Goal: Task Accomplishment & Management: Manage account settings

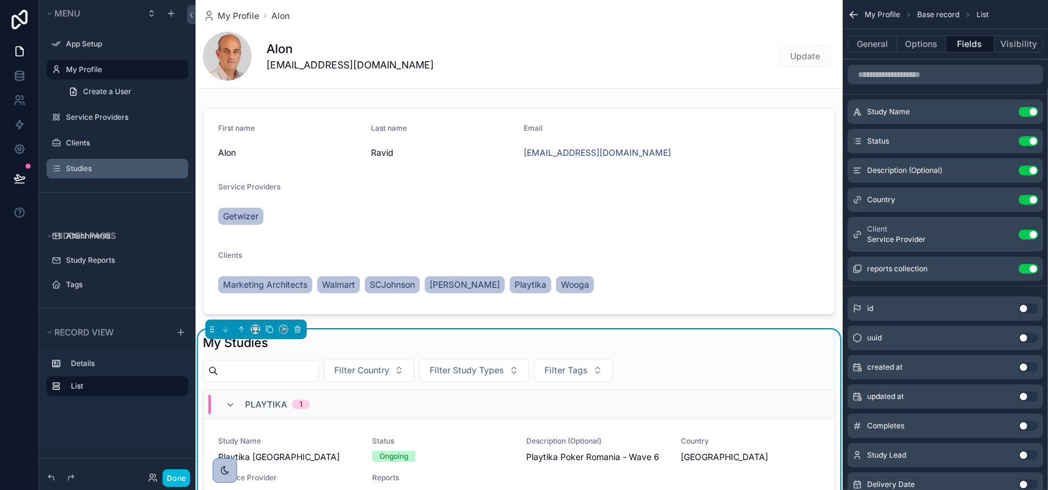
scroll to position [306, 0]
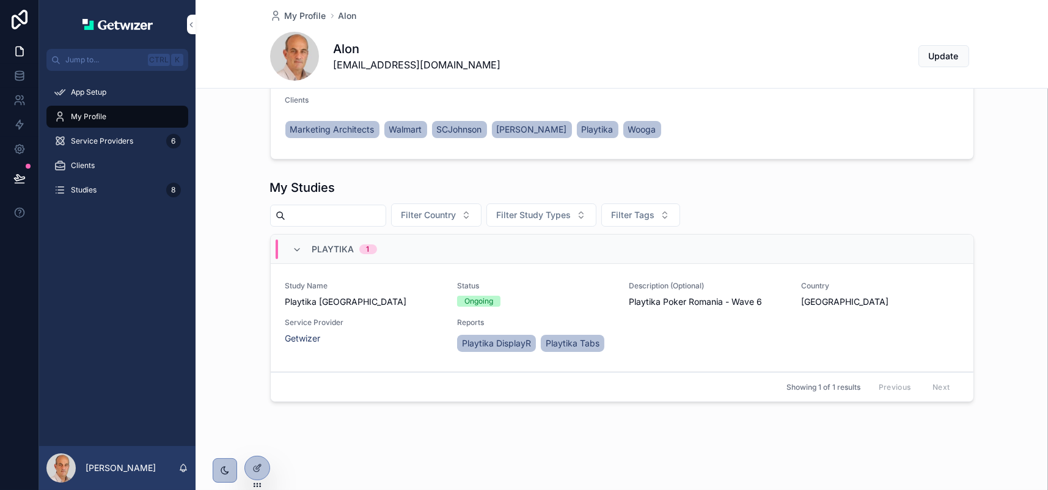
scroll to position [252, 0]
click at [260, 469] on icon at bounding box center [258, 466] width 5 height 5
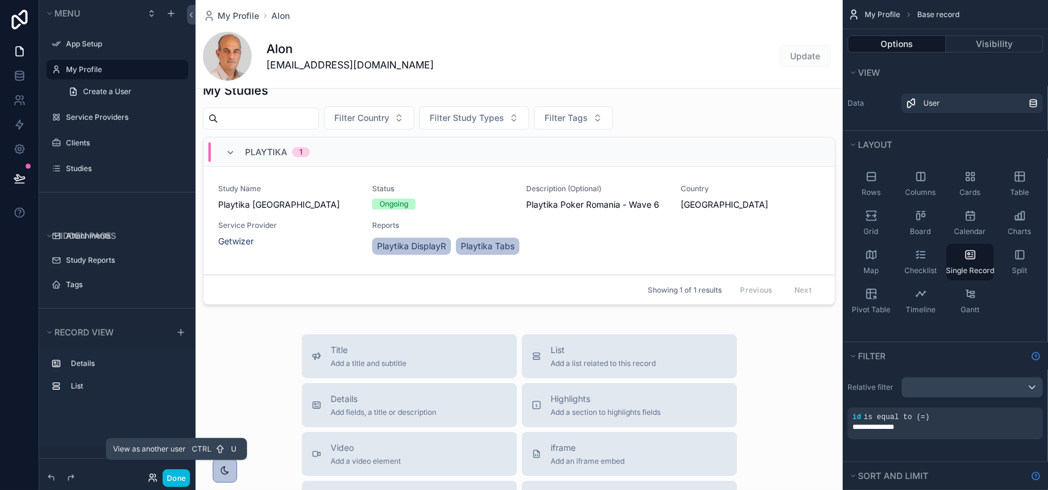
click at [158, 473] on icon at bounding box center [153, 478] width 10 height 10
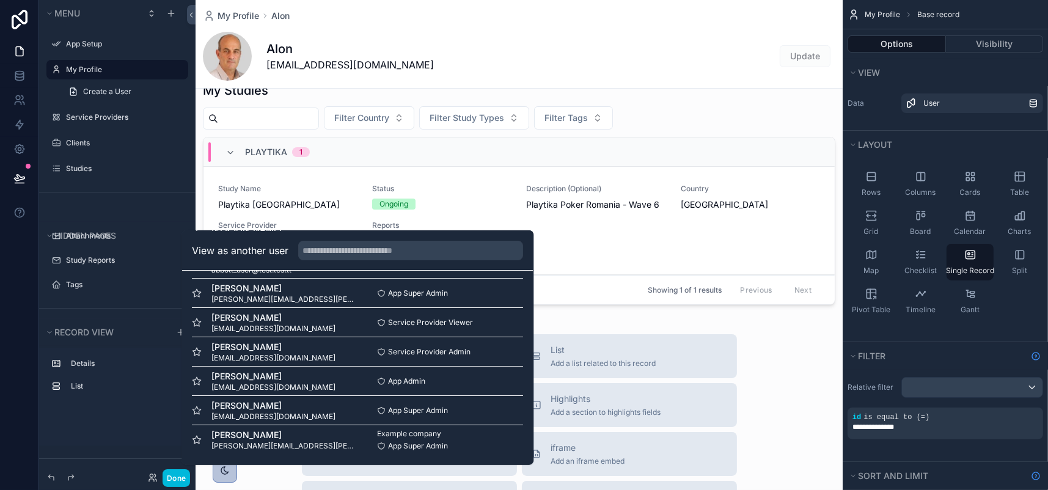
scroll to position [75, 0]
click at [0, 0] on button "Select" at bounding box center [0, 0] width 0 height 0
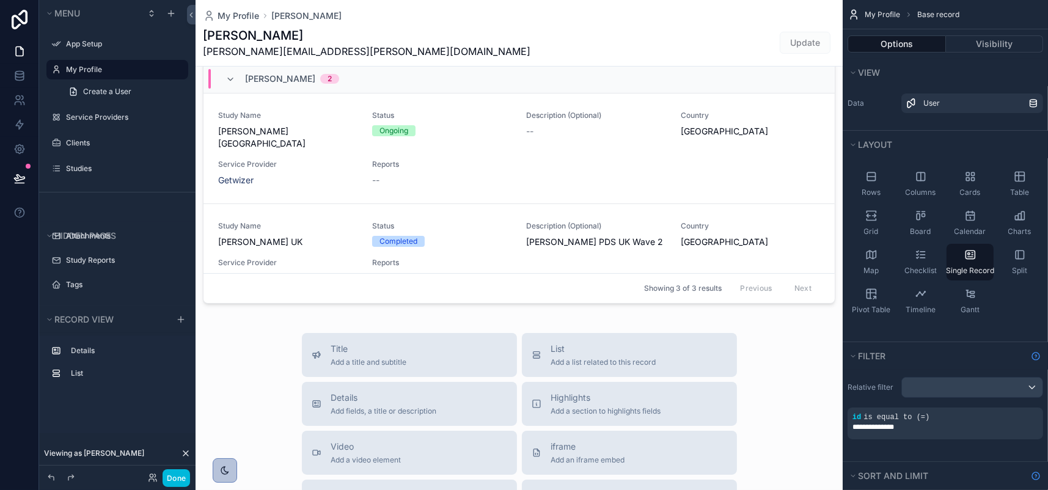
scroll to position [428, 0]
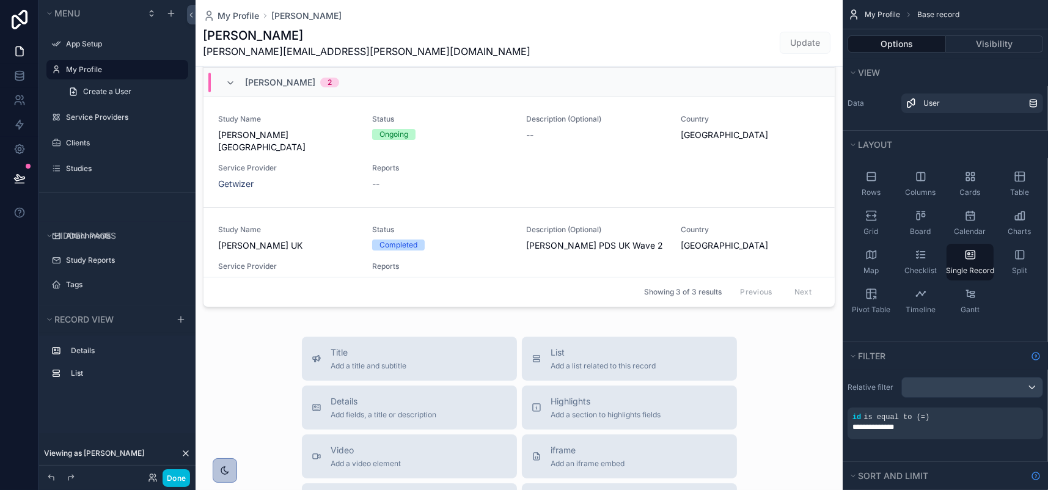
drag, startPoint x: 766, startPoint y: 303, endPoint x: 771, endPoint y: 375, distance: 71.7
click at [771, 375] on div "scrollable content" at bounding box center [519, 220] width 647 height 1297
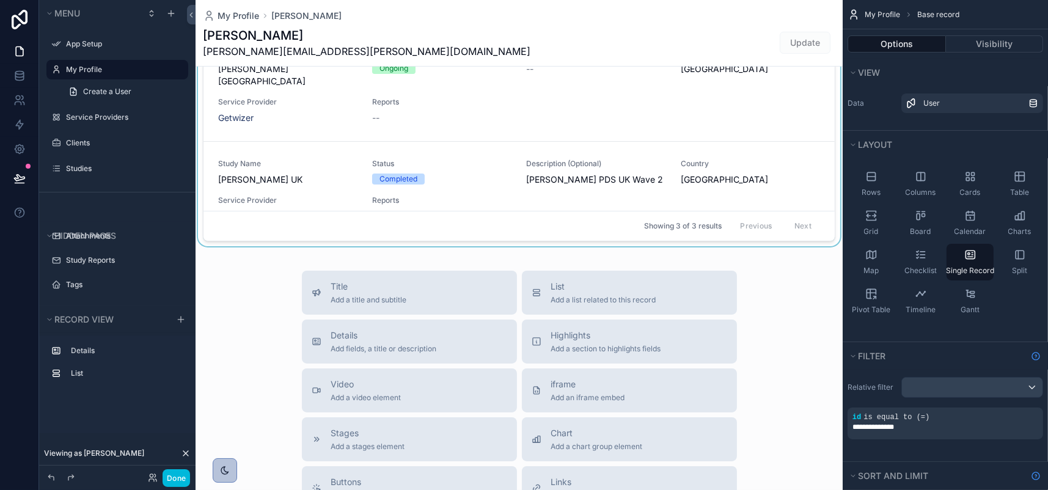
scroll to position [489, 0]
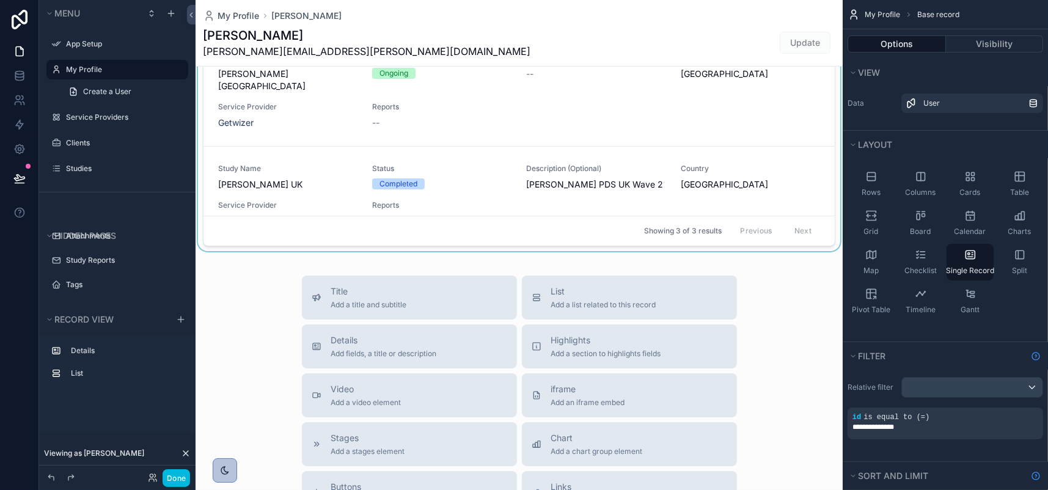
drag, startPoint x: 768, startPoint y: 255, endPoint x: 763, endPoint y: 287, distance: 32.1
click at [763, 256] on div "scrollable content" at bounding box center [519, 38] width 647 height 438
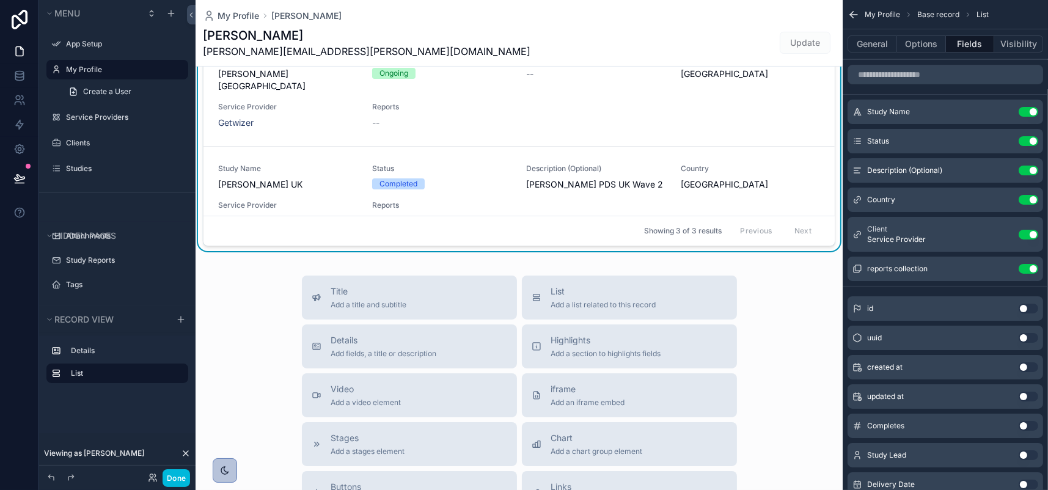
scroll to position [428, 0]
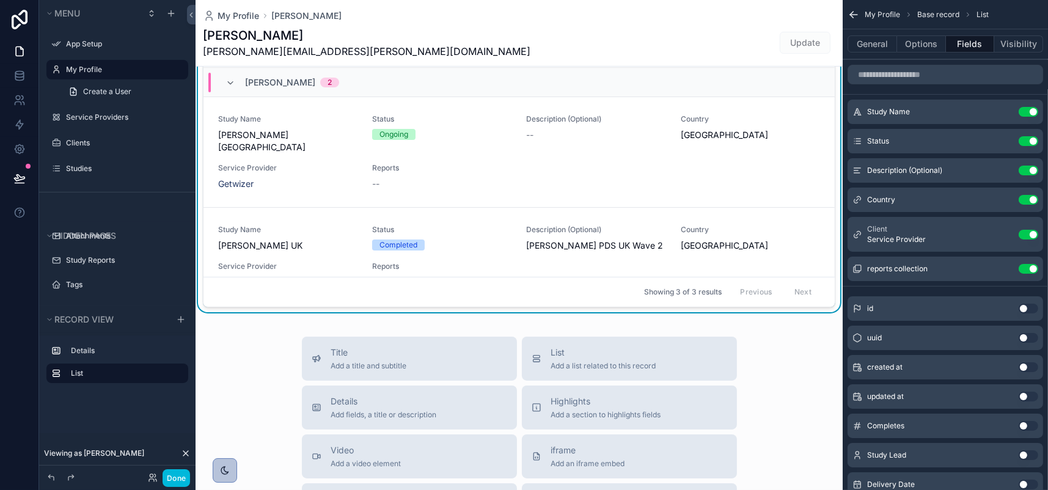
click at [196, 449] on div "Viewing as Dean" at bounding box center [117, 453] width 156 height 24
click at [188, 451] on icon at bounding box center [185, 453] width 5 height 5
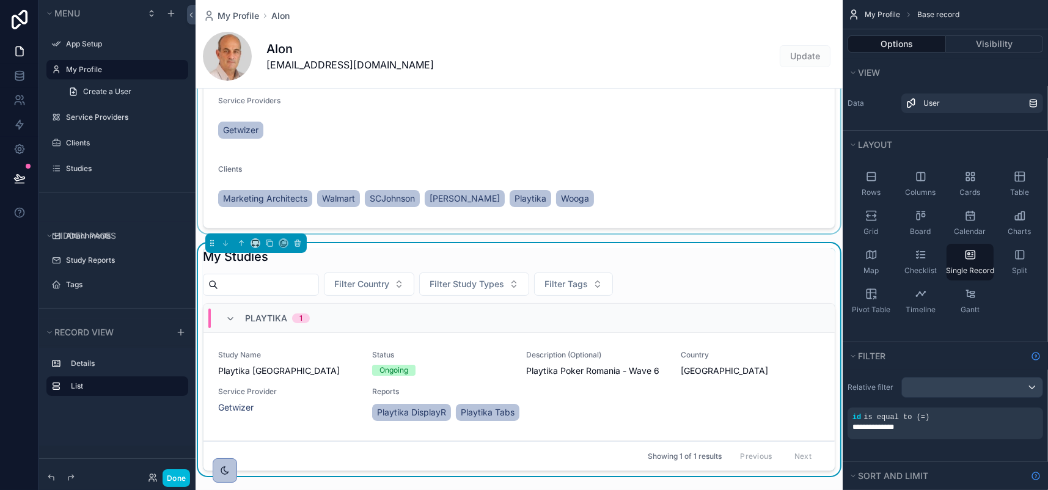
scroll to position [61, 0]
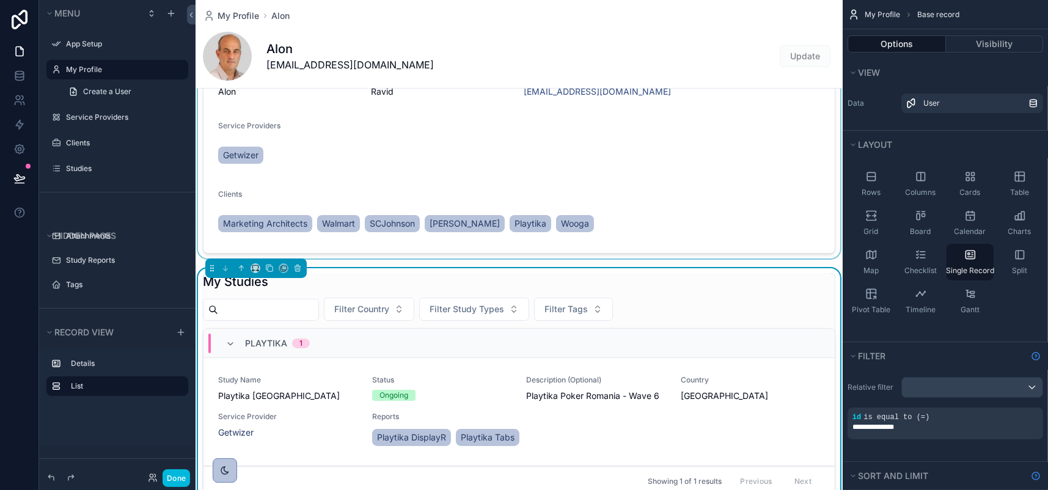
click at [320, 258] on div "scrollable content" at bounding box center [519, 150] width 647 height 216
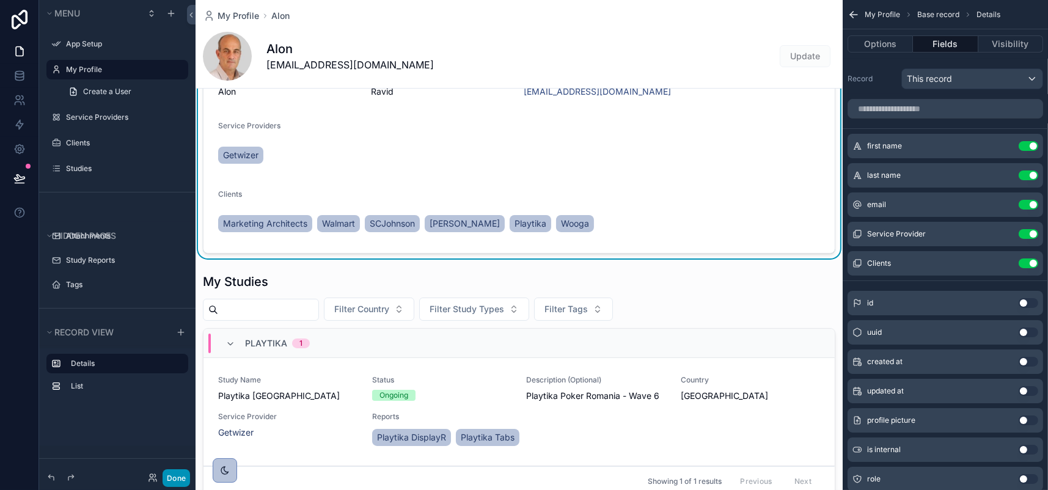
click at [190, 475] on button "Done" at bounding box center [176, 478] width 27 height 18
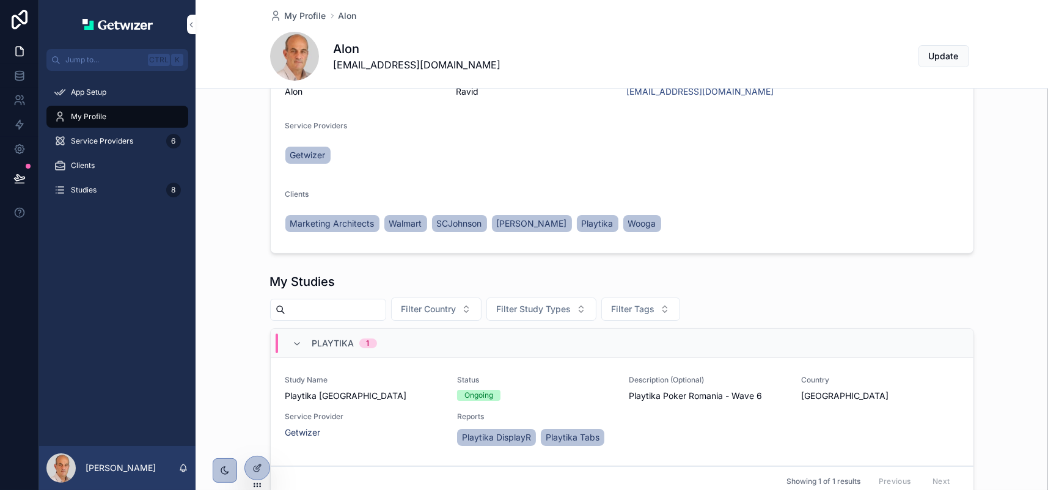
scroll to position [0, 0]
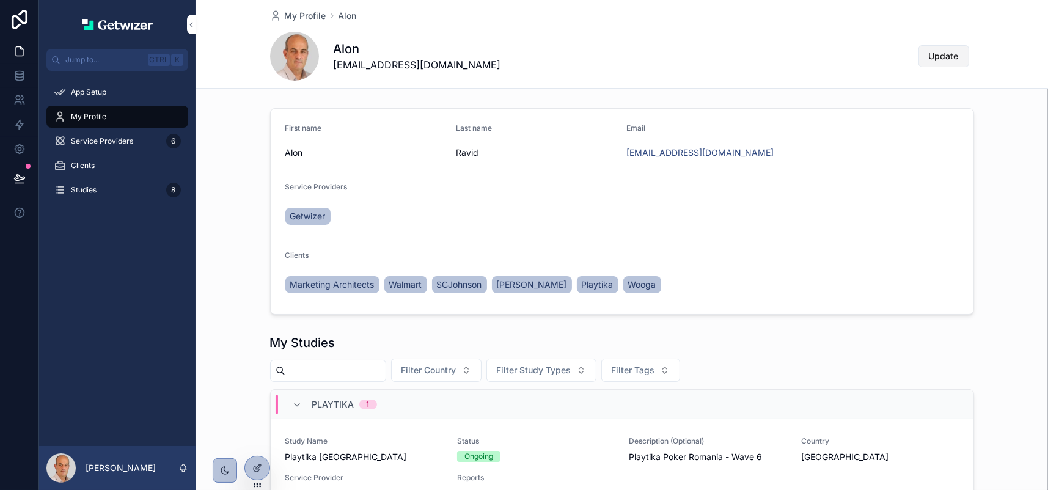
click at [959, 62] on span "Update" at bounding box center [944, 56] width 30 height 12
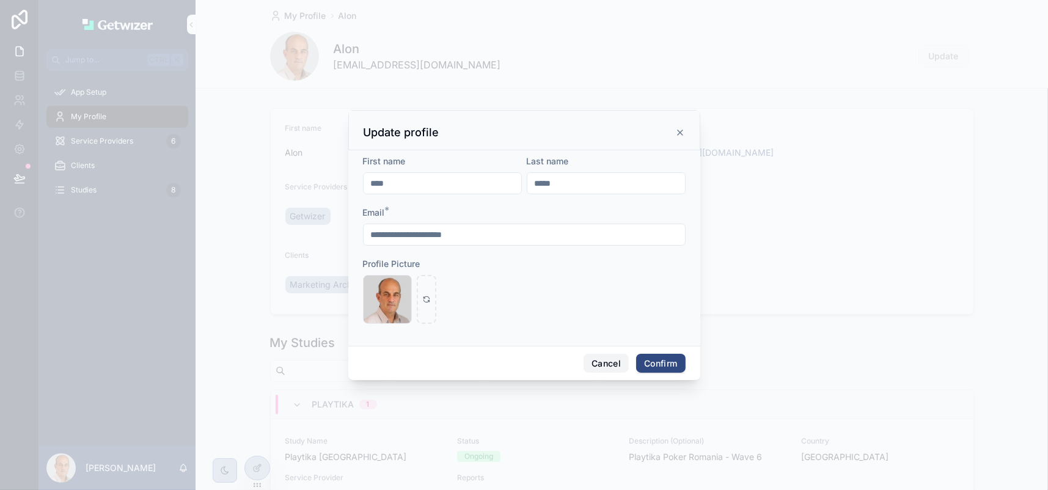
click at [616, 373] on button "Cancel" at bounding box center [606, 364] width 45 height 20
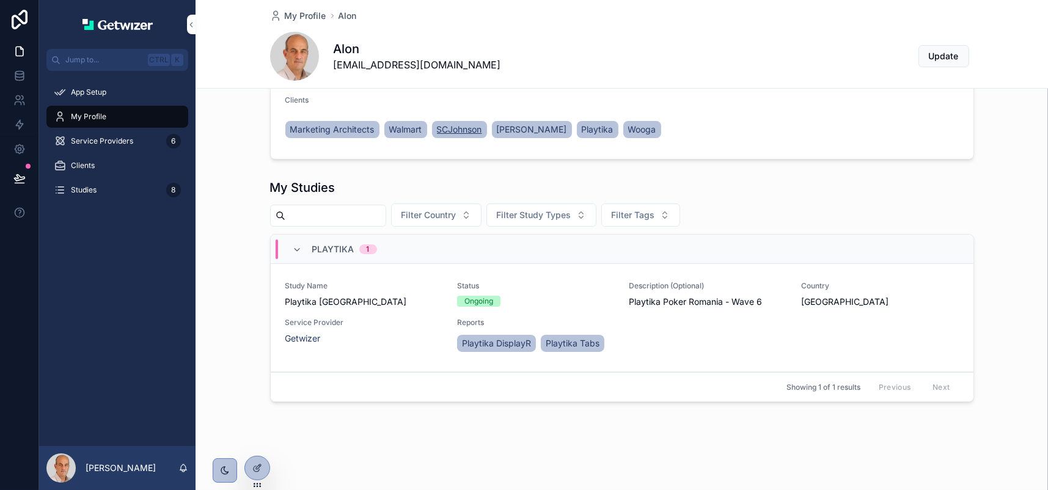
scroll to position [183, 0]
click at [258, 462] on div at bounding box center [257, 467] width 24 height 23
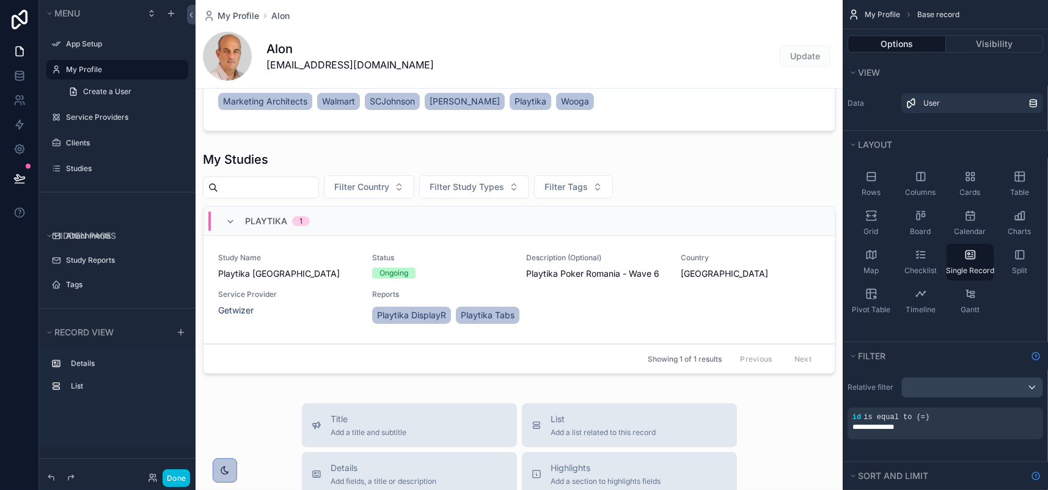
click at [570, 377] on div "scrollable content" at bounding box center [519, 376] width 647 height 1119
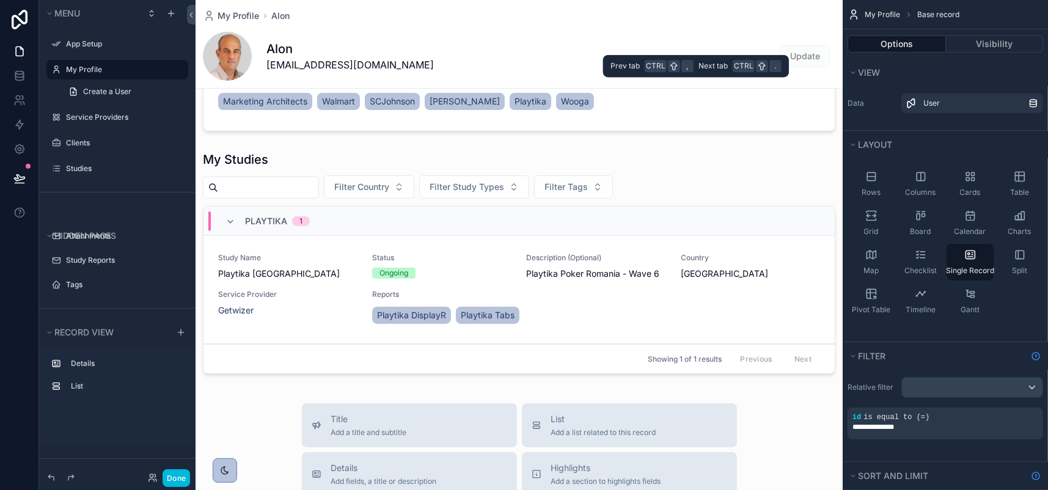
click at [870, 53] on button "Options" at bounding box center [897, 43] width 98 height 17
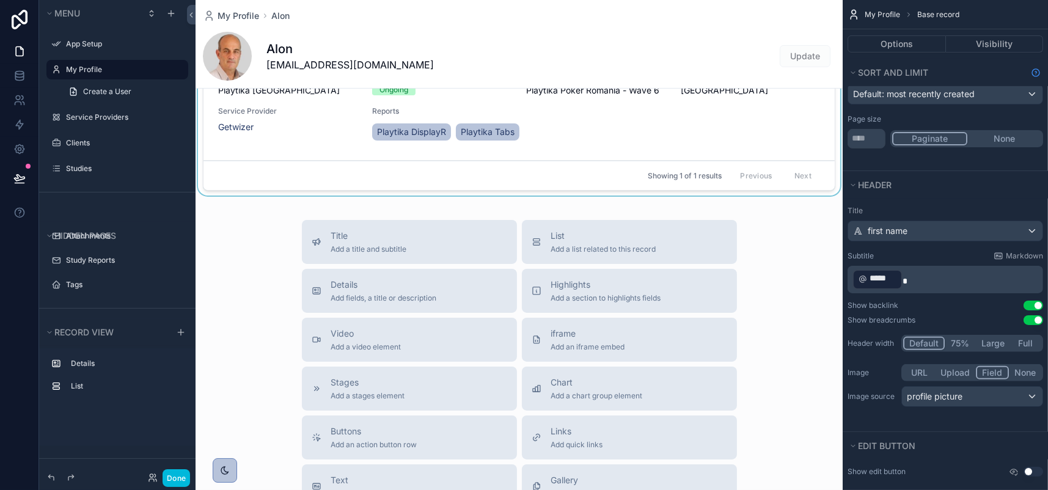
scroll to position [306, 0]
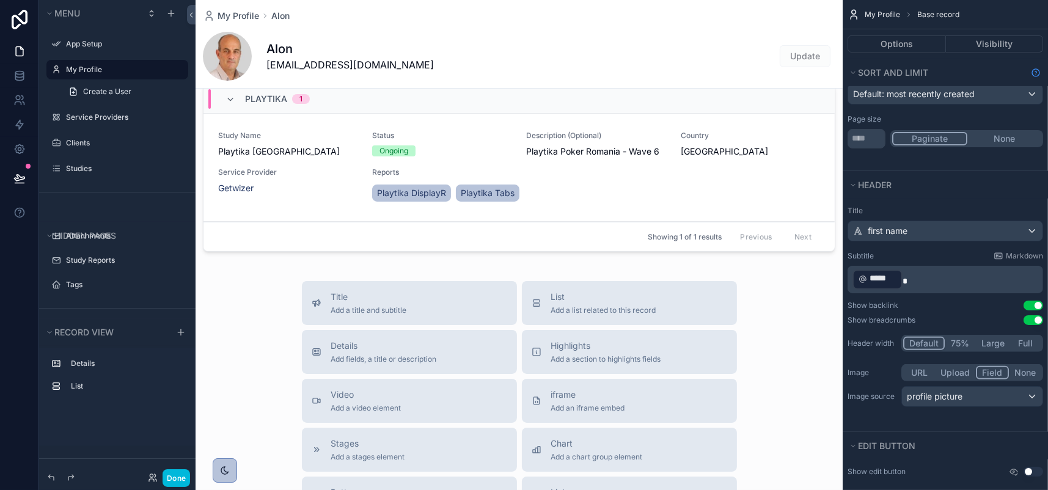
click at [983, 145] on button "None" at bounding box center [1004, 138] width 74 height 13
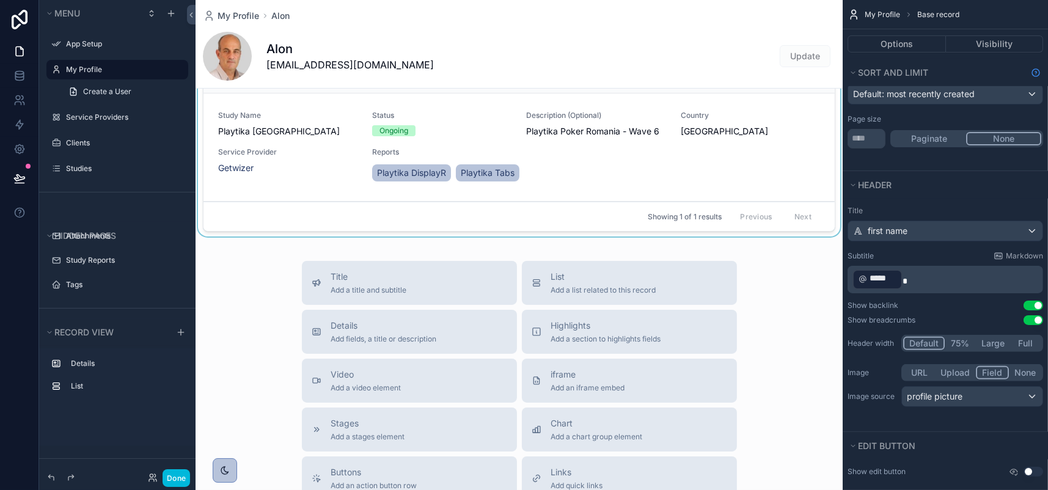
scroll to position [367, 0]
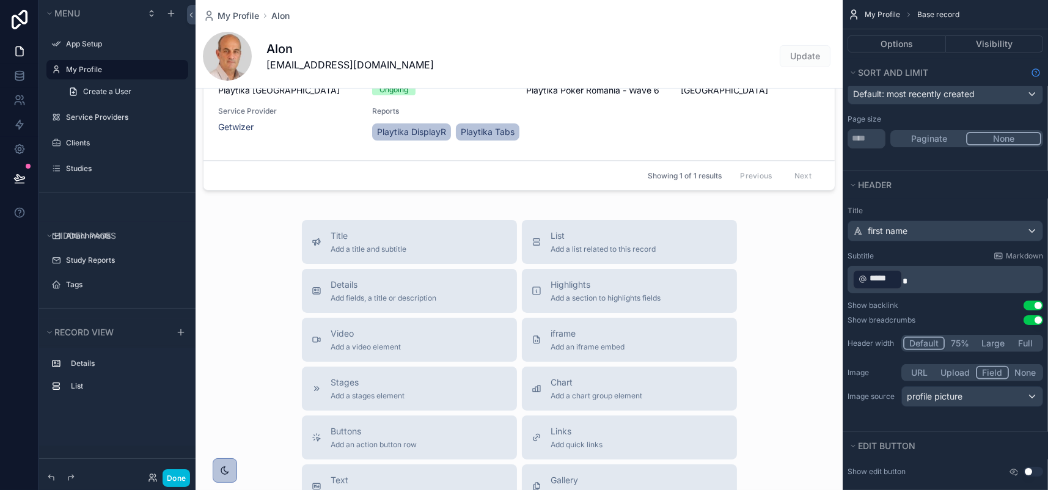
click at [892, 145] on button "Paginate" at bounding box center [929, 138] width 74 height 13
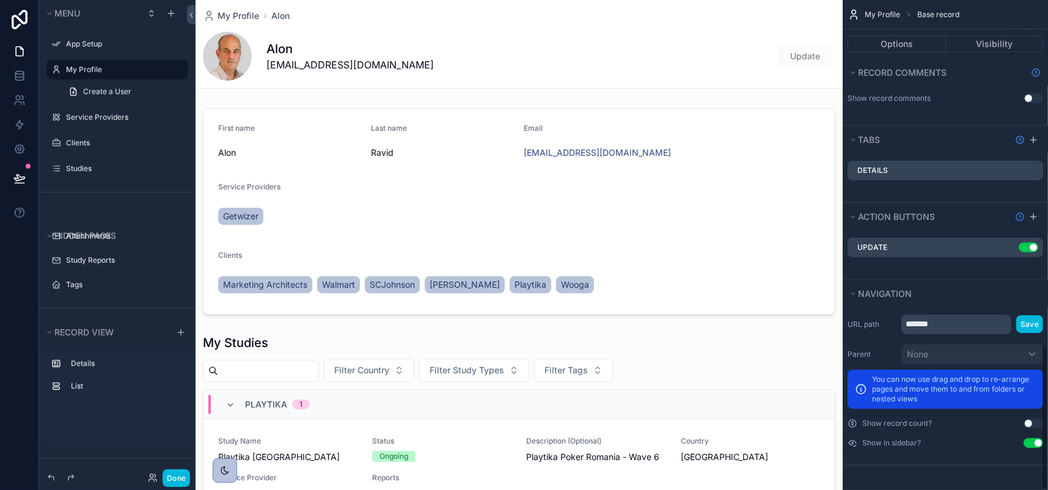
scroll to position [1178, 0]
click at [190, 471] on button "Done" at bounding box center [176, 478] width 27 height 18
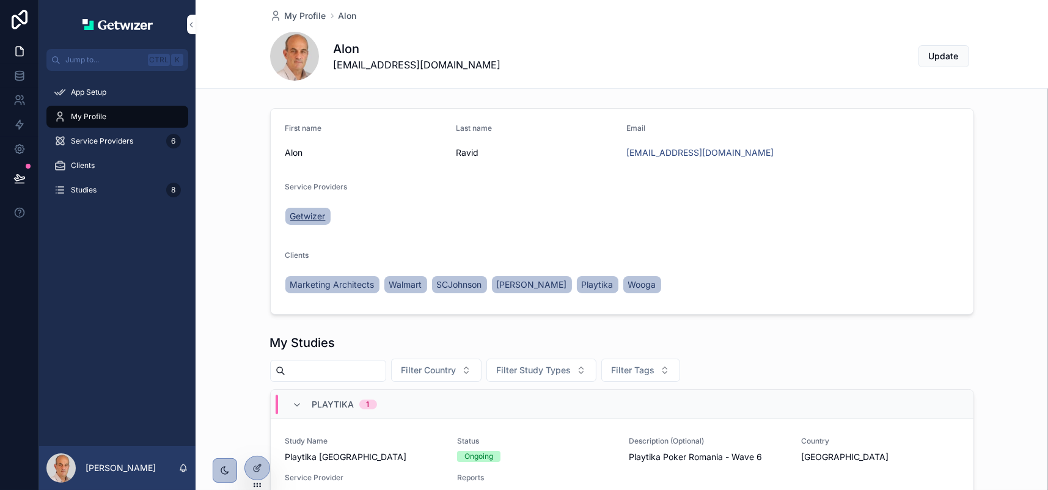
click at [301, 222] on span "Getwizer" at bounding box center [307, 216] width 35 height 12
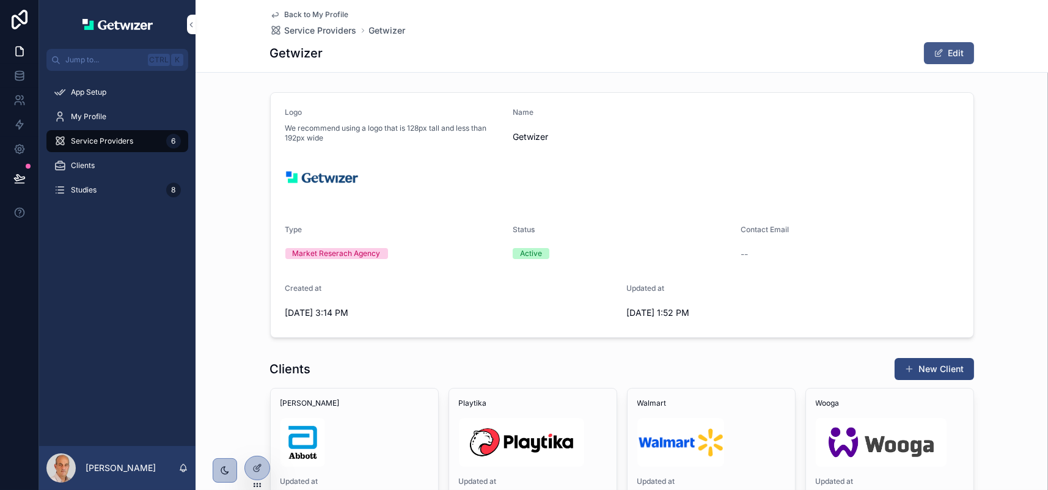
click at [974, 64] on button "Edit" at bounding box center [949, 53] width 50 height 22
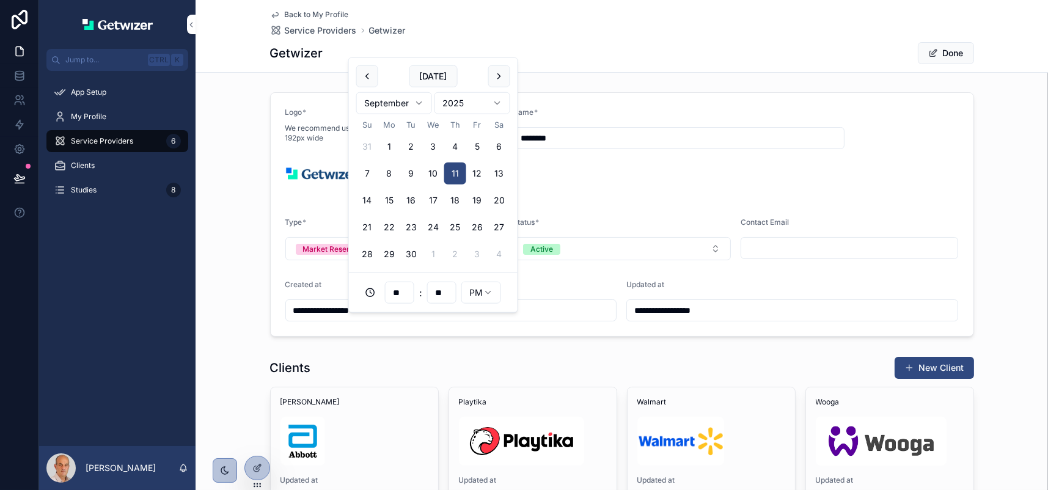
click at [419, 319] on input "**********" at bounding box center [451, 310] width 331 height 17
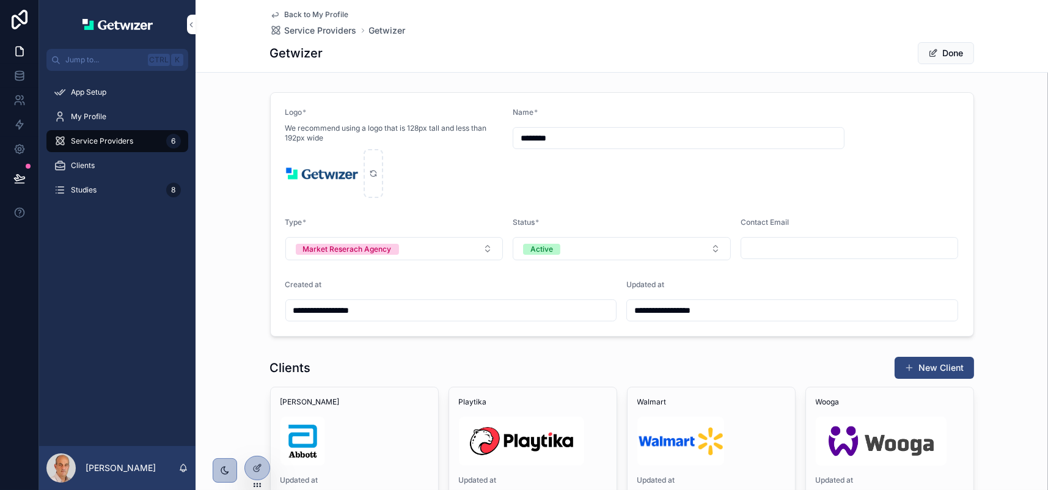
click at [285, 18] on span "Back to My Profile" at bounding box center [317, 15] width 64 height 10
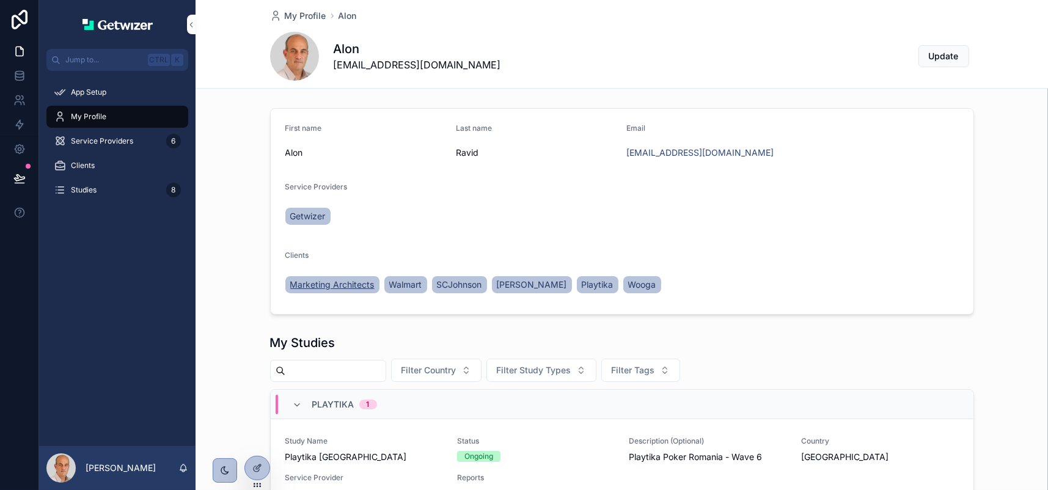
click at [329, 291] on span "Marketing Architects" at bounding box center [332, 285] width 84 height 12
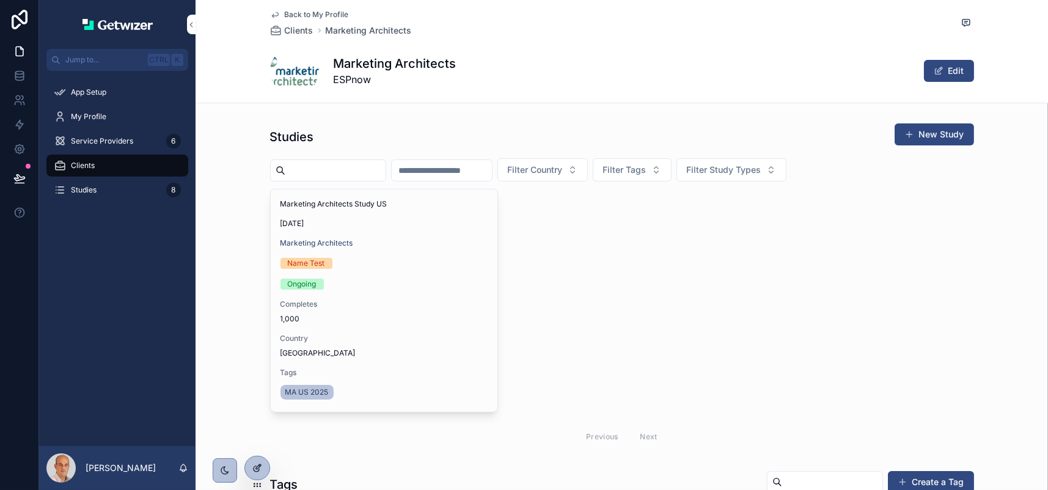
click at [265, 473] on div at bounding box center [257, 467] width 24 height 23
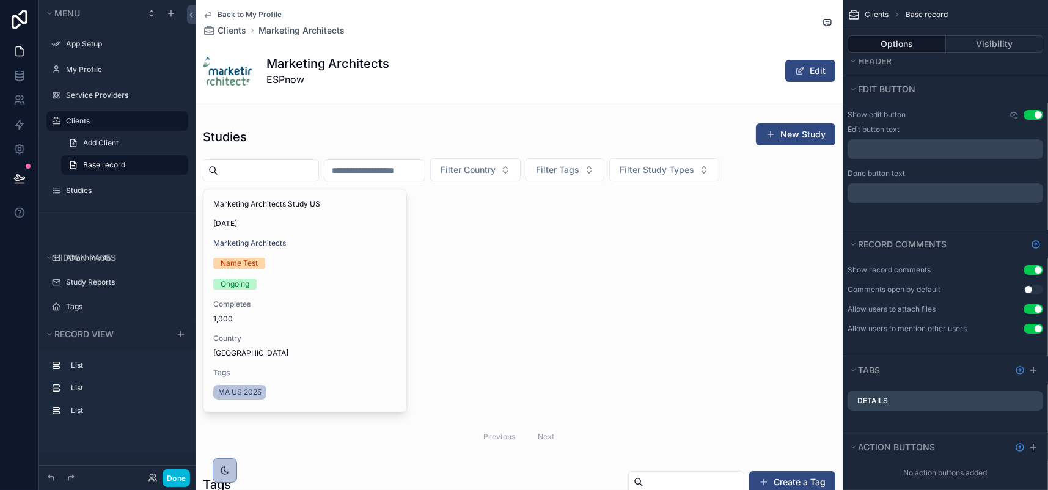
click at [1024, 275] on button "Use setting" at bounding box center [1034, 270] width 20 height 10
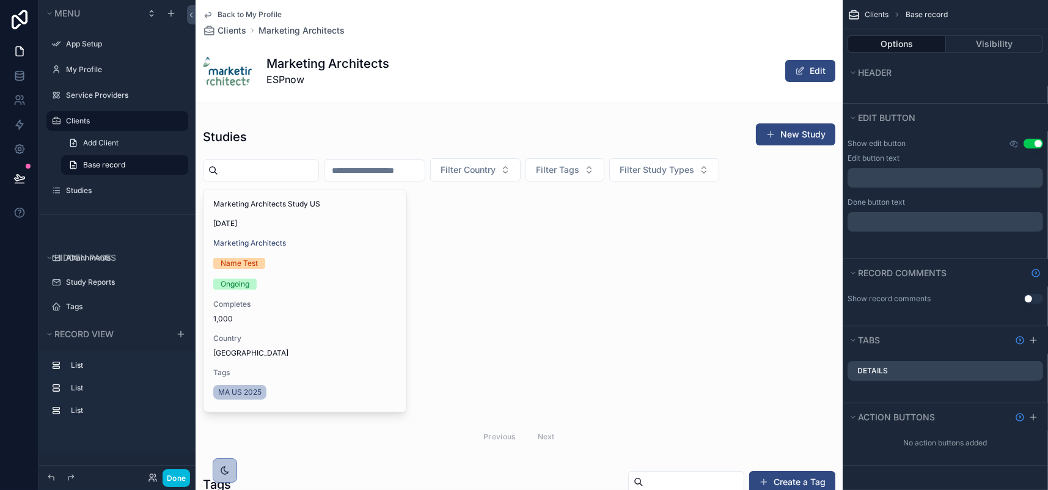
click at [407, 103] on div "Back to My Profile Clients Marketing Architects Marketing Architects ESPnow Edit" at bounding box center [519, 51] width 632 height 103
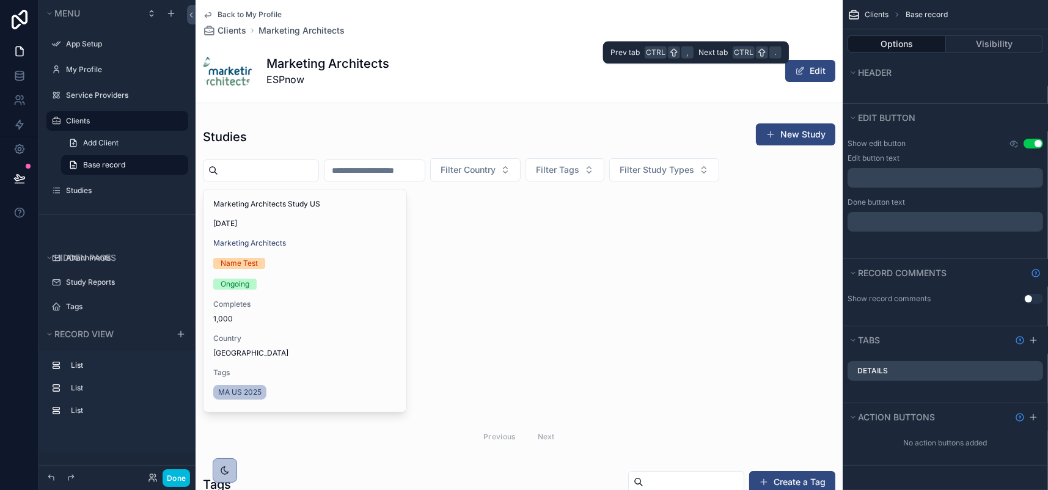
click at [887, 53] on button "Options" at bounding box center [897, 43] width 98 height 17
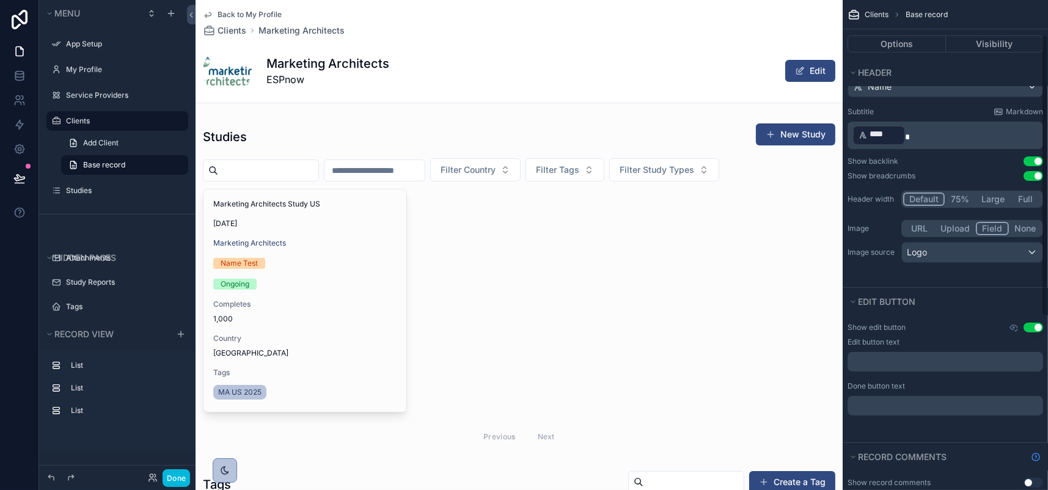
scroll to position [61, 0]
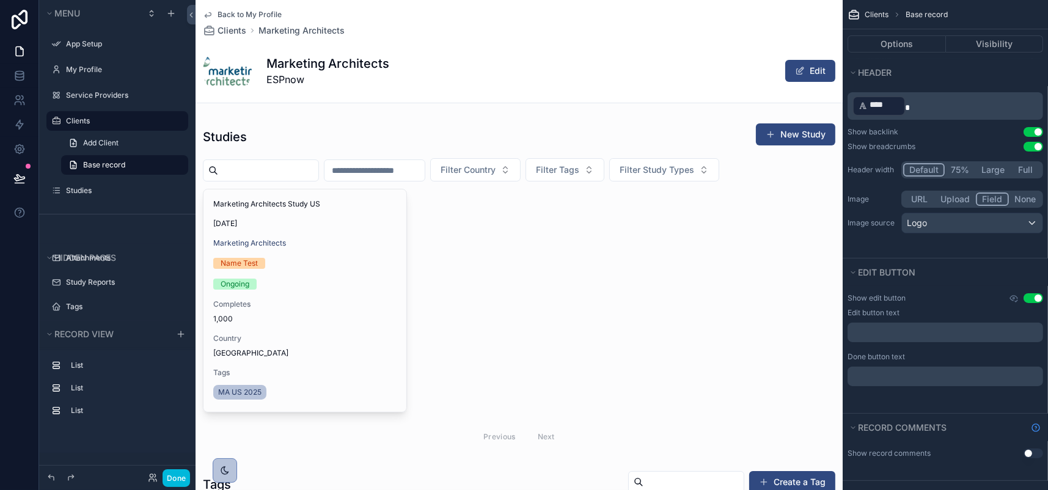
click at [945, 177] on button "75%" at bounding box center [960, 169] width 31 height 13
click at [989, 177] on button "Large" at bounding box center [993, 169] width 34 height 13
click at [1027, 177] on button "Full" at bounding box center [1025, 169] width 31 height 13
click at [912, 177] on button "Default" at bounding box center [923, 169] width 40 height 13
click at [1013, 206] on button "None" at bounding box center [1025, 198] width 32 height 13
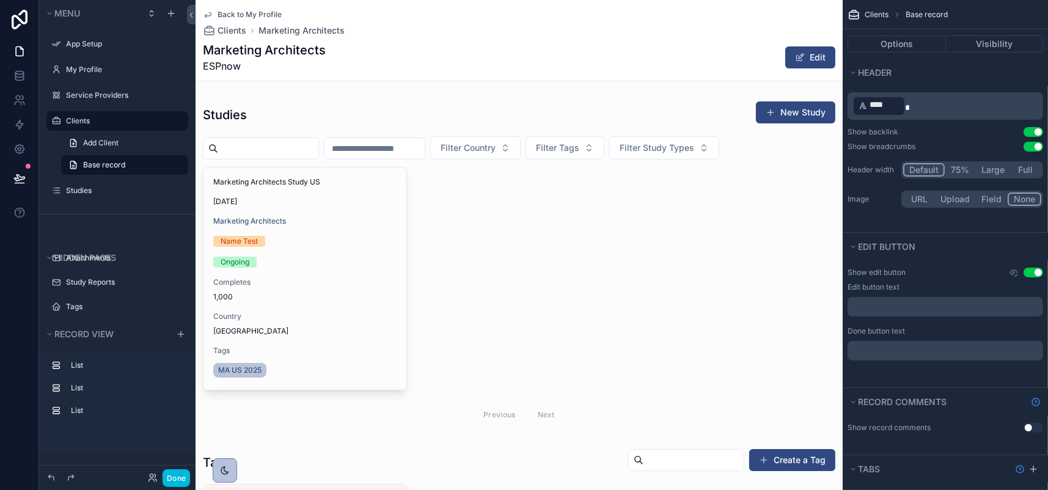
click at [899, 117] on p "﻿ **** ﻿" at bounding box center [946, 106] width 188 height 23
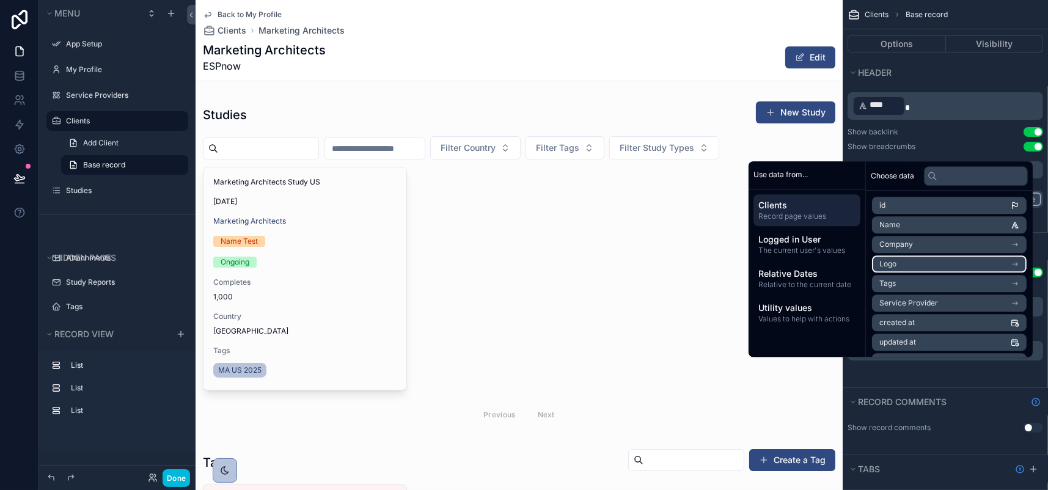
click at [896, 269] on span "Logo" at bounding box center [887, 264] width 17 height 10
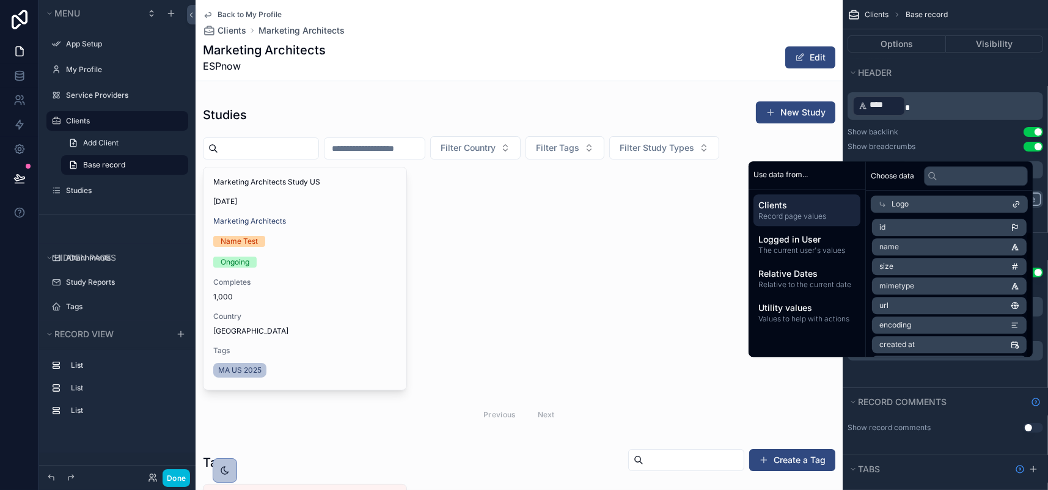
scroll to position [48, 0]
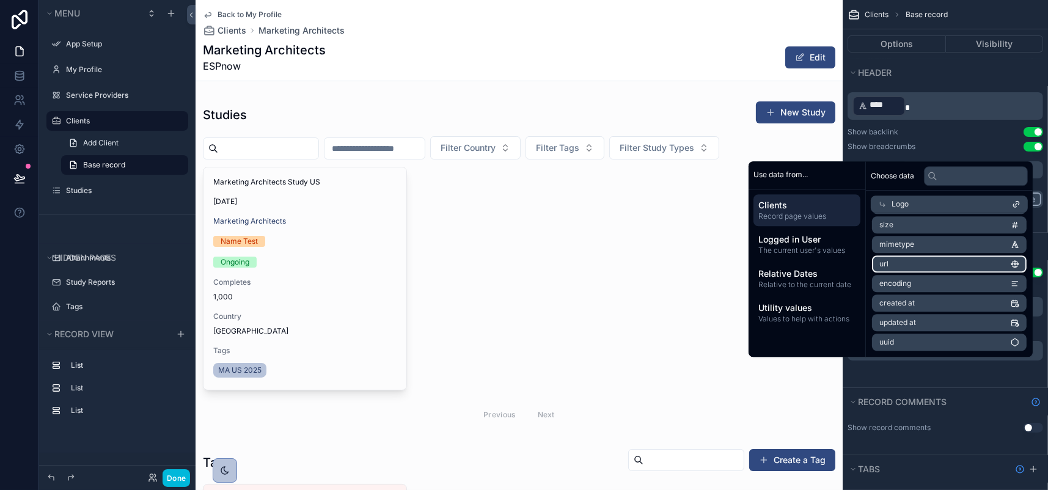
click at [965, 273] on li "url" at bounding box center [949, 263] width 155 height 17
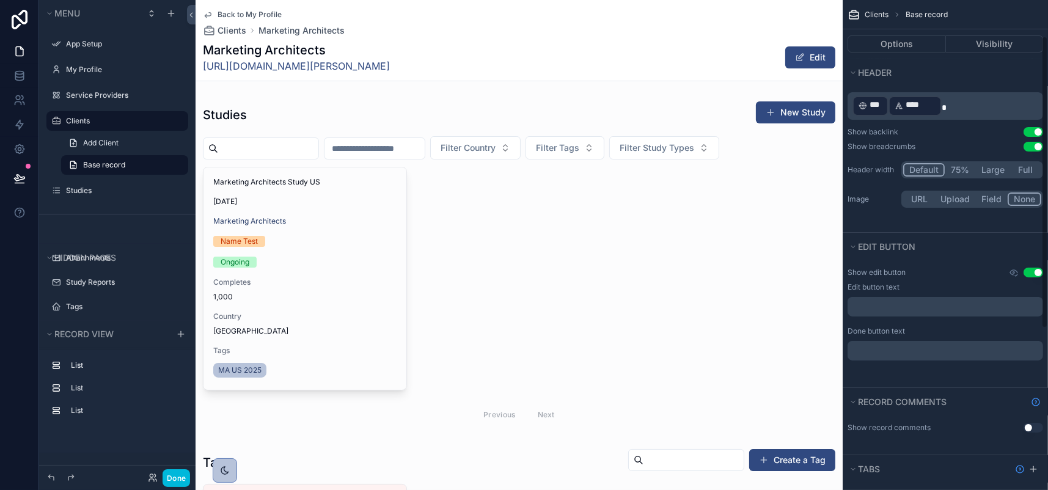
click at [953, 117] on p "﻿ *** ﻿ ﻿ **** ﻿" at bounding box center [946, 106] width 188 height 23
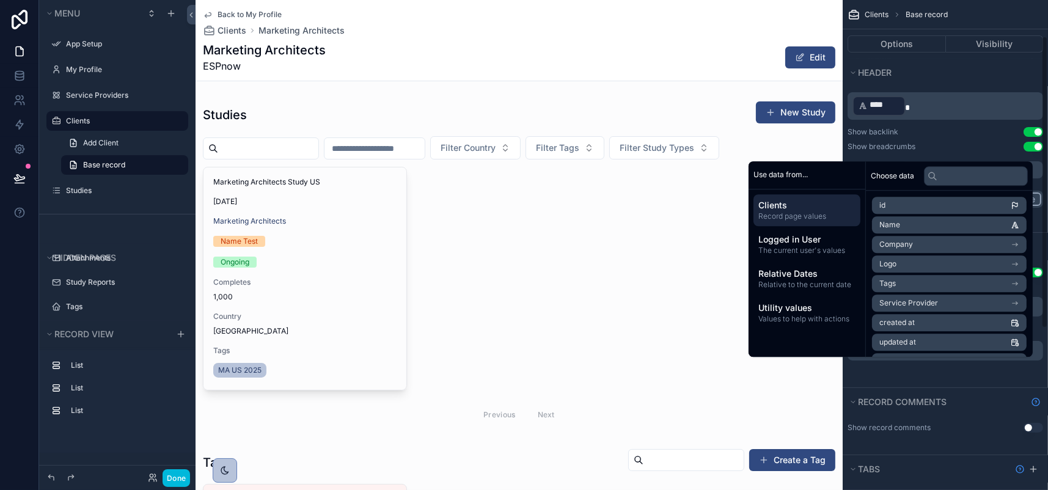
click at [950, 108] on div "Title Name Subtitle Markdown ﻿ **** ﻿ Show backlink Use setting Show breadcrumb…" at bounding box center [945, 121] width 205 height 188
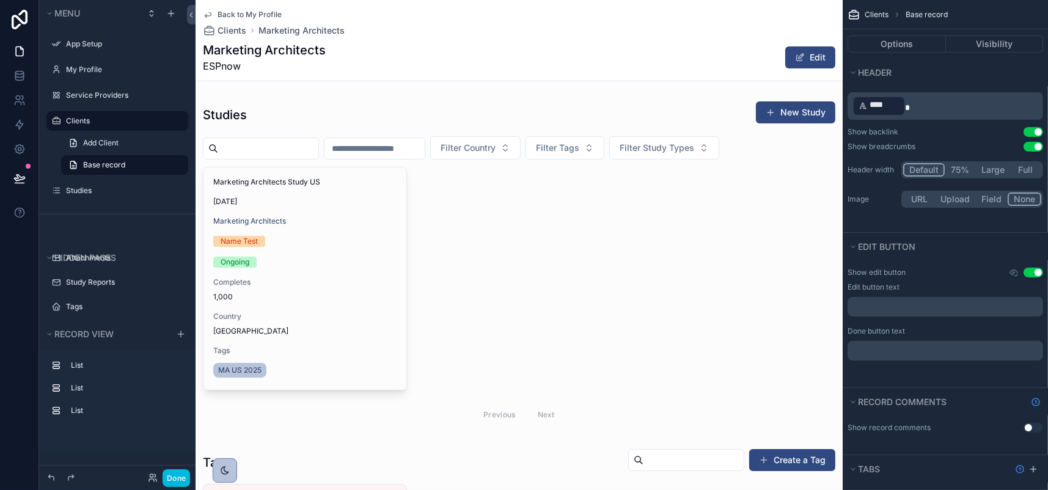
click at [984, 206] on button "Field" at bounding box center [992, 198] width 32 height 13
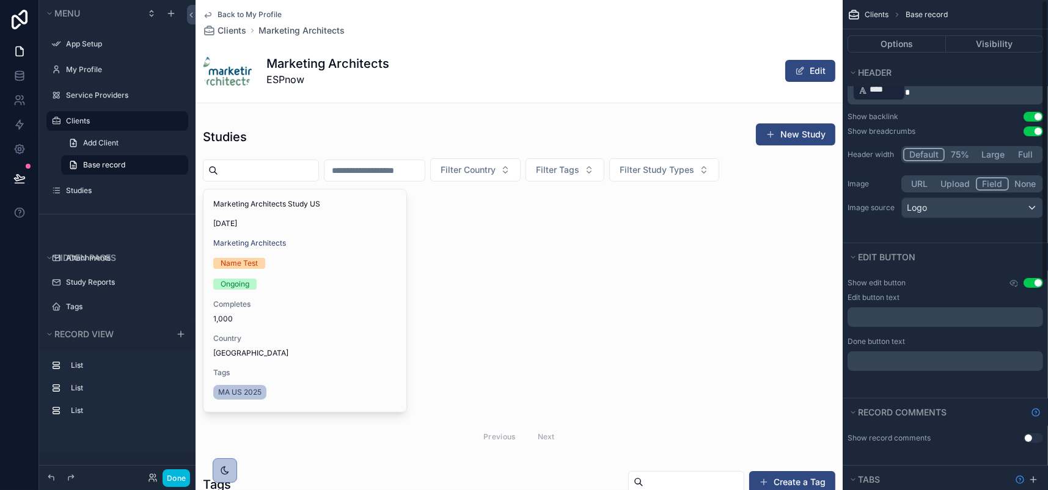
scroll to position [0, 0]
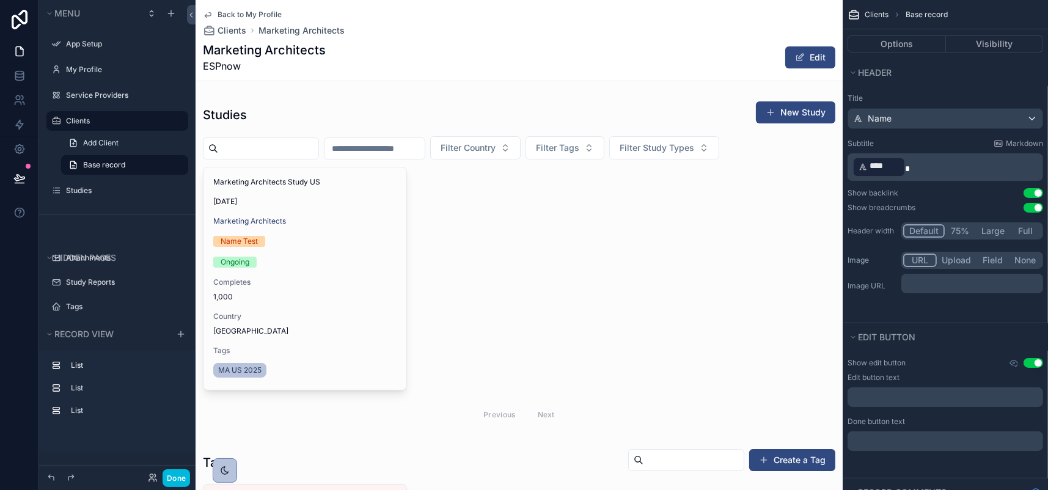
click at [903, 267] on button "URL" at bounding box center [920, 260] width 34 height 13
click at [954, 288] on p "**********" at bounding box center [973, 282] width 134 height 12
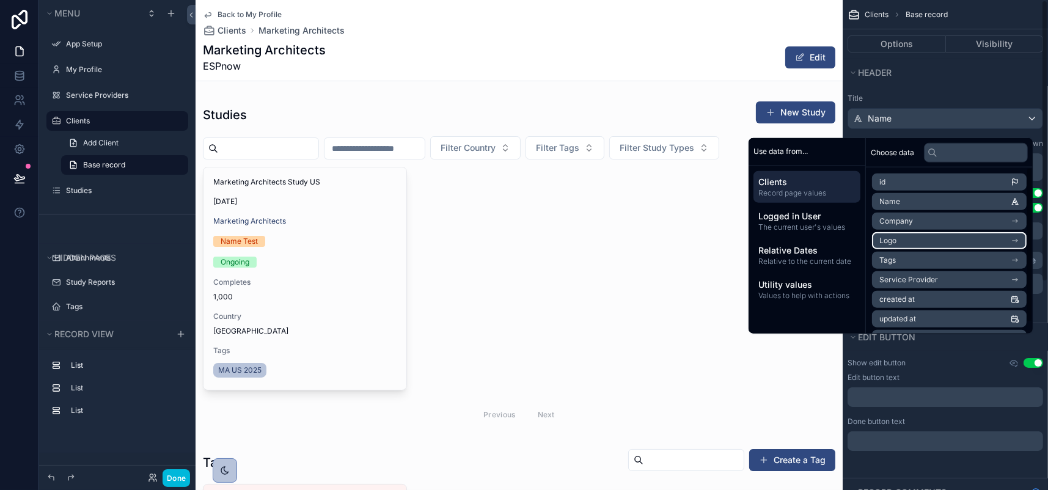
click at [1017, 236] on icon "scrollable content" at bounding box center [1015, 240] width 9 height 9
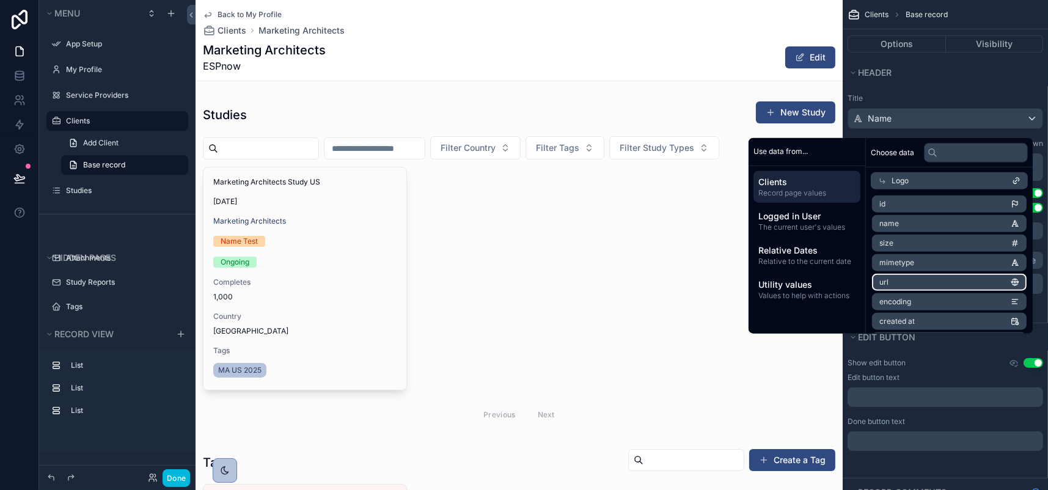
click at [953, 274] on li "url" at bounding box center [949, 282] width 155 height 17
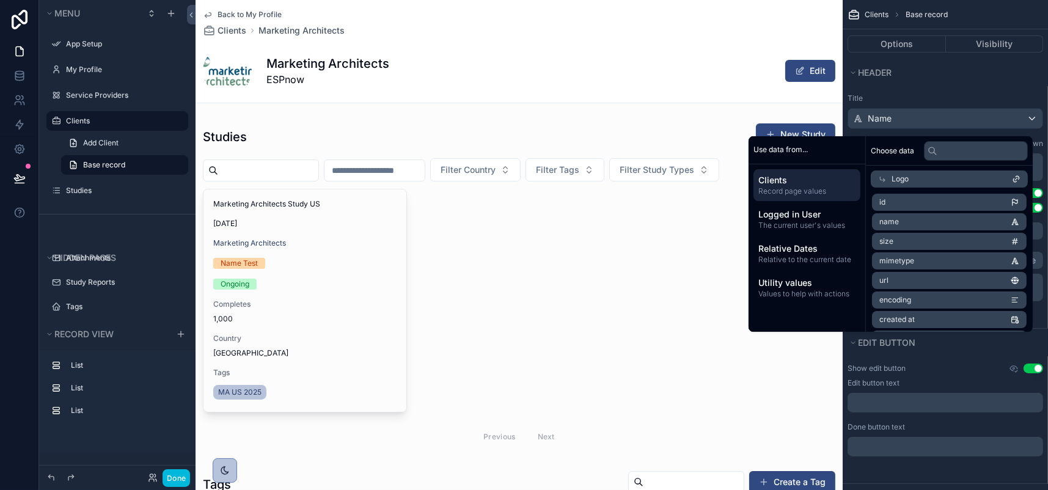
click at [954, 328] on div "Title Name Subtitle Markdown ﻿ **** ﻿ Show backlink Use setting Show breadcrumb…" at bounding box center [945, 207] width 205 height 242
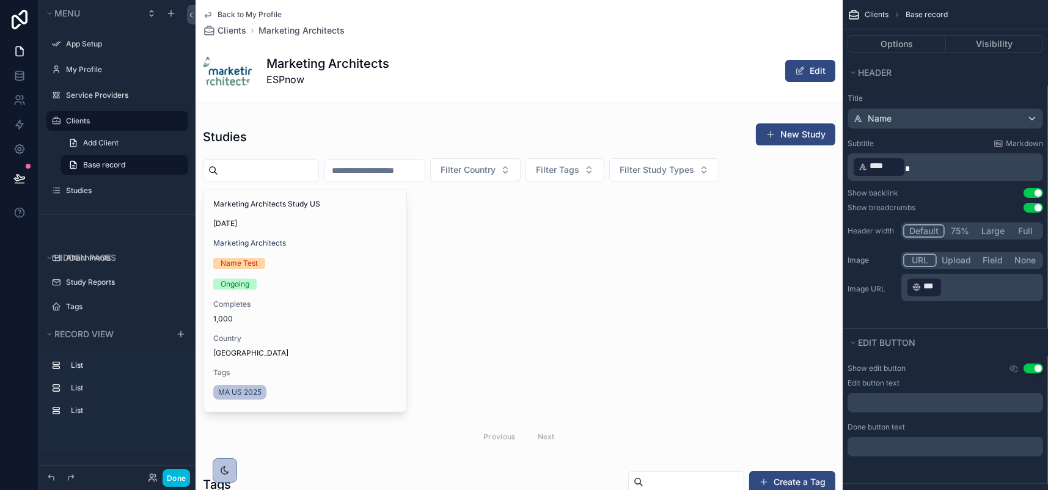
click at [977, 267] on button "Field" at bounding box center [993, 260] width 32 height 13
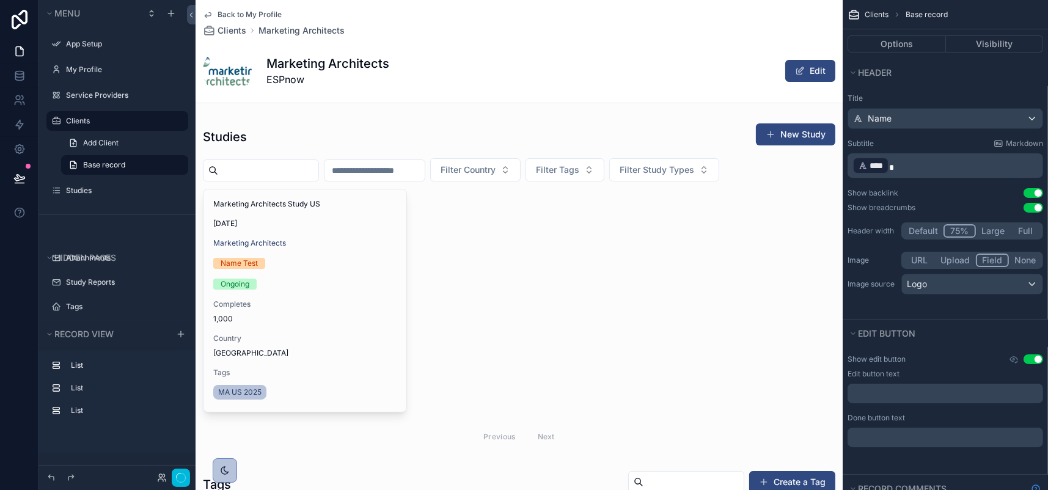
click at [943, 238] on button "75%" at bounding box center [959, 230] width 32 height 13
click at [190, 475] on button "Done" at bounding box center [176, 478] width 27 height 18
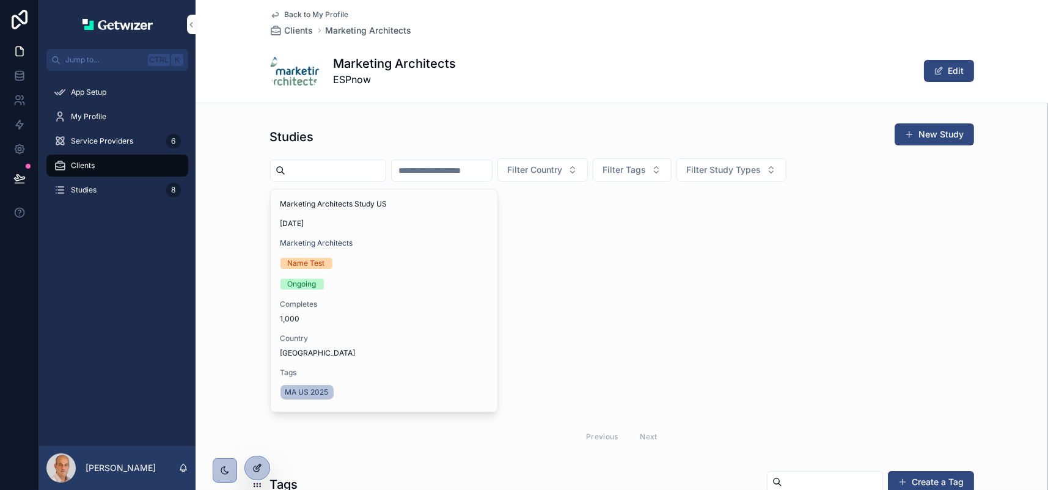
click at [262, 469] on icon at bounding box center [257, 468] width 10 height 10
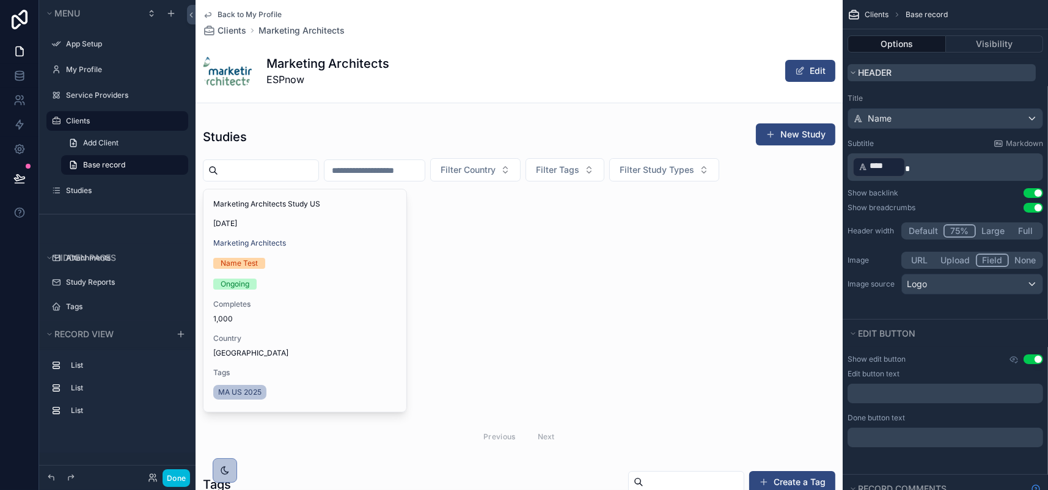
click at [849, 76] on icon "scrollable content" at bounding box center [852, 72] width 7 height 7
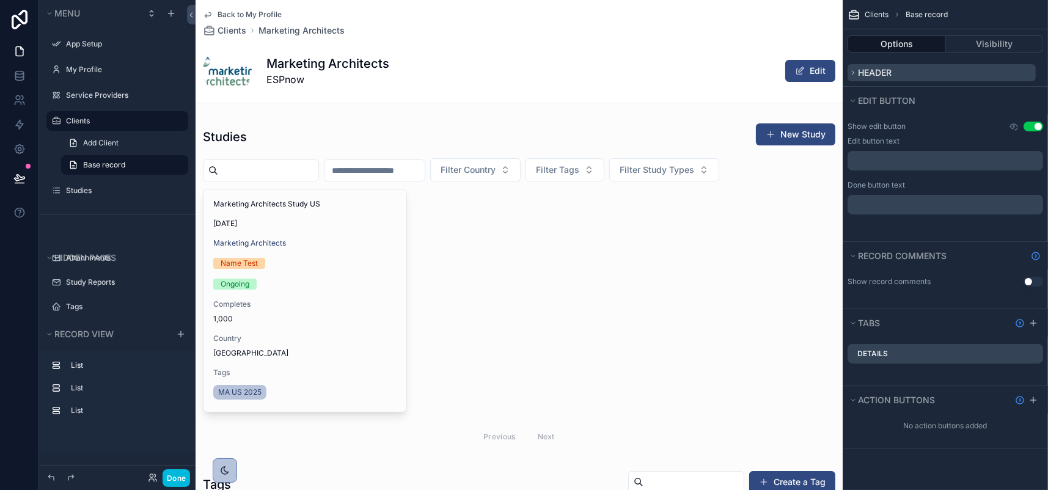
click at [849, 76] on icon "scrollable content" at bounding box center [852, 72] width 7 height 7
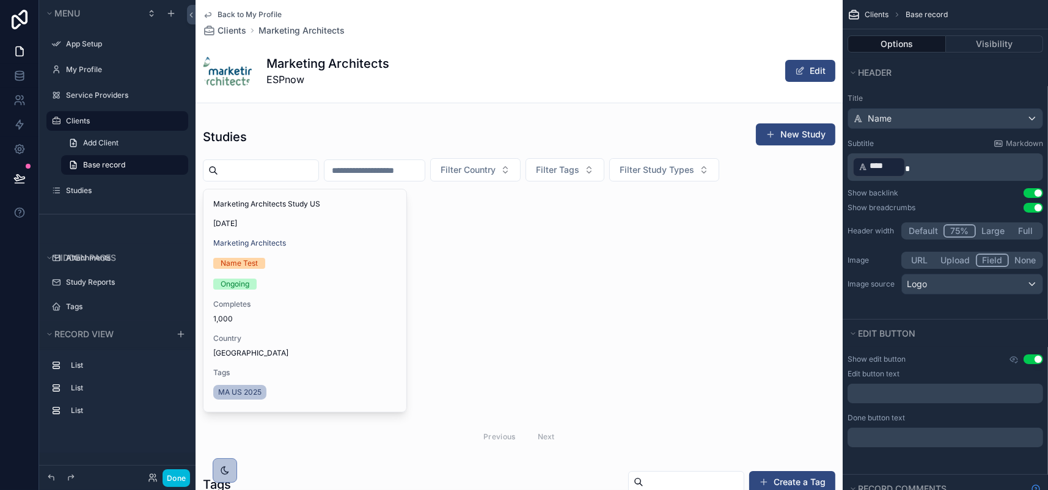
click at [875, 178] on p "﻿ **** ﻿" at bounding box center [946, 167] width 188 height 23
click at [890, 148] on div "Subtitle Markdown" at bounding box center [946, 144] width 196 height 10
click at [903, 238] on button "Default" at bounding box center [924, 230] width 42 height 13
click at [252, 86] on div "scrollable content" at bounding box center [227, 70] width 49 height 49
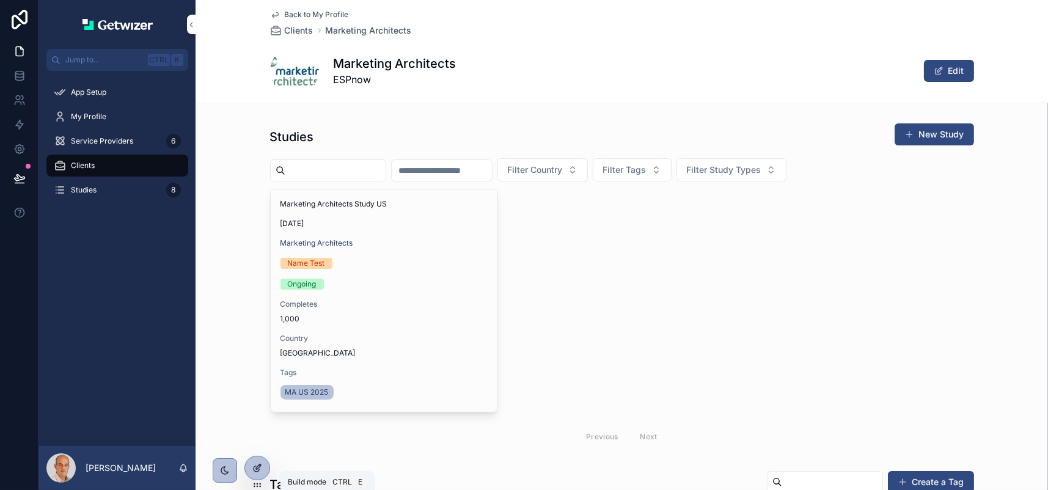
click at [261, 468] on icon at bounding box center [258, 466] width 5 height 5
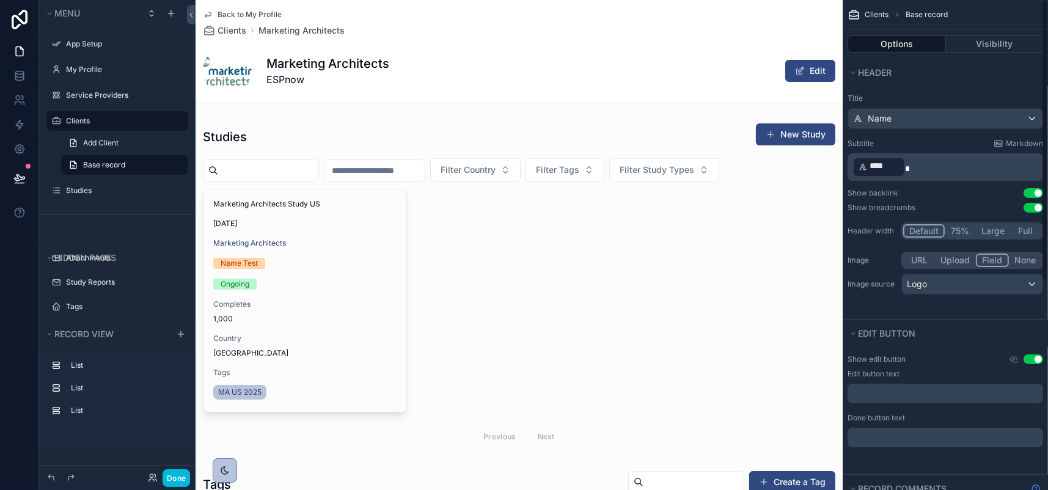
click at [877, 178] on p "﻿ **** ﻿" at bounding box center [946, 167] width 188 height 23
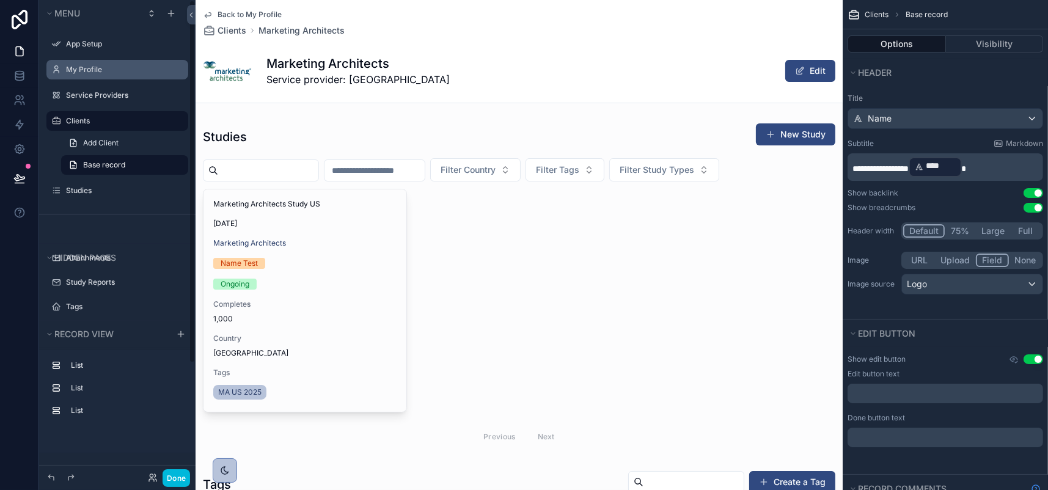
click at [113, 75] on label "My Profile" at bounding box center [123, 70] width 115 height 10
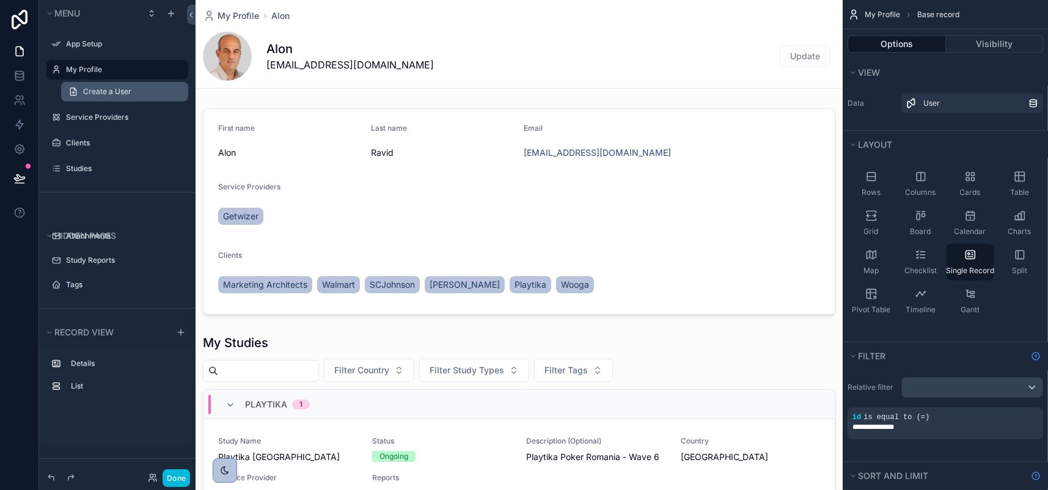
click at [131, 97] on span "Create a User" at bounding box center [107, 92] width 48 height 10
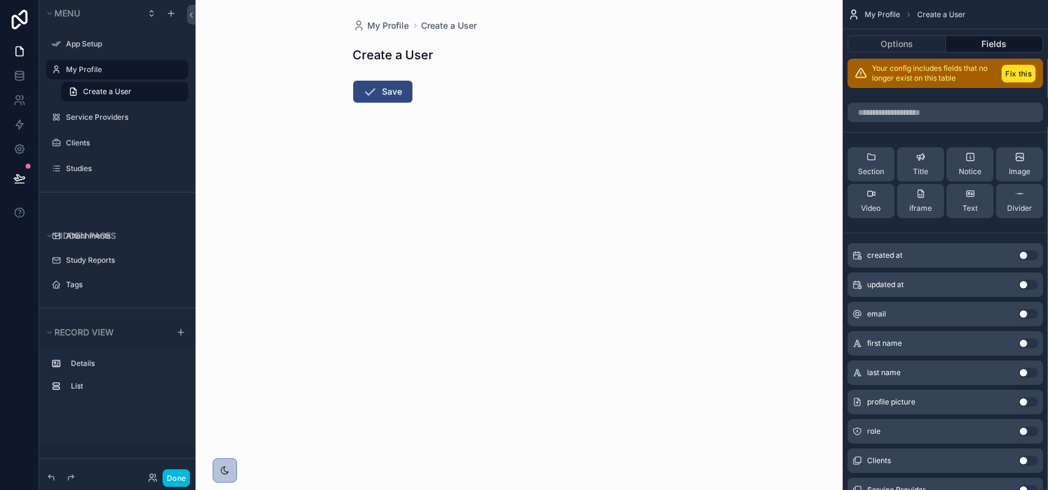
click at [120, 75] on label "My Profile" at bounding box center [123, 70] width 115 height 10
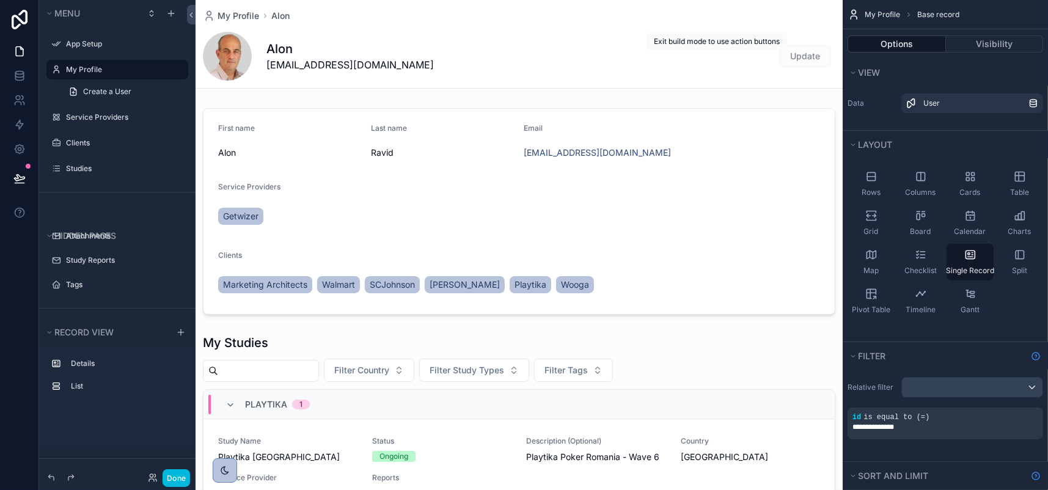
click at [780, 67] on span "Update" at bounding box center [805, 56] width 51 height 22
click at [190, 473] on button "Done" at bounding box center [176, 478] width 27 height 18
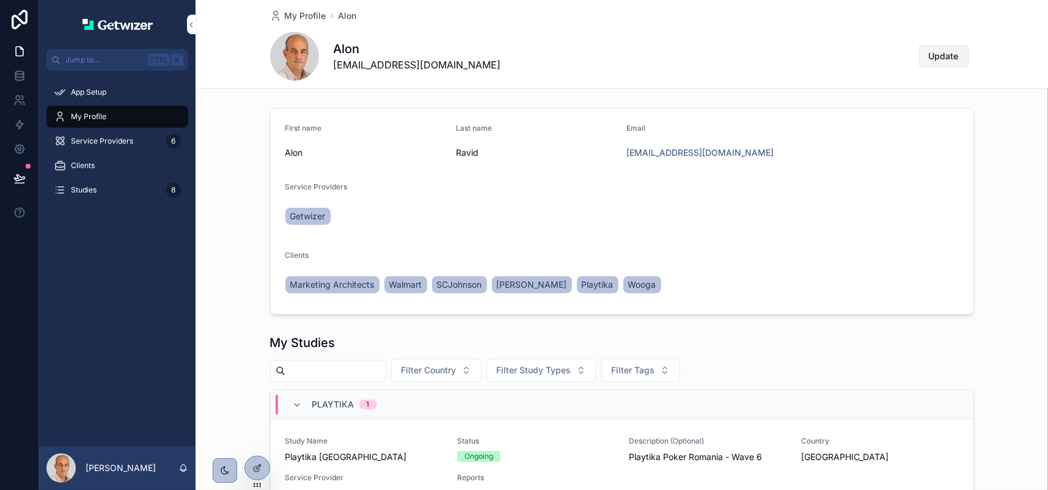
click at [959, 62] on span "Update" at bounding box center [944, 56] width 30 height 12
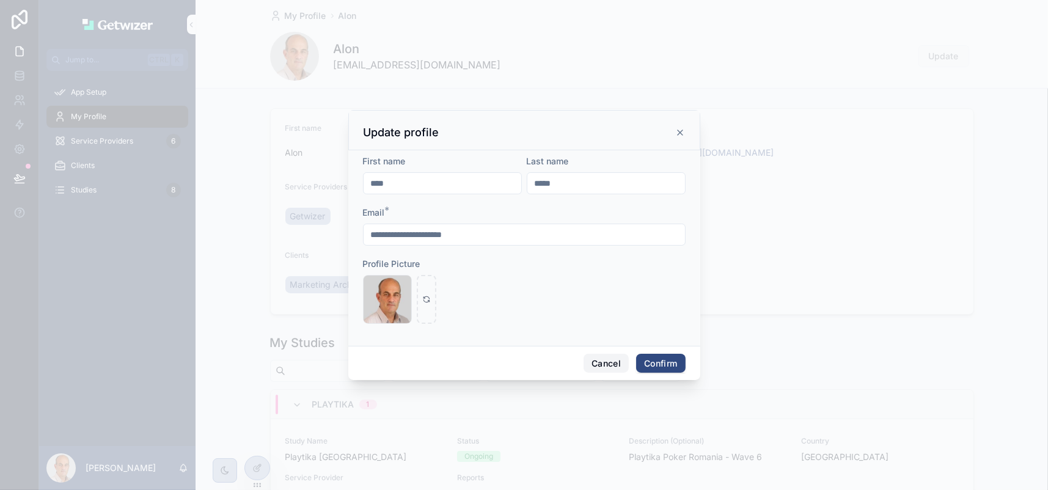
click at [620, 373] on button "Cancel" at bounding box center [606, 364] width 45 height 20
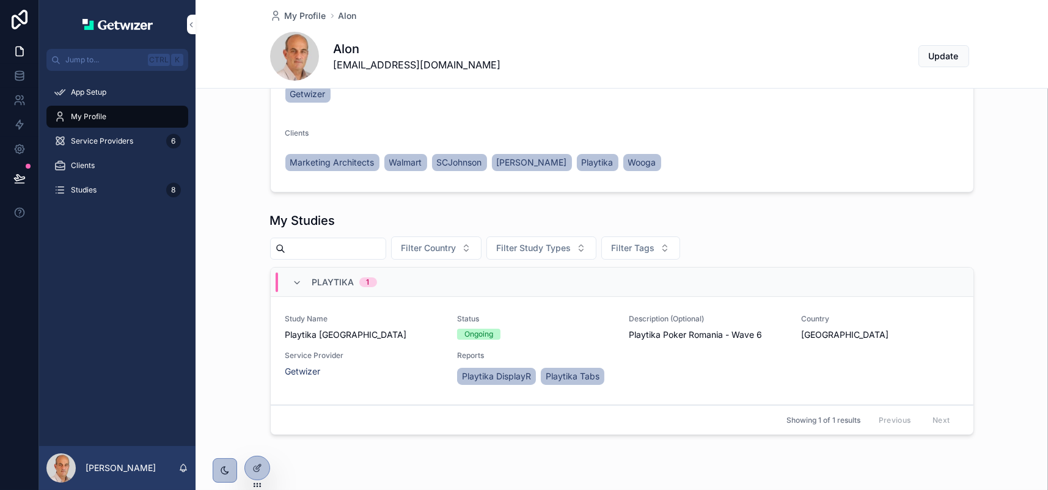
scroll to position [306, 0]
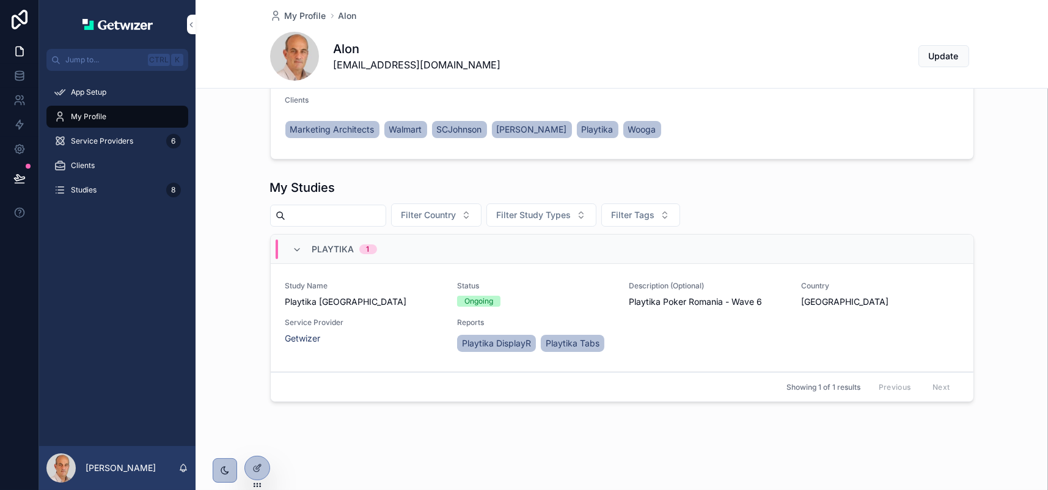
click at [96, 195] on span "Studies" at bounding box center [84, 190] width 26 height 10
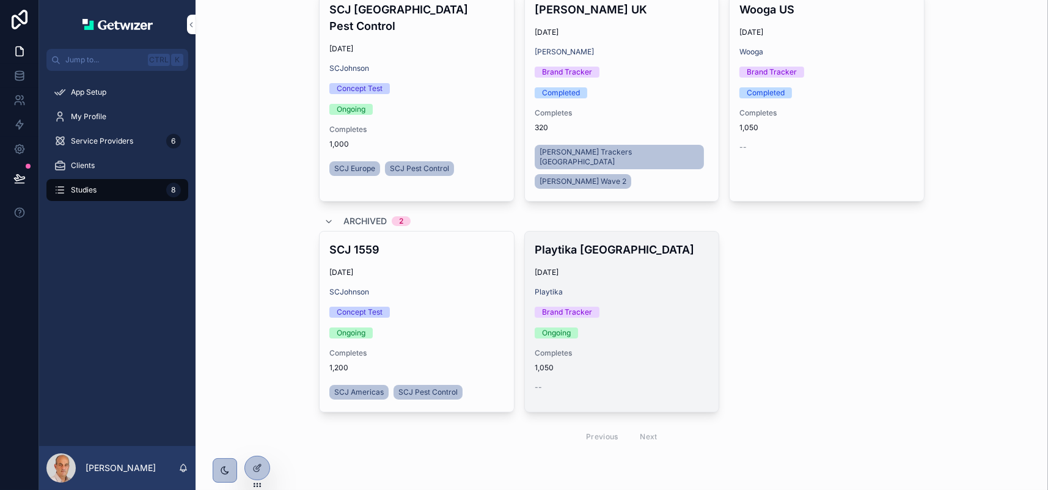
scroll to position [631, 0]
click at [645, 361] on link "Playtika Romania 8/3/2018 Playtika Brand Tracker Ongoing Completes 1,050 --" at bounding box center [622, 321] width 196 height 181
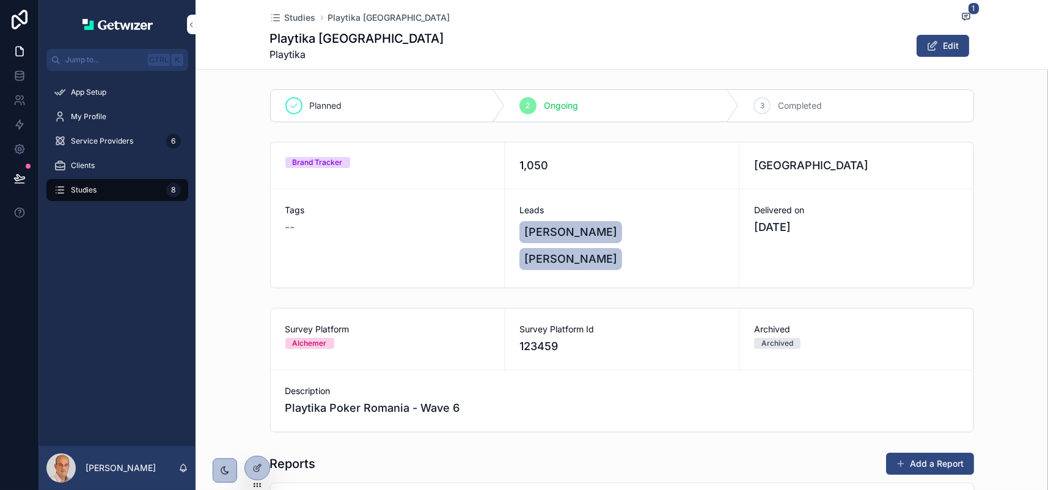
click at [290, 18] on span "Studies" at bounding box center [300, 18] width 31 height 12
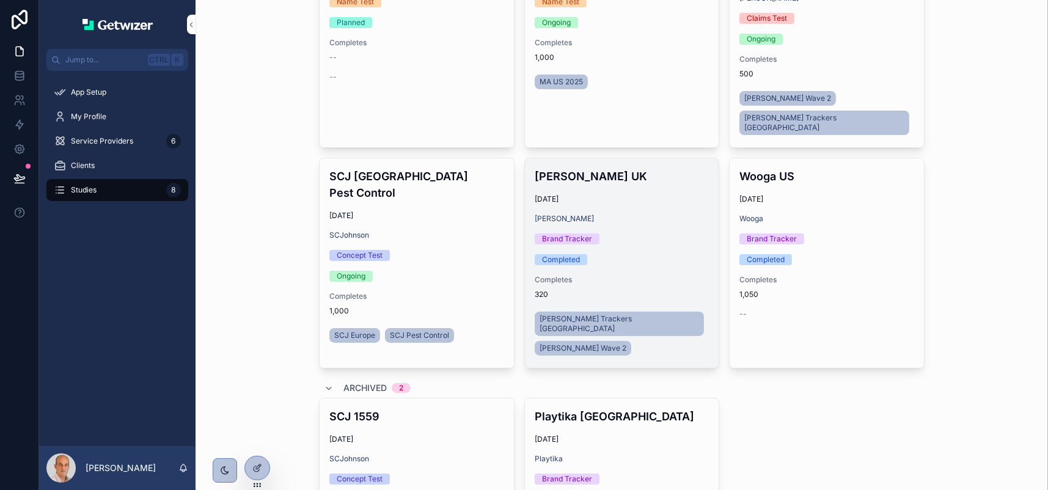
scroll to position [244, 0]
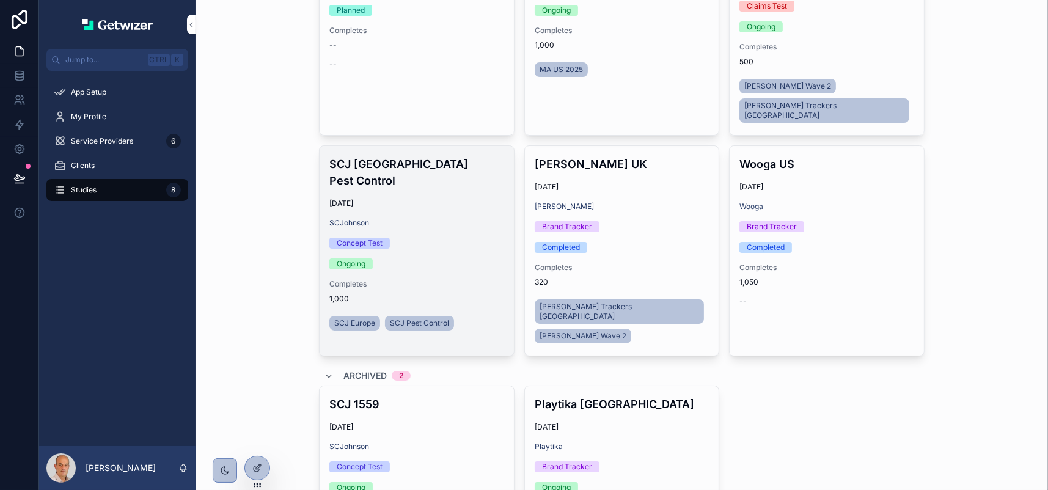
click at [494, 324] on div "SCJ Denmark Pest Control 9/25/2025 SCJohnson Concept Test Ongoing Completes 1,0…" at bounding box center [417, 244] width 194 height 197
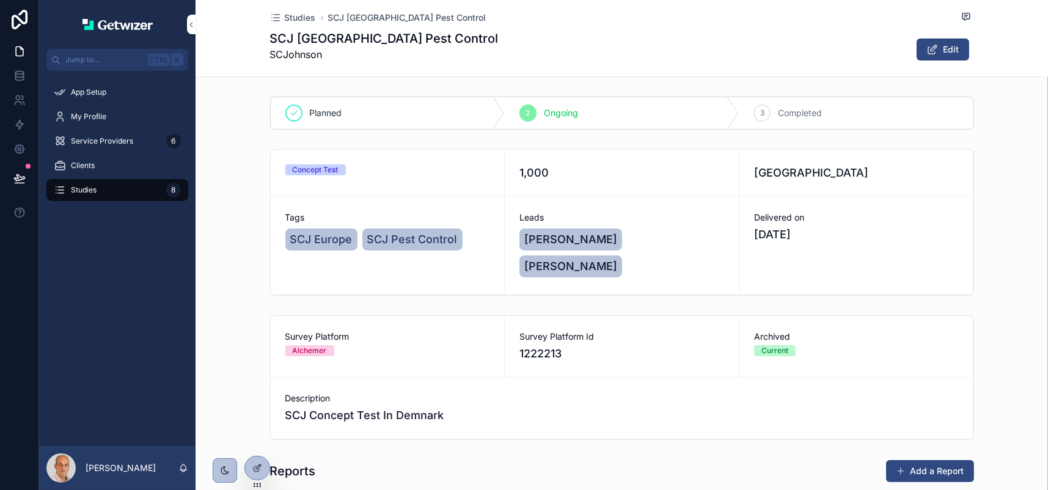
click at [573, 295] on div "Leads Malki Perchik Arthur Lurie" at bounding box center [622, 246] width 234 height 98
click at [106, 122] on span "My Profile" at bounding box center [88, 117] width 35 height 10
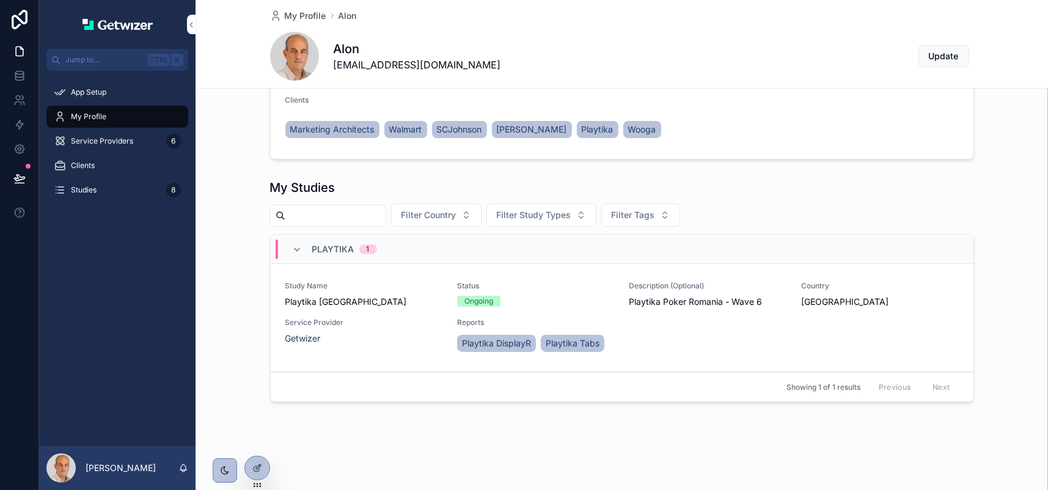
scroll to position [252, 0]
click at [97, 195] on span "Studies" at bounding box center [84, 190] width 26 height 10
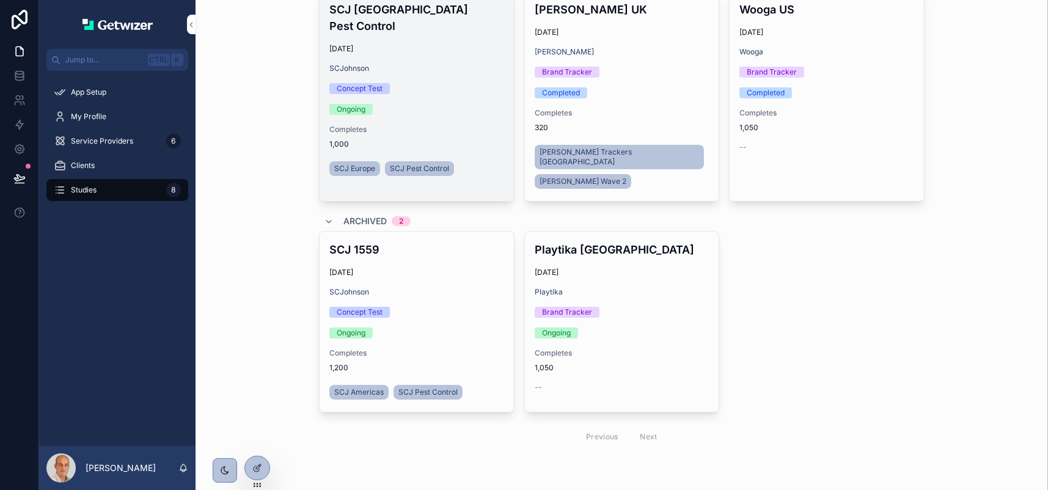
scroll to position [497, 0]
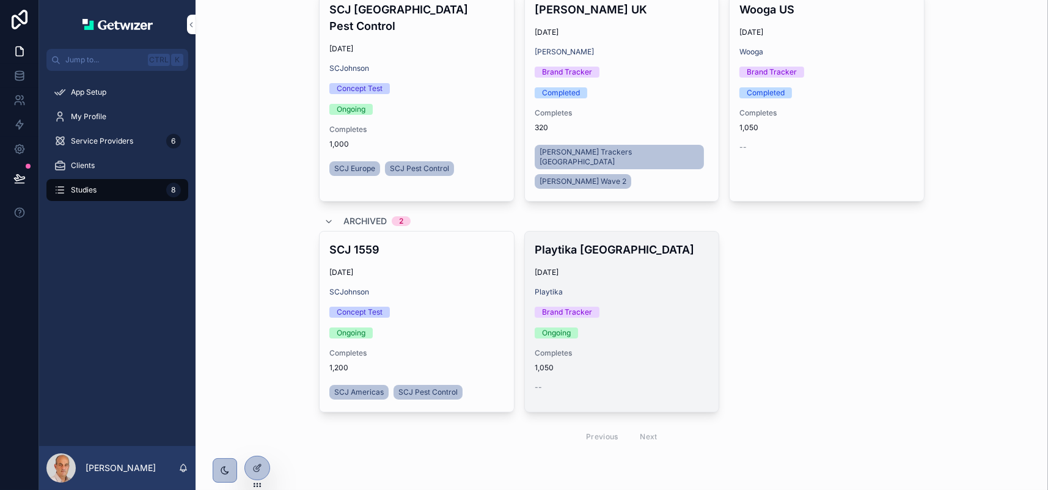
click at [650, 297] on div "Playtika" at bounding box center [622, 292] width 175 height 10
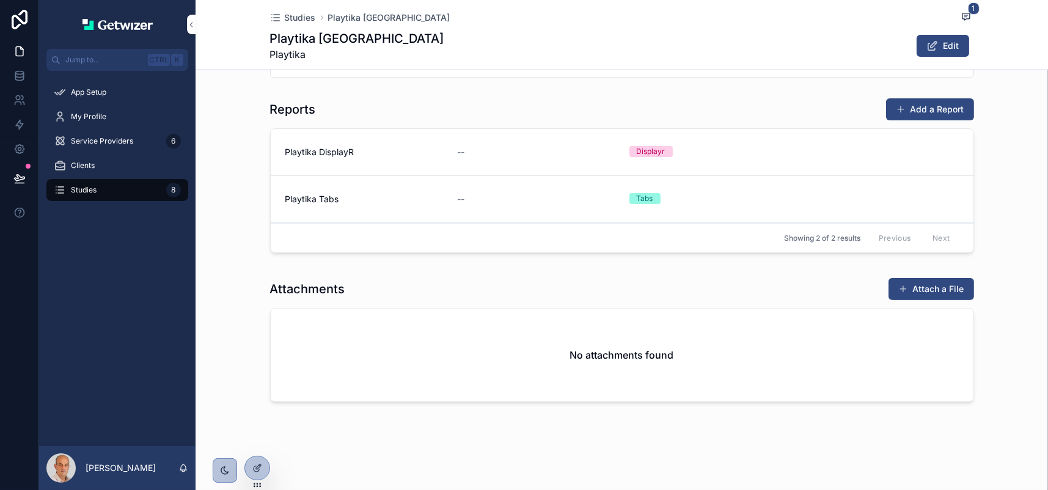
scroll to position [526, 0]
click at [106, 122] on span "My Profile" at bounding box center [88, 117] width 35 height 10
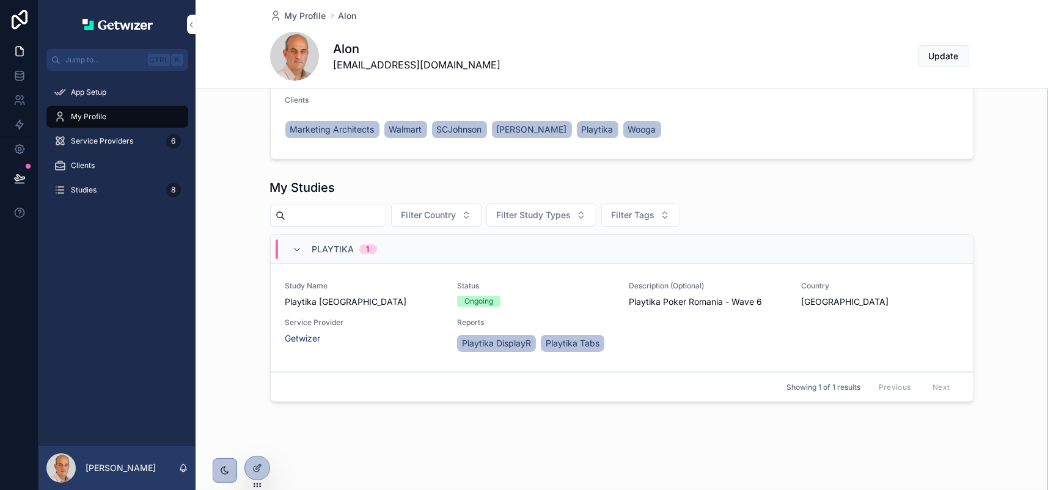
click at [115, 146] on span "Service Providers" at bounding box center [102, 141] width 62 height 10
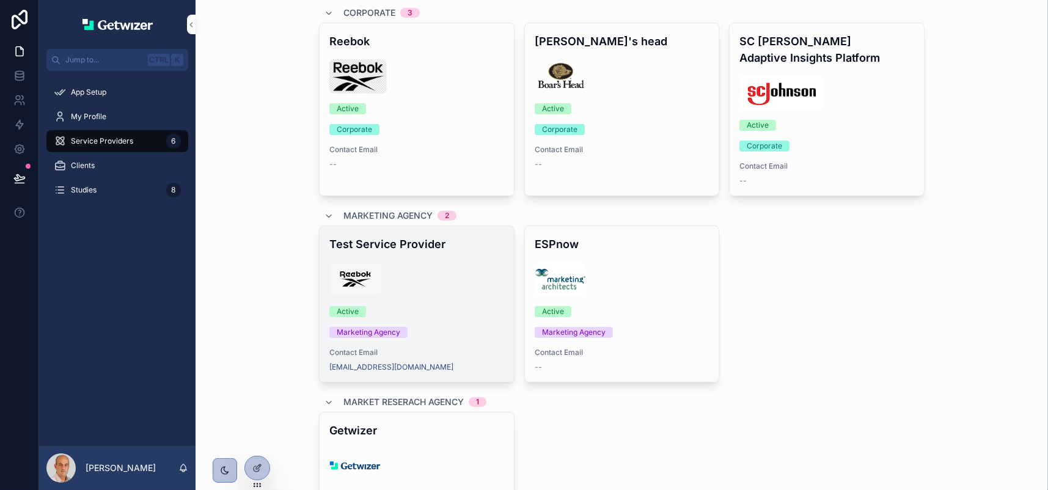
scroll to position [38, 0]
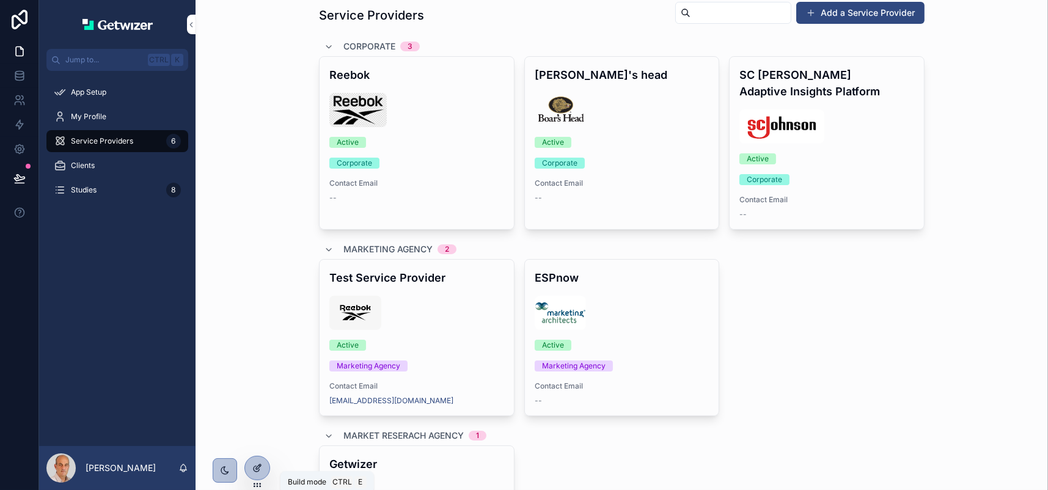
click at [262, 472] on icon at bounding box center [257, 468] width 10 height 10
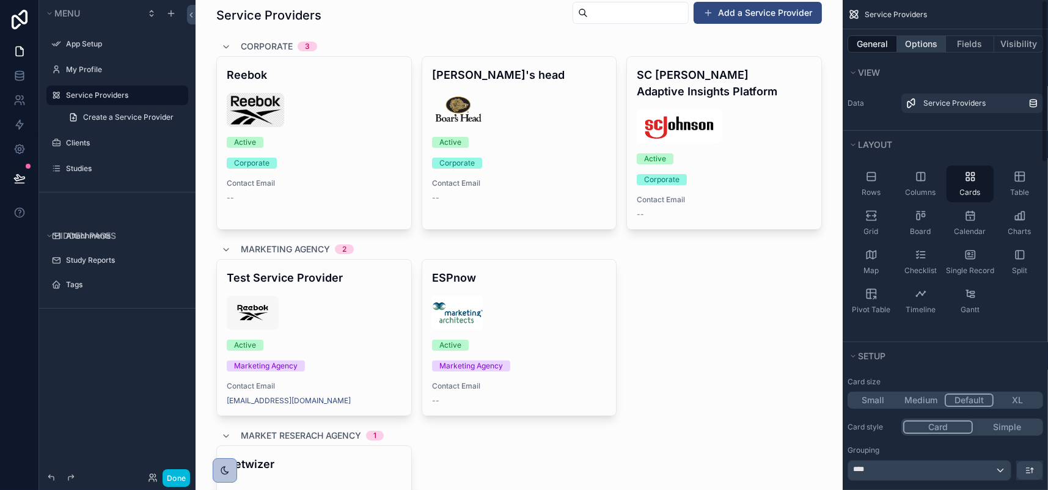
click at [897, 53] on button "Options" at bounding box center [921, 43] width 49 height 17
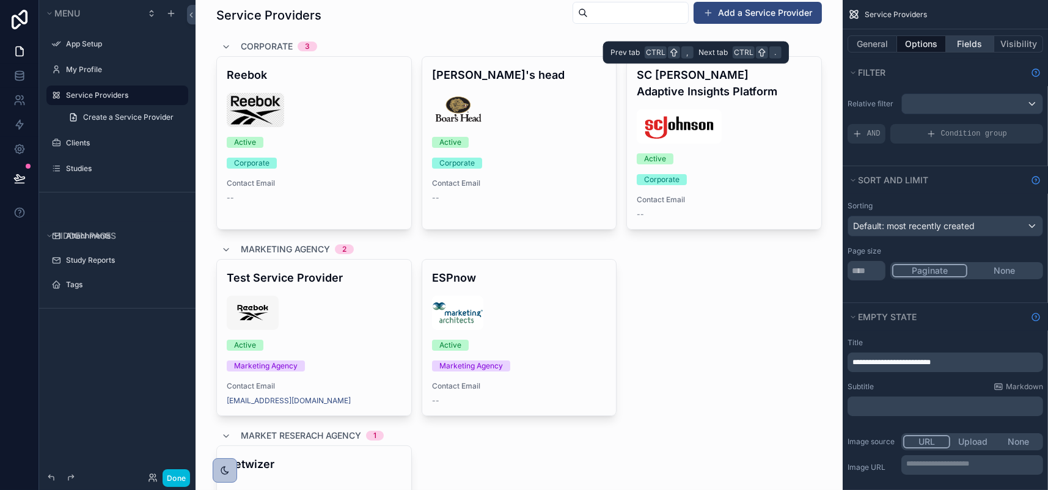
click at [946, 53] on button "Fields" at bounding box center [970, 43] width 49 height 17
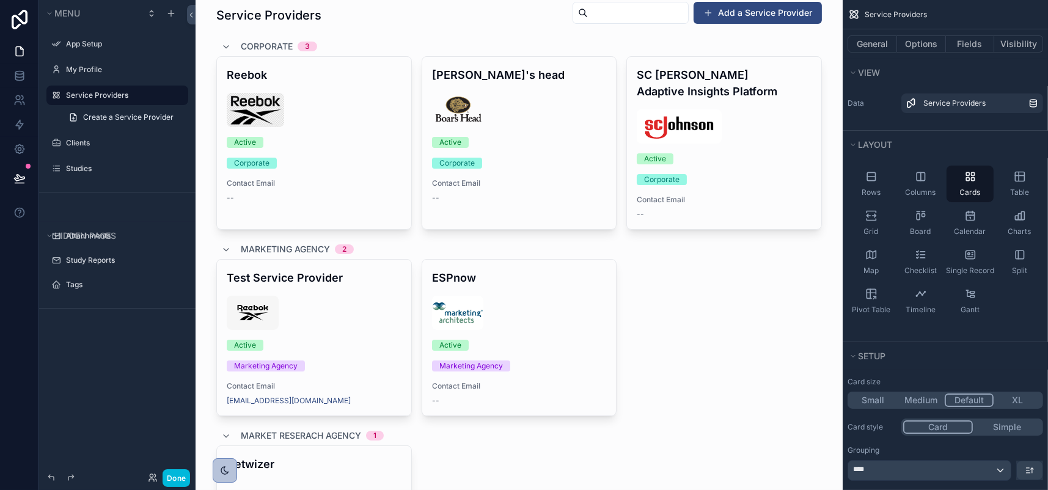
scroll to position [0, 0]
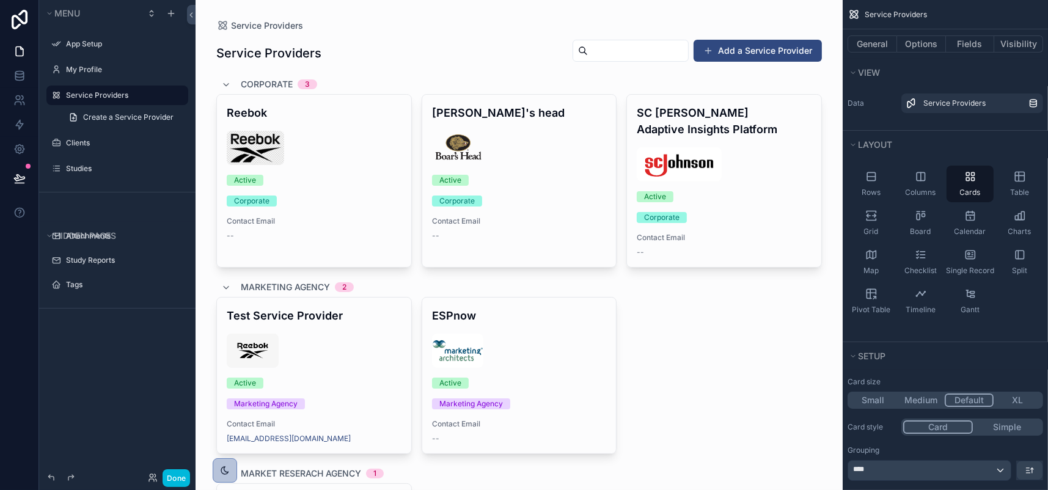
click at [581, 104] on div "scrollable content" at bounding box center [519, 359] width 625 height 718
click at [581, 94] on div "Corporate 3" at bounding box center [519, 85] width 606 height 20
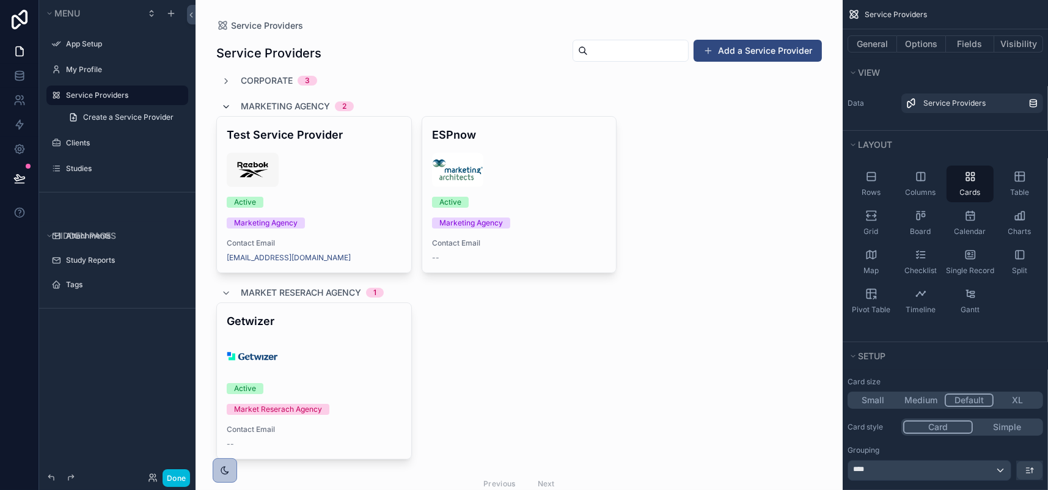
click at [231, 112] on icon "scrollable content" at bounding box center [226, 107] width 10 height 10
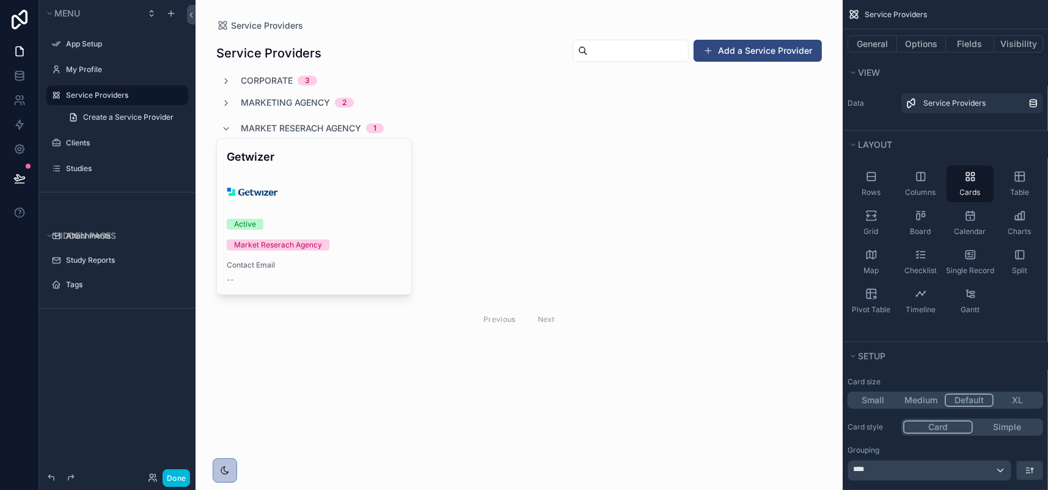
click at [633, 109] on div "Corporate 3 Marketing Agency 2 Market Reserach Agency 1 Getwizer Active Market …" at bounding box center [519, 204] width 606 height 259
click at [694, 295] on div "Getwizer Active Market Reserach Agency Contact Email --" at bounding box center [519, 216] width 606 height 157
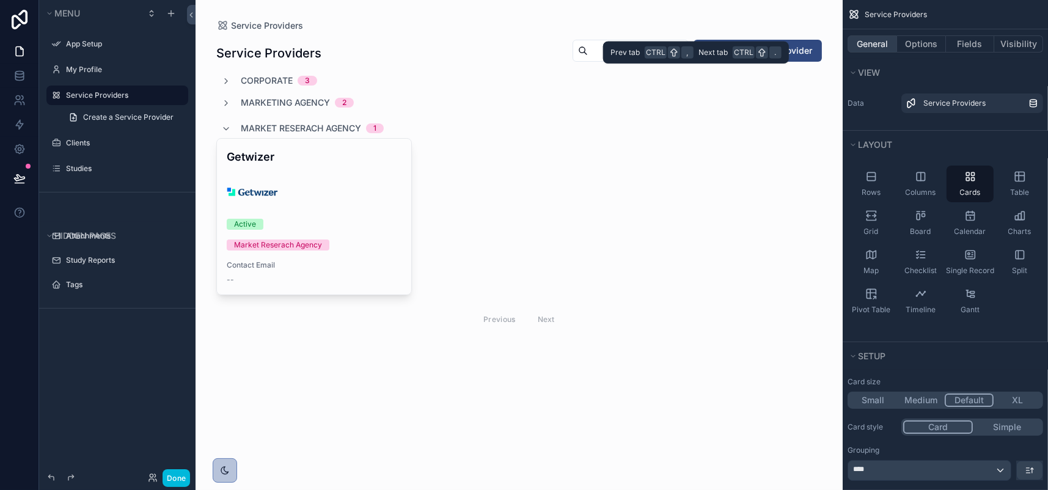
click at [848, 53] on button "General" at bounding box center [872, 43] width 49 height 17
click at [897, 53] on button "Options" at bounding box center [921, 43] width 49 height 17
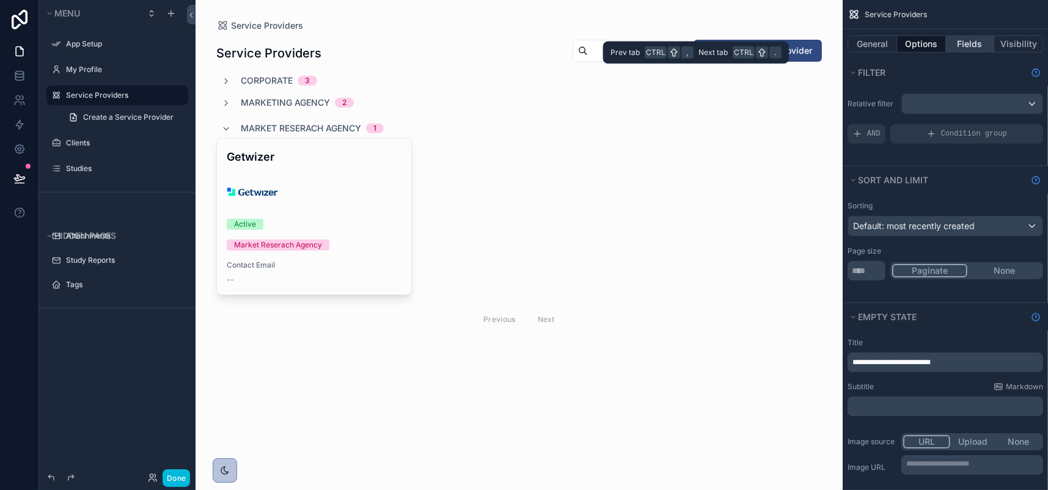
click at [946, 53] on button "Fields" at bounding box center [970, 43] width 49 height 17
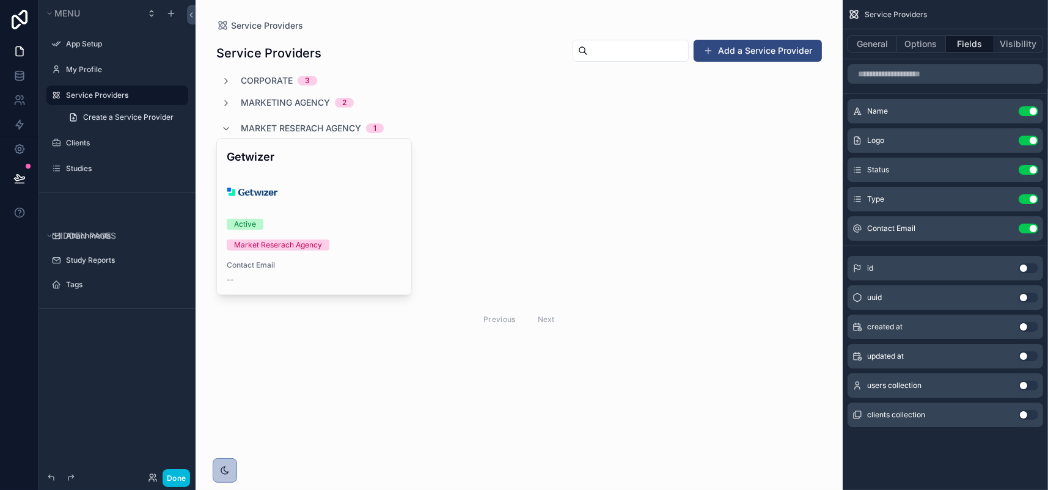
click at [1019, 233] on button "Use setting" at bounding box center [1029, 229] width 20 height 10
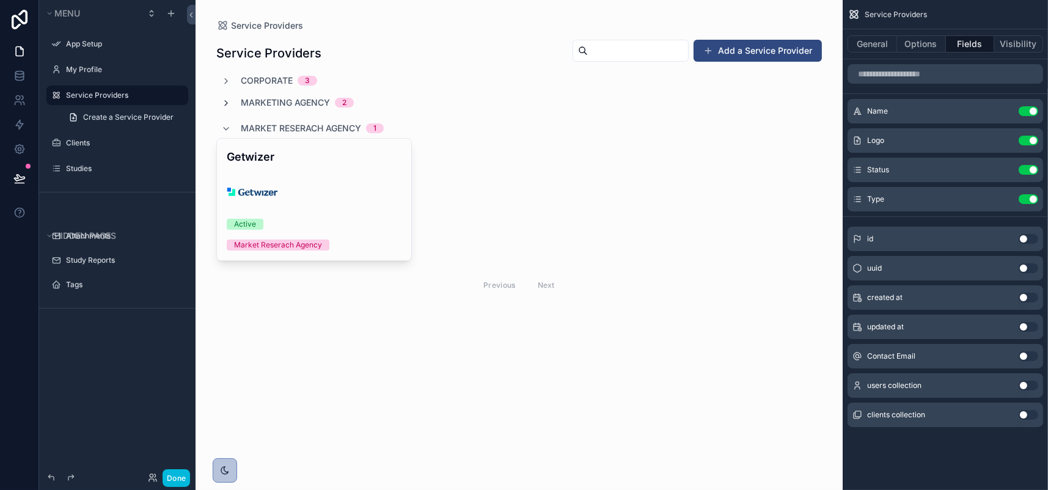
click at [231, 108] on icon "scrollable content" at bounding box center [226, 103] width 10 height 10
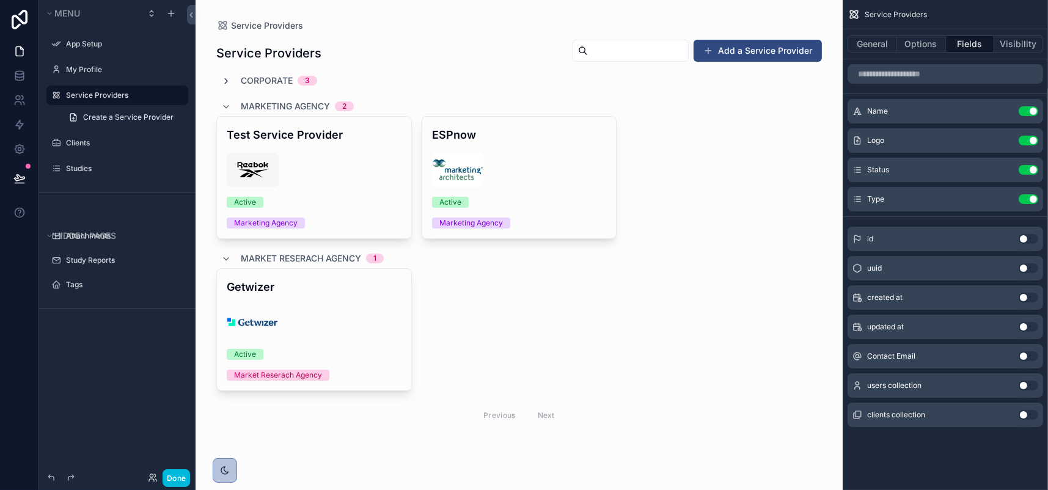
click at [231, 86] on icon "scrollable content" at bounding box center [226, 81] width 10 height 10
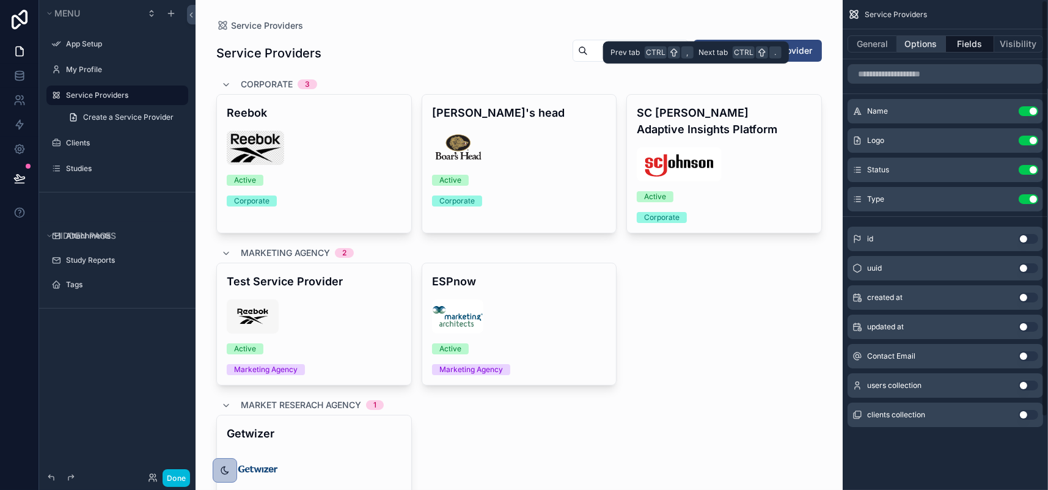
click at [897, 53] on button "Options" at bounding box center [921, 43] width 49 height 17
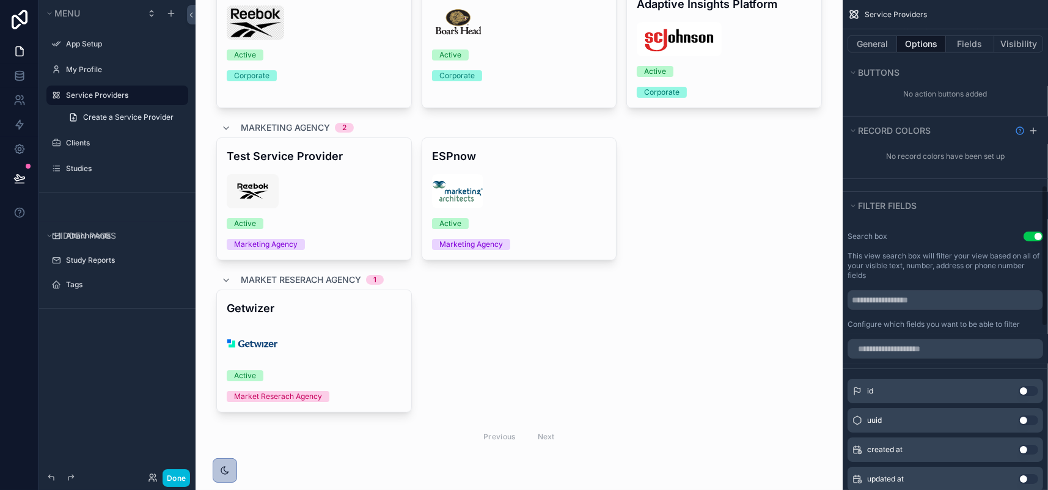
scroll to position [550, 0]
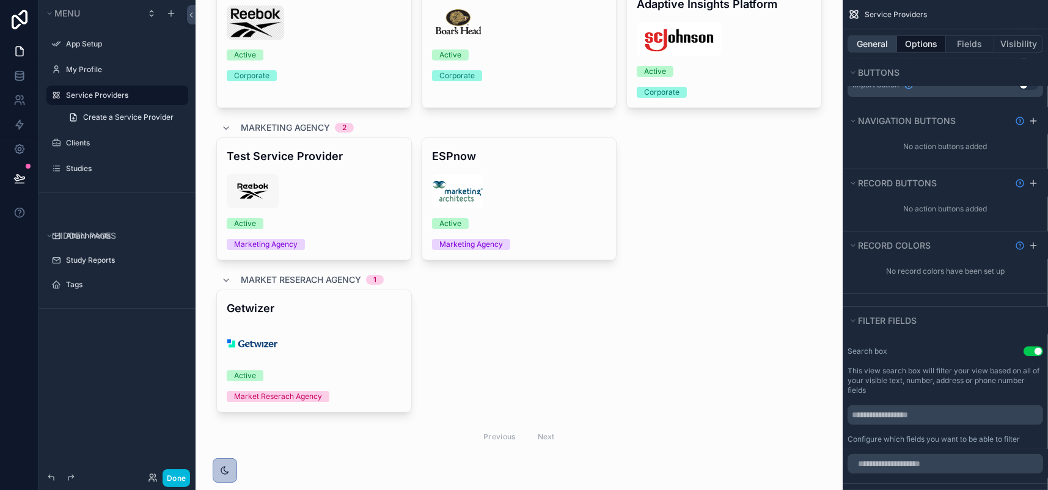
click at [850, 53] on button "General" at bounding box center [872, 43] width 49 height 17
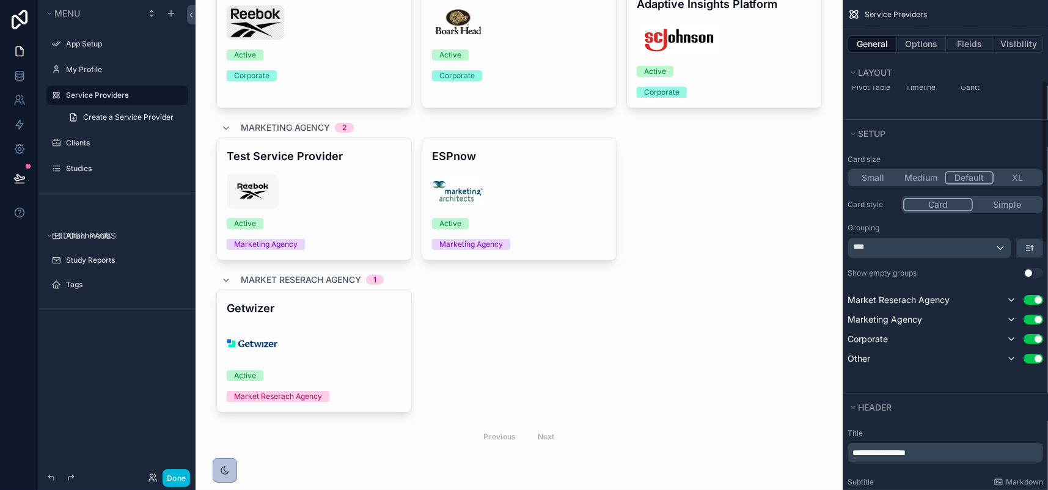
scroll to position [244, 0]
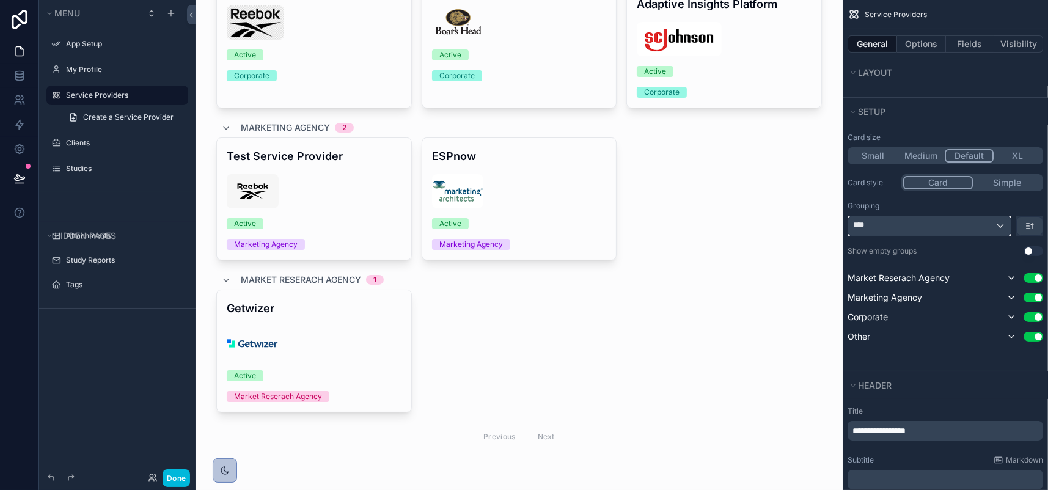
click at [993, 236] on div "****" at bounding box center [929, 226] width 163 height 20
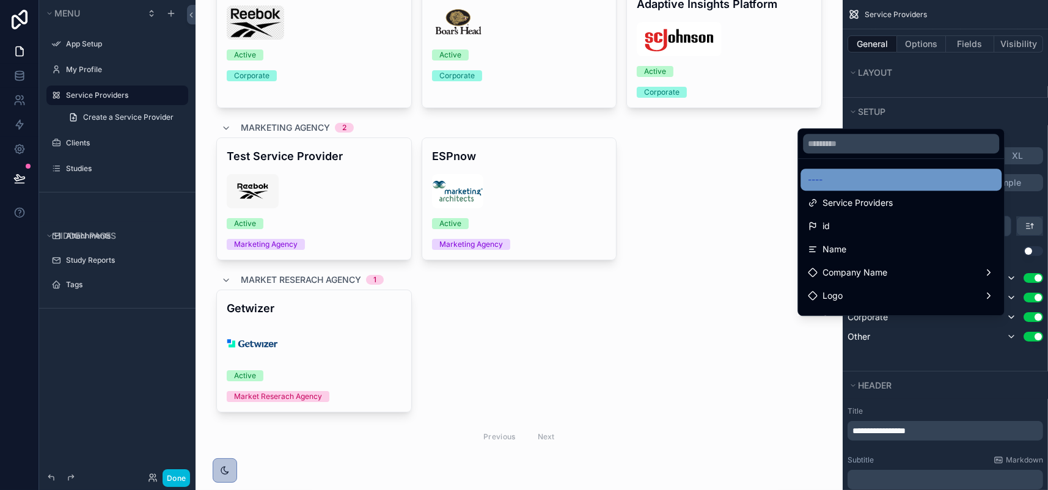
click at [835, 172] on div "----" at bounding box center [901, 179] width 186 height 15
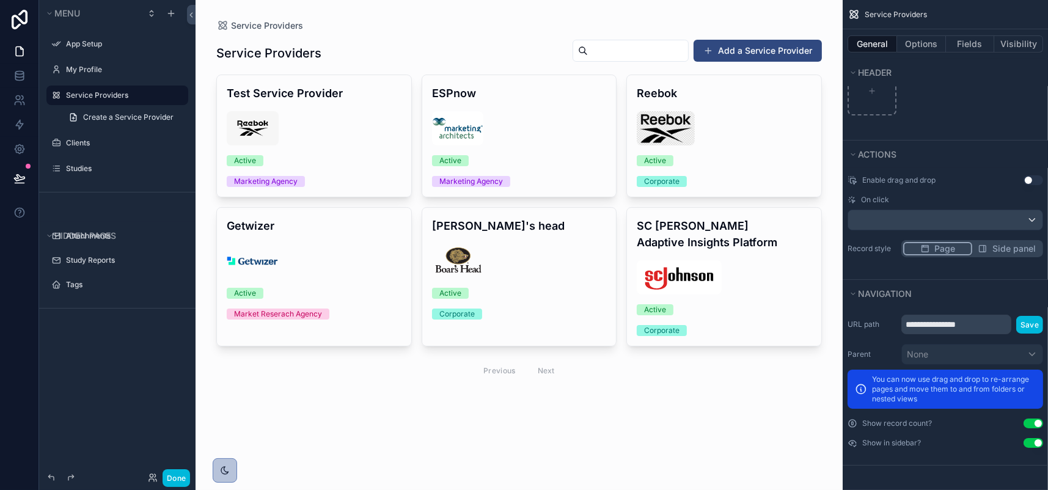
scroll to position [0, 0]
click at [694, 62] on button "Add a Service Provider" at bounding box center [758, 51] width 128 height 22
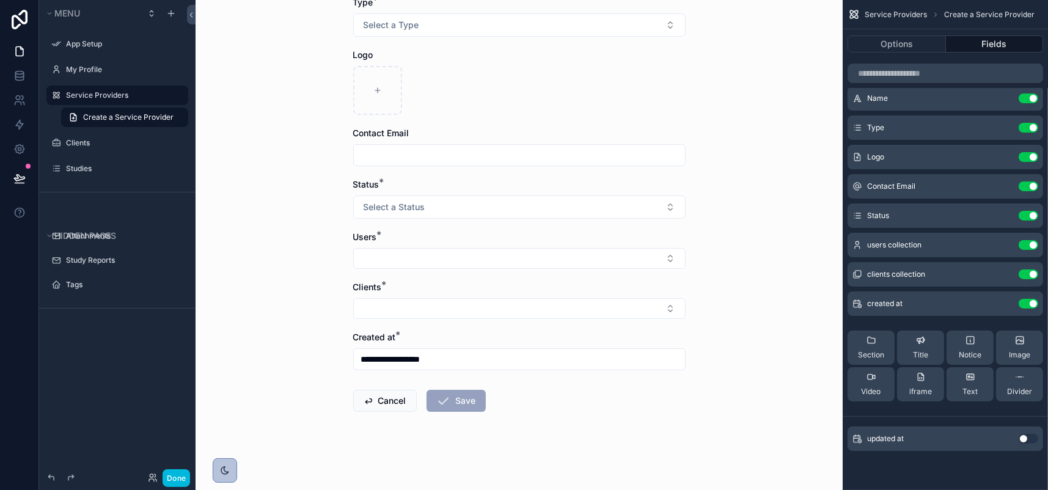
scroll to position [280, 0]
click at [1019, 299] on button "Use setting" at bounding box center [1029, 304] width 20 height 10
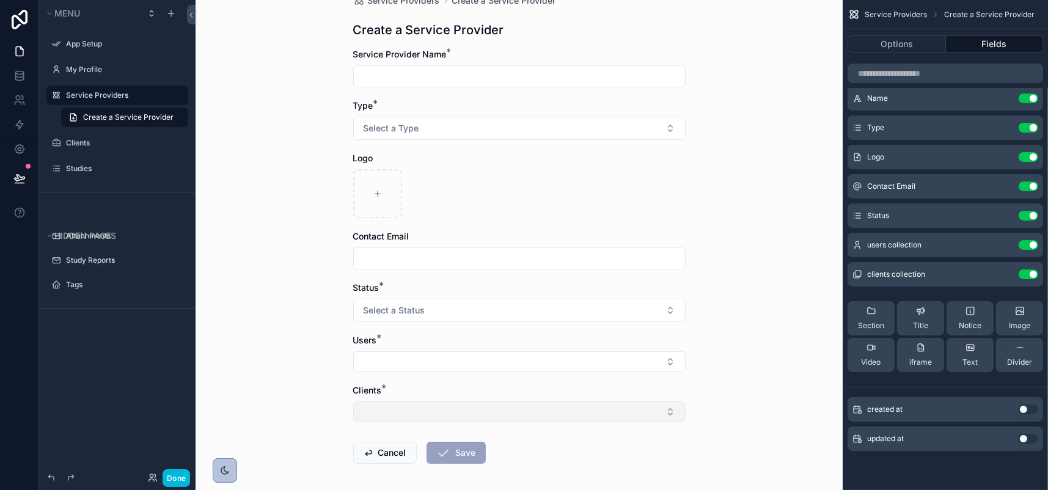
scroll to position [0, 0]
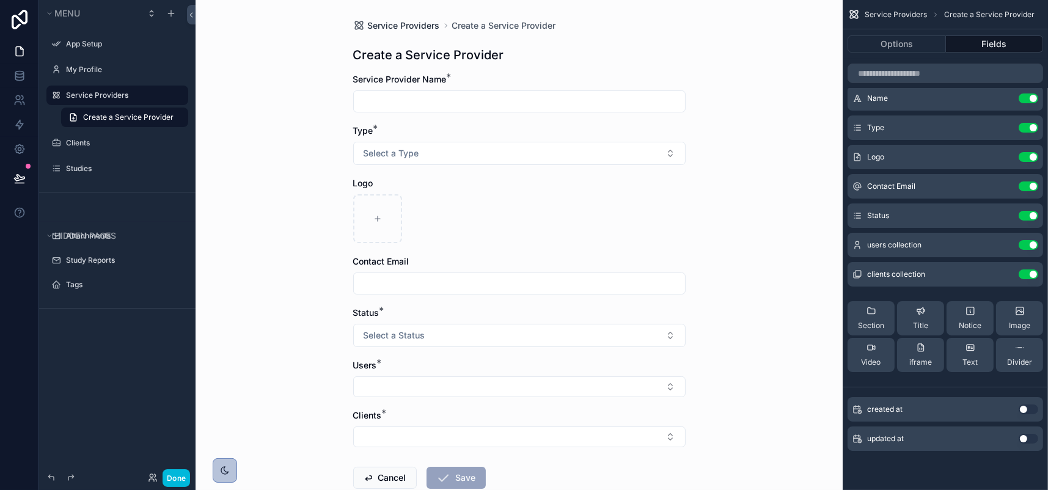
click at [379, 32] on span "Service Providers" at bounding box center [404, 26] width 72 height 12
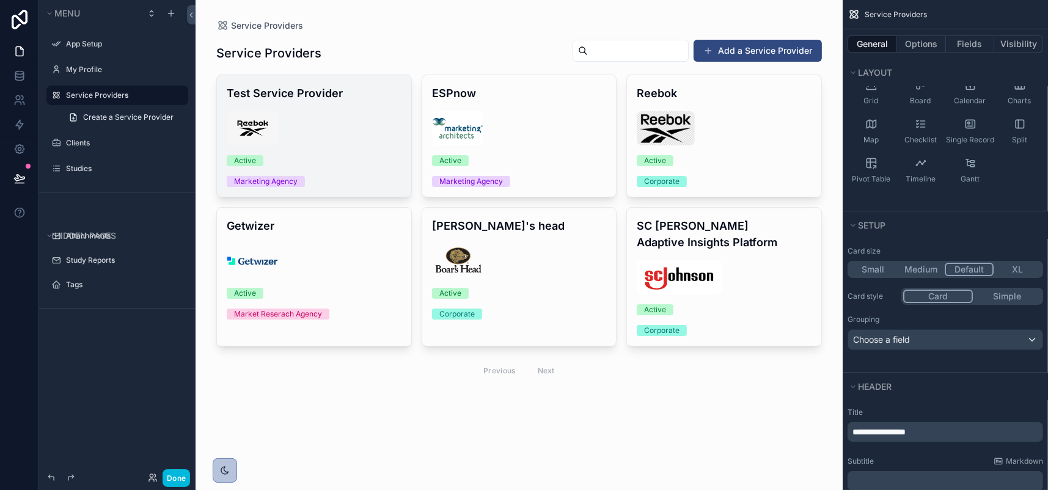
click at [374, 145] on div "scrollable content" at bounding box center [314, 128] width 175 height 34
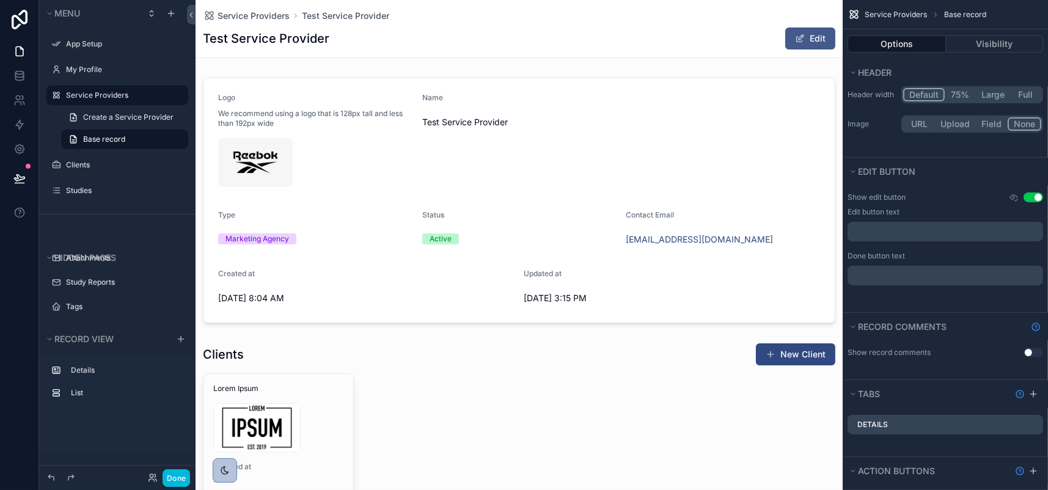
click at [785, 46] on button "Edit" at bounding box center [810, 38] width 50 height 22
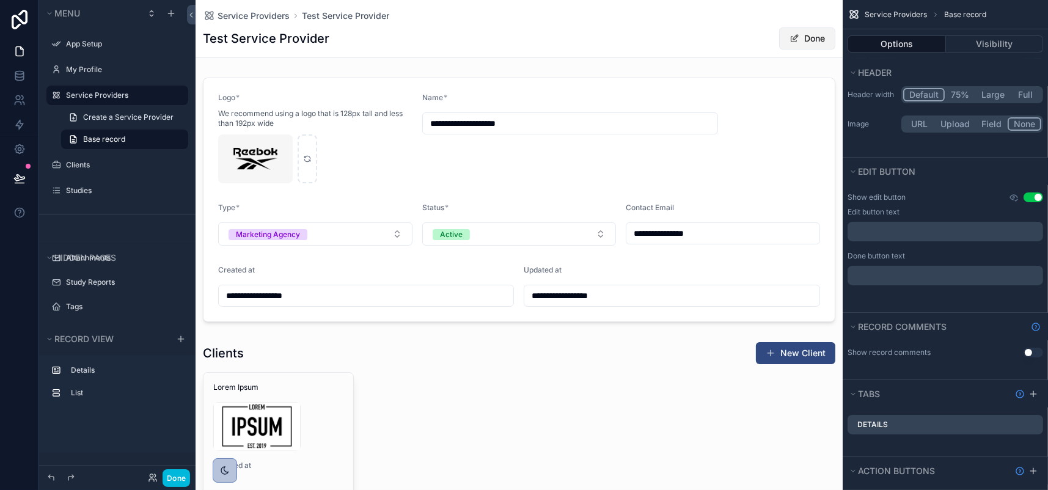
click at [779, 49] on button "Done" at bounding box center [807, 38] width 56 height 22
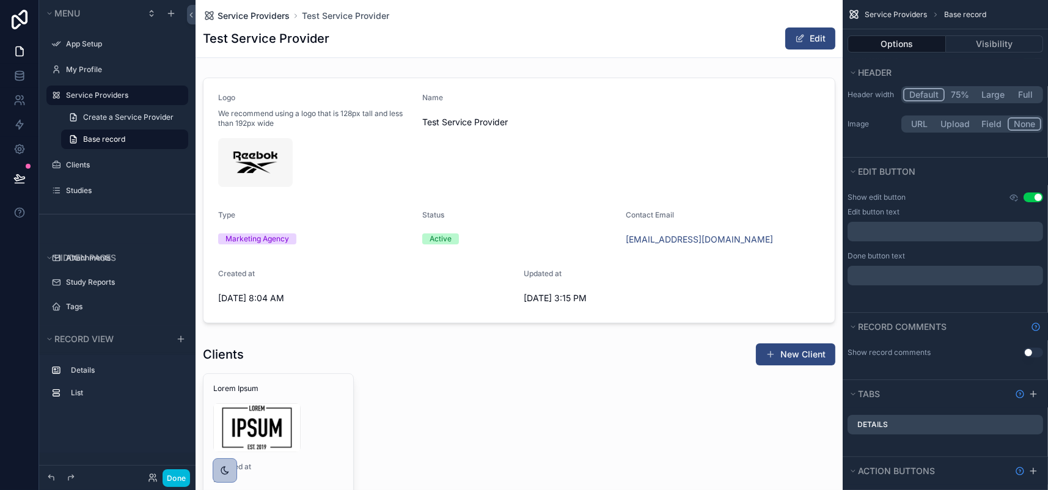
click at [290, 12] on span "Service Providers" at bounding box center [254, 16] width 72 height 12
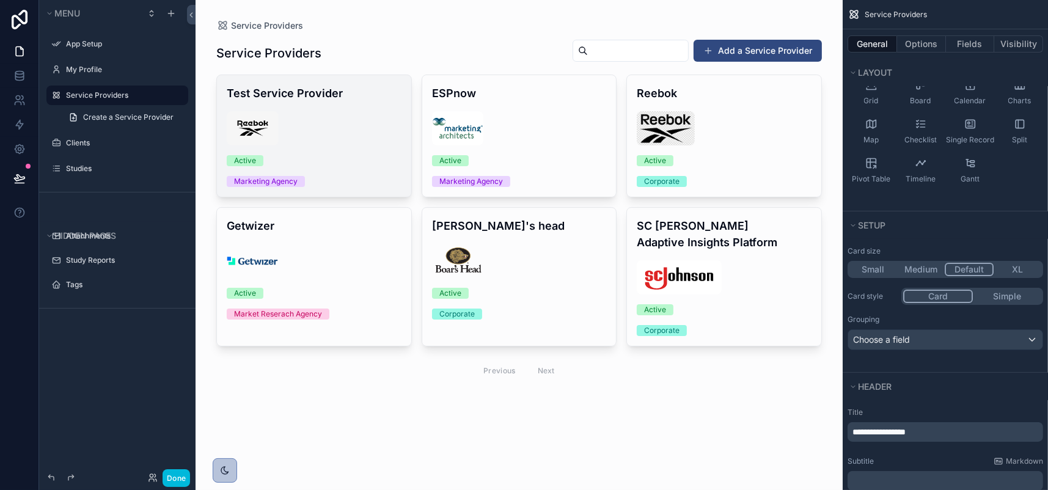
click at [403, 197] on div "Test Service Provider Active Marketing Agency" at bounding box center [314, 136] width 194 height 122
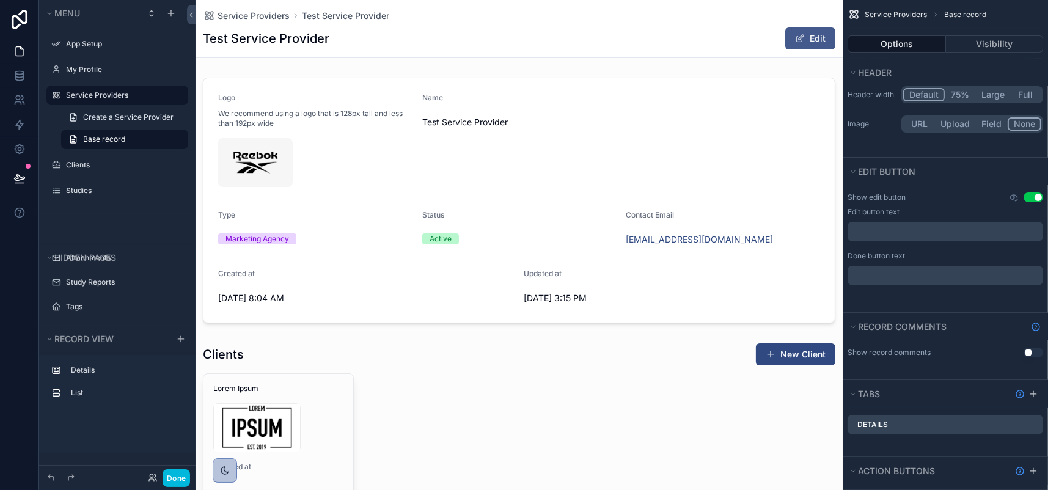
click at [785, 43] on button "Edit" at bounding box center [810, 38] width 50 height 22
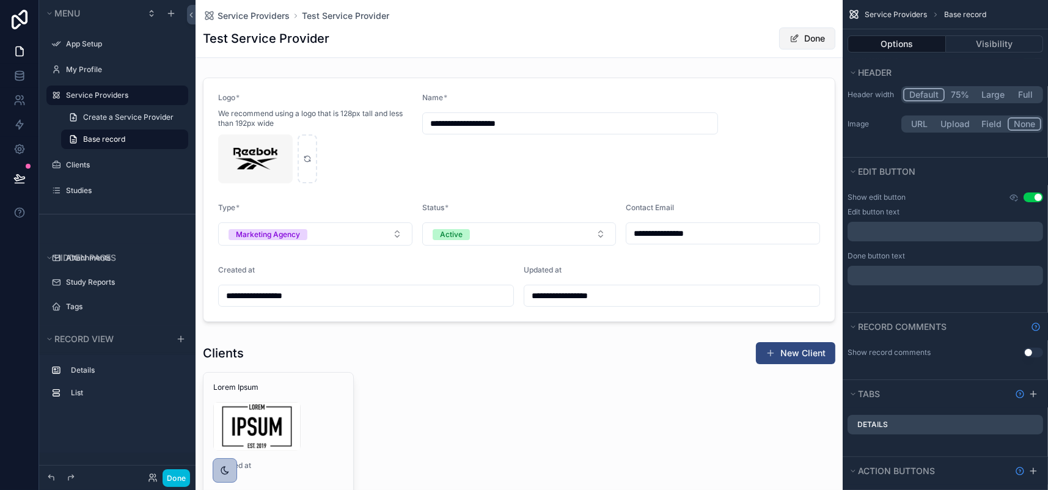
click at [779, 49] on button "Done" at bounding box center [807, 38] width 56 height 22
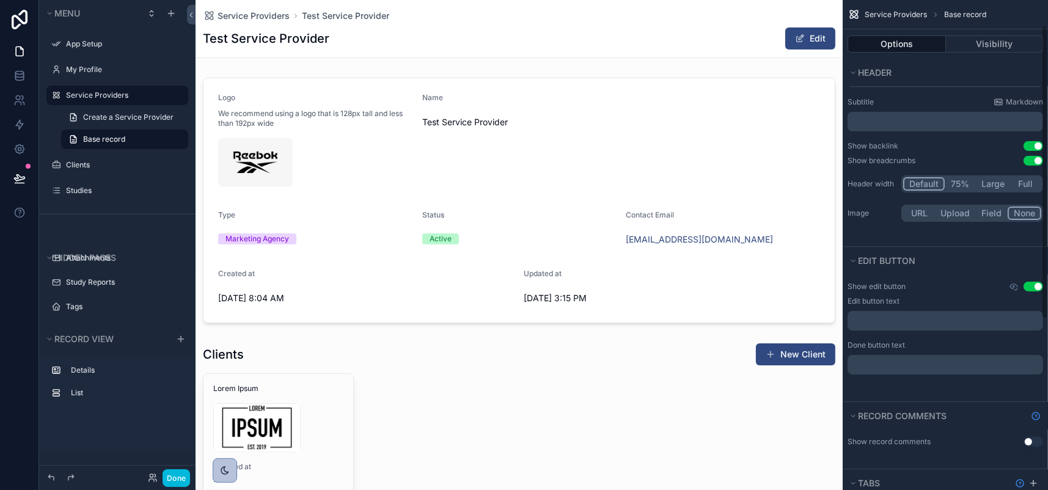
scroll to position [61, 0]
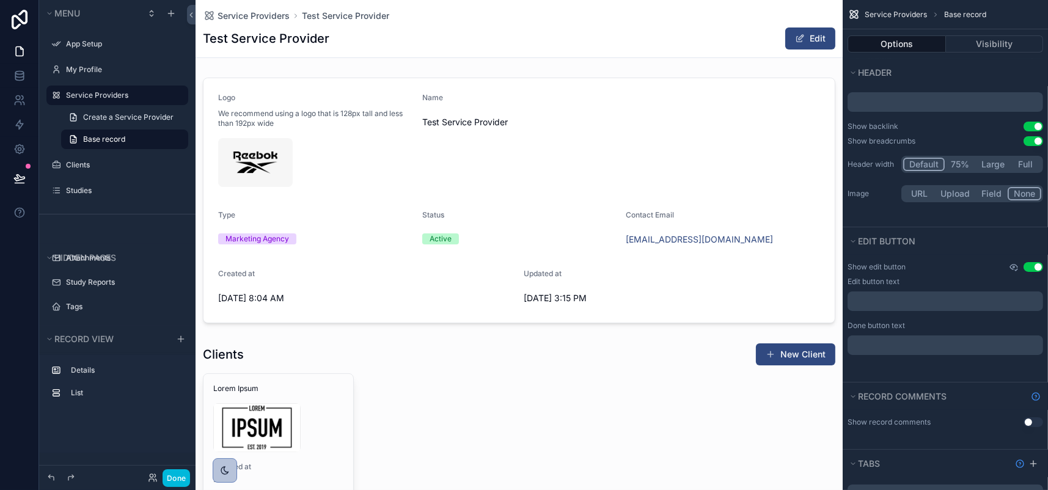
click at [1013, 268] on icon "scrollable content" at bounding box center [1014, 267] width 2 height 2
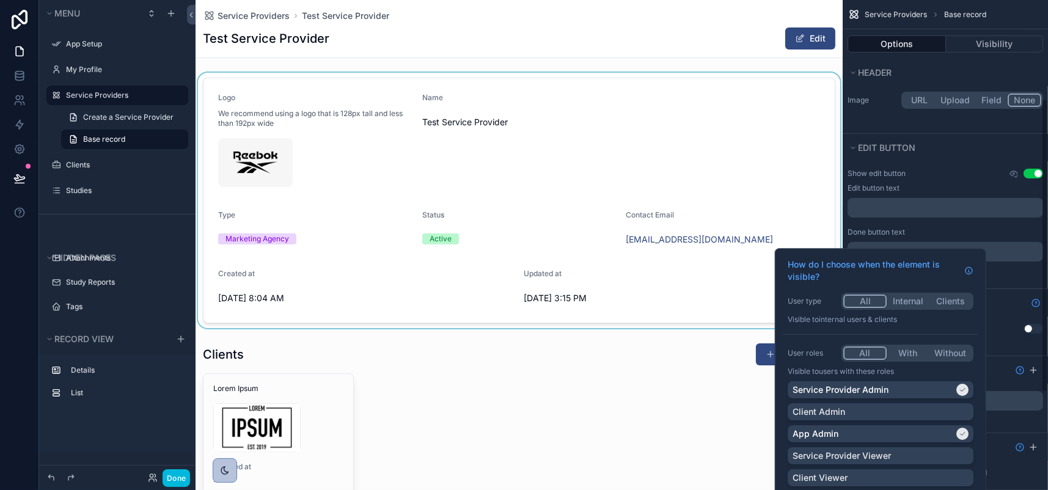
scroll to position [183, 0]
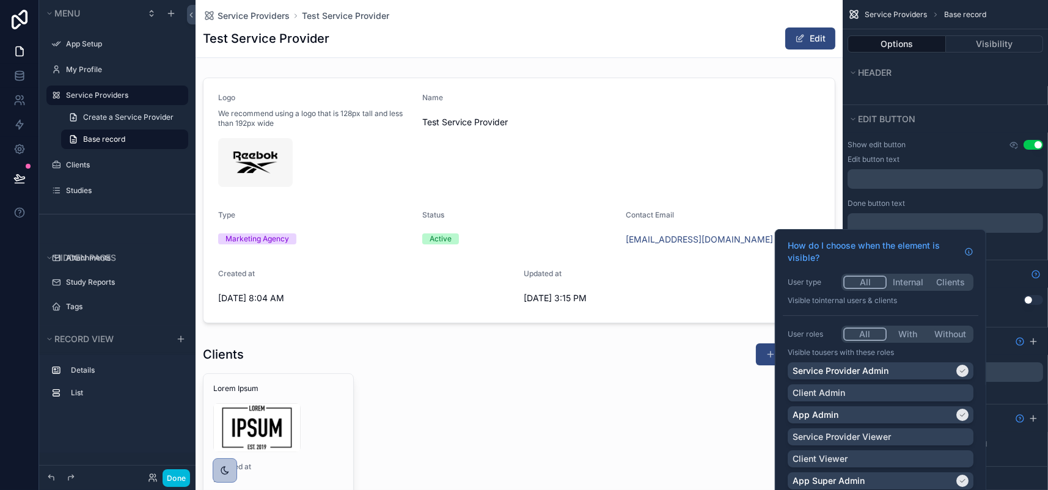
click at [980, 128] on button "Edit button" at bounding box center [942, 119] width 188 height 17
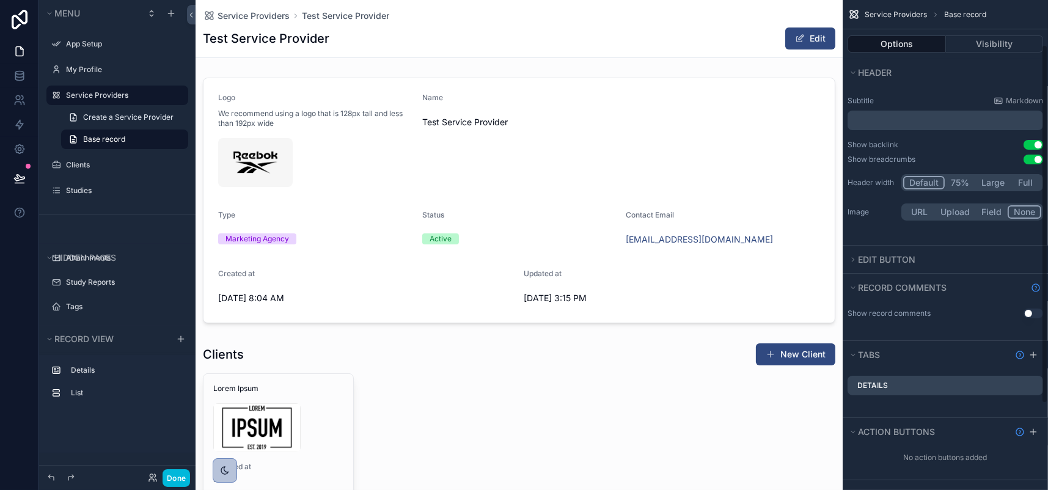
scroll to position [61, 0]
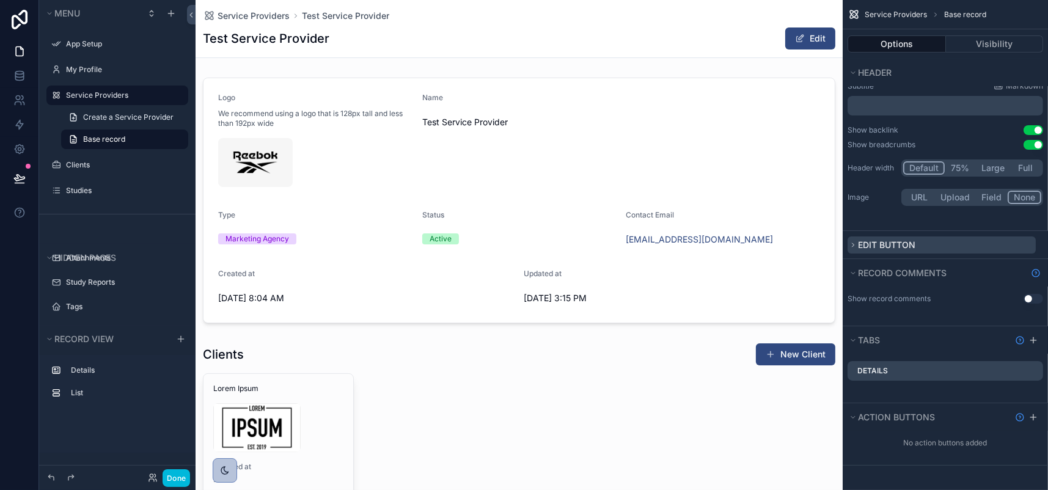
click at [849, 249] on icon "scrollable content" at bounding box center [852, 244] width 7 height 7
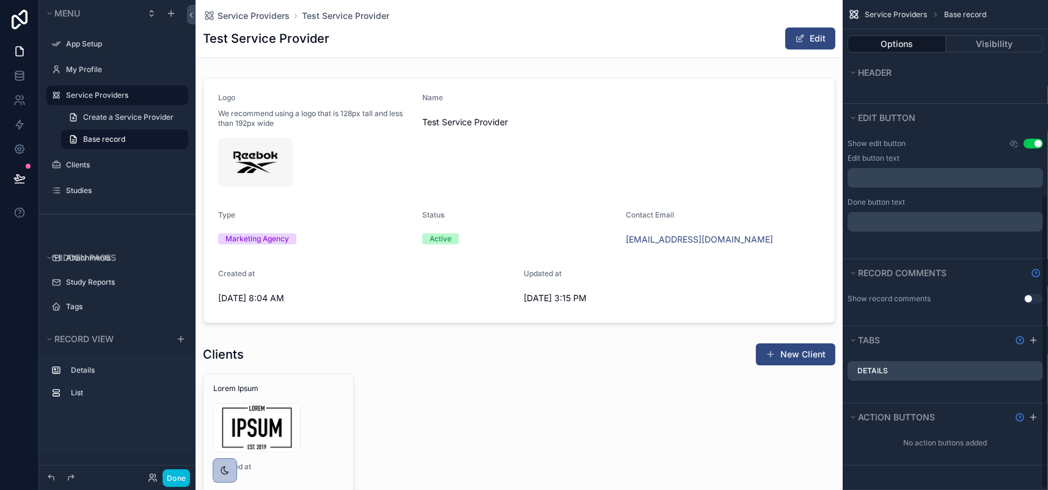
scroll to position [326, 0]
click at [849, 414] on icon "scrollable content" at bounding box center [852, 417] width 7 height 7
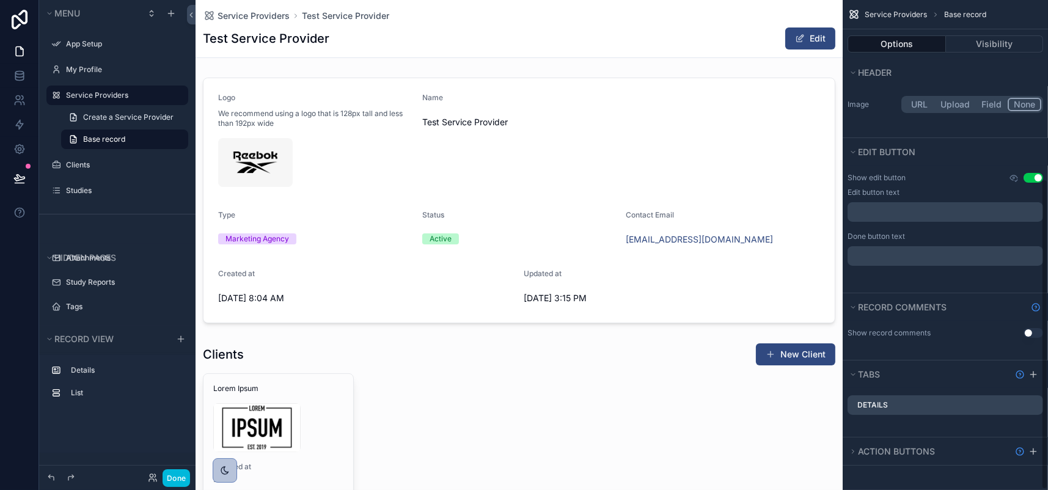
scroll to position [283, 0]
click at [849, 448] on icon "scrollable content" at bounding box center [852, 451] width 7 height 7
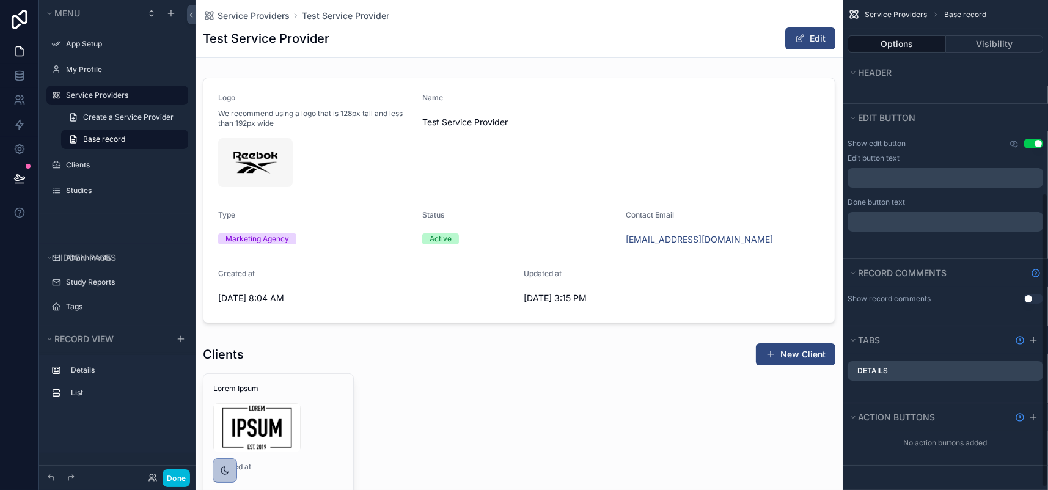
scroll to position [326, 0]
click at [1028, 412] on icon "scrollable content" at bounding box center [1033, 417] width 10 height 10
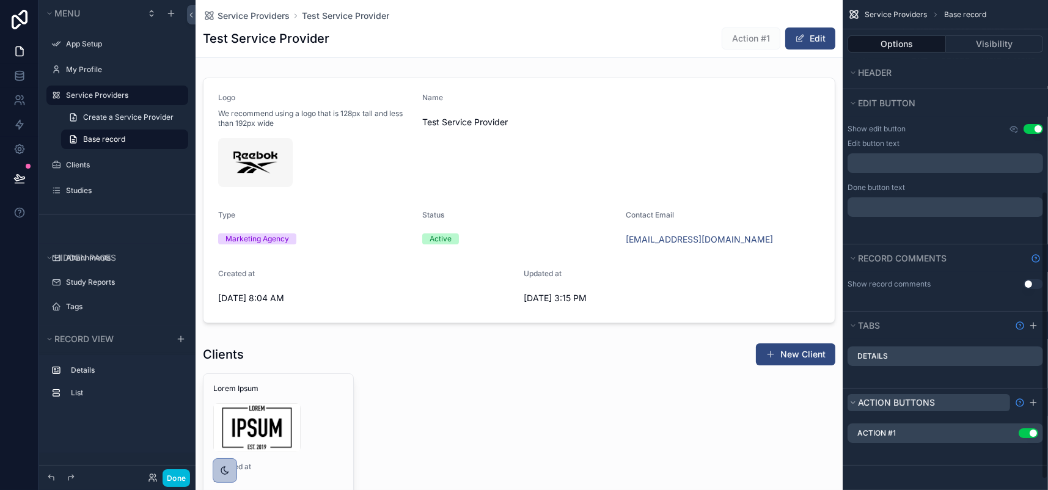
scroll to position [344, 0]
click at [0, 0] on icon "scrollable content" at bounding box center [0, 0] width 0 height 0
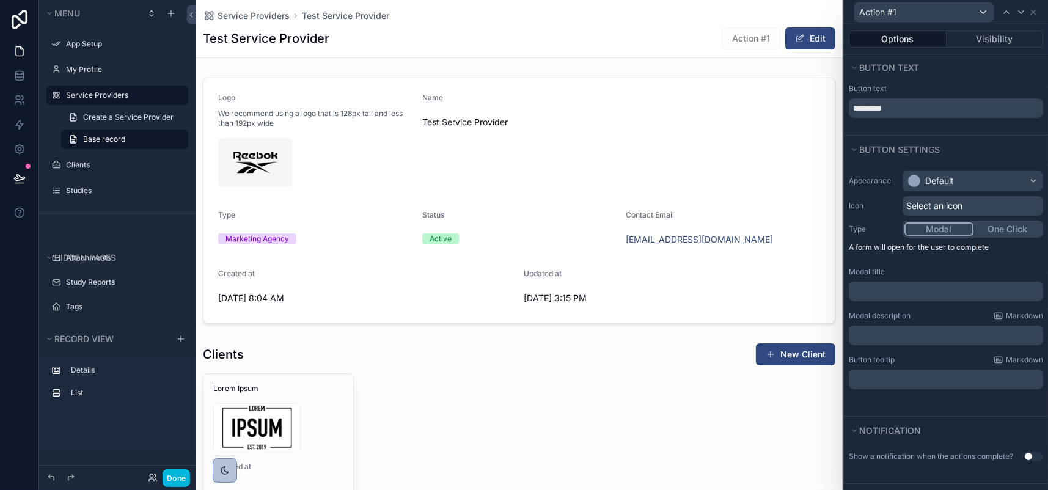
click at [854, 298] on p "﻿" at bounding box center [947, 291] width 187 height 12
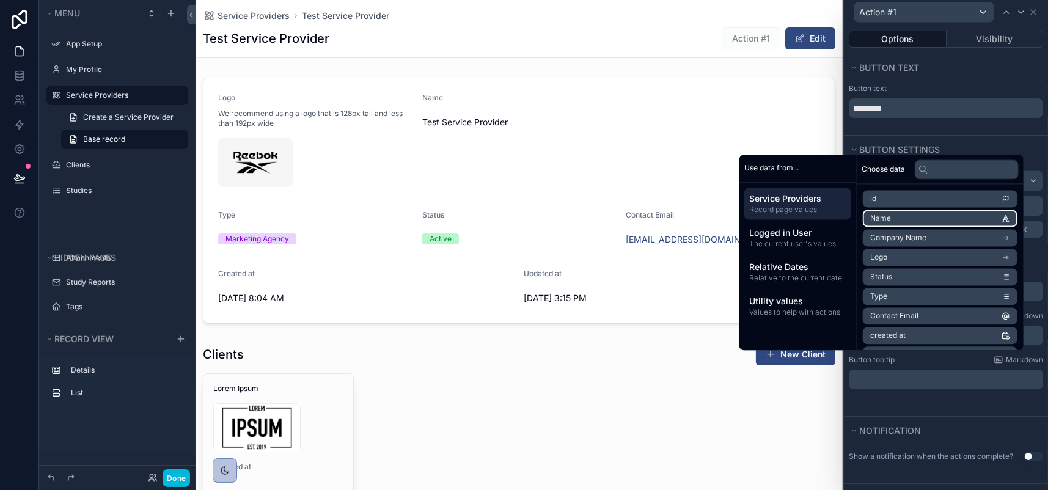
click at [945, 210] on li "Name" at bounding box center [940, 218] width 155 height 17
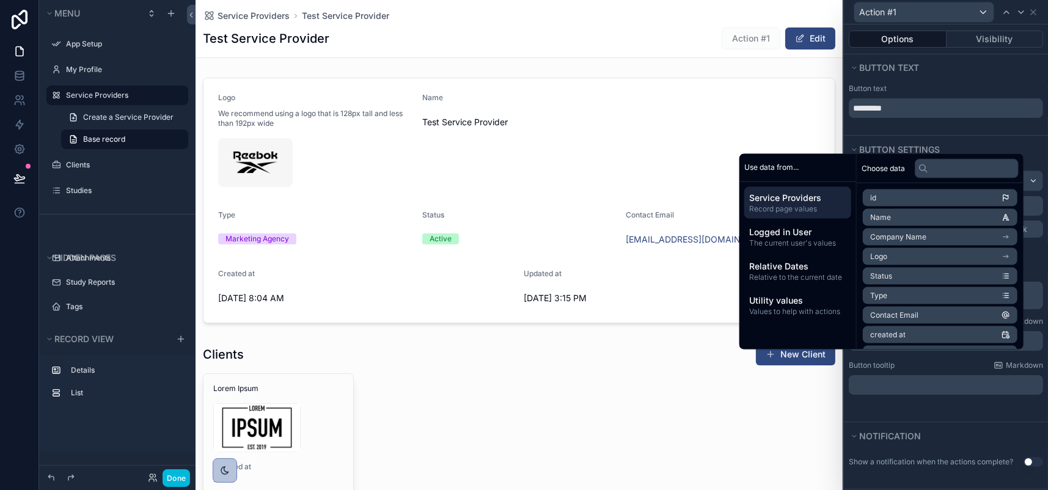
click at [916, 307] on p "****** **** ﻿ ﻿" at bounding box center [947, 295] width 187 height 23
click at [909, 307] on p "****** **** ﻿ ﻿" at bounding box center [947, 295] width 187 height 23
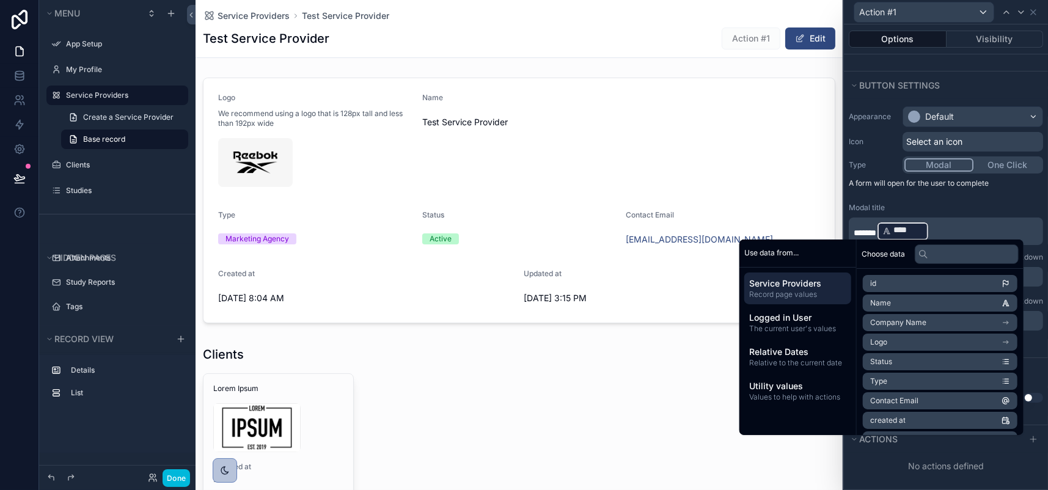
scroll to position [180, 0]
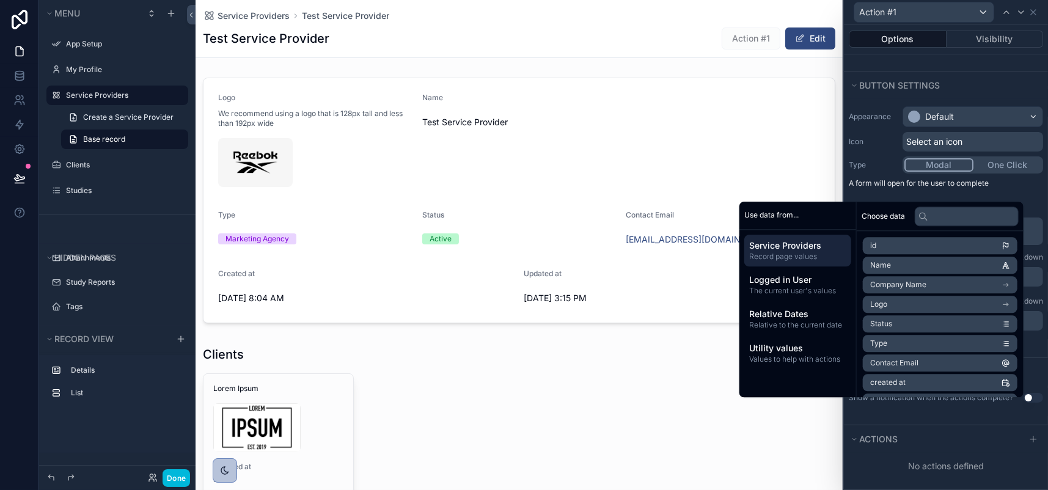
click at [855, 463] on div "No actions defined" at bounding box center [946, 466] width 204 height 22
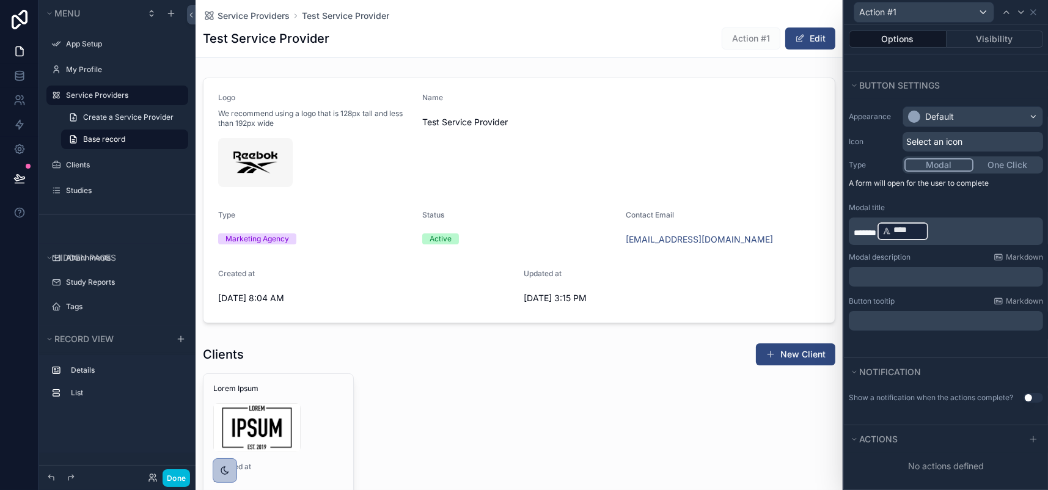
scroll to position [119, 0]
click at [921, 139] on span "Select an icon" at bounding box center [934, 142] width 56 height 12
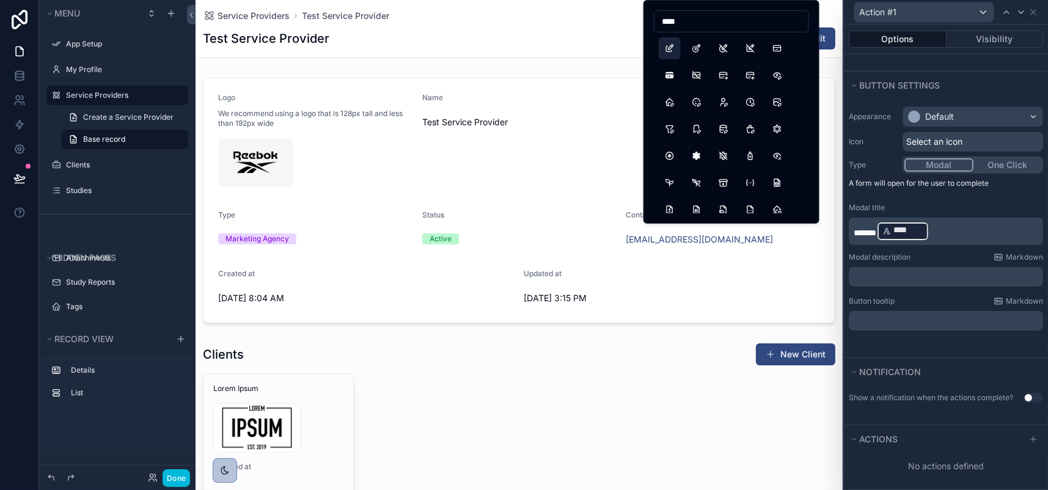
type input "****"
click at [674, 59] on button "Edit" at bounding box center [670, 48] width 22 height 22
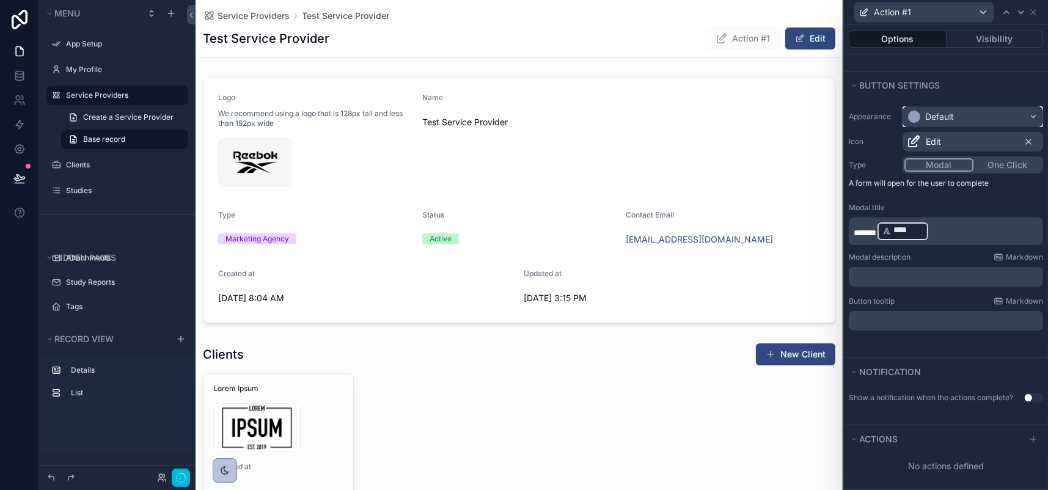
click at [986, 111] on div "Default" at bounding box center [972, 117] width 139 height 20
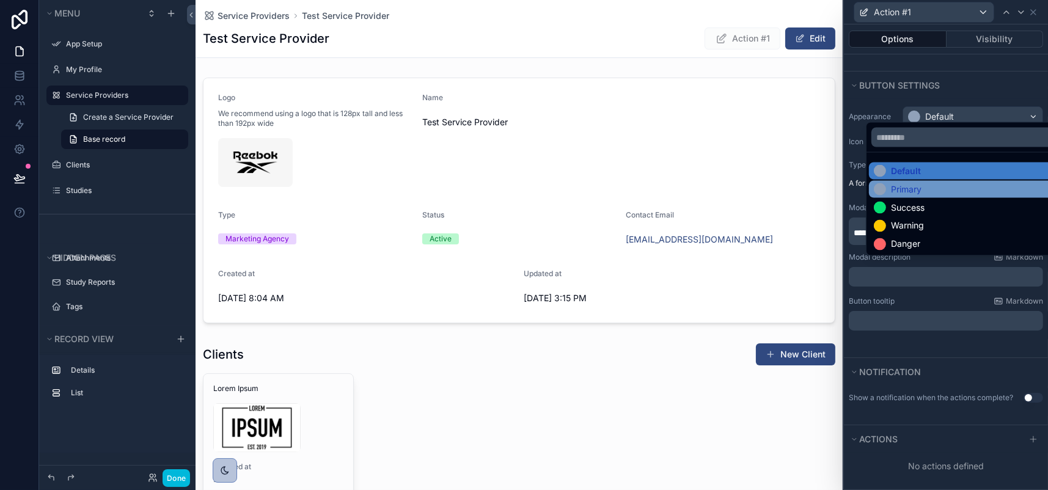
click at [948, 196] on div "Primary" at bounding box center [963, 189] width 179 height 12
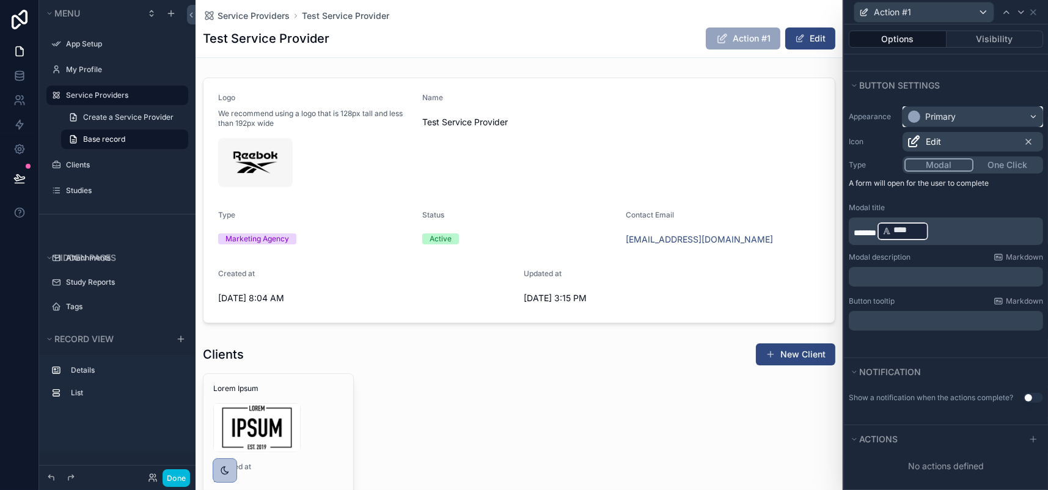
click at [967, 109] on div "Primary" at bounding box center [972, 117] width 139 height 20
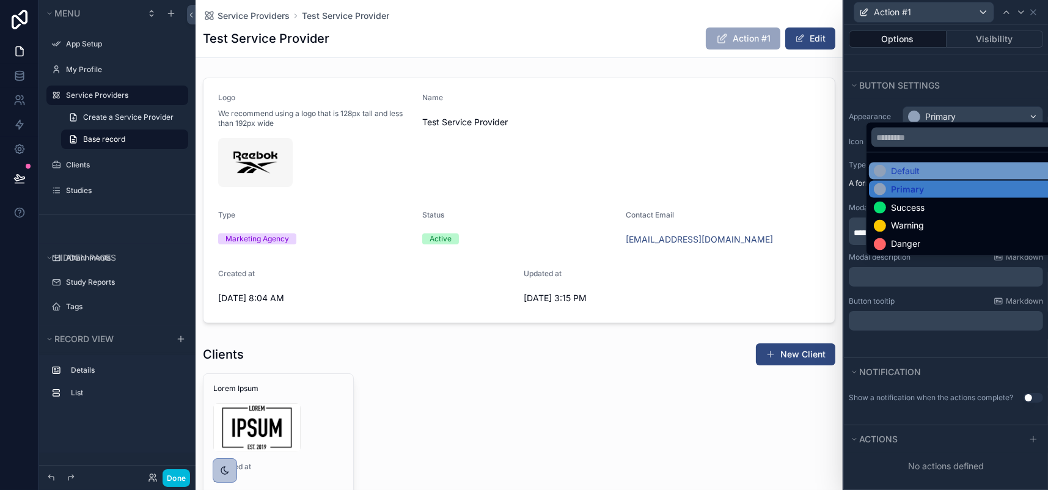
click at [911, 177] on div "Default" at bounding box center [905, 171] width 29 height 12
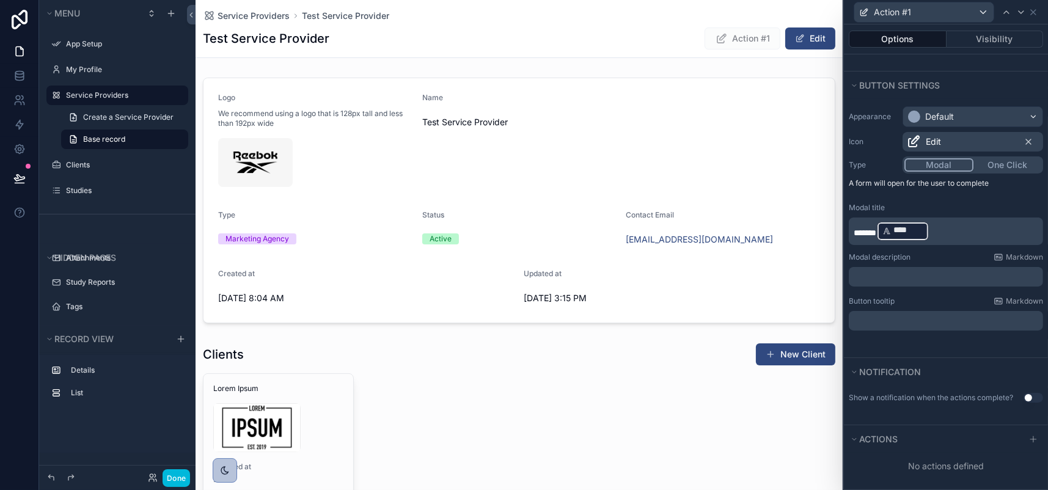
scroll to position [0, 0]
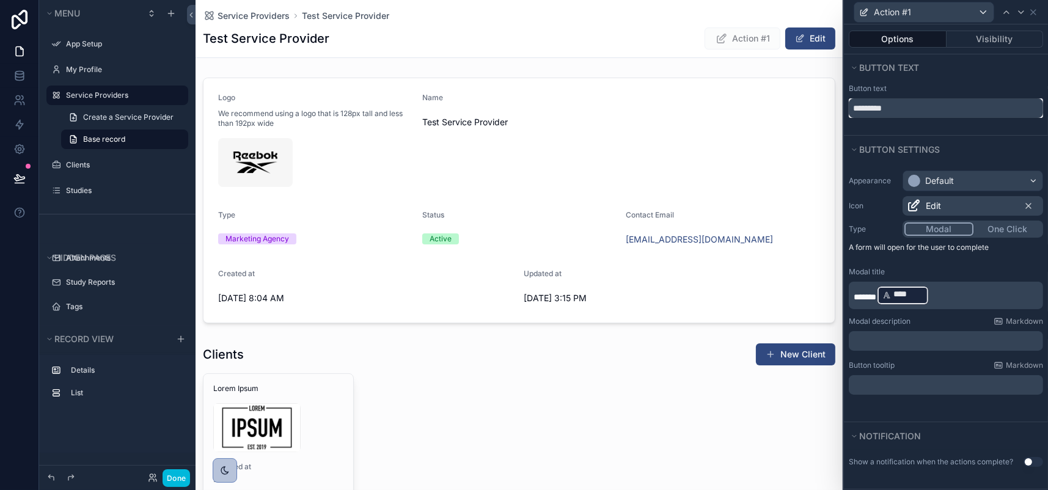
drag, startPoint x: 896, startPoint y: 132, endPoint x: 784, endPoint y: 136, distance: 111.9
click at [784, 136] on div "Action #1 Options Visibility Button text Button text ********* Button settings …" at bounding box center [524, 245] width 1048 height 490
type input "******"
click at [953, 191] on div "Default" at bounding box center [972, 181] width 139 height 20
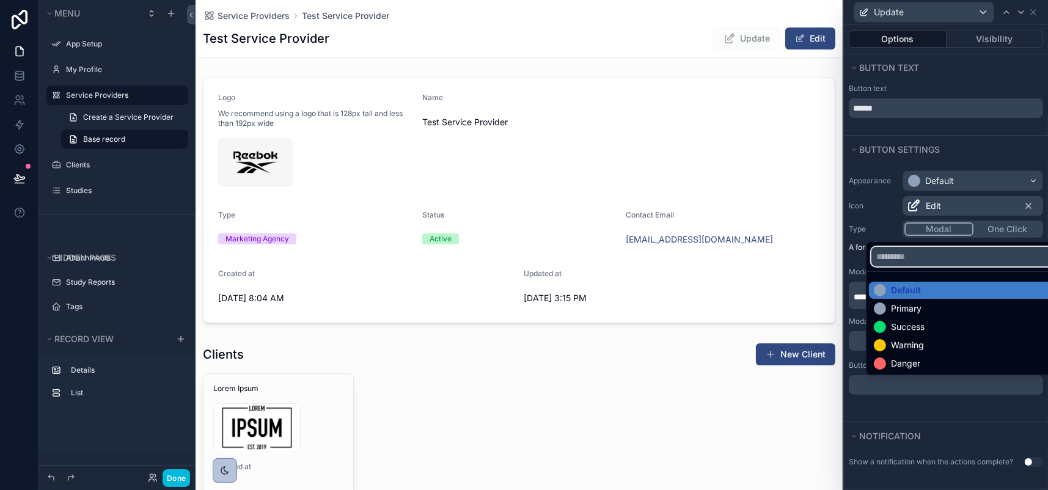
click at [907, 262] on input "text" at bounding box center [963, 257] width 184 height 20
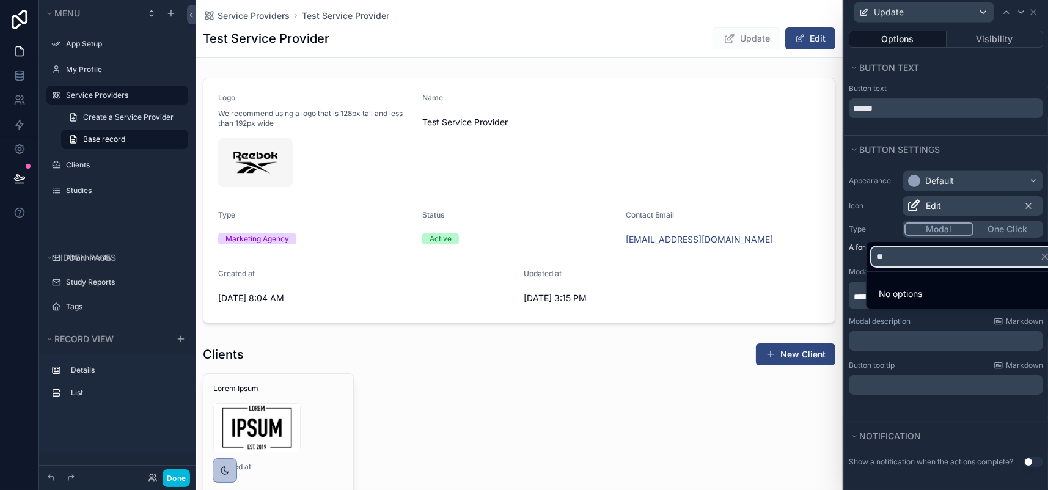
type input "*"
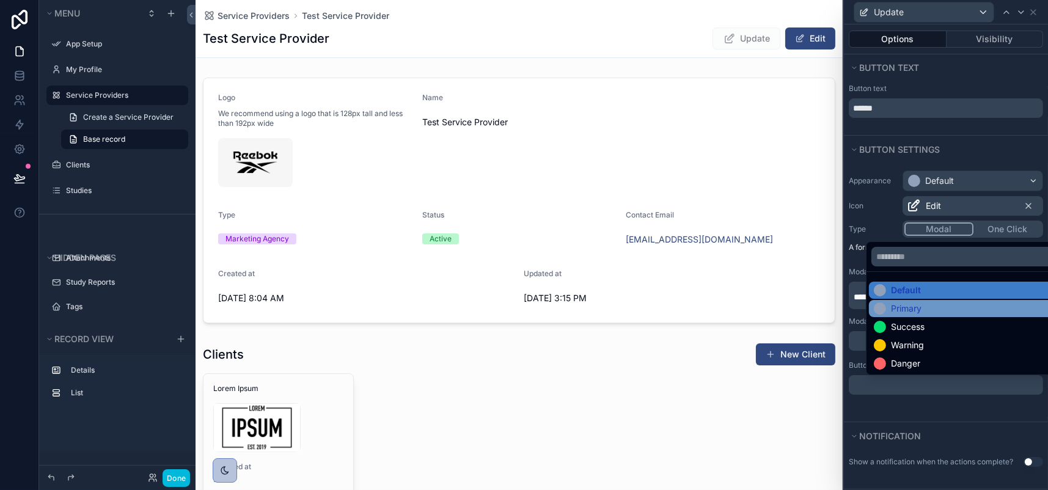
click at [921, 315] on div "Primary" at bounding box center [906, 308] width 31 height 12
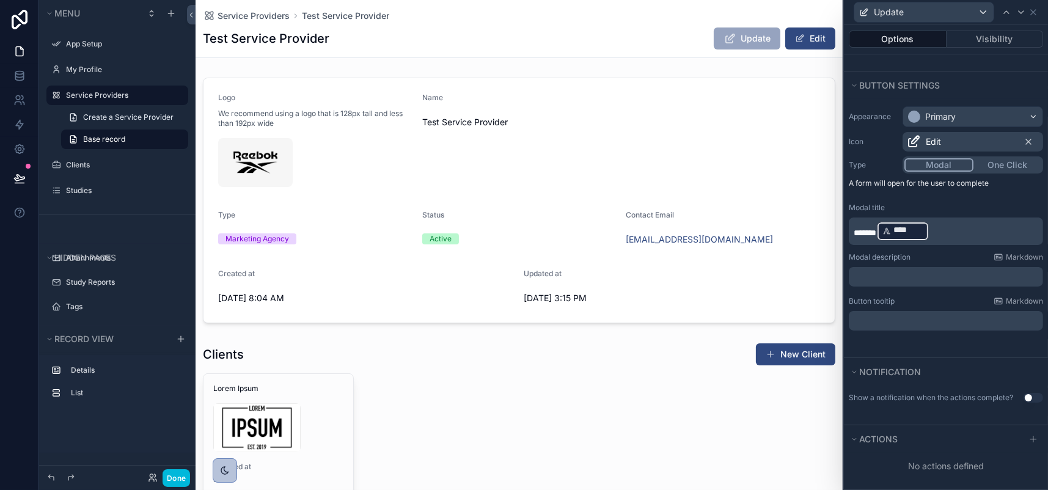
scroll to position [180, 0]
click at [1028, 434] on icon at bounding box center [1033, 439] width 10 height 10
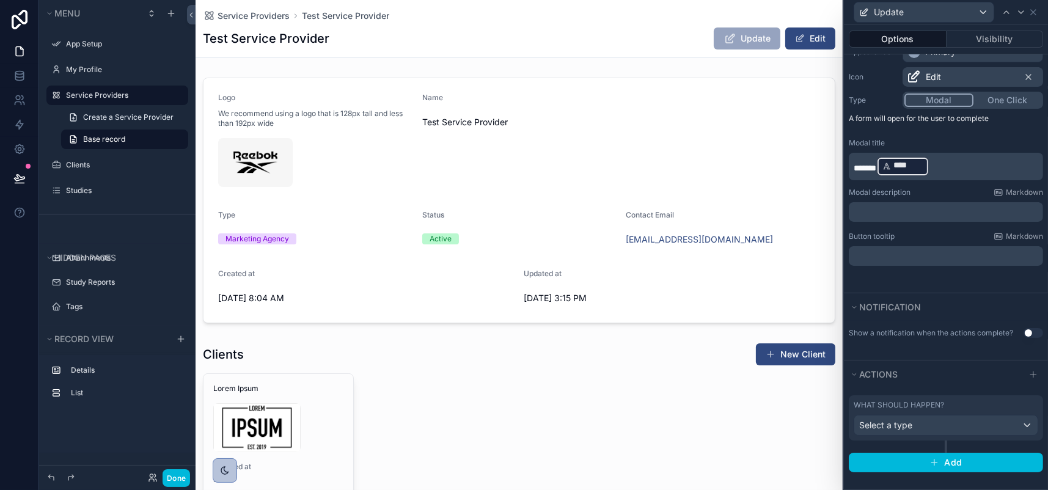
scroll to position [260, 0]
click at [982, 416] on div "Select a type" at bounding box center [945, 426] width 183 height 20
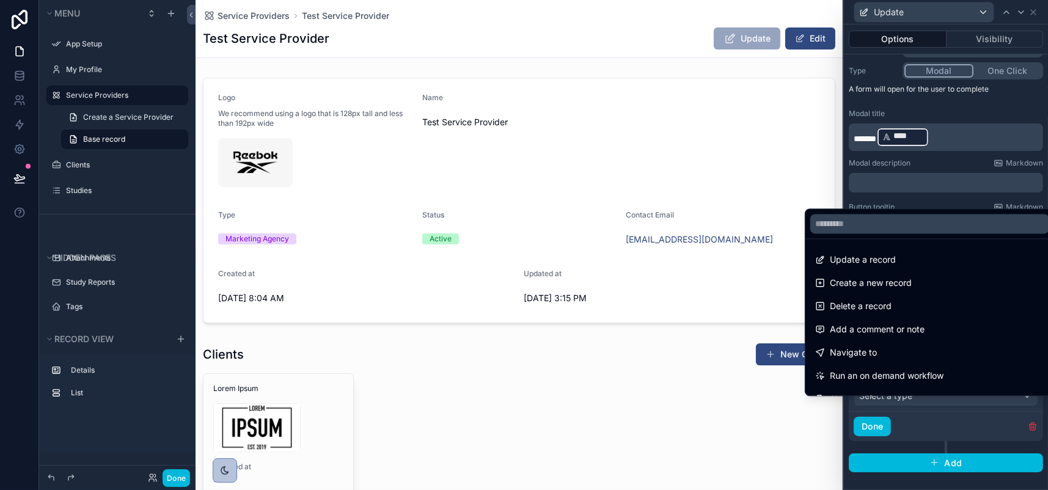
click at [1013, 408] on div at bounding box center [946, 245] width 204 height 490
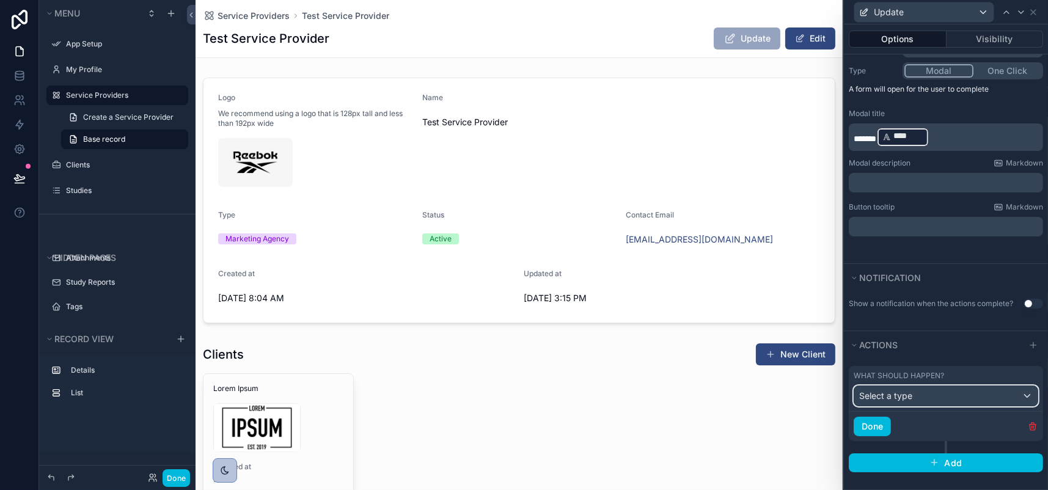
click at [1013, 406] on div "Select a type" at bounding box center [945, 396] width 183 height 20
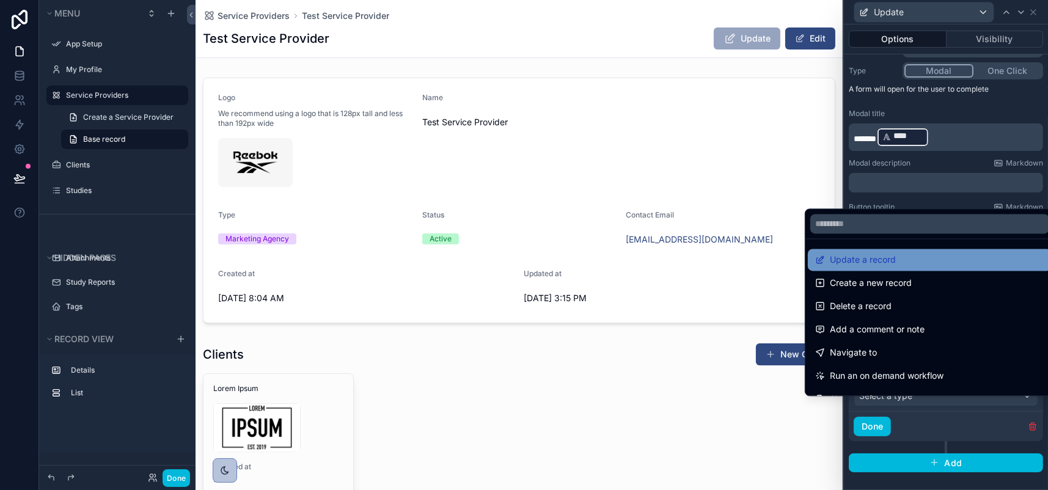
click at [896, 252] on span "Update a record" at bounding box center [863, 259] width 66 height 15
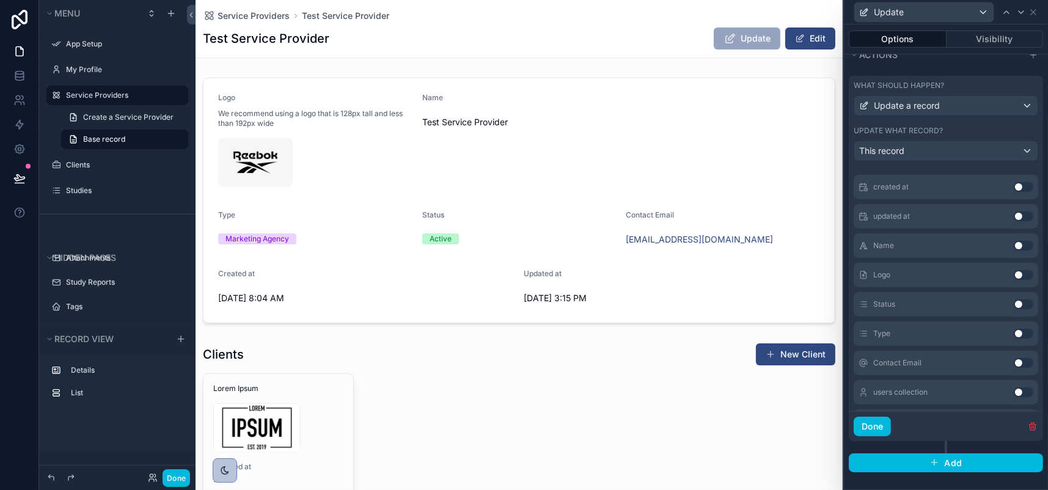
scroll to position [122, 0]
click at [1014, 250] on button "Use setting" at bounding box center [1024, 245] width 20 height 10
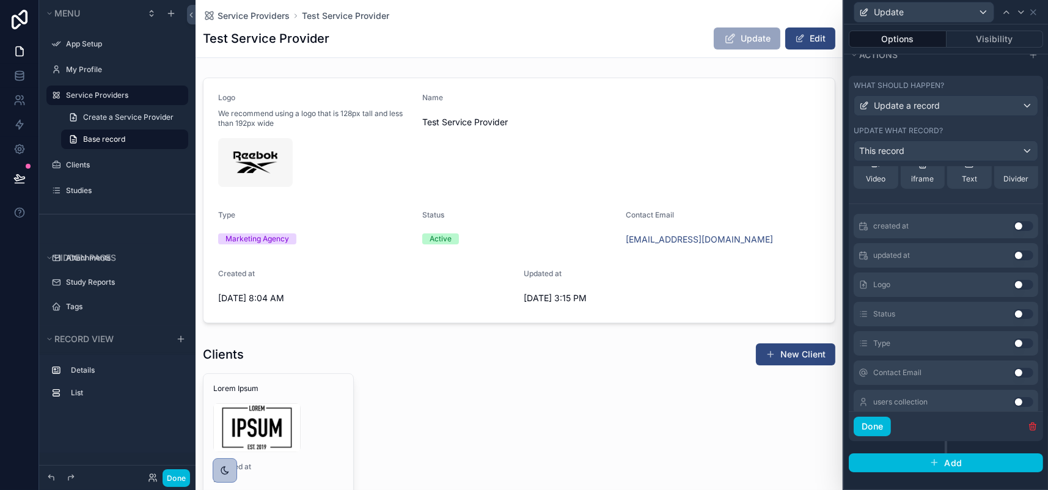
scroll to position [159, 0]
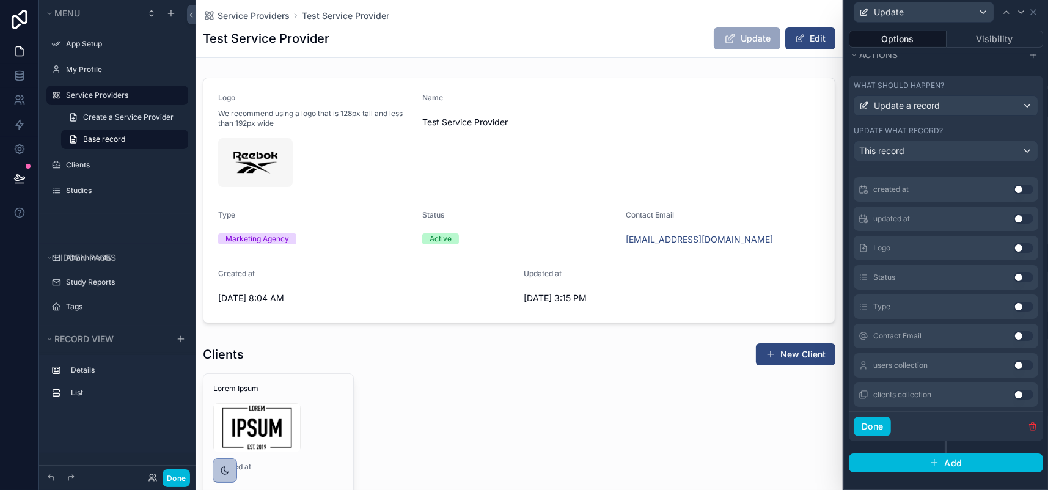
click at [1014, 253] on button "Use setting" at bounding box center [1024, 248] width 20 height 10
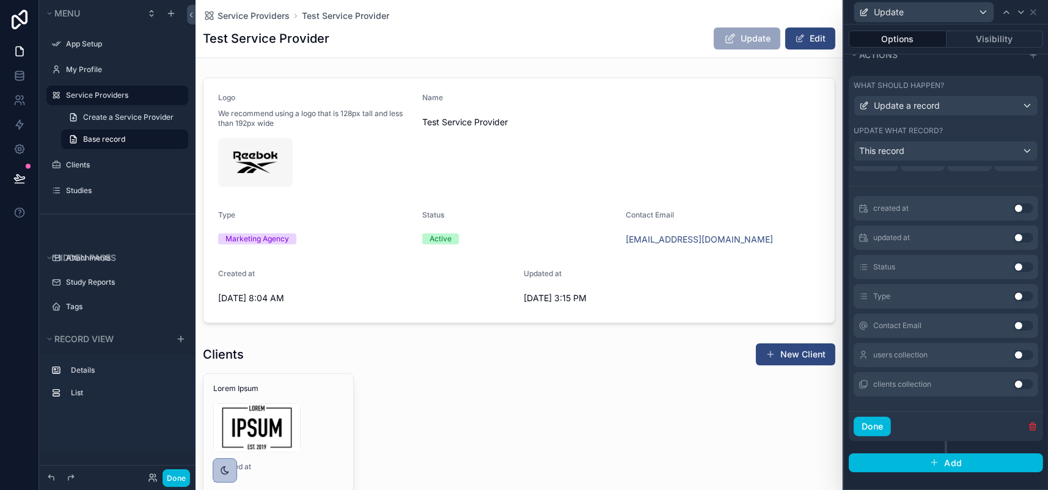
click at [1014, 272] on button "Use setting" at bounding box center [1024, 267] width 20 height 10
click at [1014, 331] on button "Use setting" at bounding box center [1024, 326] width 20 height 10
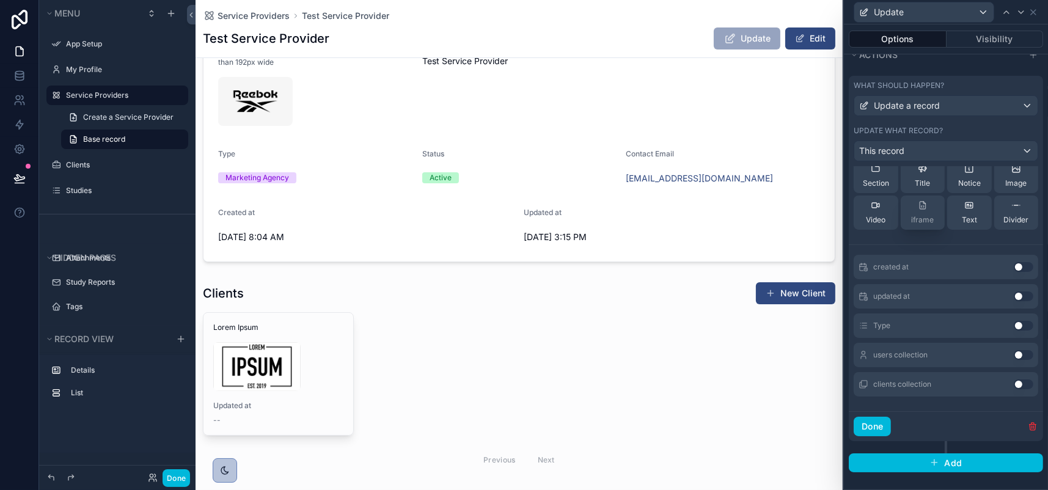
scroll to position [272, 0]
click at [1014, 321] on button "Use setting" at bounding box center [1024, 326] width 20 height 10
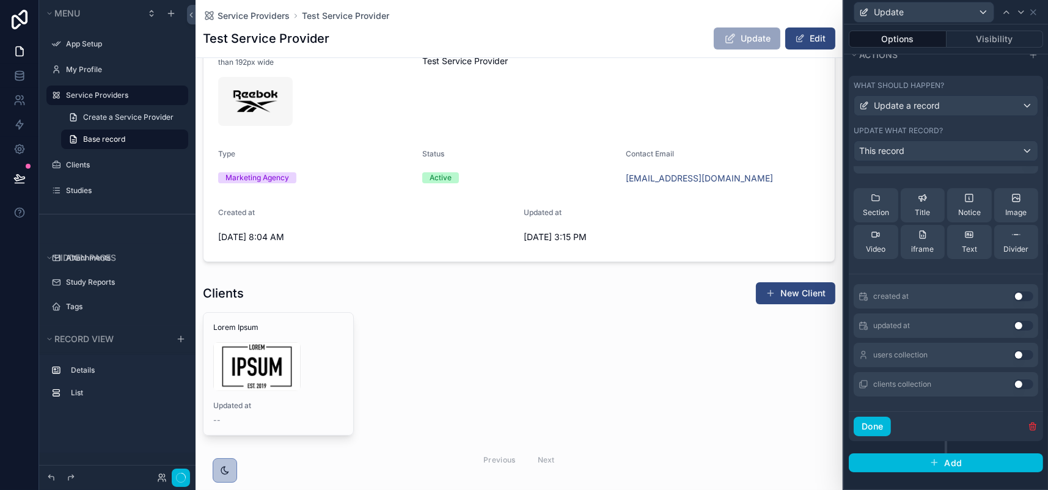
click at [1014, 321] on button "Use setting" at bounding box center [1024, 326] width 20 height 10
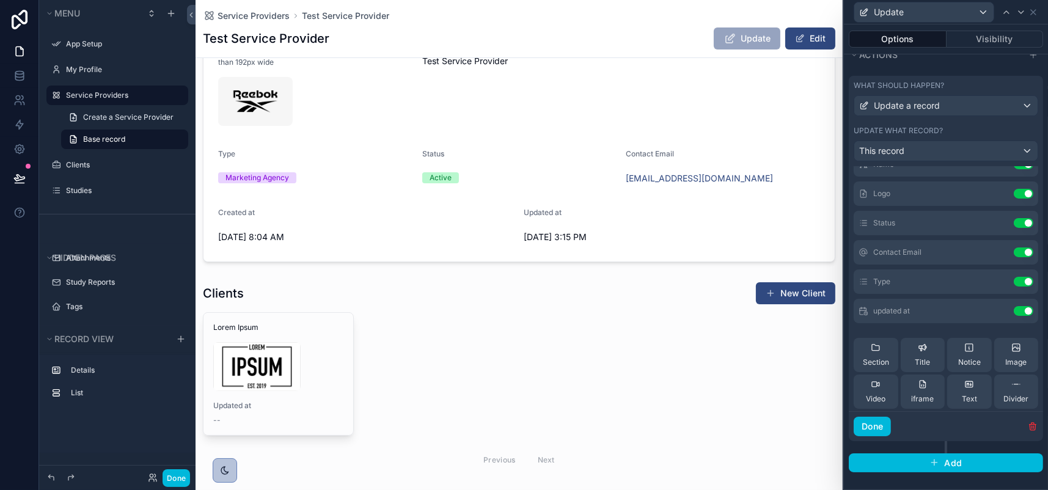
scroll to position [27, 0]
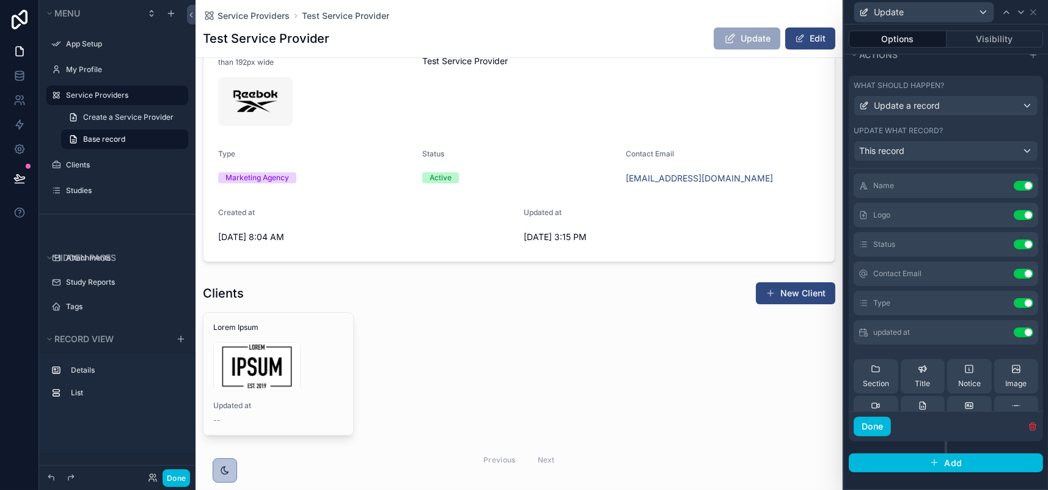
click at [1014, 337] on button "Use setting" at bounding box center [1024, 333] width 20 height 10
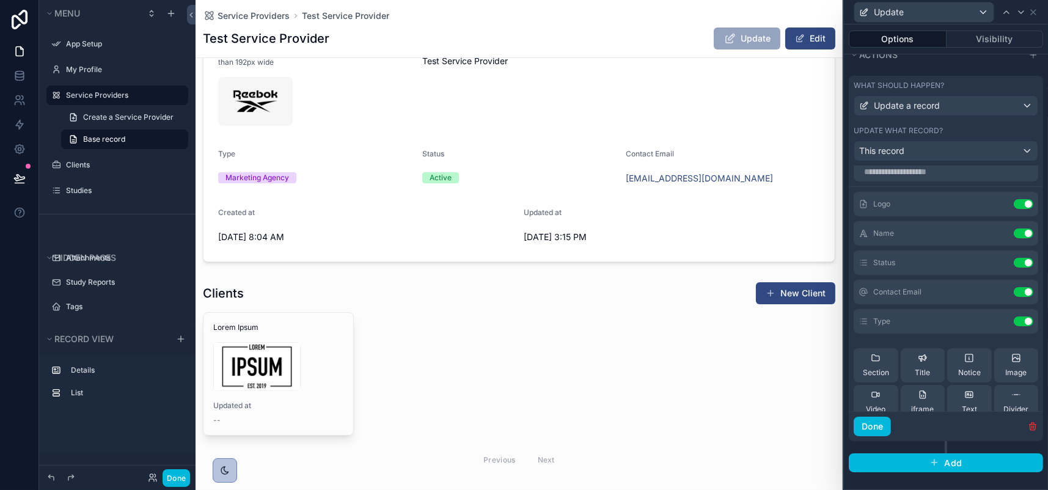
scroll to position [0, 0]
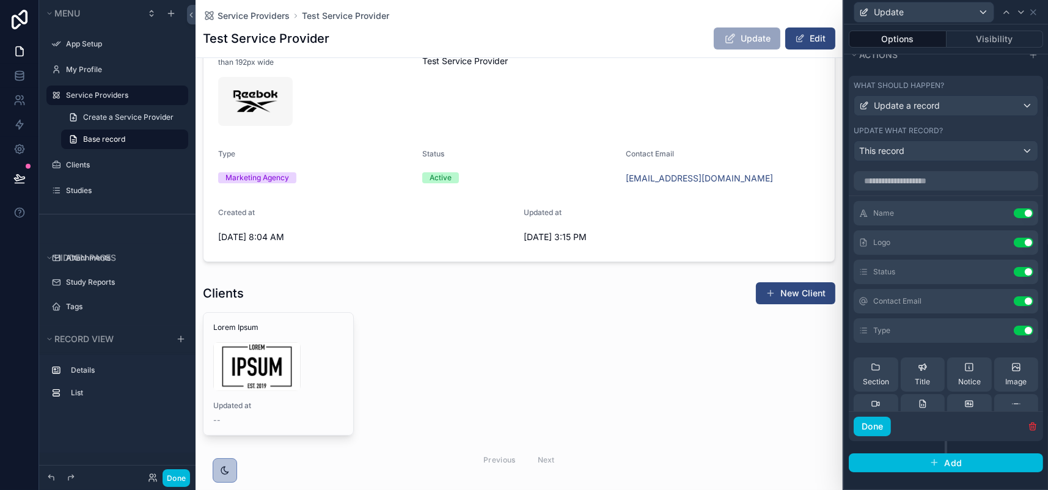
click at [0, 0] on icon at bounding box center [0, 0] width 0 height 0
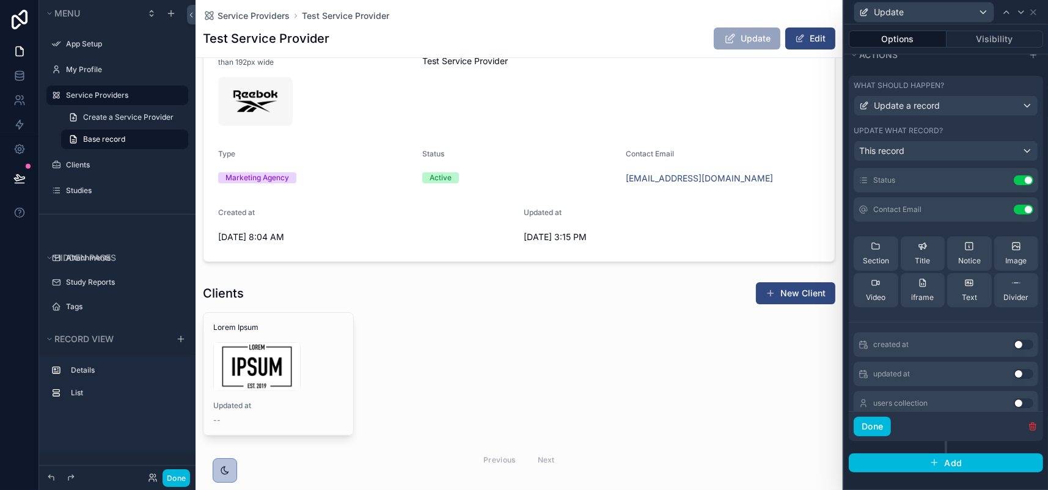
scroll to position [122, 0]
click at [854, 436] on button "Done" at bounding box center [872, 427] width 37 height 20
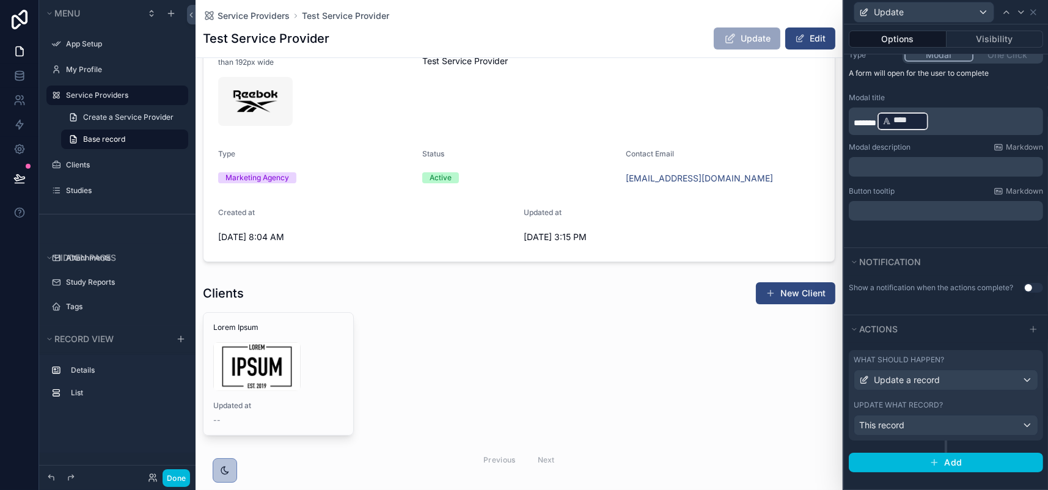
scroll to position [316, 0]
click at [584, 354] on div "Logo We recommend using a logo that is 128px tall and less than 192px wide Name…" at bounding box center [519, 245] width 647 height 467
click at [714, 49] on span "Update" at bounding box center [747, 38] width 67 height 22
click at [190, 469] on button "Done" at bounding box center [176, 478] width 27 height 18
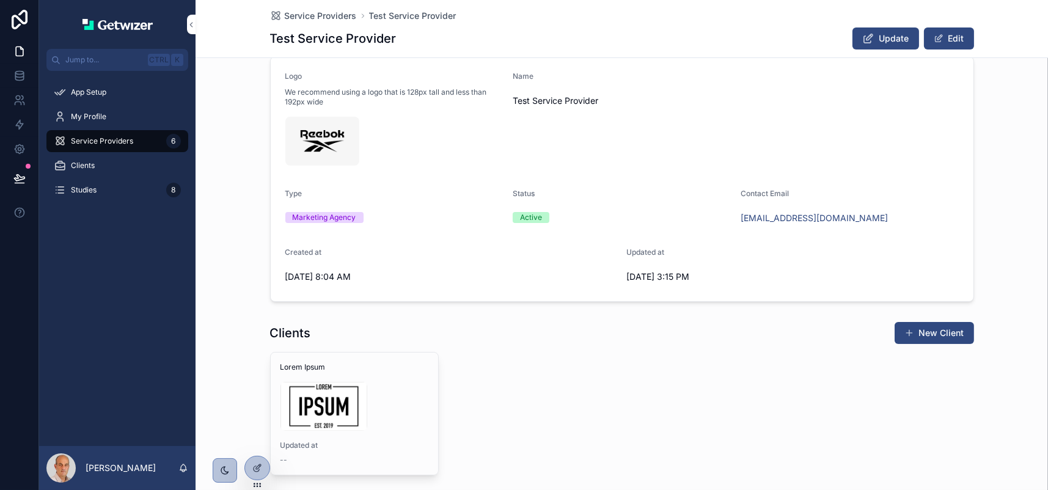
scroll to position [0, 0]
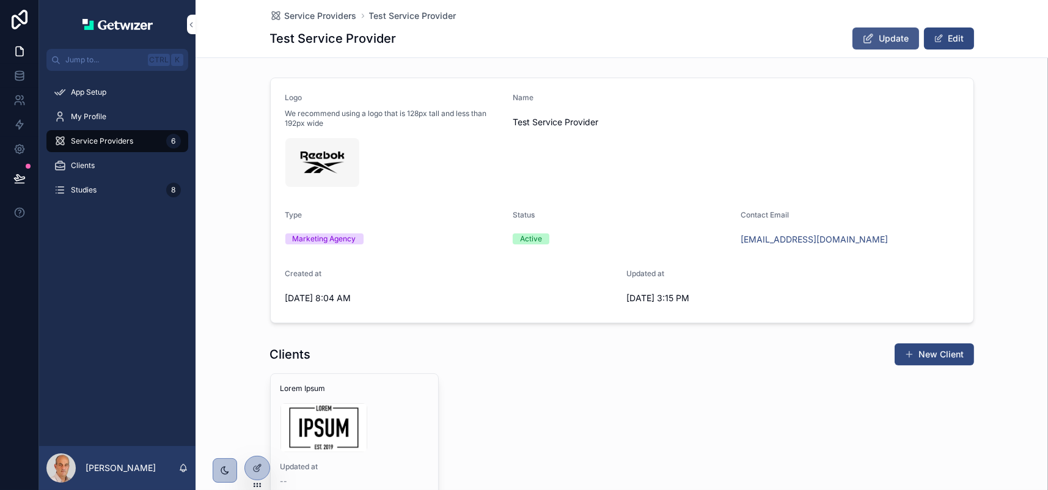
click at [909, 45] on span "Update" at bounding box center [894, 38] width 30 height 12
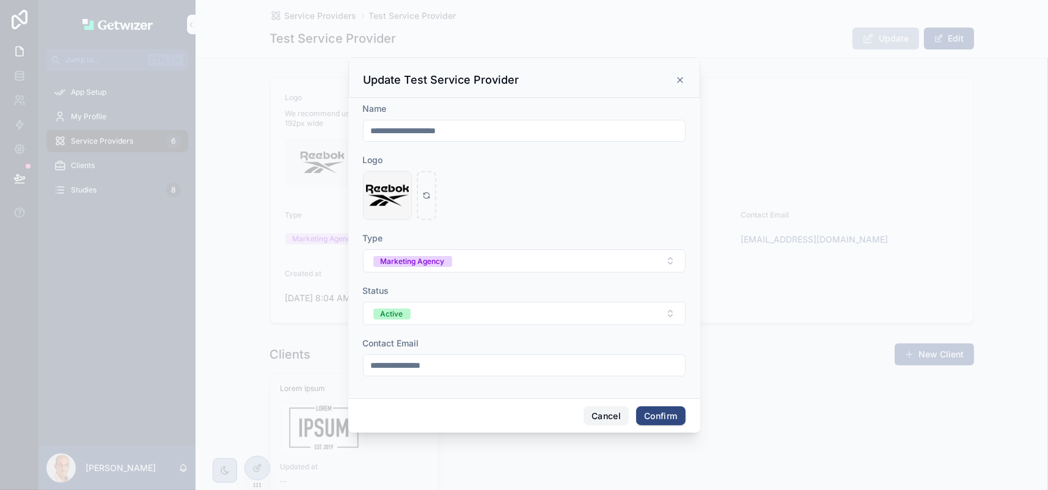
click at [626, 426] on button "Cancel" at bounding box center [606, 416] width 45 height 20
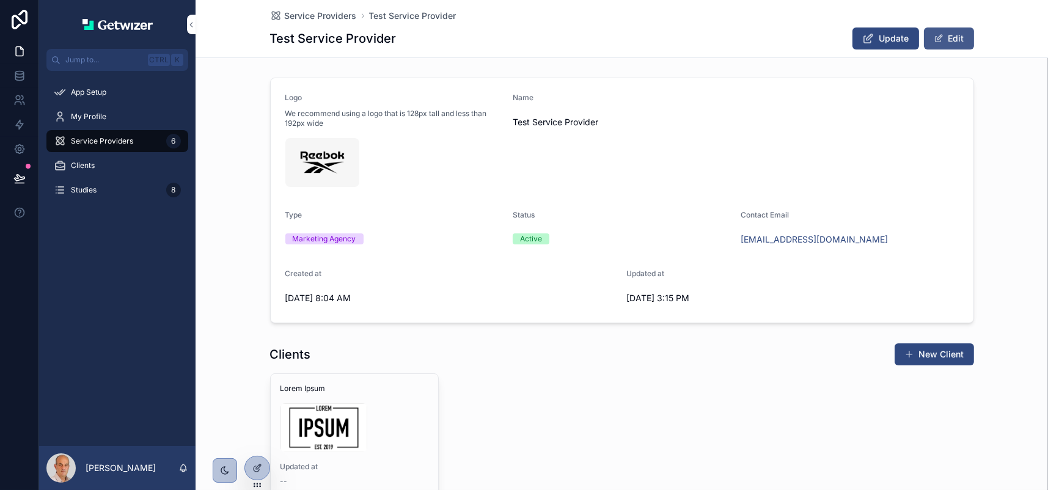
click at [943, 43] on span "scrollable content" at bounding box center [939, 39] width 10 height 10
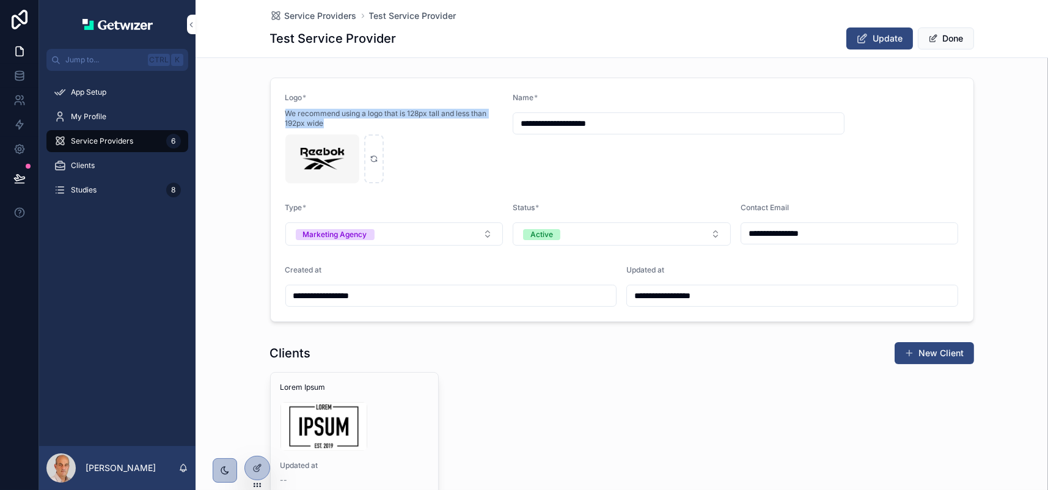
drag, startPoint x: 361, startPoint y: 153, endPoint x: 270, endPoint y: 144, distance: 91.0
click at [271, 144] on form "**********" at bounding box center [622, 199] width 703 height 243
copy span "We recommend using a logo that is 128px tall and less than 192px wide"
click at [255, 461] on div at bounding box center [257, 467] width 24 height 23
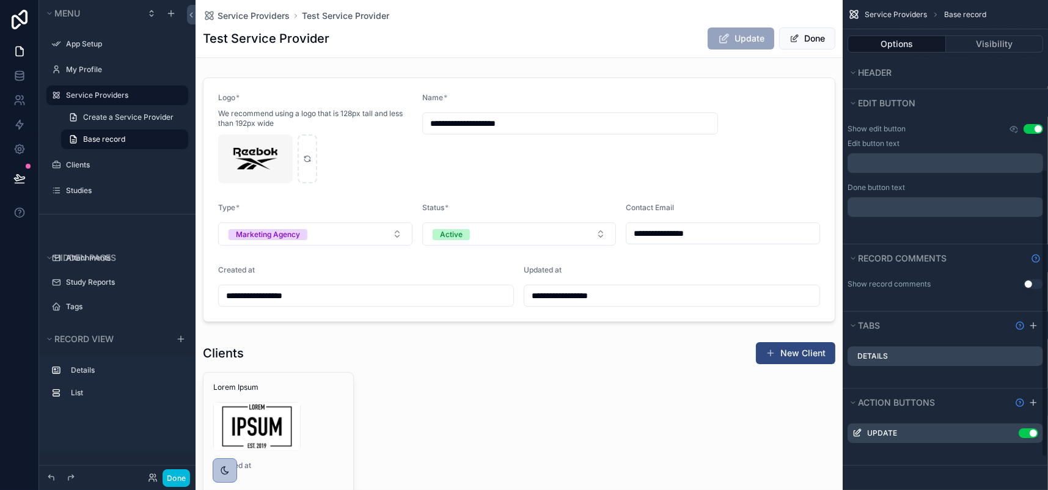
scroll to position [344, 0]
click at [0, 0] on icon "scrollable content" at bounding box center [0, 0] width 0 height 0
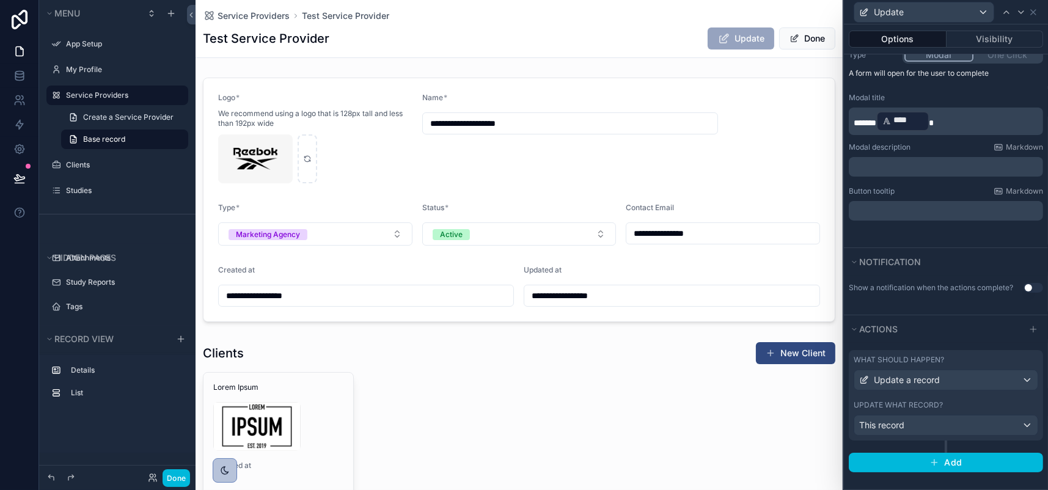
scroll to position [316, 0]
click at [959, 370] on div "Update a record" at bounding box center [945, 380] width 183 height 20
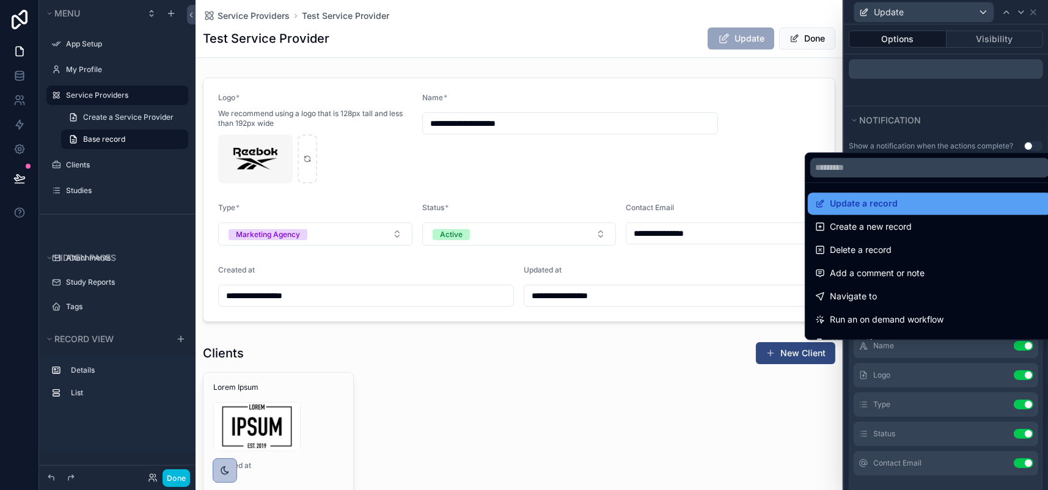
click at [922, 196] on div "Update a record" at bounding box center [929, 203] width 229 height 15
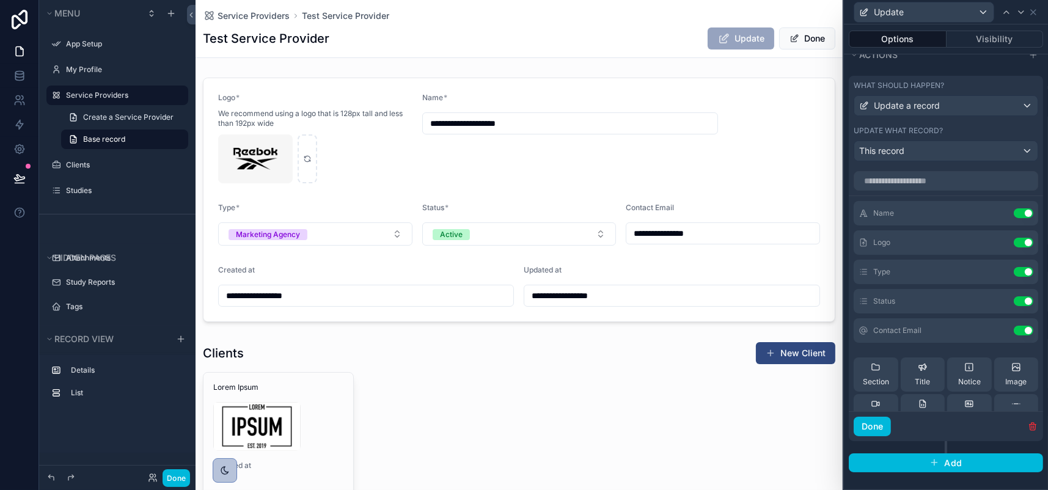
scroll to position [598, 0]
click at [0, 0] on icon at bounding box center [0, 0] width 0 height 0
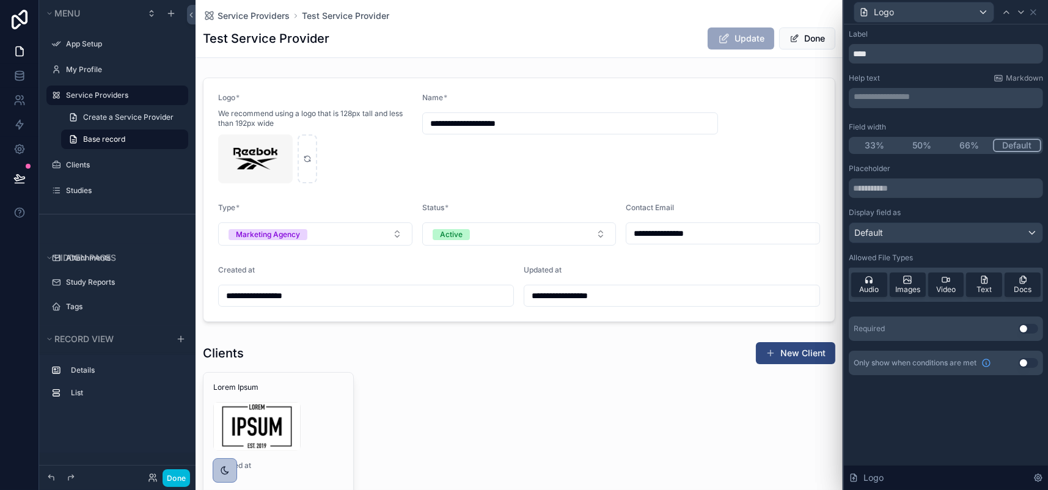
click at [903, 103] on p "**********" at bounding box center [947, 96] width 187 height 12
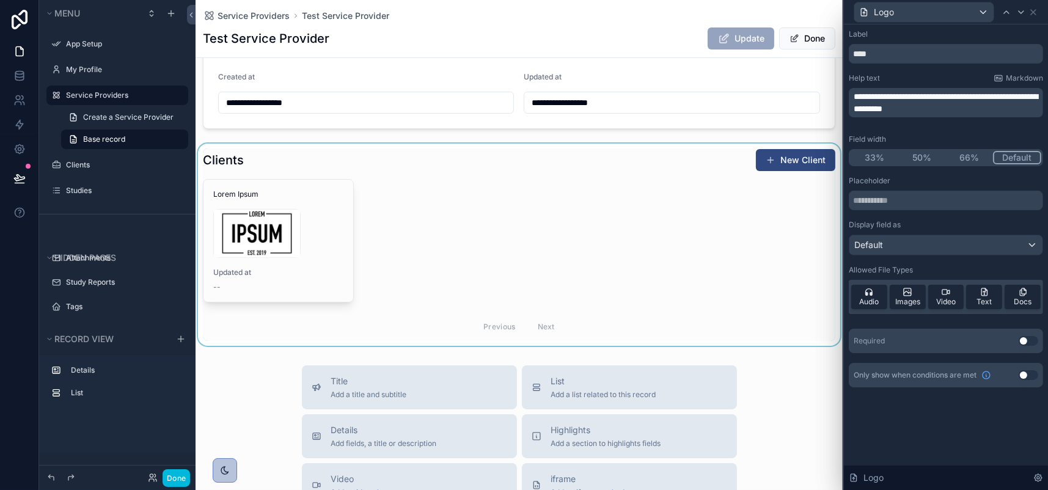
scroll to position [184, 0]
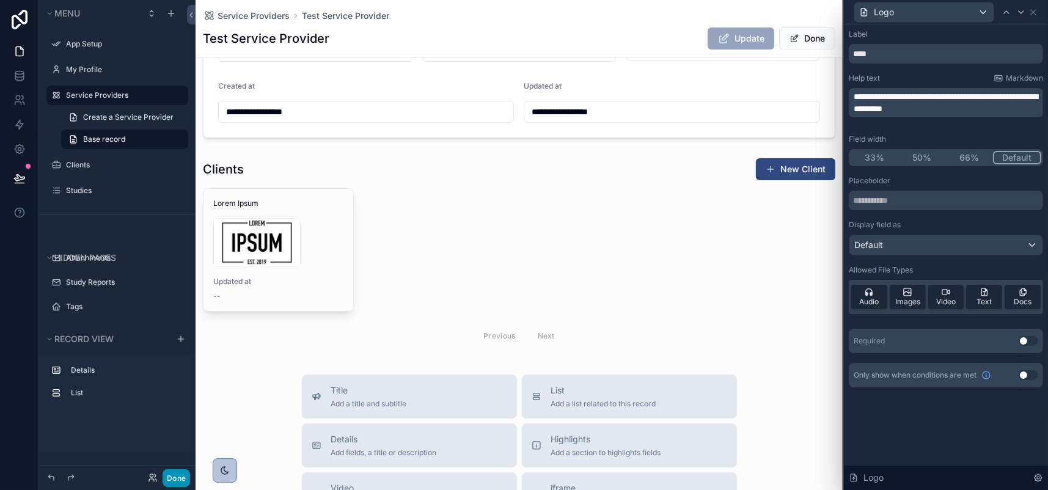
click at [190, 472] on button "Done" at bounding box center [176, 478] width 27 height 18
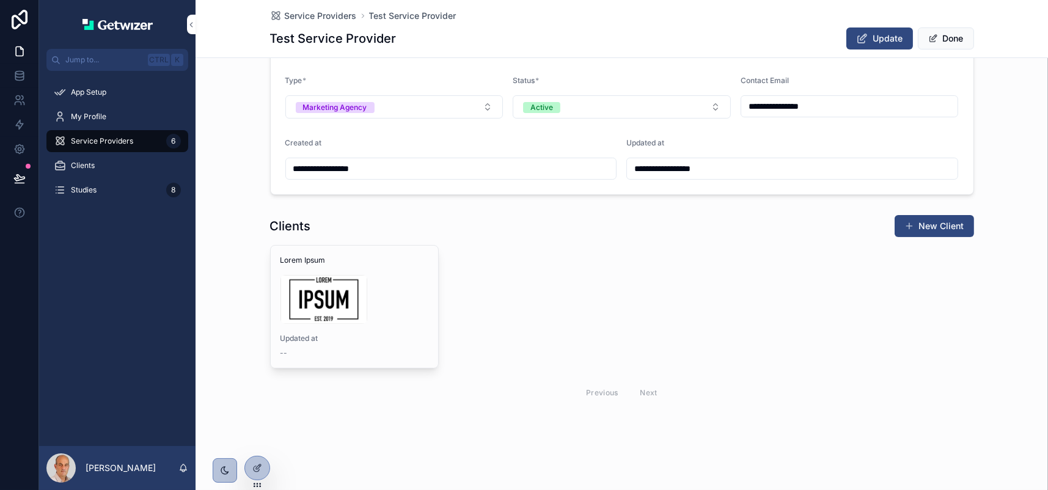
scroll to position [0, 0]
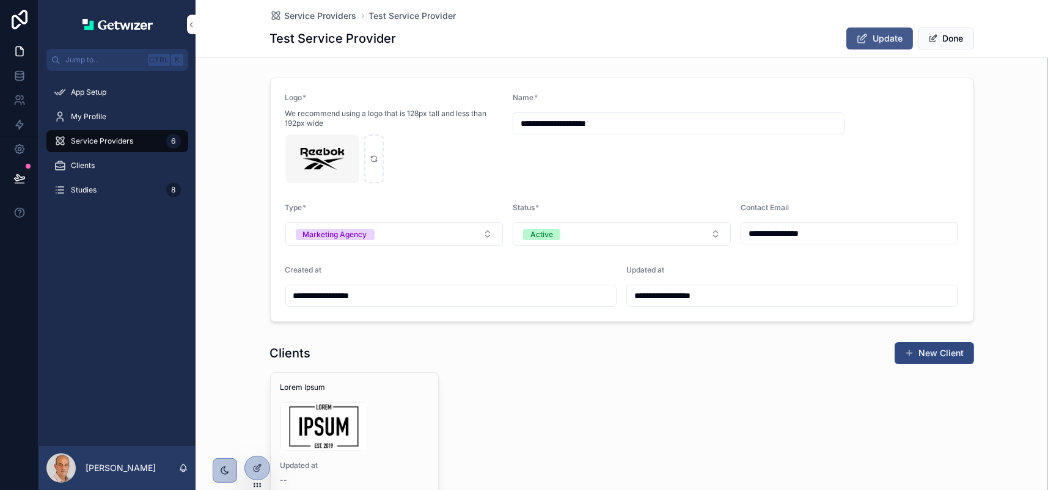
click at [903, 45] on span "Update" at bounding box center [888, 38] width 30 height 12
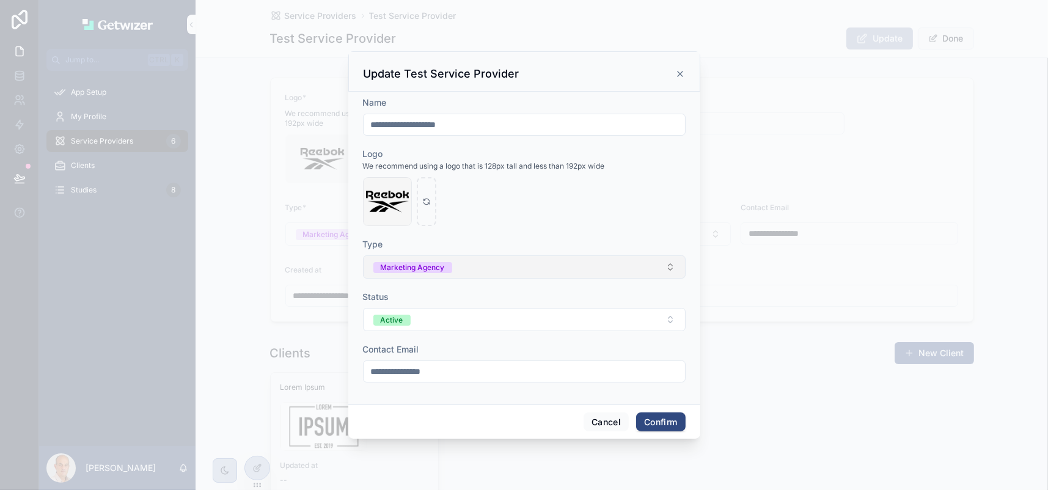
scroll to position [41, 0]
click at [629, 432] on button "Cancel" at bounding box center [606, 422] width 45 height 20
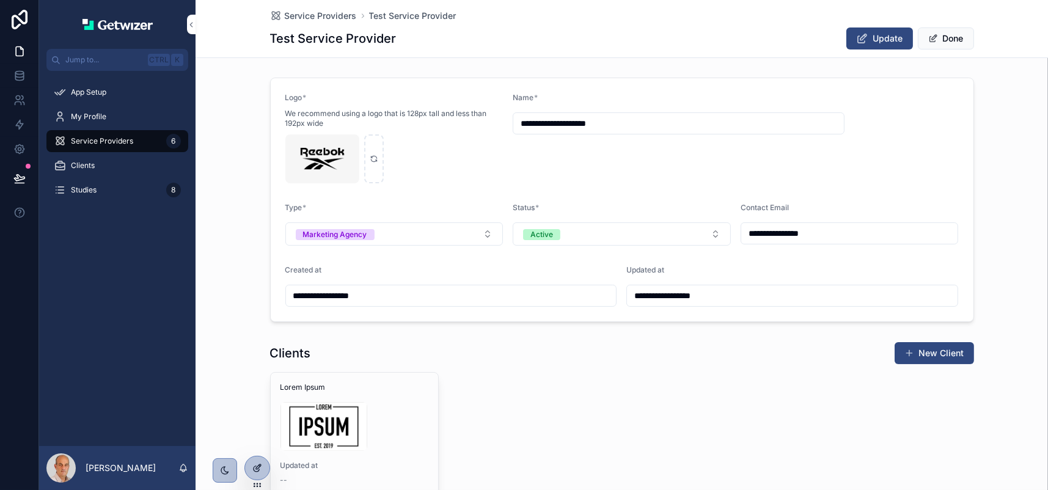
click at [251, 470] on div at bounding box center [257, 467] width 24 height 23
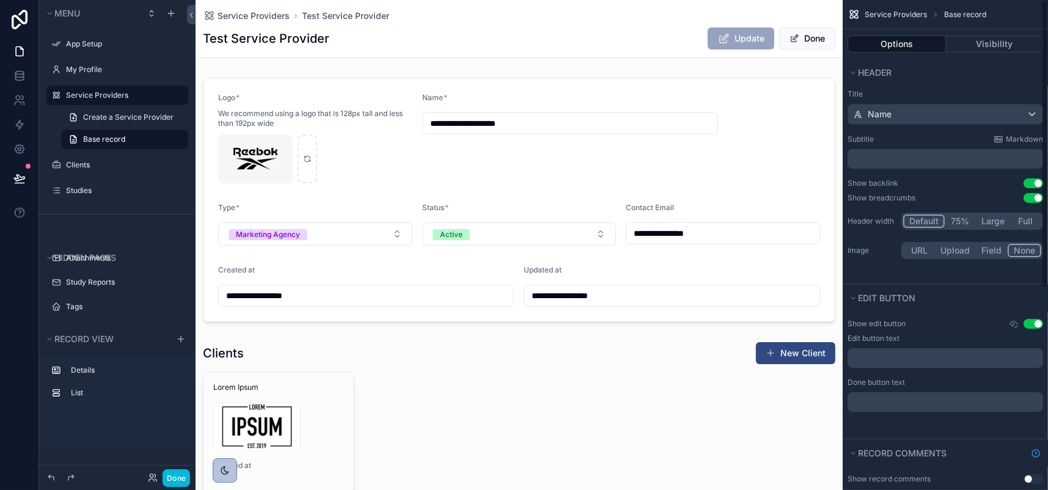
scroll to position [0, 0]
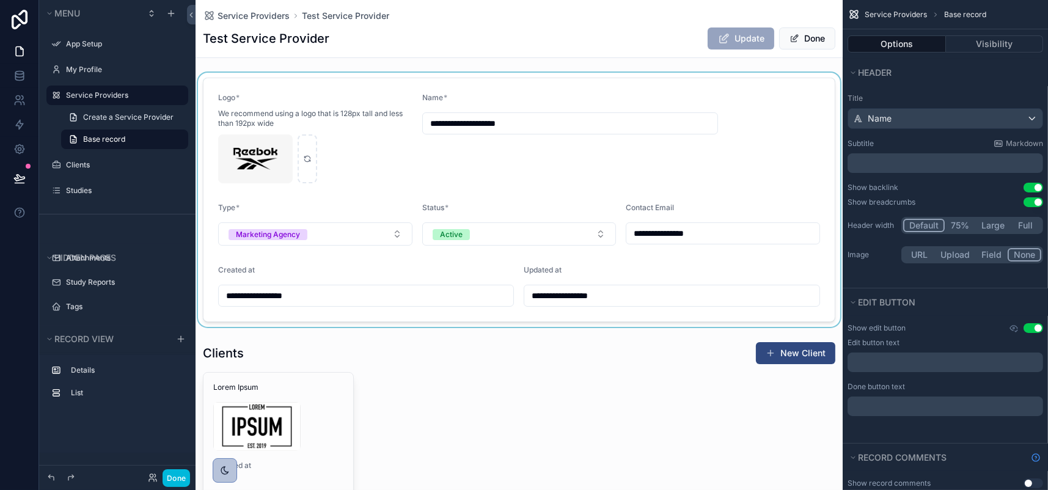
click at [698, 117] on div "scrollable content" at bounding box center [519, 200] width 647 height 254
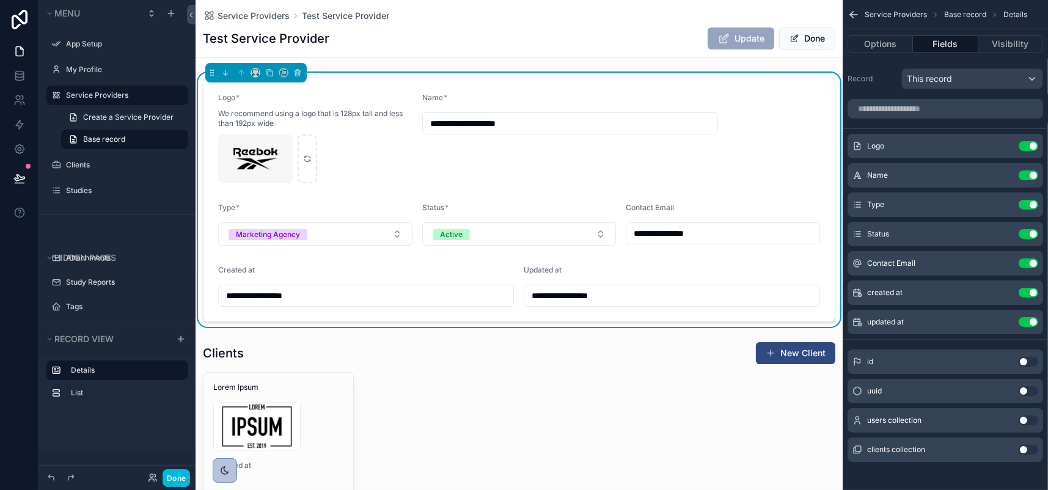
click at [0, 0] on icon "scrollable content" at bounding box center [0, 0] width 0 height 0
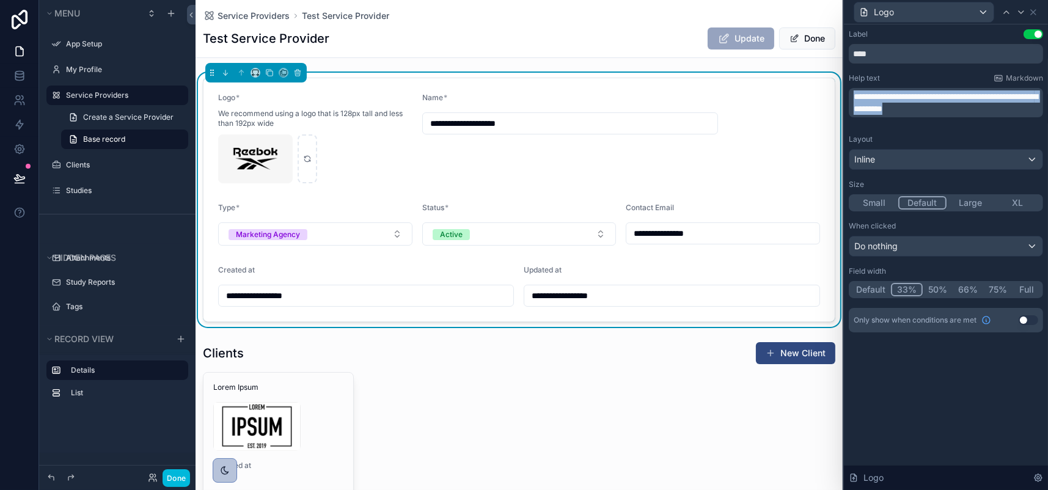
drag, startPoint x: 987, startPoint y: 135, endPoint x: 799, endPoint y: 117, distance: 189.1
click at [849, 117] on div "**********" at bounding box center [946, 102] width 194 height 29
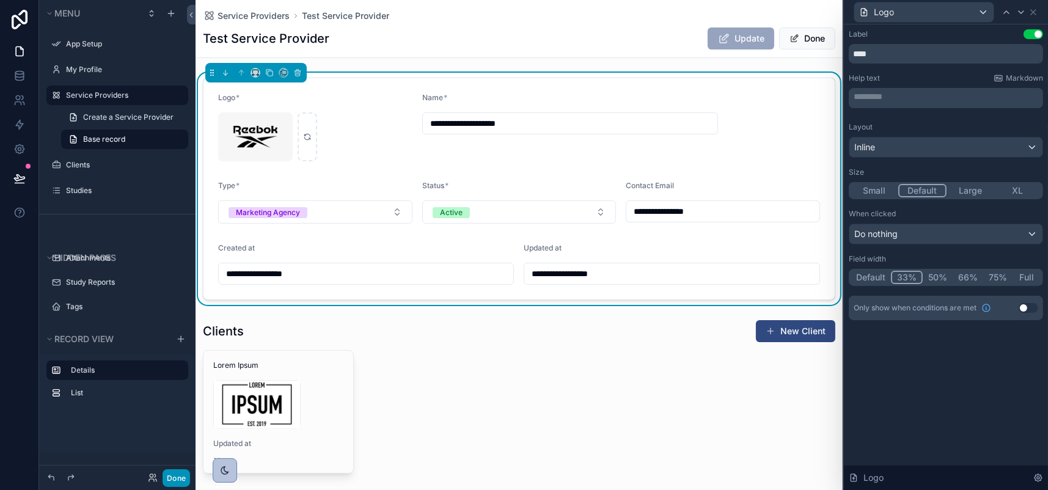
click at [190, 474] on button "Done" at bounding box center [176, 478] width 27 height 18
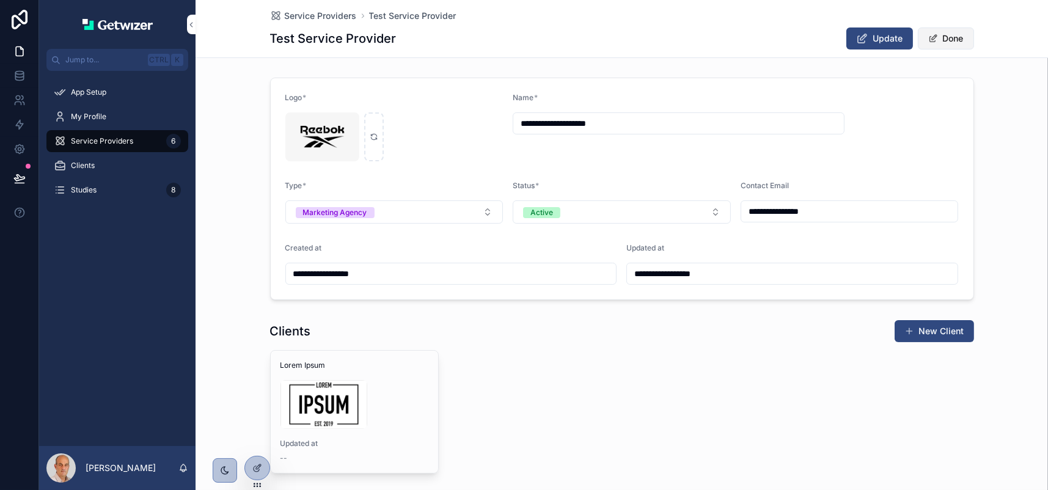
click at [938, 43] on span "scrollable content" at bounding box center [933, 39] width 10 height 10
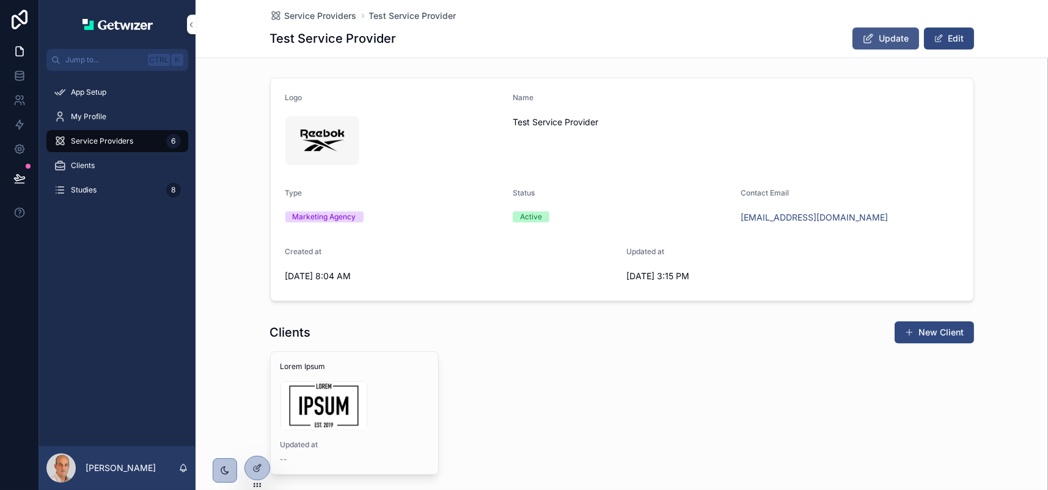
click at [909, 45] on span "Update" at bounding box center [894, 38] width 30 height 12
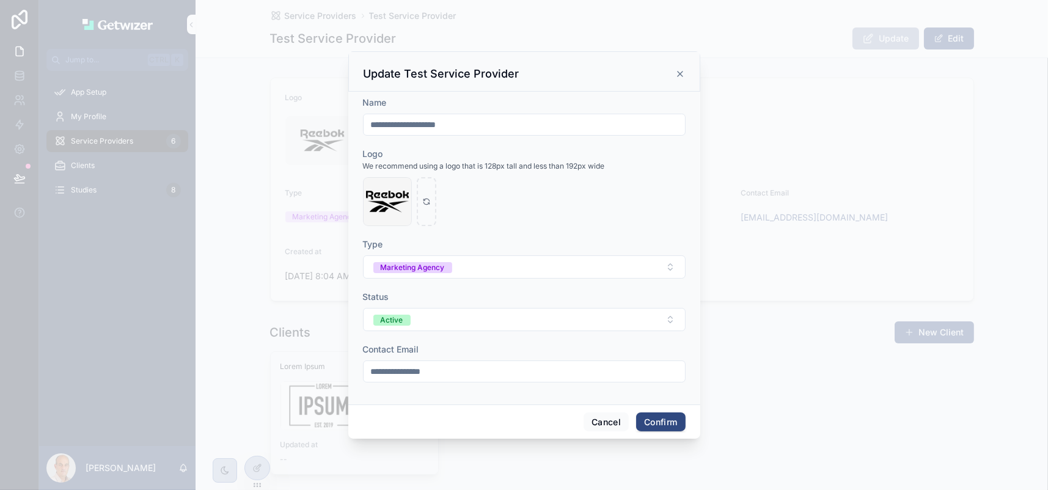
scroll to position [41, 0]
click at [629, 432] on button "Cancel" at bounding box center [606, 422] width 45 height 20
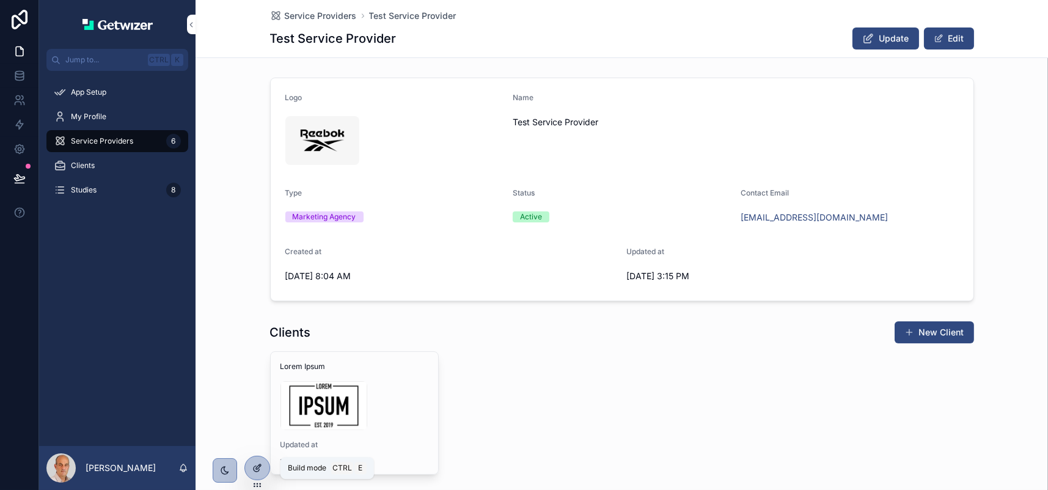
click at [261, 467] on icon at bounding box center [258, 466] width 5 height 5
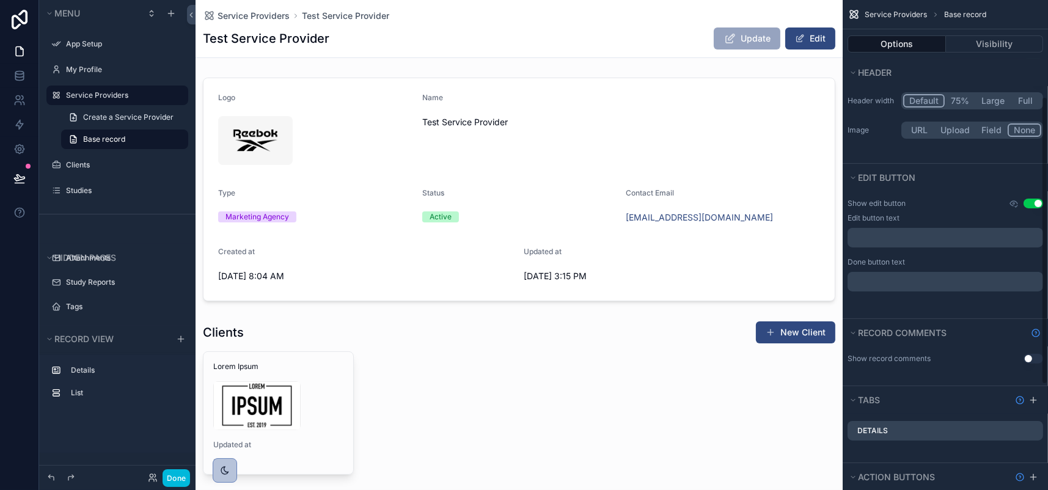
scroll to position [122, 0]
click at [1010, 208] on icon "scrollable content" at bounding box center [1013, 205] width 7 height 5
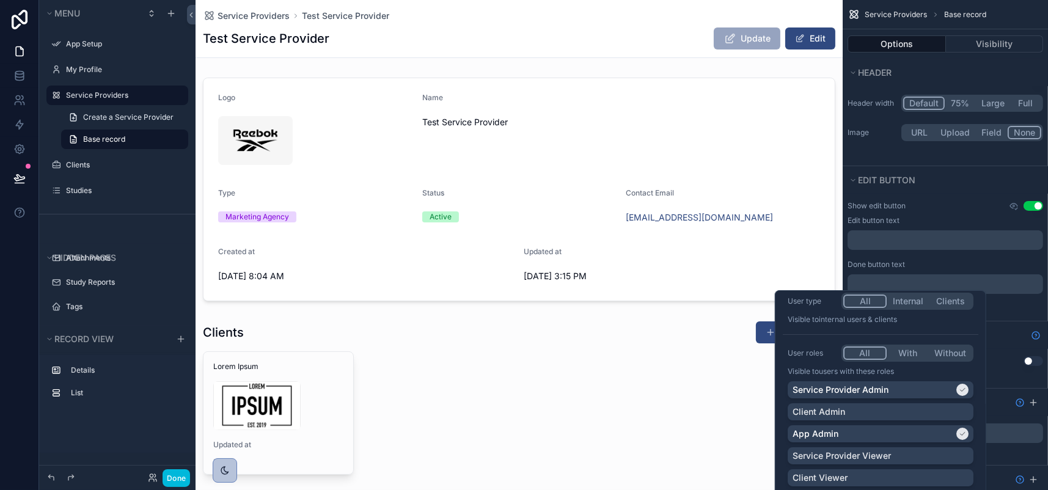
scroll to position [142, 0]
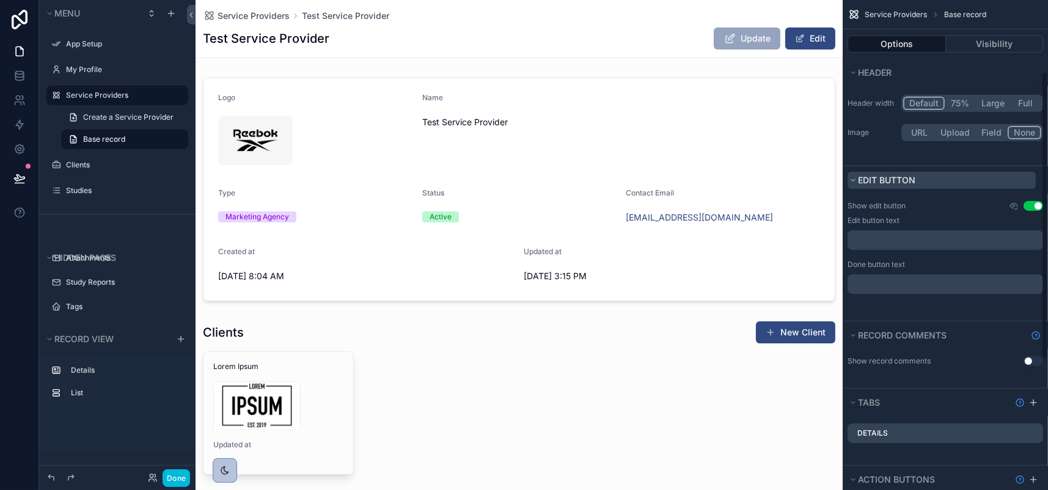
click at [1018, 189] on button "Edit button" at bounding box center [942, 180] width 188 height 17
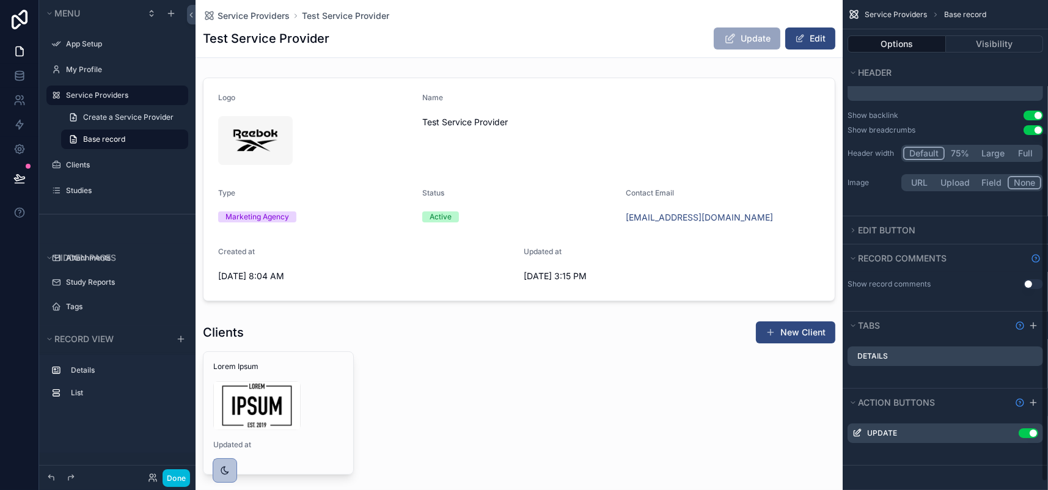
scroll to position [197, 0]
click at [0, 0] on icon "scrollable content" at bounding box center [0, 0] width 0 height 0
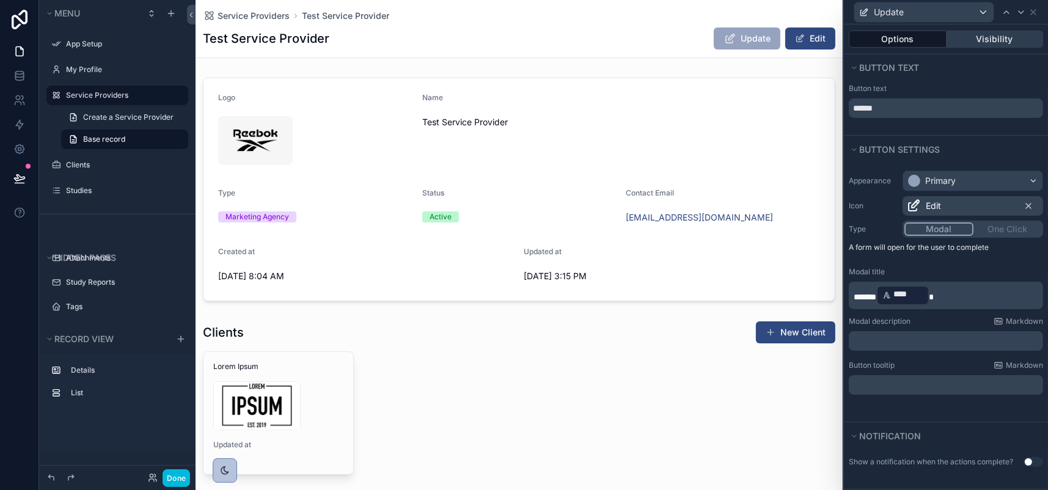
click at [978, 48] on button "Visibility" at bounding box center [995, 39] width 97 height 17
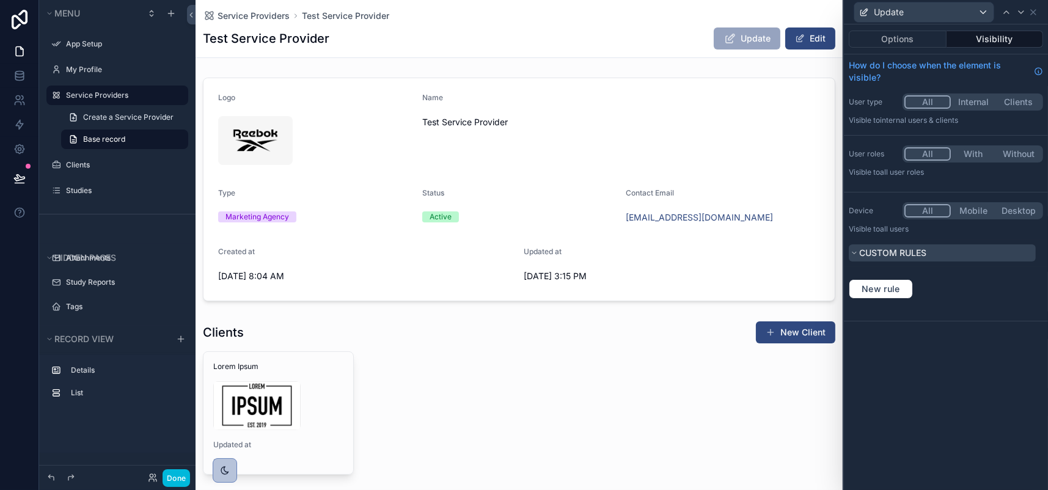
click at [879, 258] on span "Custom rules" at bounding box center [892, 252] width 67 height 10
click at [878, 258] on span "Custom rules" at bounding box center [892, 252] width 67 height 10
click at [857, 295] on span "New rule" at bounding box center [881, 289] width 48 height 11
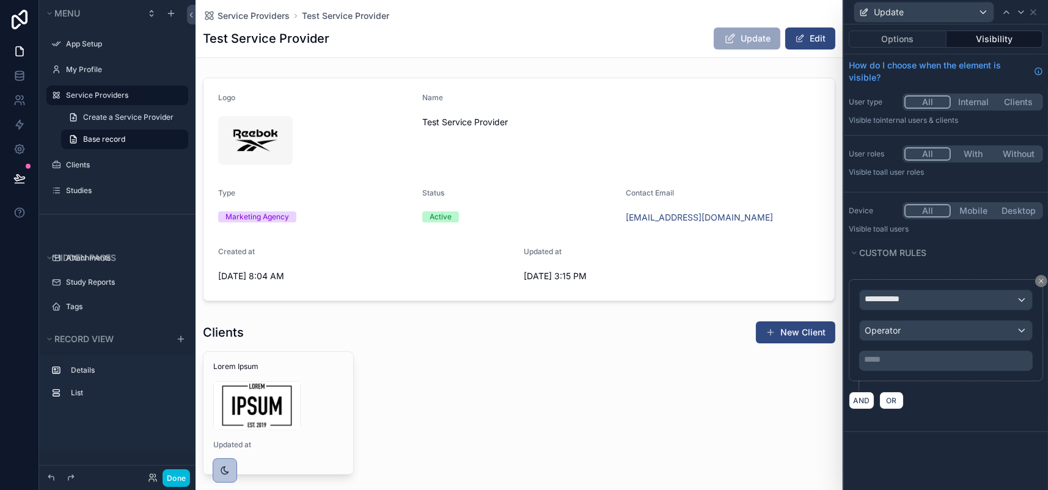
scroll to position [46, 0]
click at [1005, 310] on div "**********" at bounding box center [946, 300] width 172 height 20
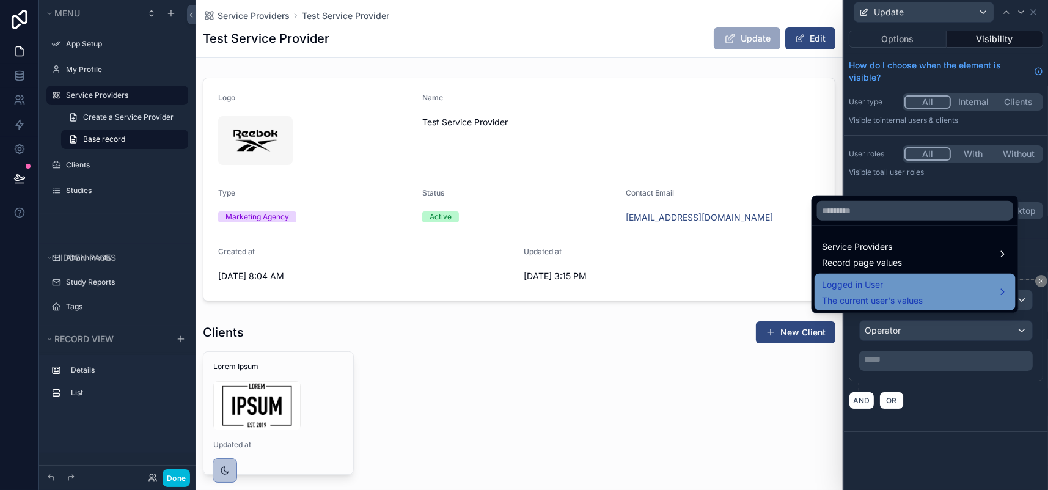
click at [964, 292] on div "Logged in User The current user's values" at bounding box center [915, 291] width 186 height 29
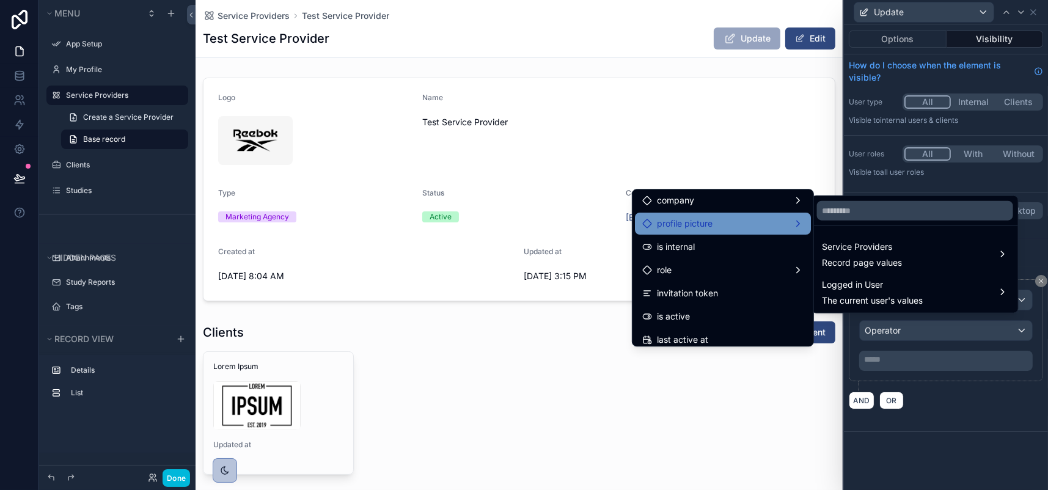
scroll to position [122, 0]
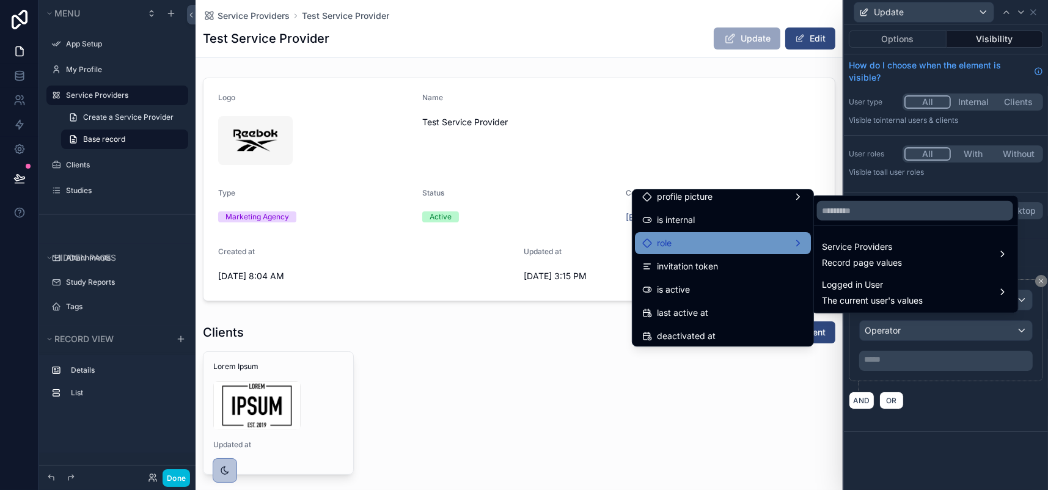
click at [736, 251] on div "role" at bounding box center [722, 243] width 161 height 15
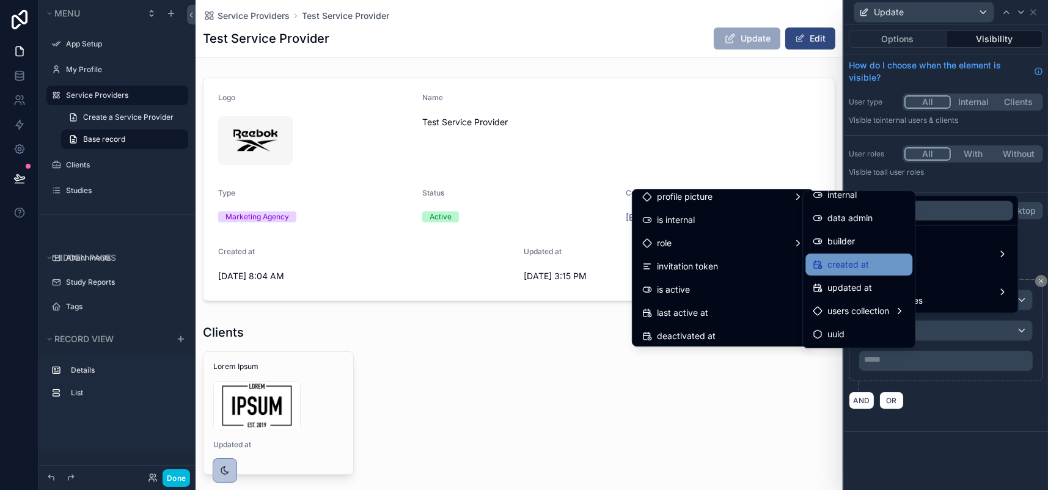
scroll to position [99, 0]
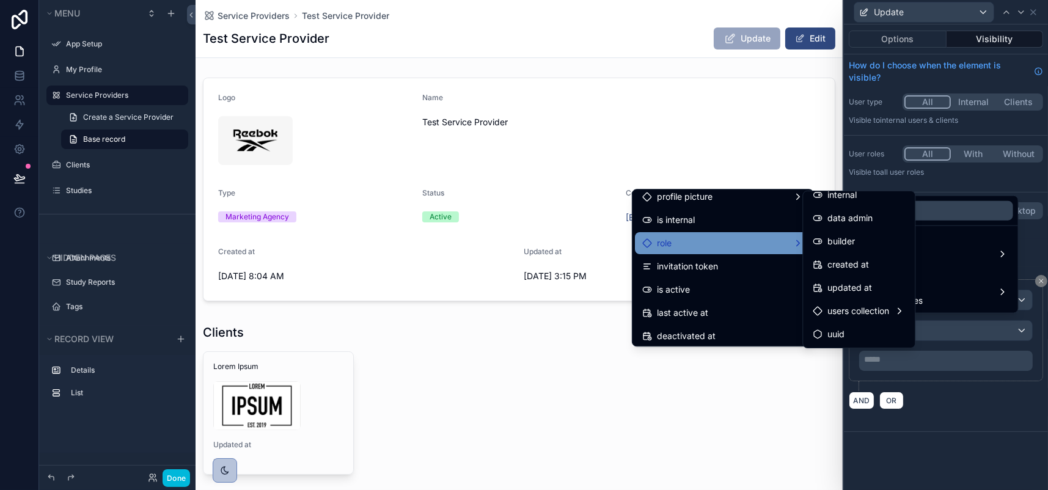
click at [724, 251] on div "role" at bounding box center [722, 243] width 161 height 15
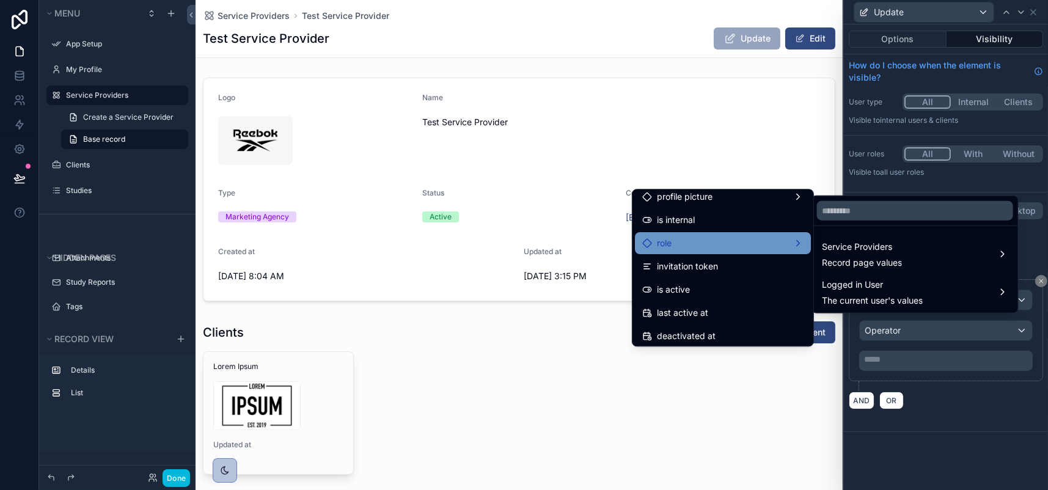
click at [646, 251] on div "role" at bounding box center [722, 243] width 161 height 15
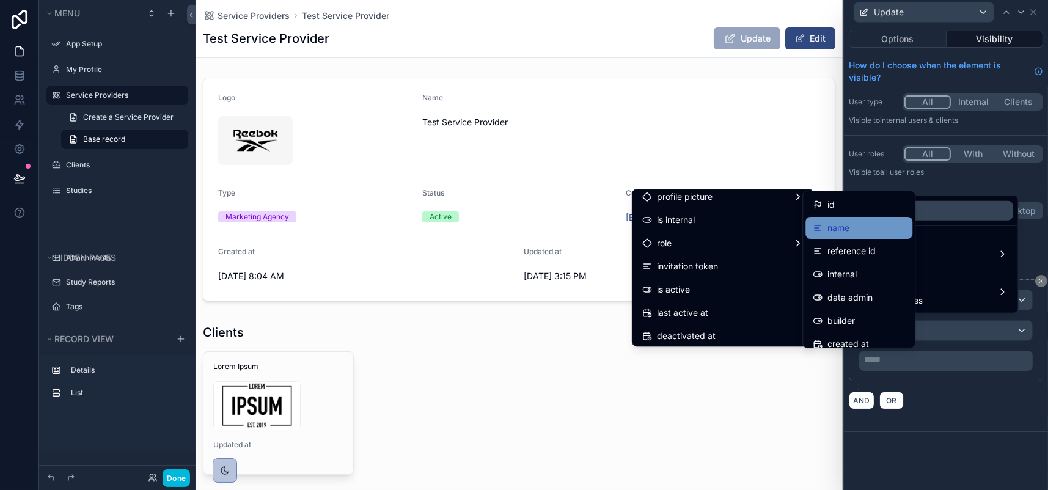
click at [869, 235] on div "name" at bounding box center [859, 228] width 92 height 15
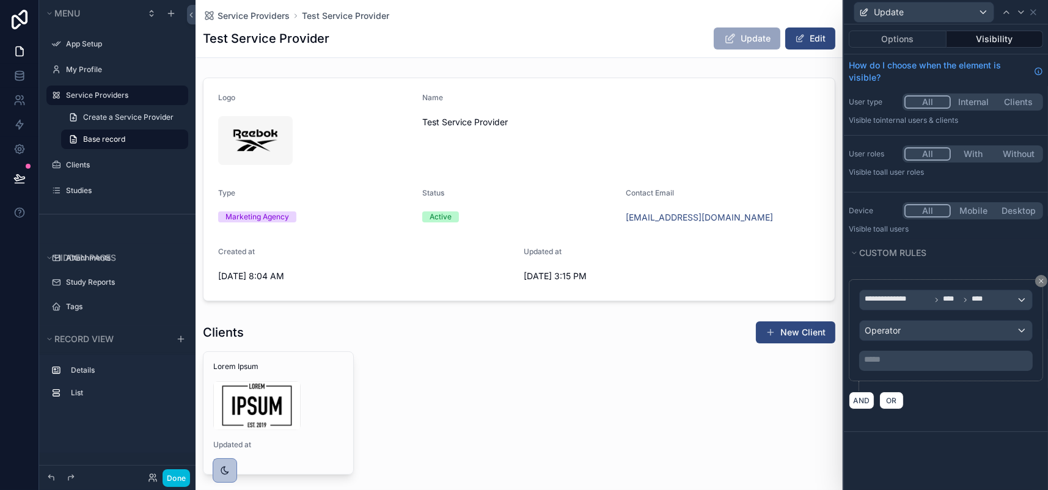
click at [967, 365] on p "***** ﻿" at bounding box center [947, 359] width 166 height 12
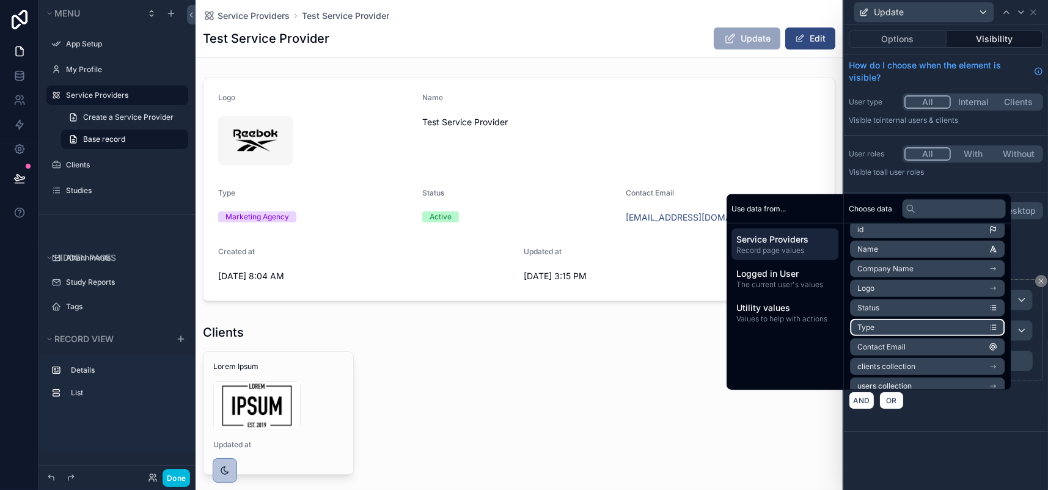
scroll to position [0, 0]
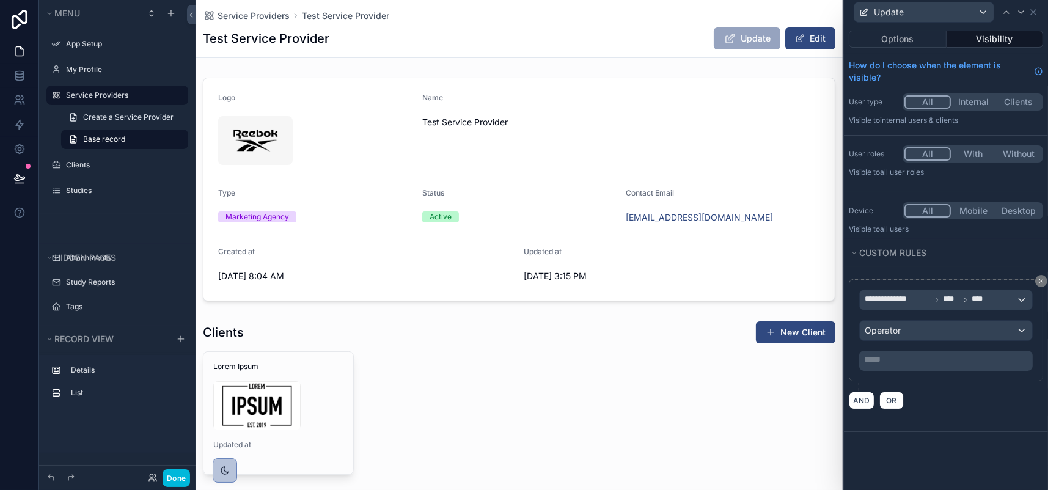
click at [1006, 409] on div "AND OR" at bounding box center [946, 400] width 194 height 18
click at [925, 340] on div "Operator" at bounding box center [946, 331] width 172 height 20
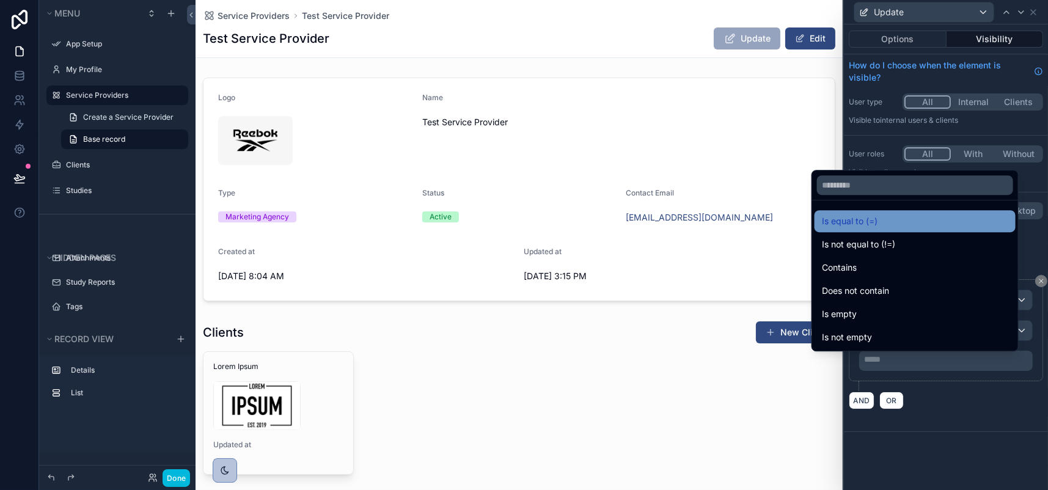
click at [901, 214] on div "Is equal to (=)" at bounding box center [915, 221] width 186 height 15
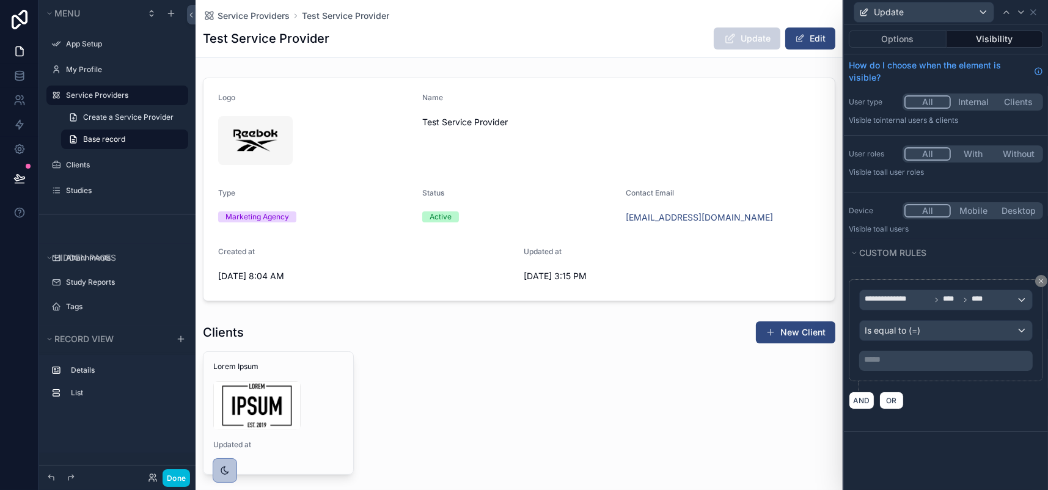
click at [887, 365] on p "***** ﻿" at bounding box center [947, 359] width 166 height 12
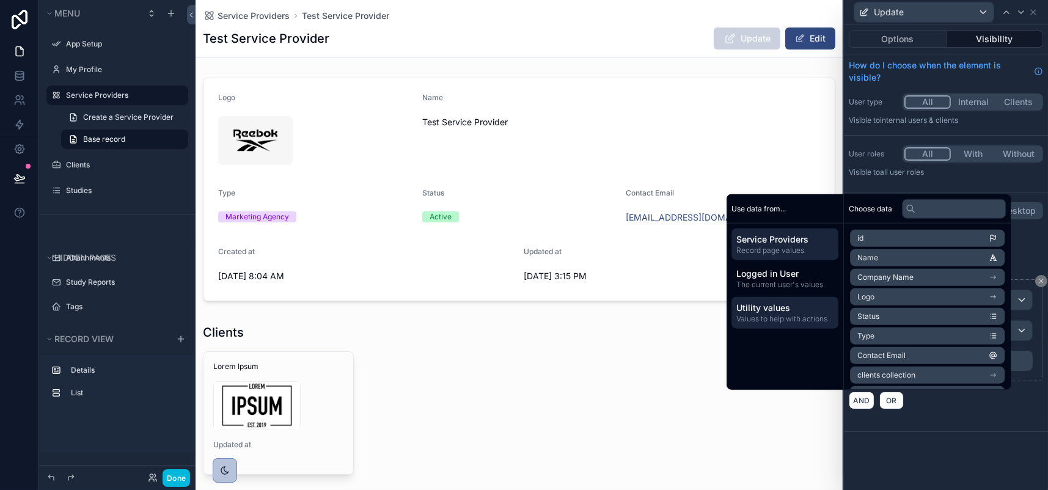
click at [799, 314] on span "Values to help with actions" at bounding box center [784, 319] width 97 height 10
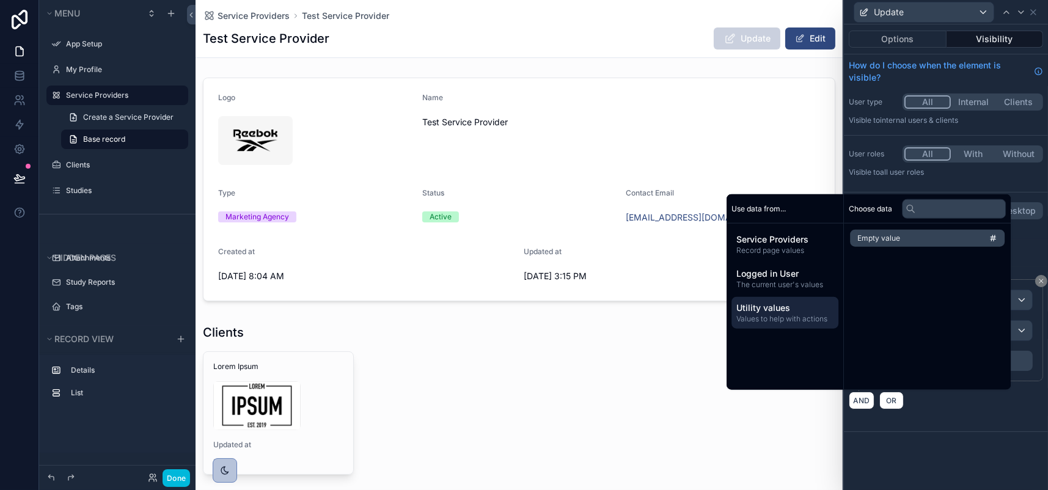
click at [796, 297] on div "Utility values Values to help with actions" at bounding box center [784, 313] width 107 height 32
click at [793, 280] on span "The current user's values" at bounding box center [784, 285] width 97 height 10
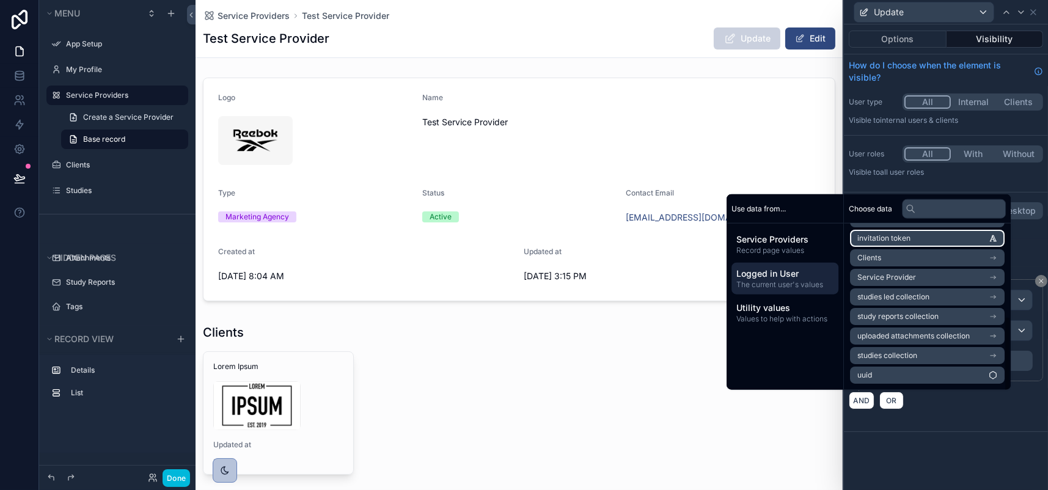
scroll to position [167, 0]
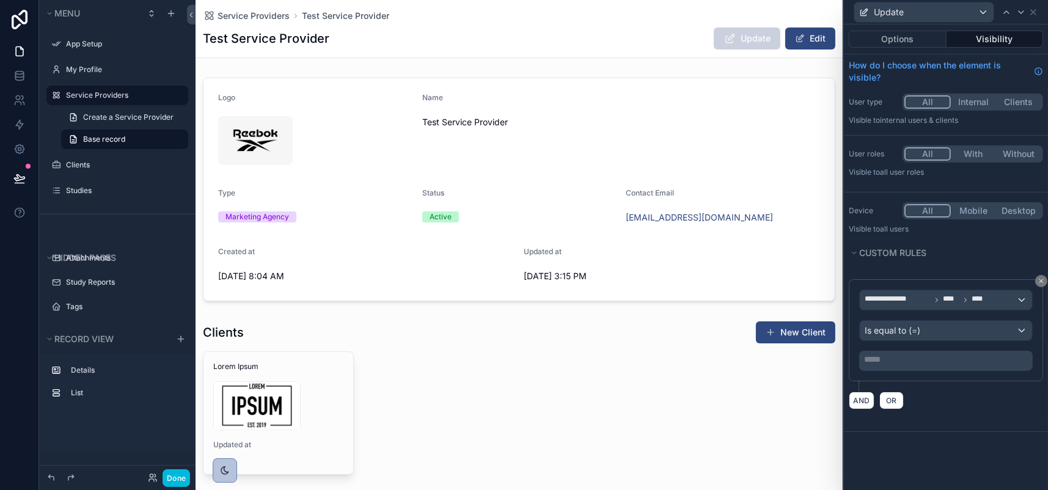
click at [947, 381] on div "**********" at bounding box center [946, 330] width 194 height 102
click at [951, 161] on button "With" at bounding box center [973, 153] width 45 height 13
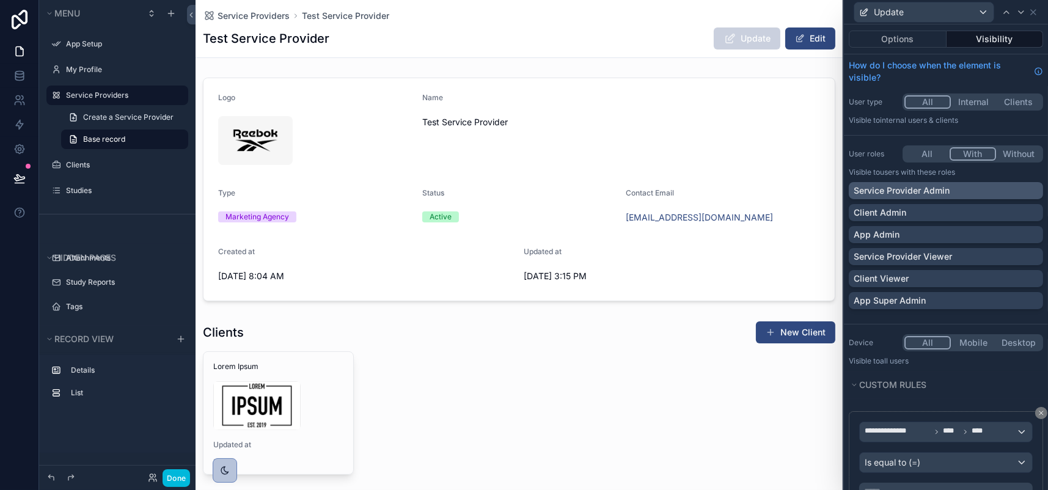
click at [854, 197] on p "Service Provider Admin" at bounding box center [902, 191] width 96 height 12
click at [885, 241] on div "App Admin" at bounding box center [946, 235] width 185 height 12
click at [929, 307] on div "App Super Admin" at bounding box center [946, 301] width 185 height 12
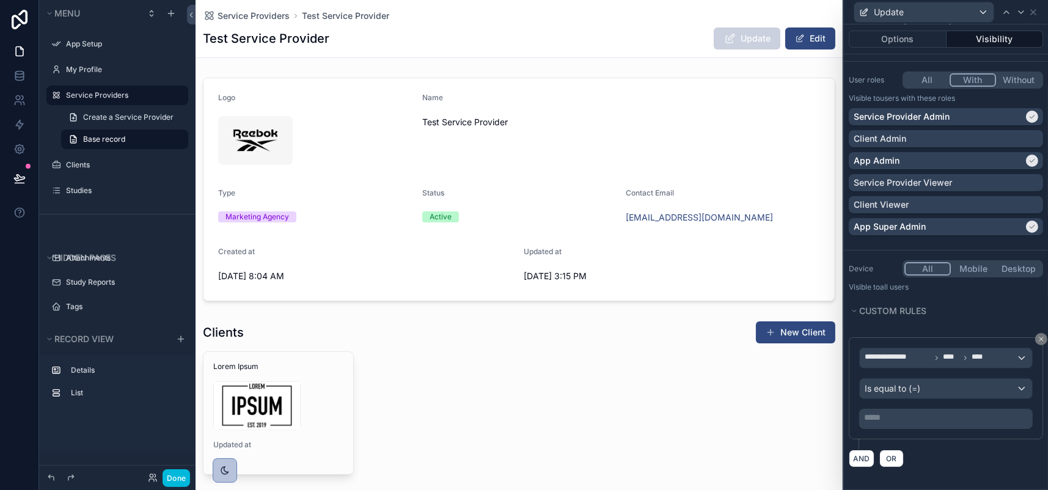
scroll to position [210, 0]
click at [190, 471] on button "Done" at bounding box center [176, 478] width 27 height 18
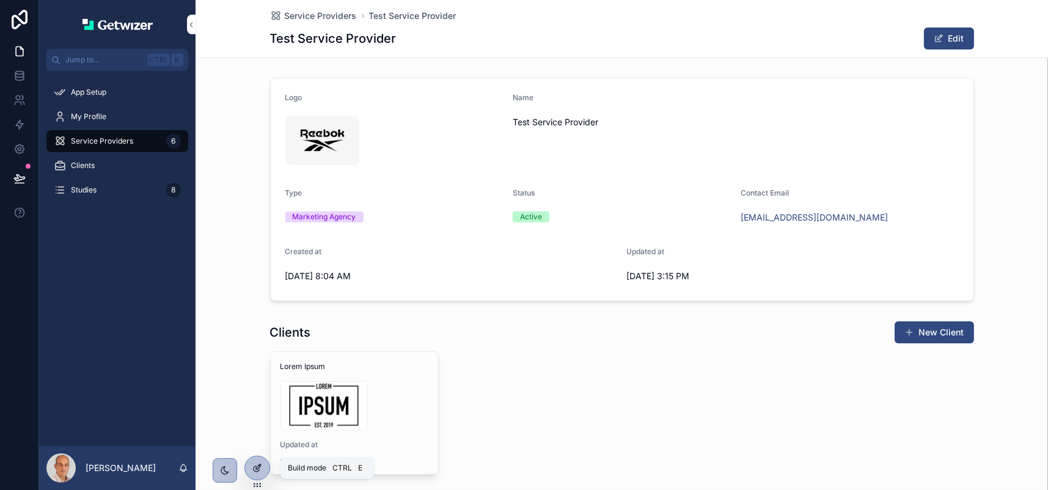
click at [262, 469] on icon at bounding box center [257, 468] width 10 height 10
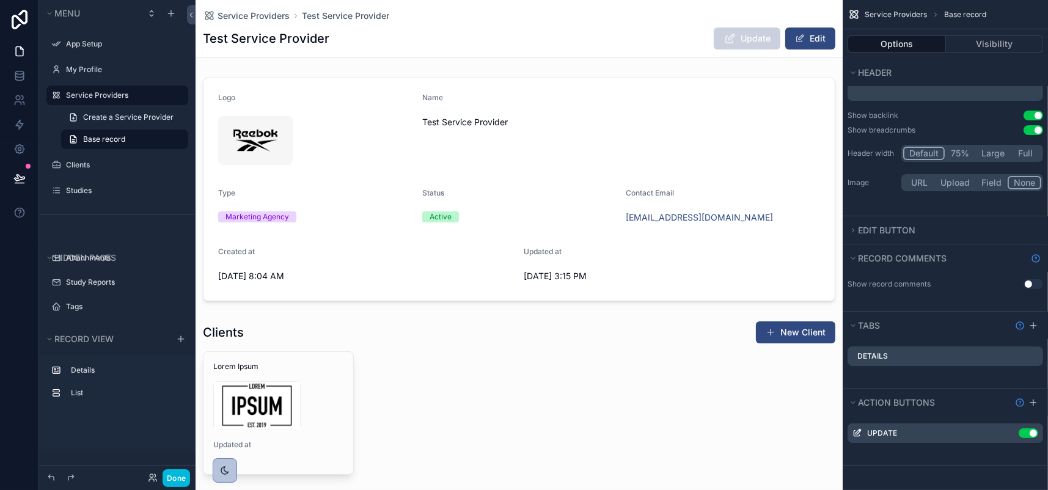
scroll to position [197, 0]
click at [1014, 428] on div "Use setting" at bounding box center [1026, 433] width 24 height 10
click at [0, 0] on icon "scrollable content" at bounding box center [0, 0] width 0 height 0
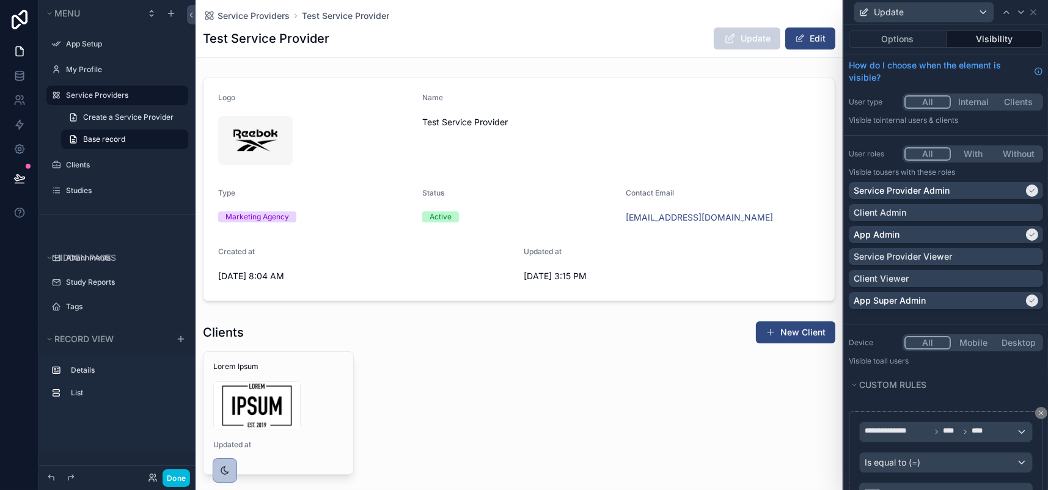
click at [986, 48] on button "Visibility" at bounding box center [995, 39] width 97 height 17
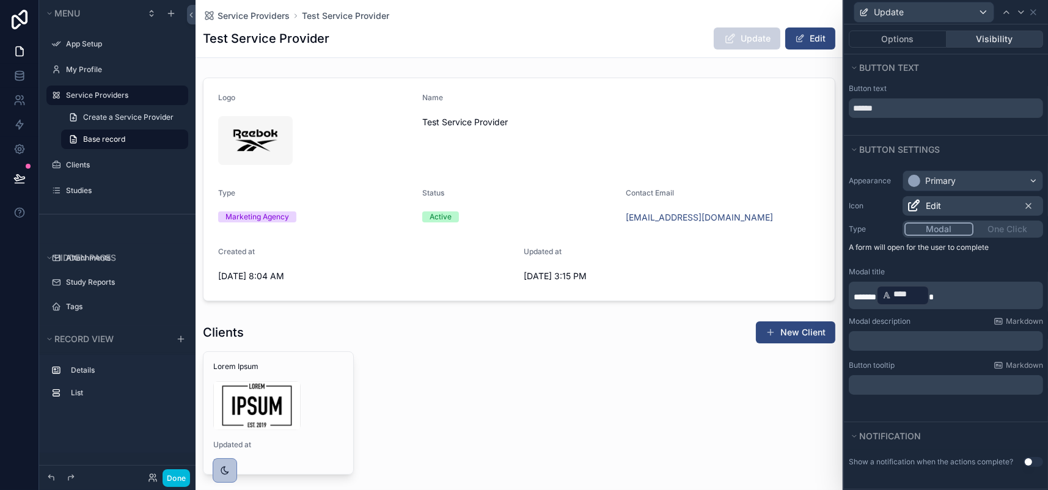
click at [989, 46] on button "Visibility" at bounding box center [995, 39] width 97 height 17
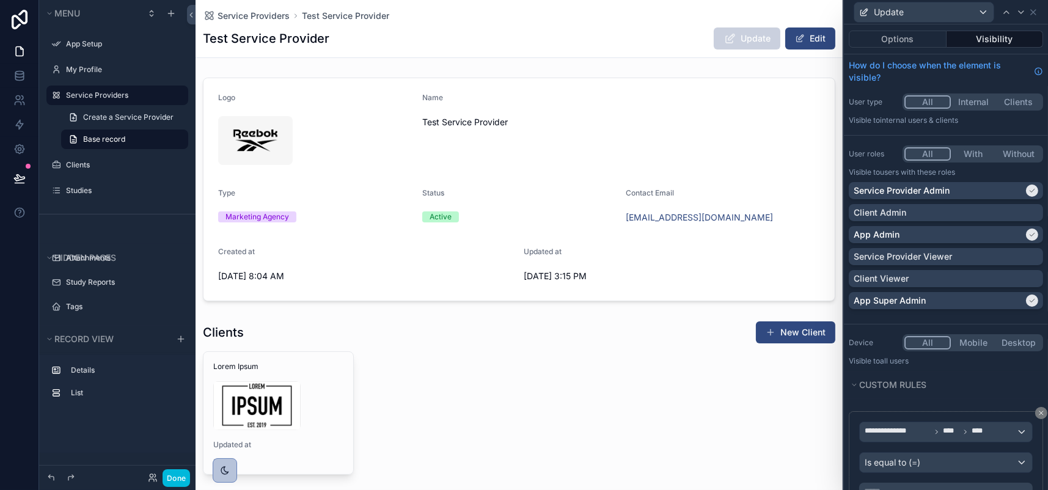
click at [904, 161] on button "All" at bounding box center [927, 153] width 46 height 13
click at [951, 161] on button "With" at bounding box center [973, 153] width 45 height 13
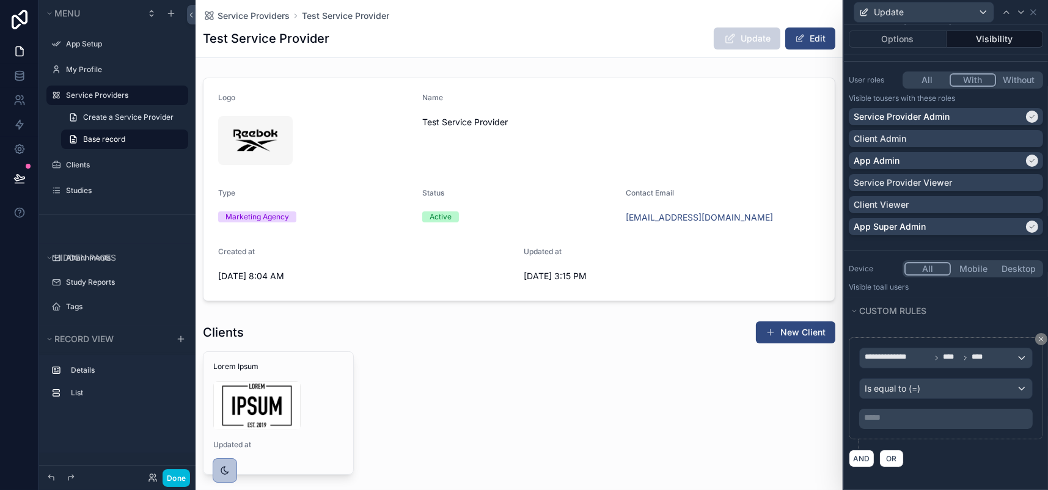
scroll to position [210, 0]
click at [1005, 348] on div "**********" at bounding box center [946, 358] width 172 height 20
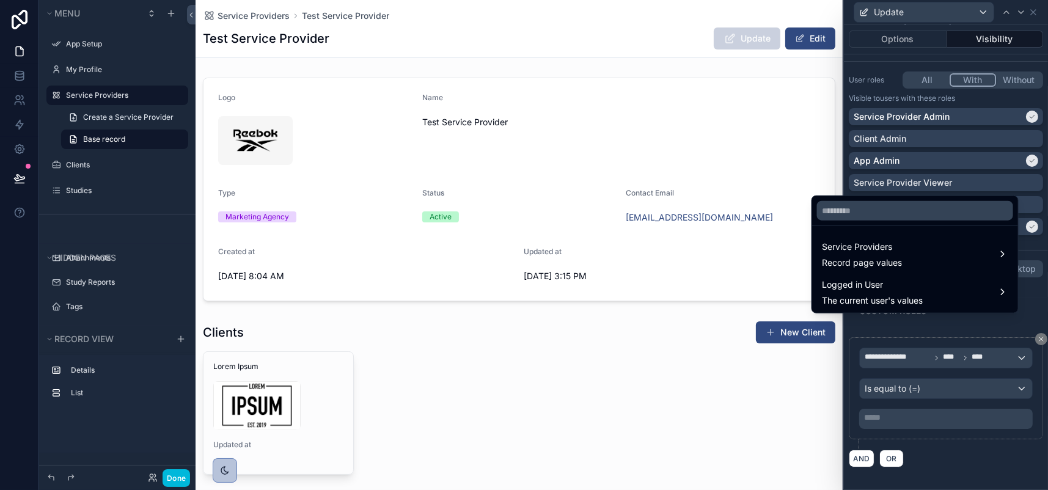
click at [1034, 301] on div at bounding box center [946, 245] width 204 height 490
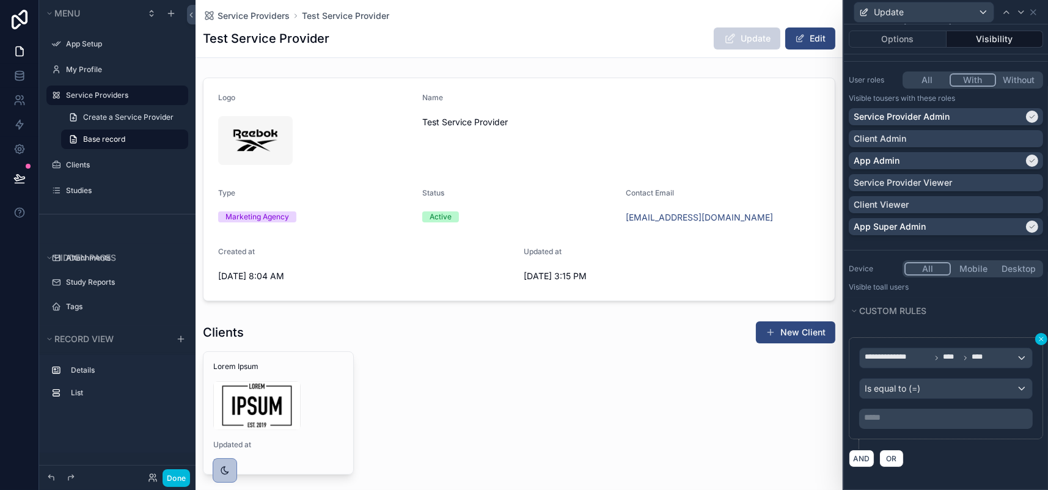
click at [1038, 335] on icon at bounding box center [1041, 338] width 7 height 7
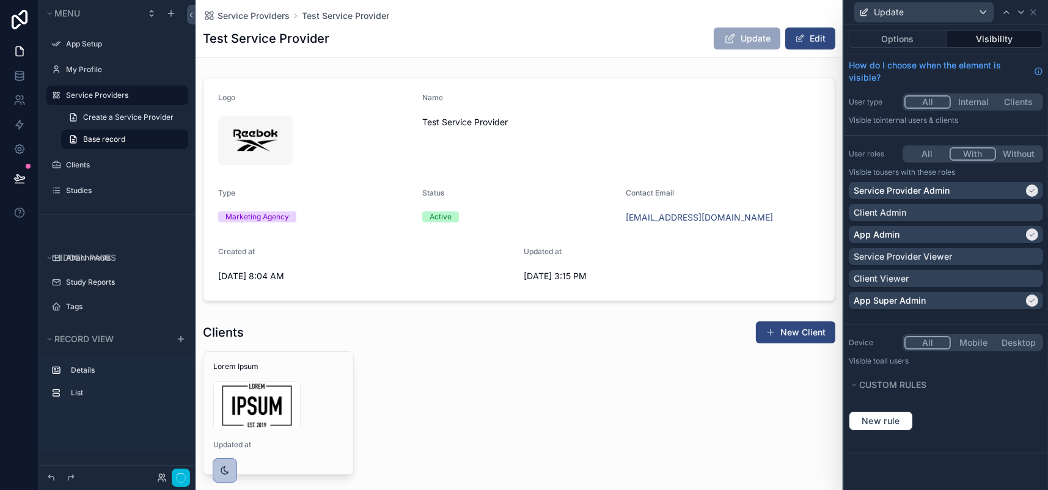
scroll to position [74, 0]
click at [190, 470] on button "Done" at bounding box center [176, 478] width 27 height 18
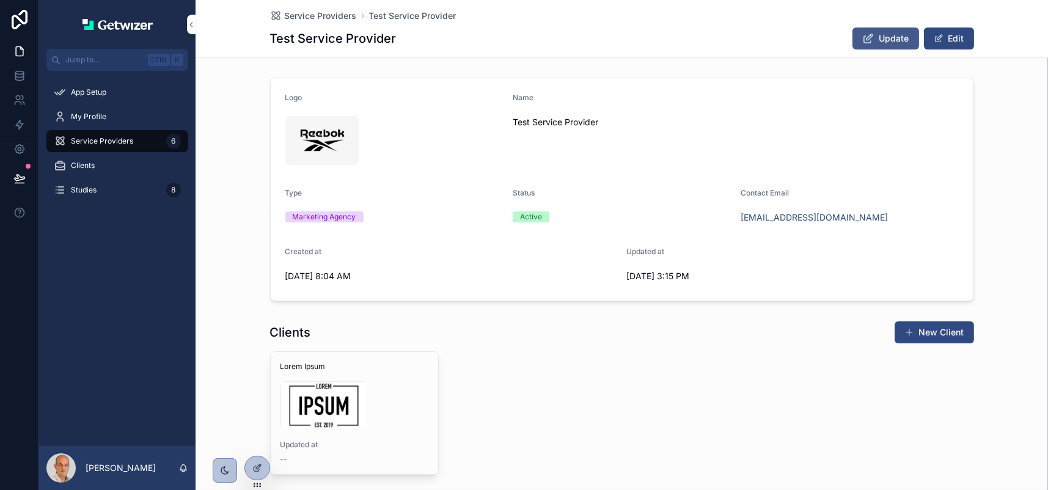
click at [875, 45] on icon "scrollable content" at bounding box center [868, 38] width 13 height 12
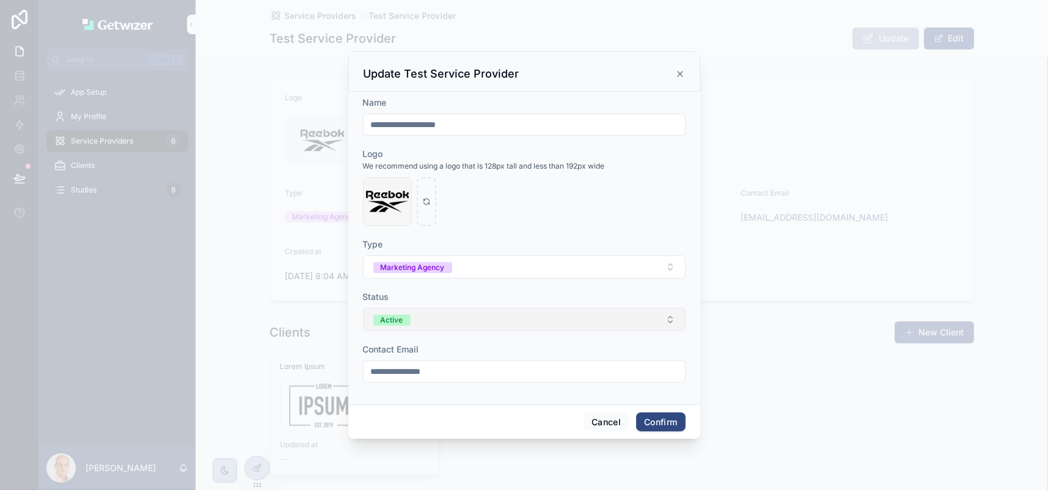
scroll to position [41, 0]
click at [611, 432] on button "Cancel" at bounding box center [606, 422] width 45 height 20
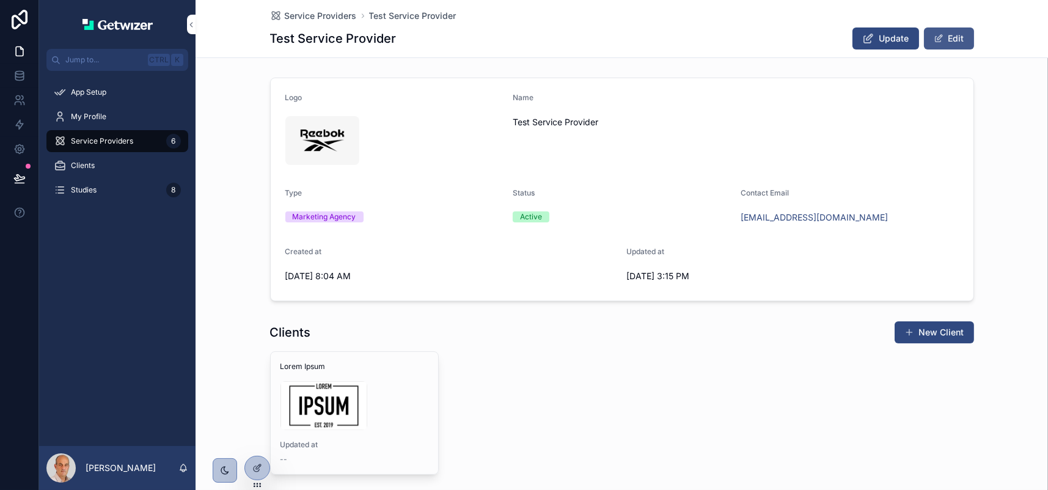
click at [974, 49] on button "Edit" at bounding box center [949, 38] width 50 height 22
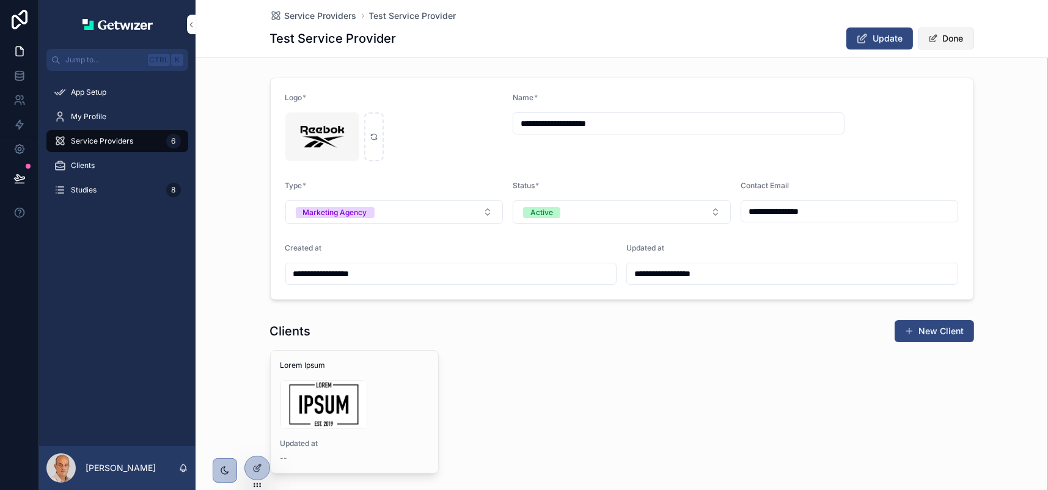
click at [974, 49] on button "Done" at bounding box center [946, 38] width 56 height 22
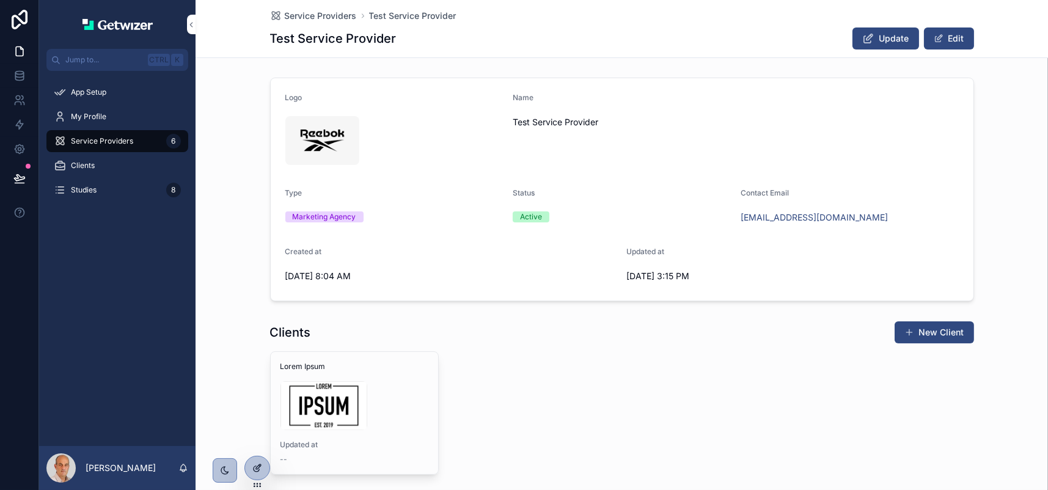
click at [259, 472] on icon at bounding box center [256, 468] width 5 height 5
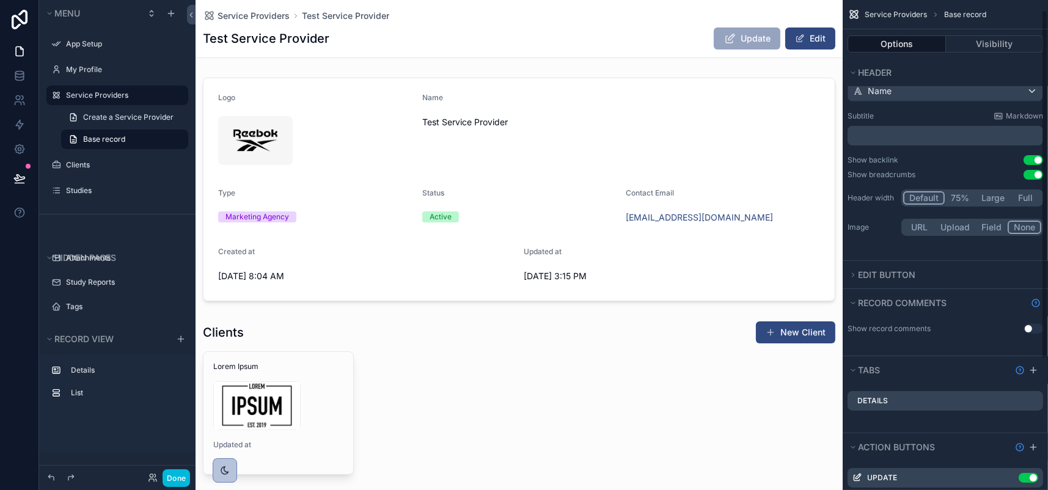
scroll to position [14, 0]
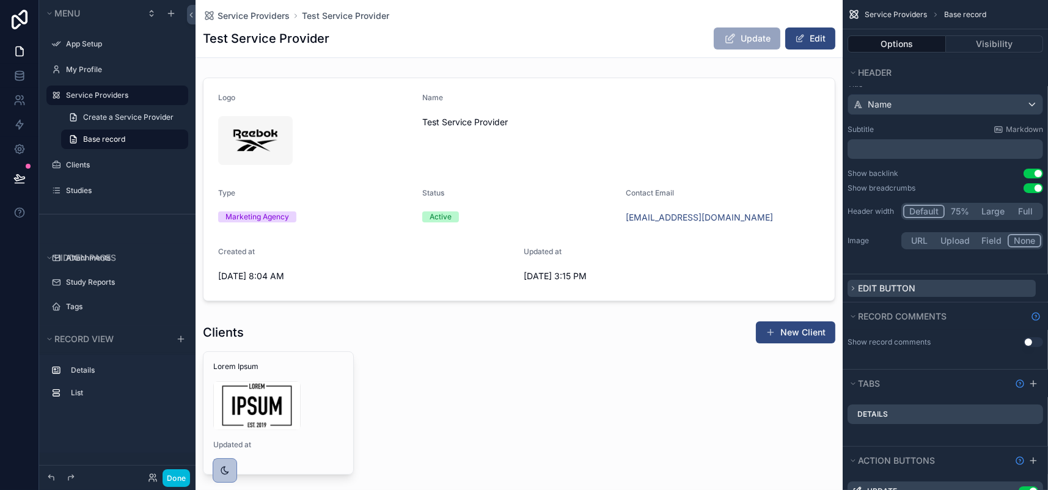
click at [849, 292] on icon "scrollable content" at bounding box center [852, 288] width 7 height 7
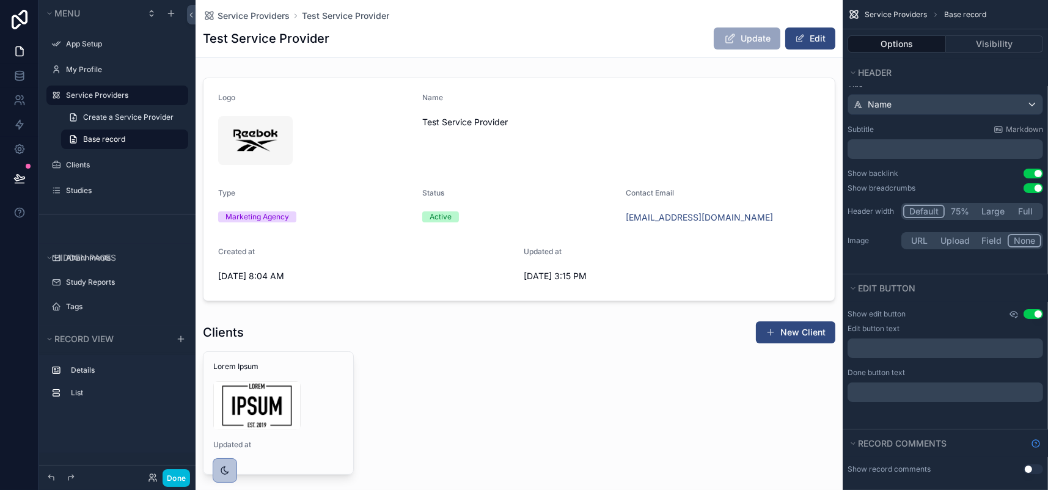
click at [1010, 317] on icon "scrollable content" at bounding box center [1013, 314] width 7 height 5
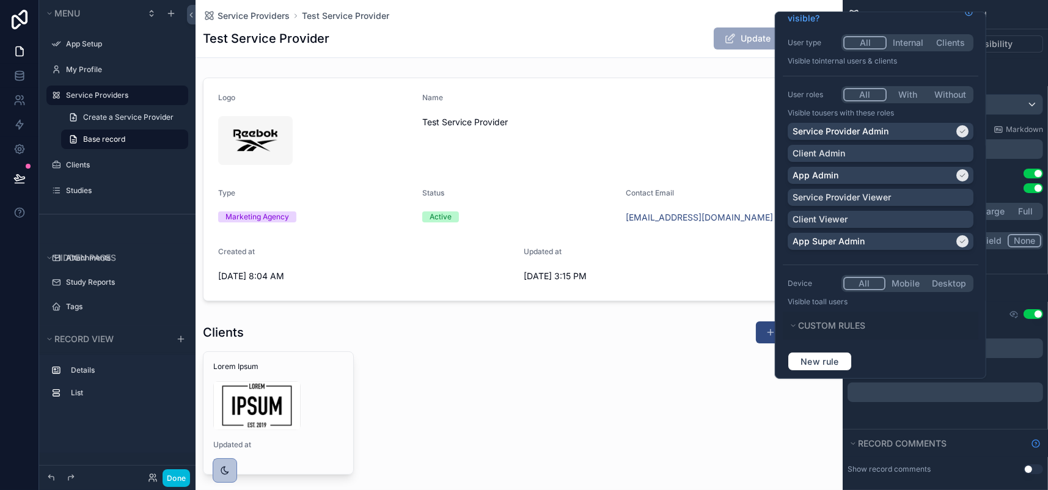
scroll to position [20, 0]
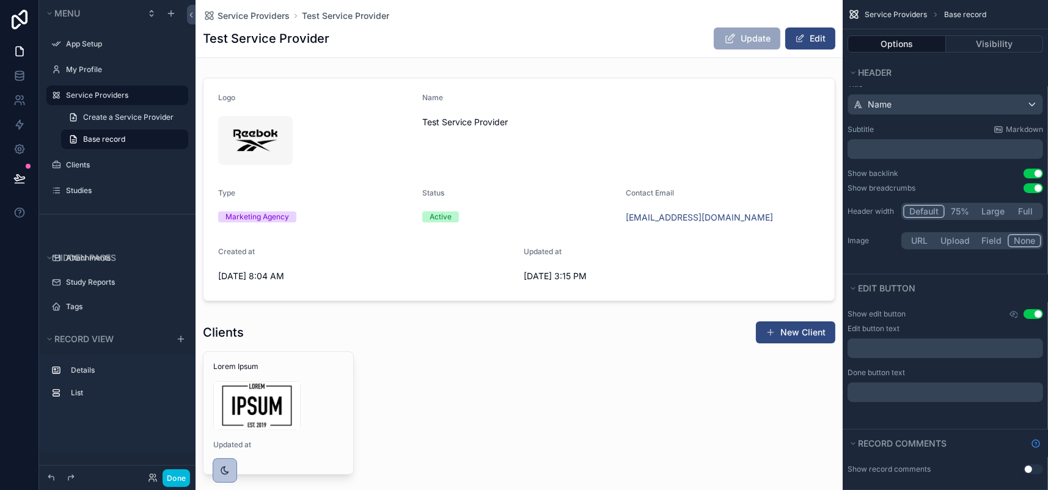
click at [981, 334] on div "Edit button text" at bounding box center [946, 329] width 196 height 10
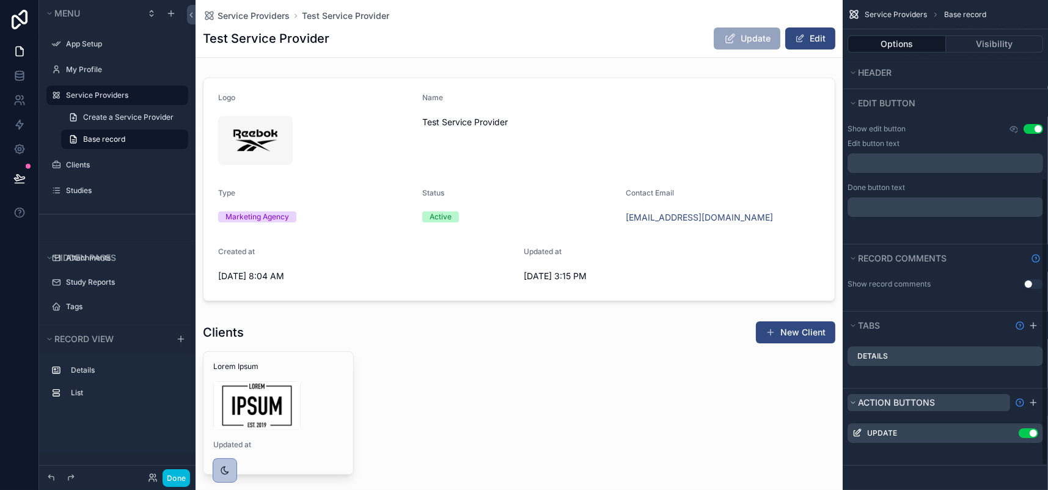
scroll to position [344, 0]
click at [0, 0] on icon "scrollable content" at bounding box center [0, 0] width 0 height 0
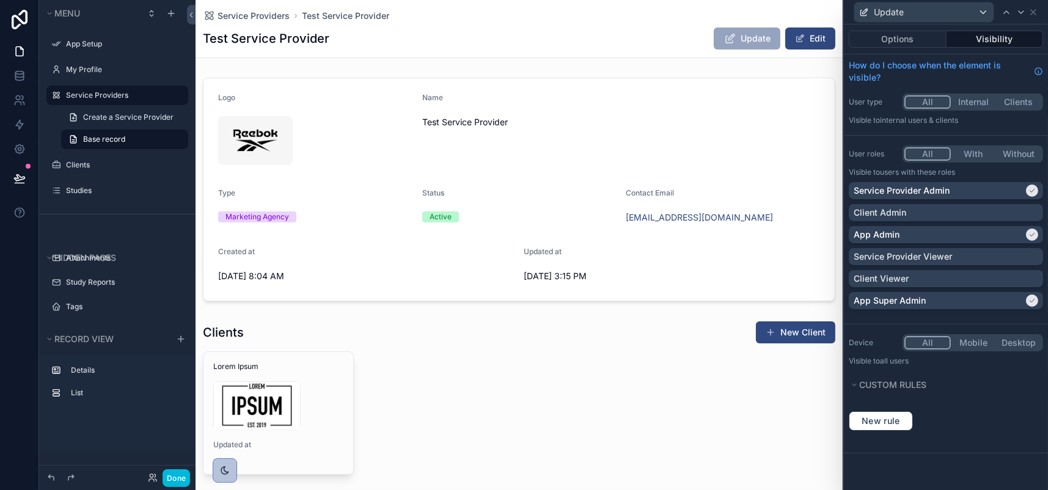
click at [986, 47] on button "Visibility" at bounding box center [995, 39] width 97 height 17
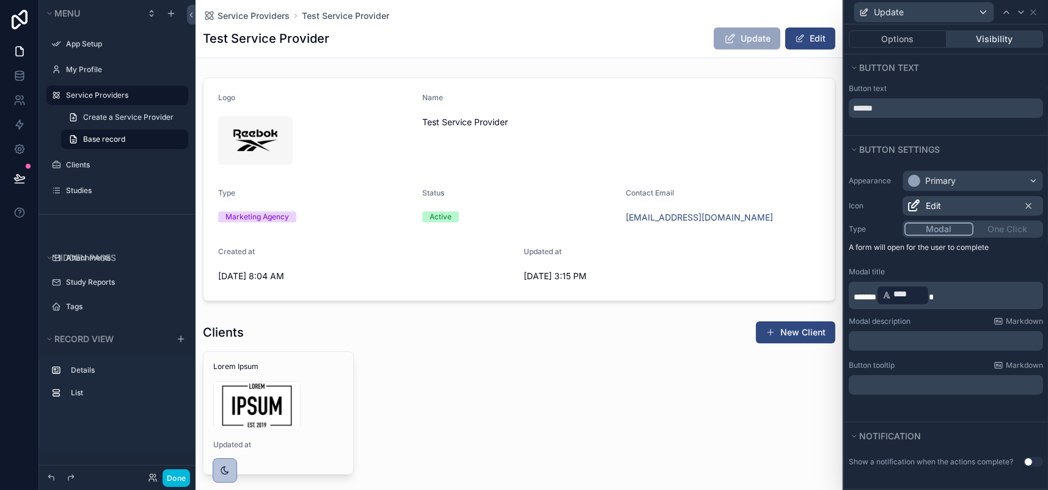
click at [995, 48] on button "Visibility" at bounding box center [995, 39] width 97 height 17
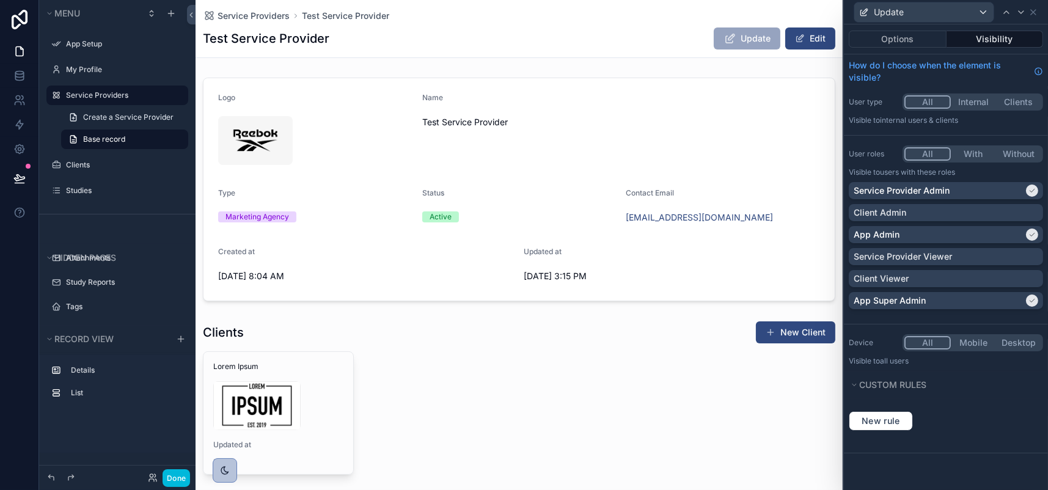
click at [904, 161] on button "All" at bounding box center [927, 153] width 46 height 13
click at [1034, 16] on icon at bounding box center [1033, 12] width 10 height 10
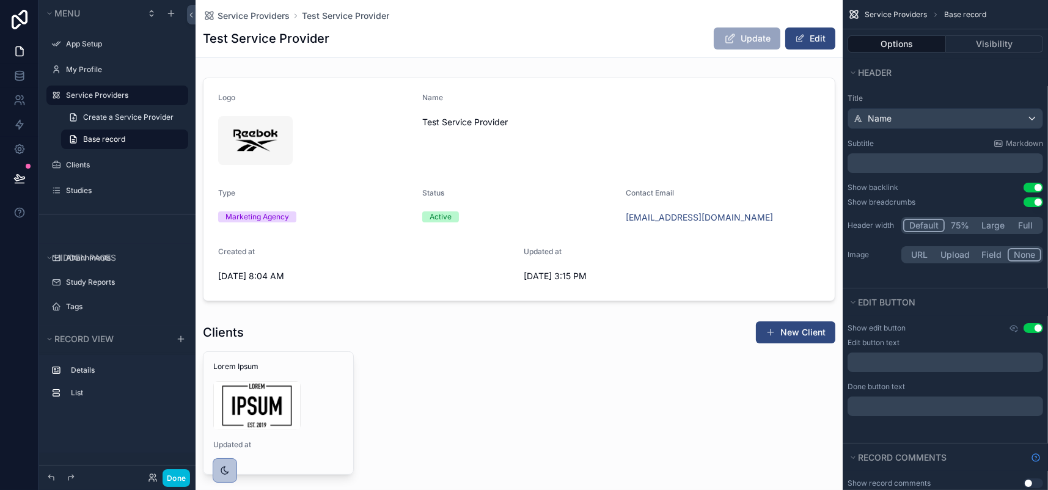
click at [1024, 333] on button "Use setting" at bounding box center [1034, 328] width 20 height 10
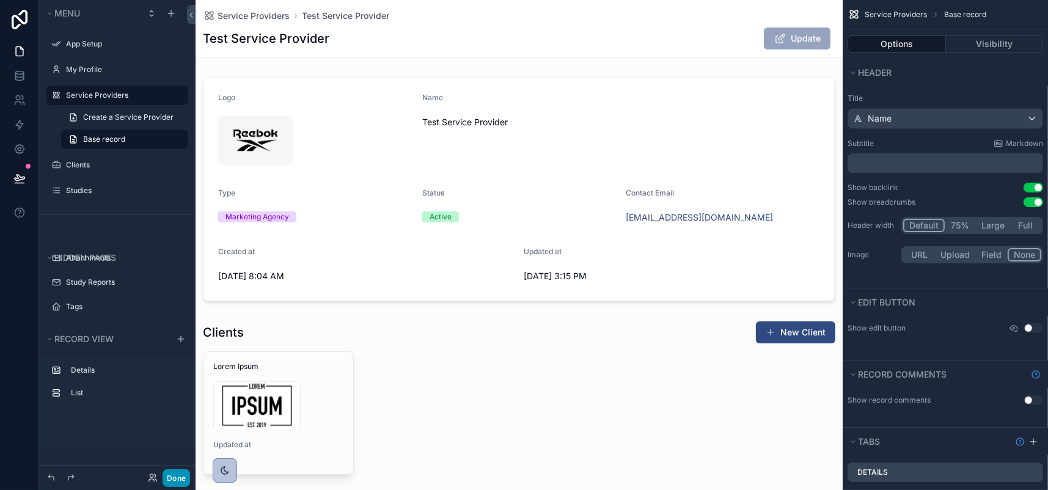
click at [190, 472] on button "Done" at bounding box center [176, 478] width 27 height 18
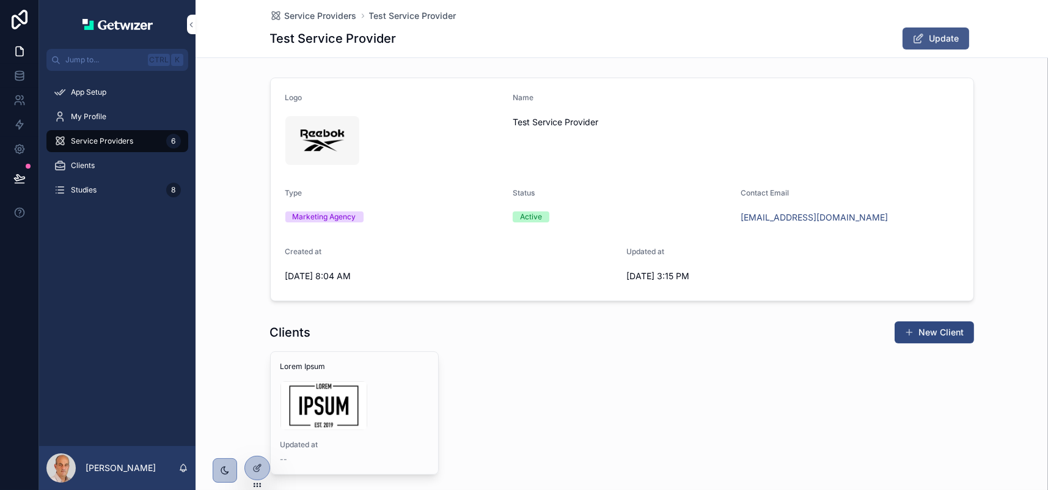
click at [959, 45] on span "Update" at bounding box center [944, 38] width 30 height 12
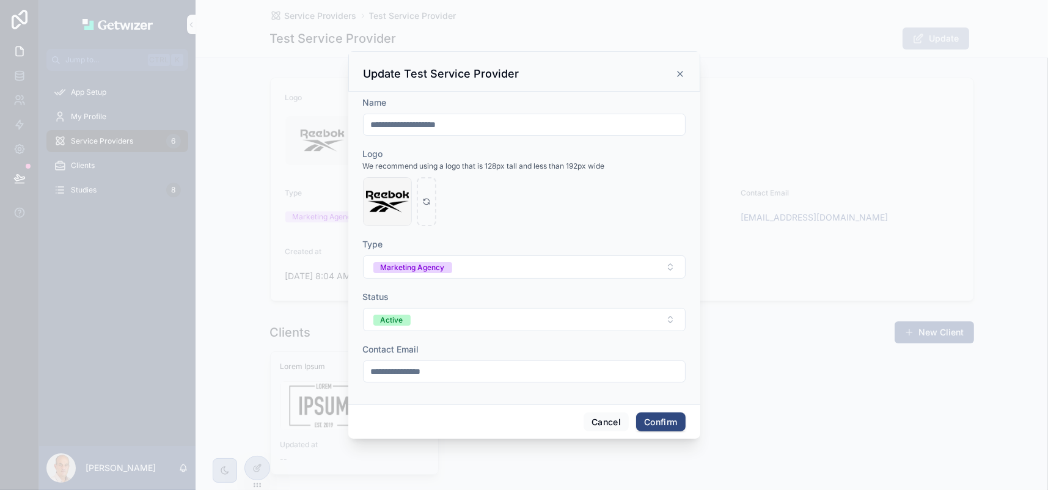
scroll to position [41, 0]
click at [629, 432] on button "Cancel" at bounding box center [606, 422] width 45 height 20
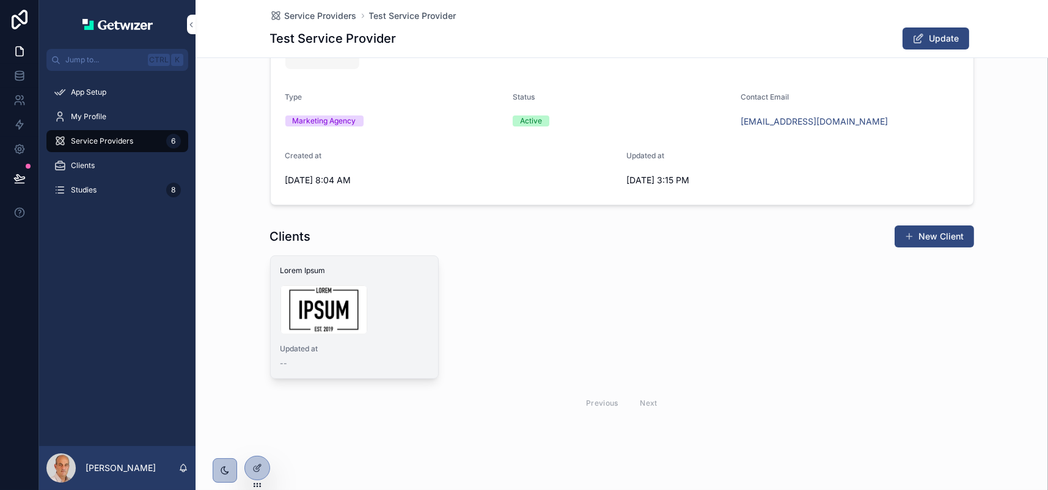
scroll to position [244, 0]
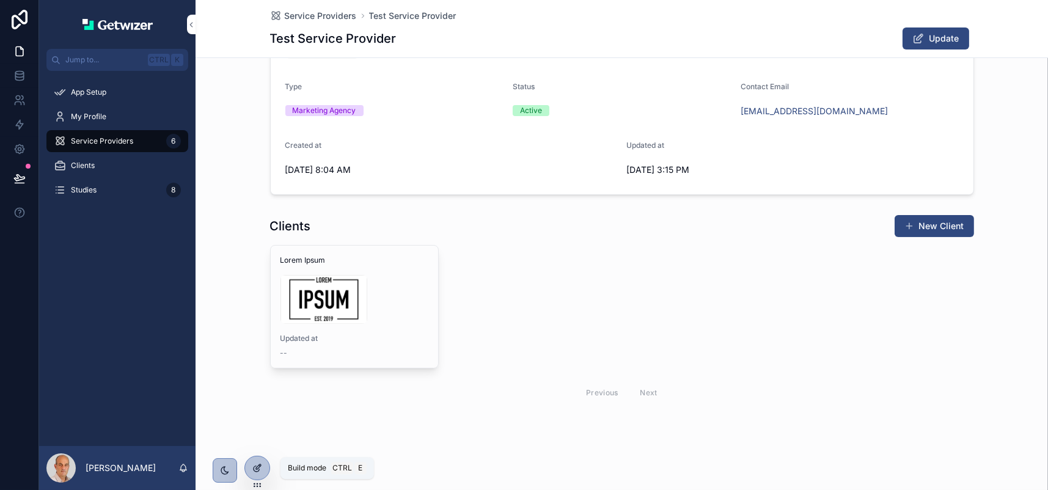
click at [260, 469] on icon at bounding box center [257, 468] width 10 height 10
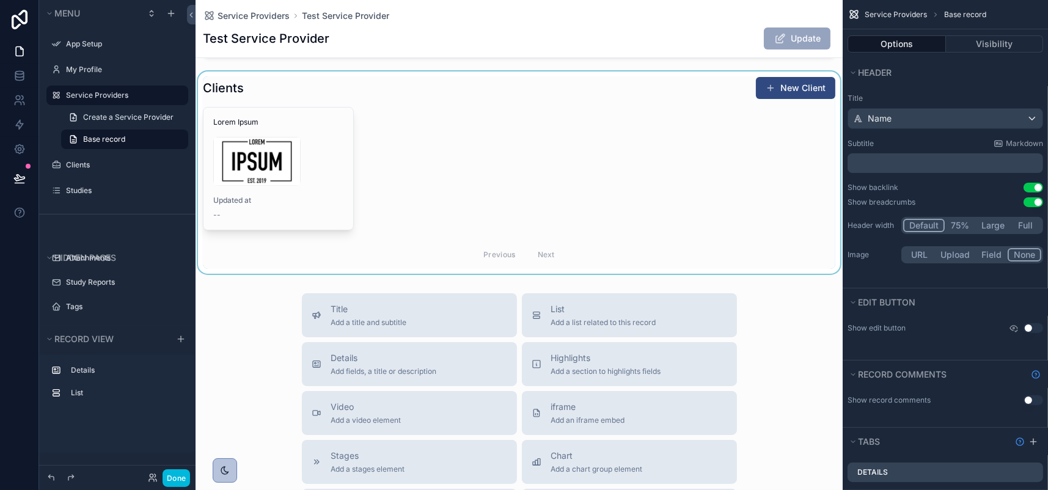
click at [507, 192] on div "scrollable content" at bounding box center [519, 172] width 647 height 202
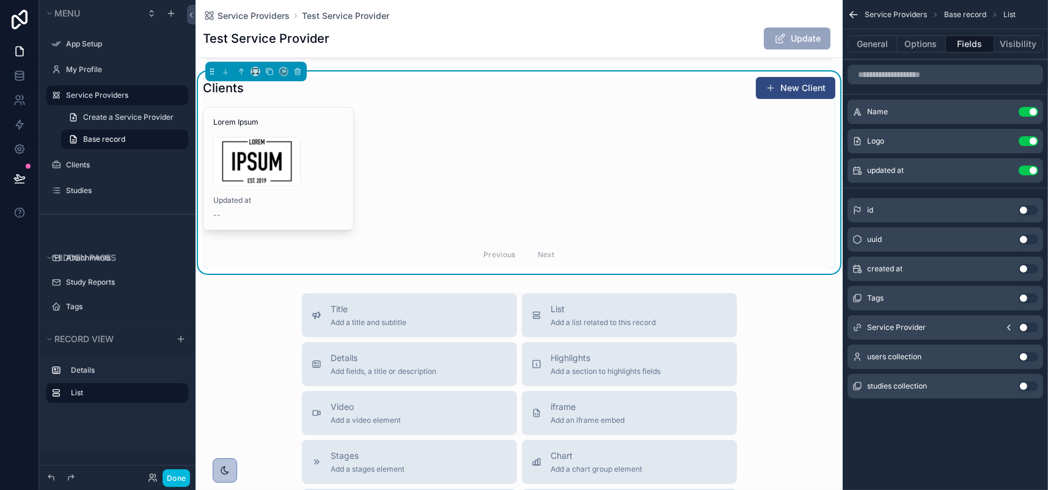
click at [1020, 175] on button "Use setting" at bounding box center [1029, 171] width 20 height 10
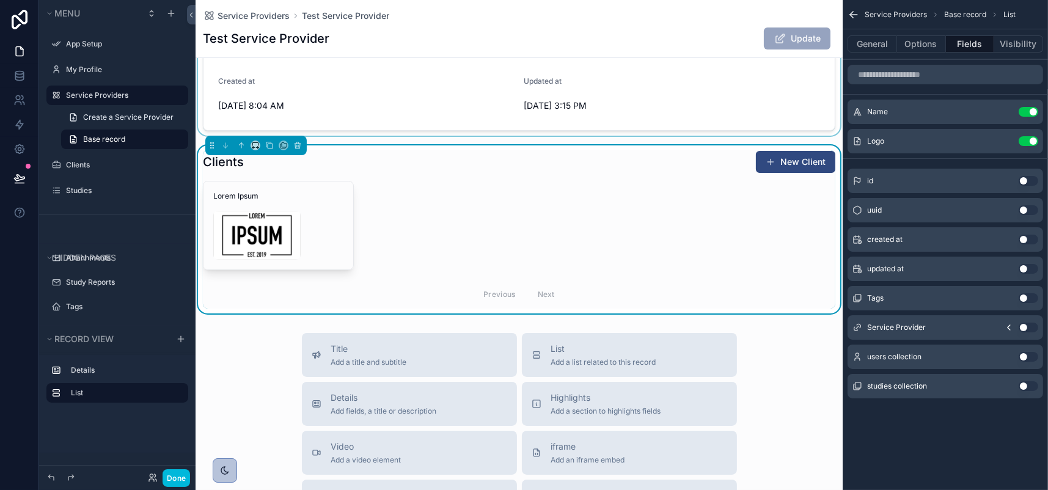
scroll to position [183, 0]
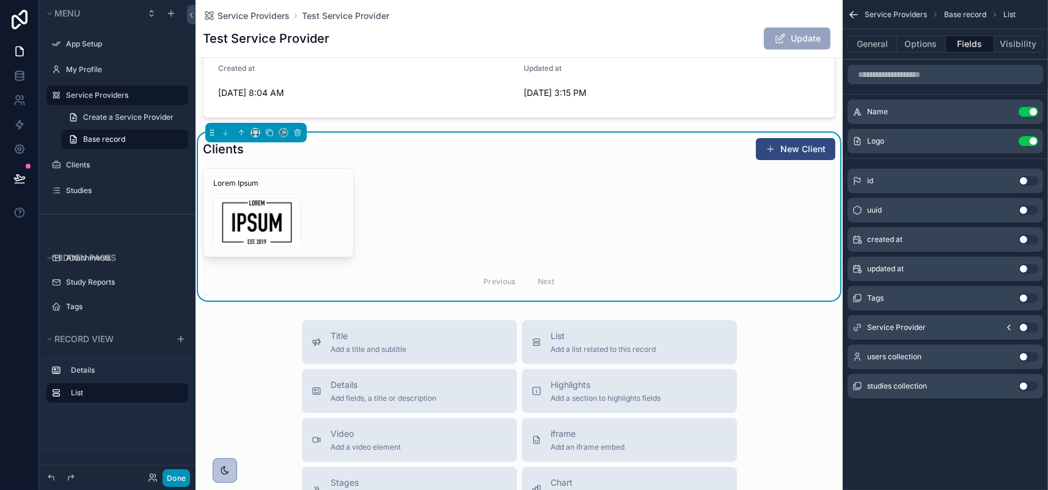
click at [190, 474] on button "Done" at bounding box center [176, 478] width 27 height 18
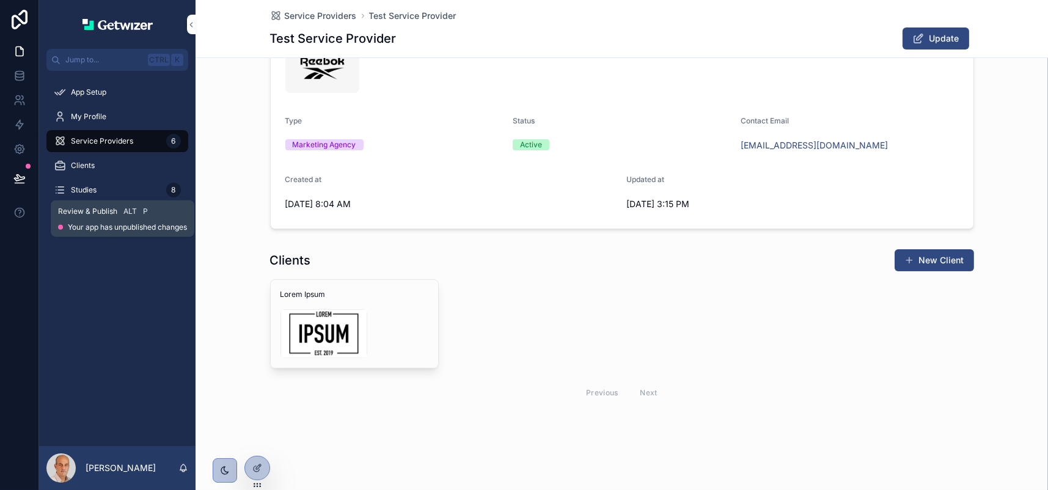
click at [26, 185] on icon at bounding box center [19, 178] width 12 height 12
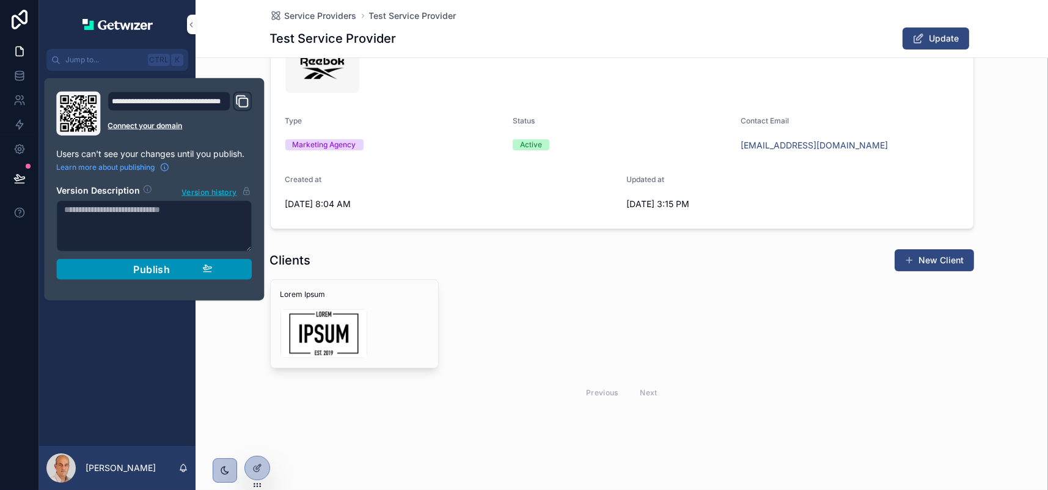
click at [170, 276] on span "Publish" at bounding box center [151, 269] width 37 height 12
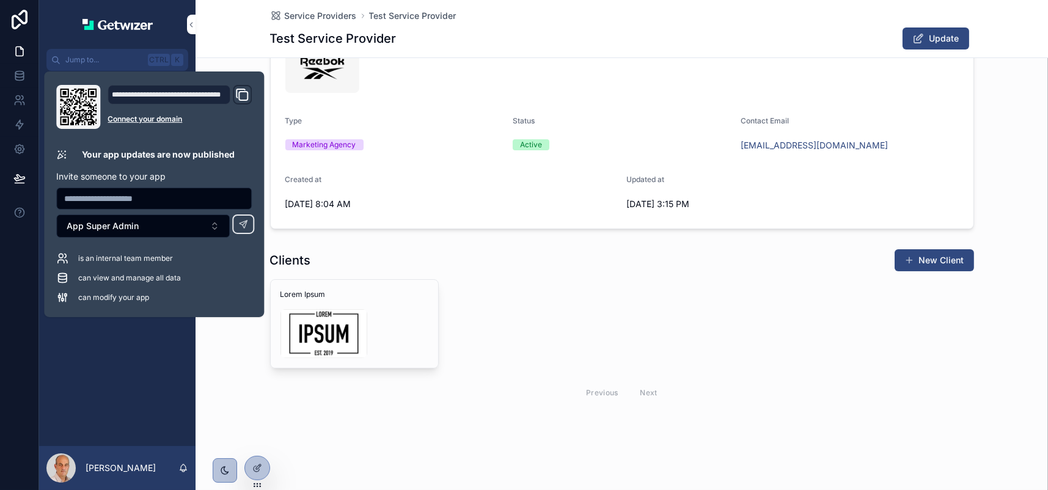
click at [606, 279] on div "Lorem Ipsum Previous Next" at bounding box center [622, 343] width 704 height 128
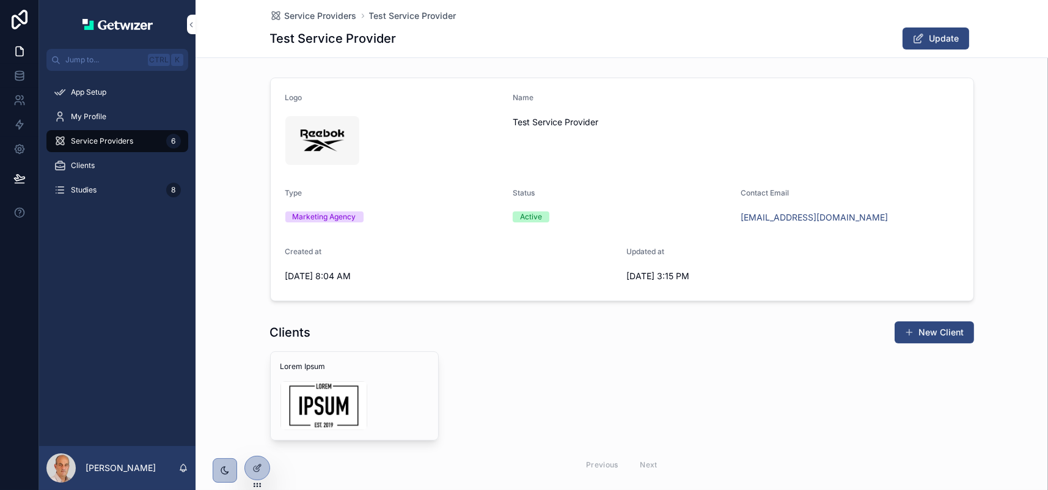
click at [101, 122] on span "My Profile" at bounding box center [88, 117] width 35 height 10
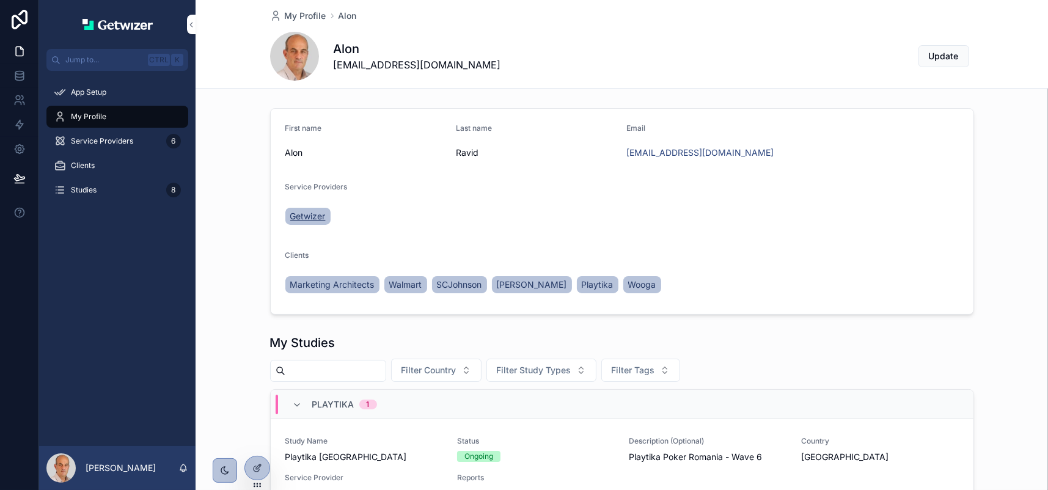
click at [299, 222] on span "Getwizer" at bounding box center [307, 216] width 35 height 12
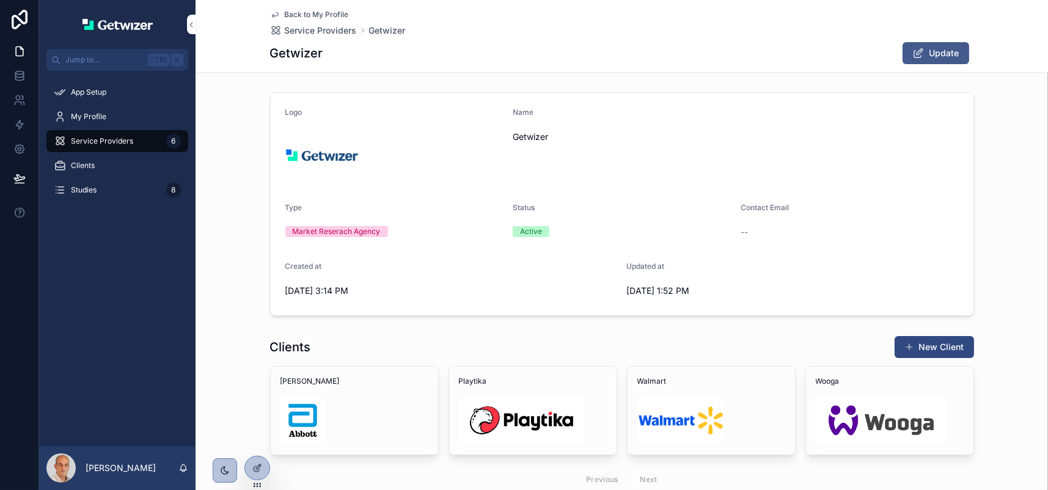
click at [959, 59] on span "Update" at bounding box center [944, 53] width 30 height 12
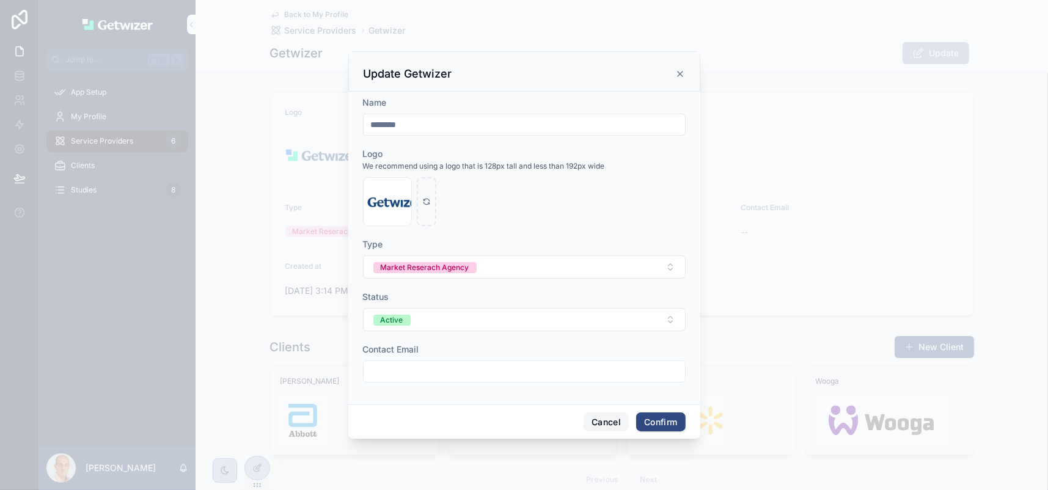
click at [625, 432] on button "Cancel" at bounding box center [606, 422] width 45 height 20
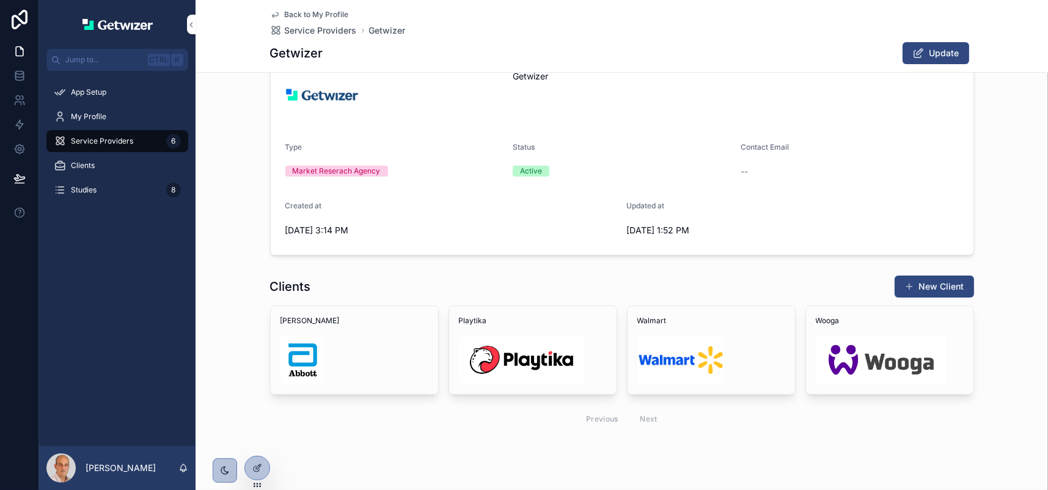
scroll to position [61, 0]
click at [312, 16] on span "Back to My Profile" at bounding box center [317, 15] width 64 height 10
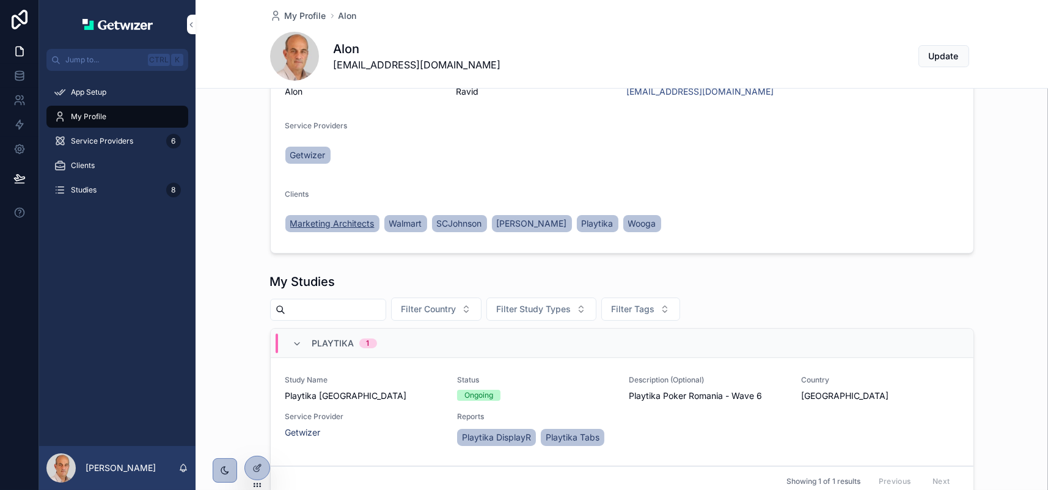
click at [348, 230] on span "Marketing Architects" at bounding box center [332, 224] width 84 height 12
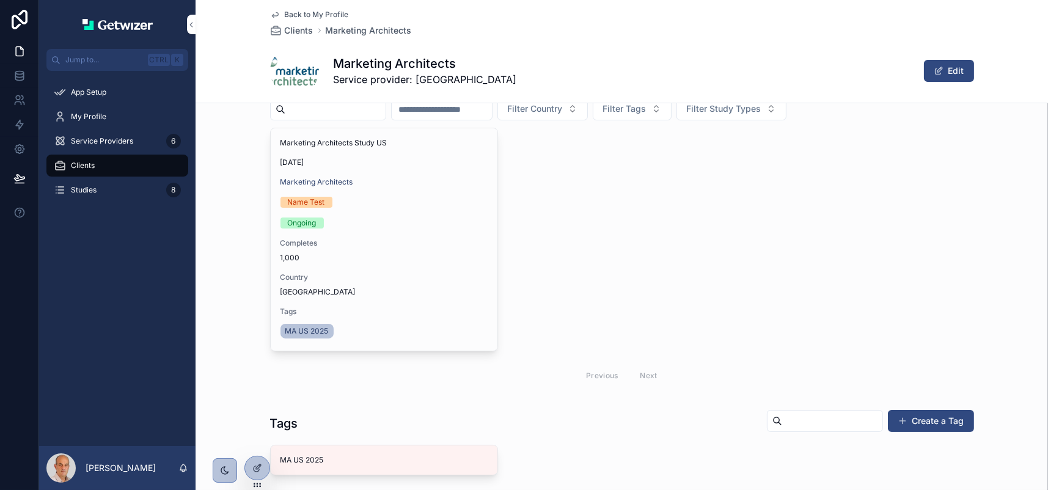
drag, startPoint x: 351, startPoint y: 307, endPoint x: 615, endPoint y: 339, distance: 265.9
click at [615, 339] on div "Marketing Architects Study US 2/6/2026 Marketing Architects Name Test Ongoing C…" at bounding box center [622, 259] width 704 height 262
click at [259, 469] on icon at bounding box center [256, 468] width 5 height 5
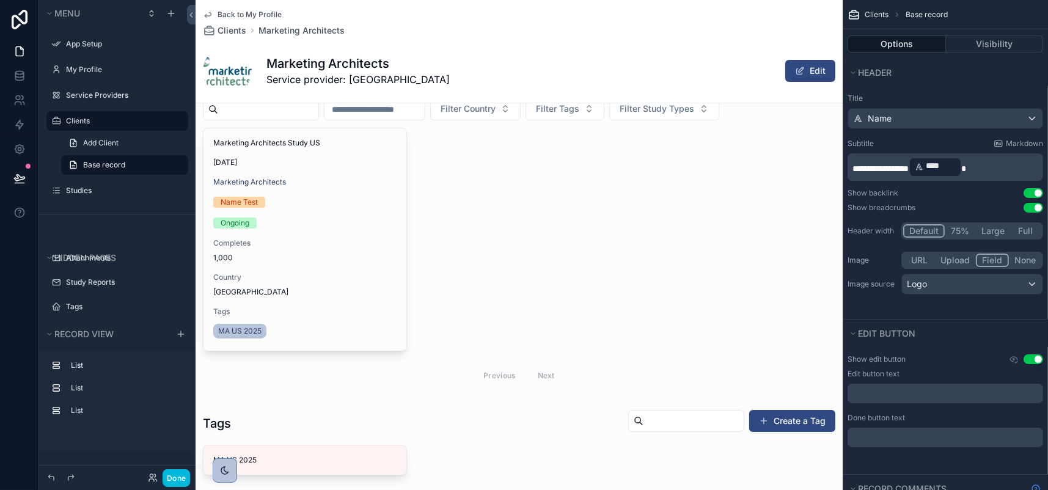
click at [558, 95] on div "Marketing Architects Service provider: ESPnow Edit" at bounding box center [519, 70] width 632 height 49
click at [862, 128] on div "Name" at bounding box center [945, 119] width 194 height 20
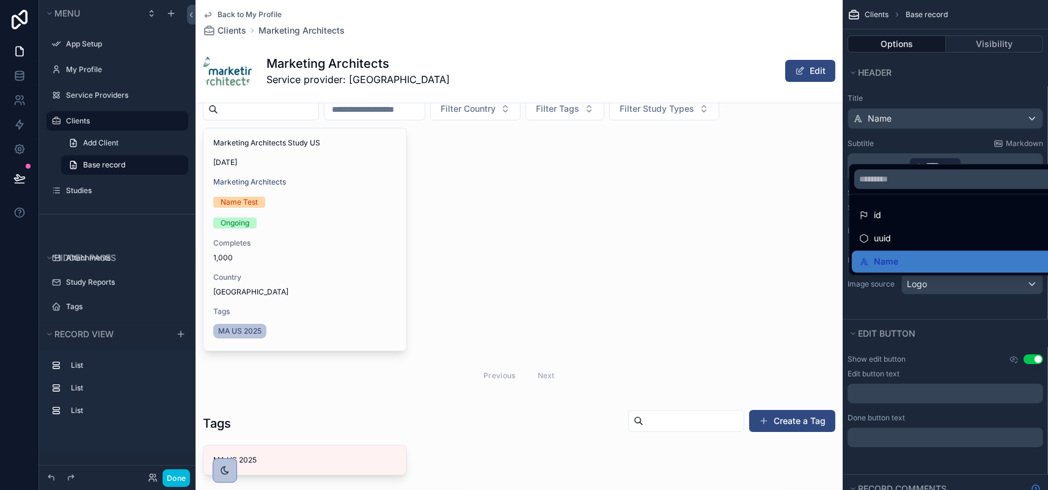
click at [862, 145] on div "scrollable content" at bounding box center [524, 245] width 1048 height 490
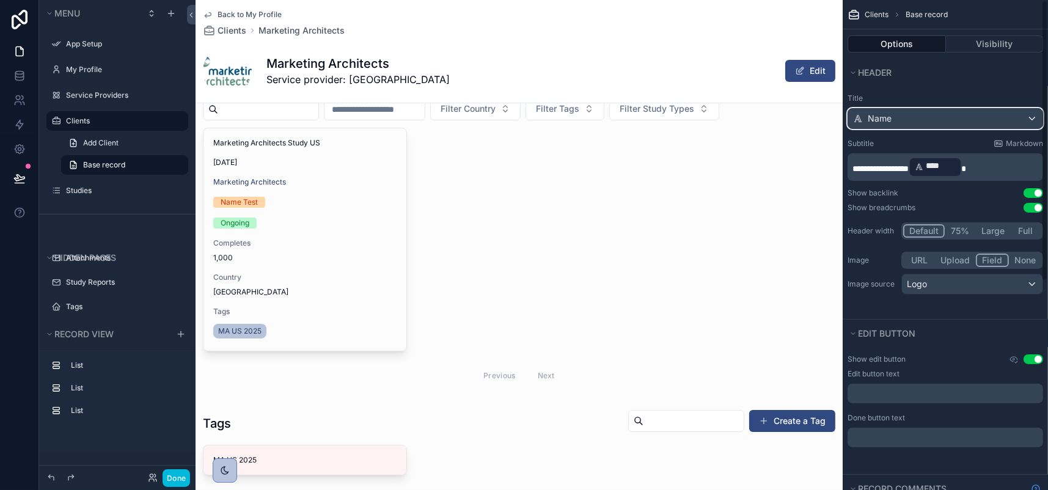
click at [862, 128] on div "Name" at bounding box center [945, 119] width 194 height 20
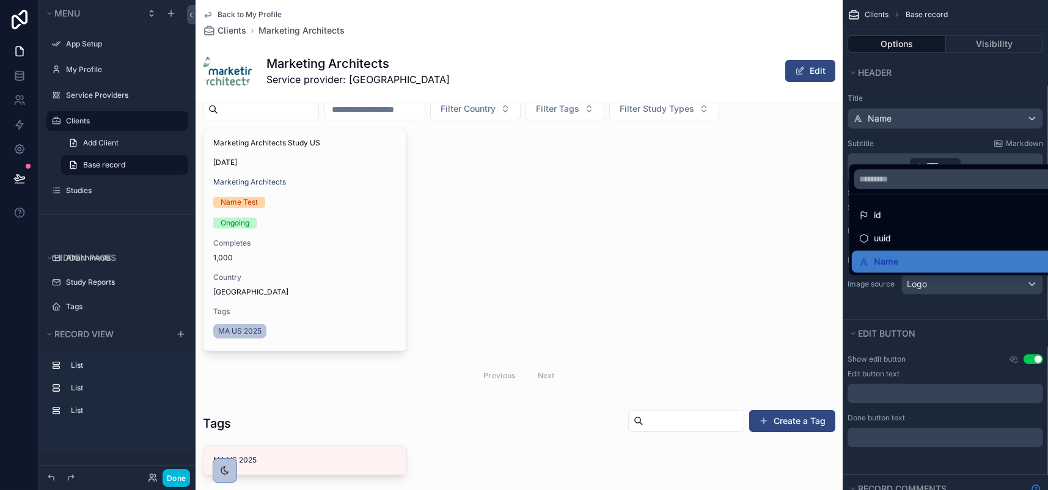
click at [891, 150] on div "scrollable content" at bounding box center [524, 245] width 1048 height 490
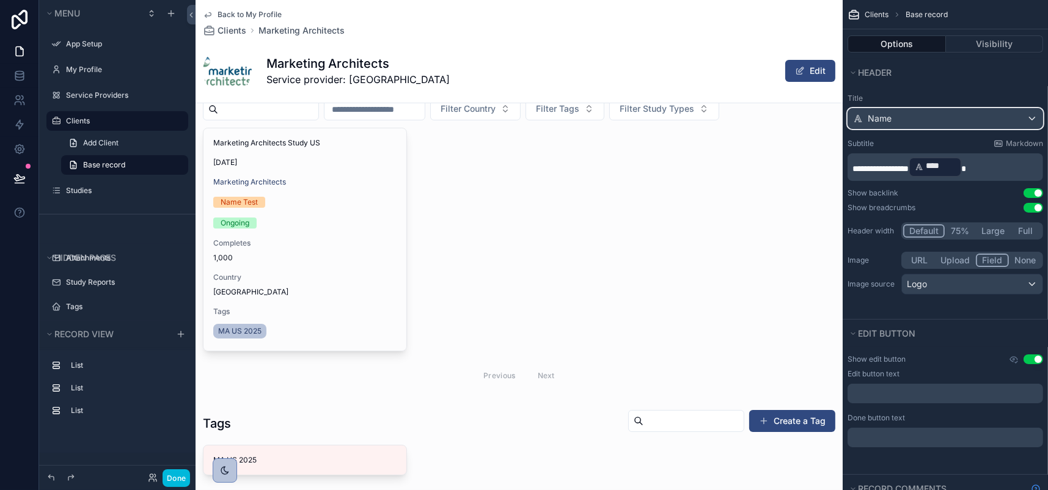
click at [891, 128] on div "Name" at bounding box center [945, 119] width 194 height 20
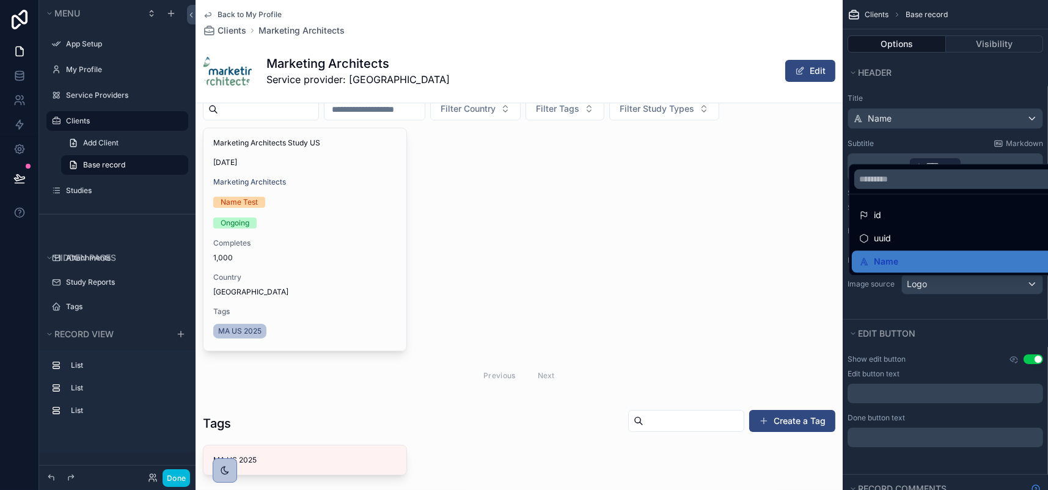
click at [891, 148] on div "scrollable content" at bounding box center [524, 245] width 1048 height 490
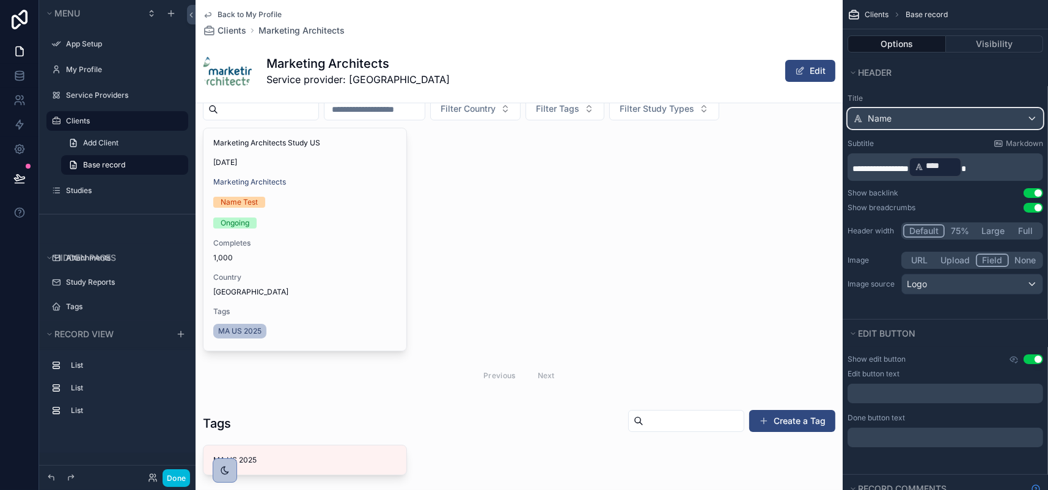
click at [1028, 128] on div "Name" at bounding box center [945, 119] width 194 height 20
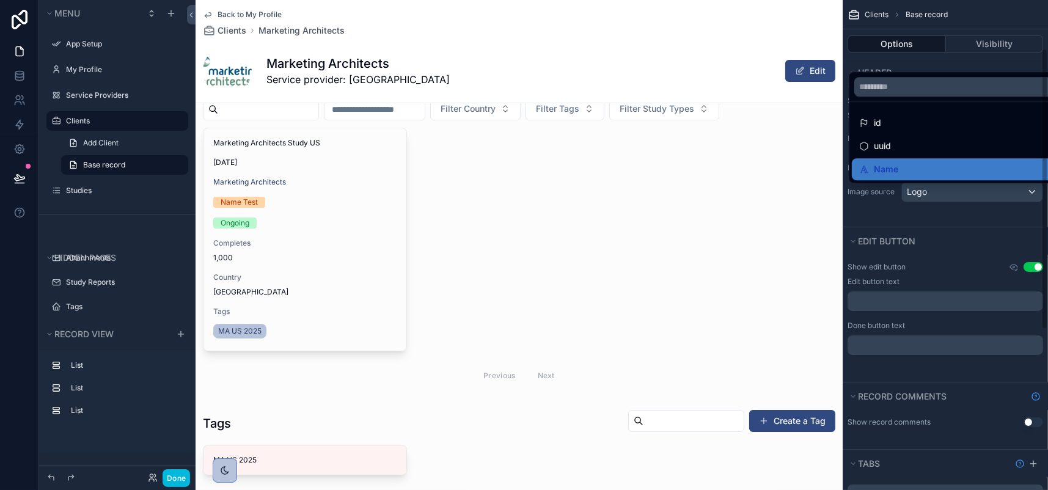
scroll to position [122, 0]
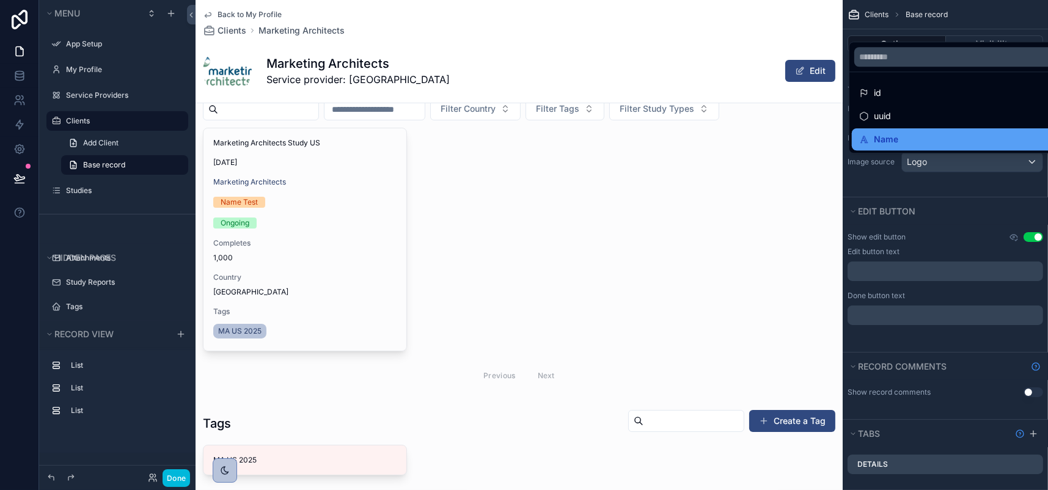
click at [874, 147] on span "Name" at bounding box center [886, 139] width 24 height 15
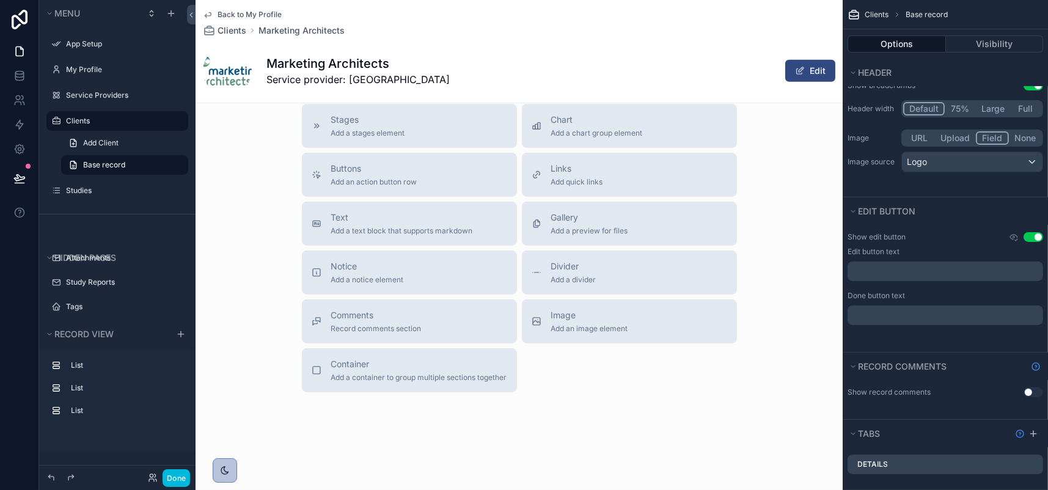
scroll to position [1283, 0]
click at [596, 334] on span "Add an image element" at bounding box center [589, 329] width 77 height 10
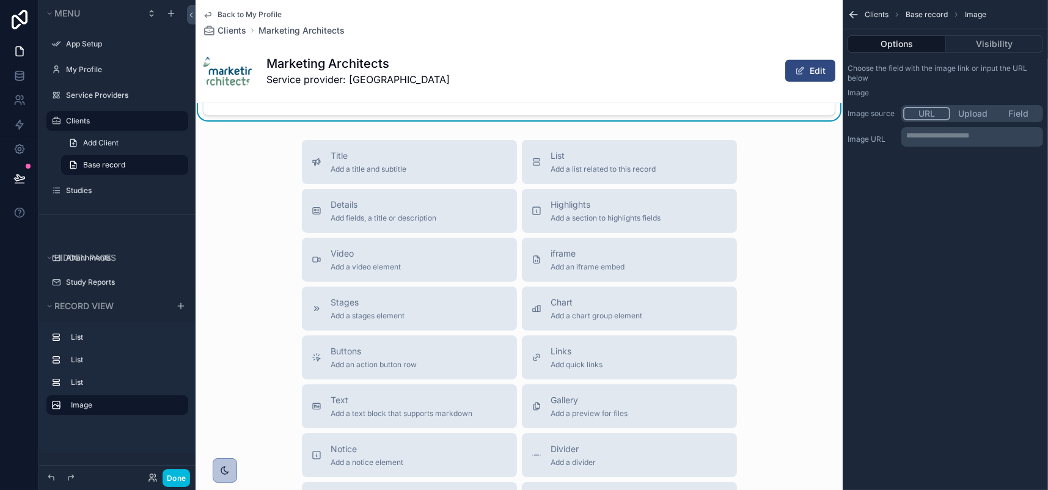
scroll to position [1039, 0]
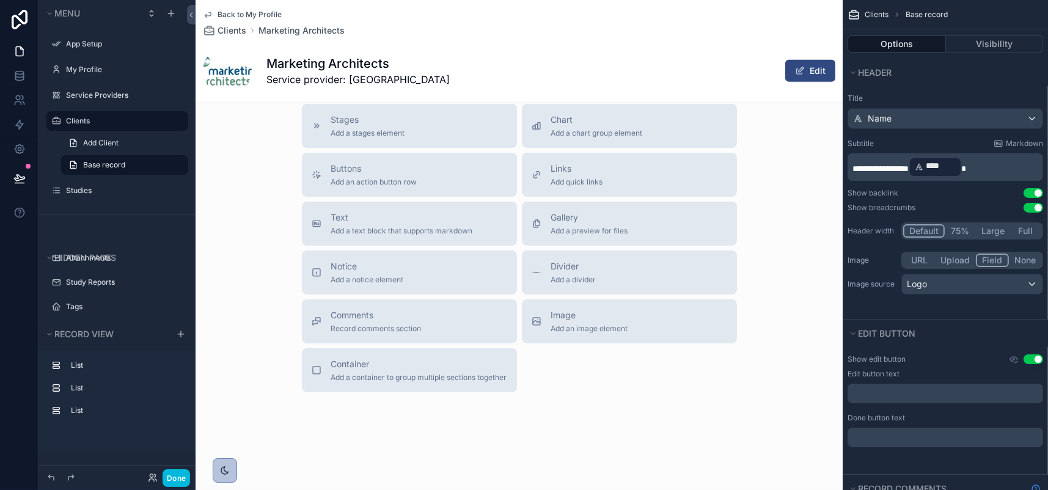
scroll to position [1344, 0]
click at [469, 383] on span "Add a container to group multiple sections together" at bounding box center [419, 378] width 176 height 10
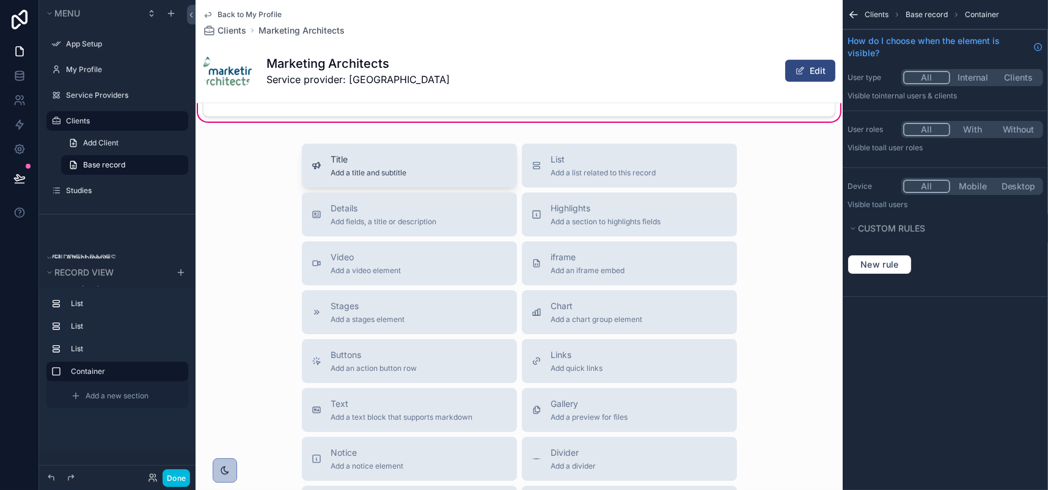
scroll to position [939, 0]
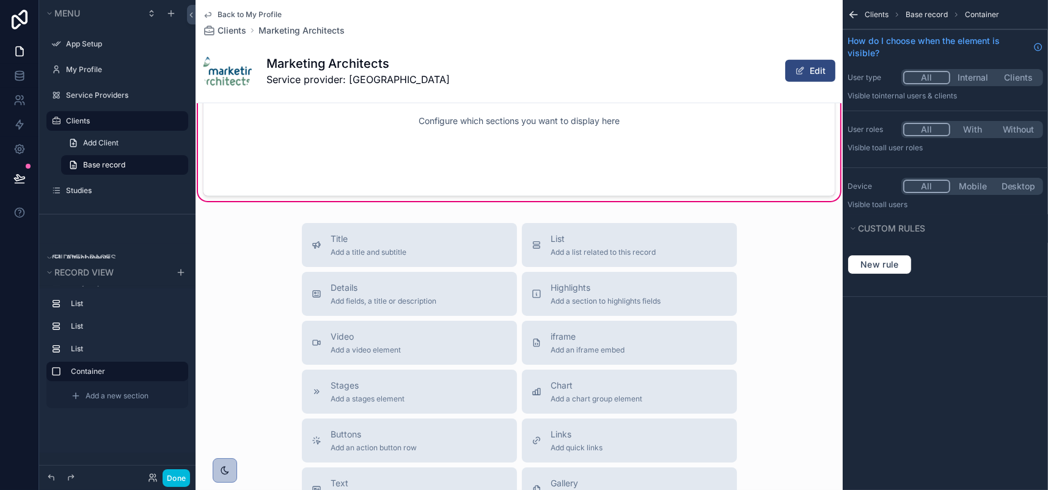
click at [441, 176] on div "Configure which sections you want to display here" at bounding box center [519, 121] width 592 height 110
click at [649, 176] on div "Configure which sections you want to display here" at bounding box center [519, 121] width 592 height 110
click at [603, 176] on div "Configure which sections you want to display here" at bounding box center [519, 121] width 592 height 110
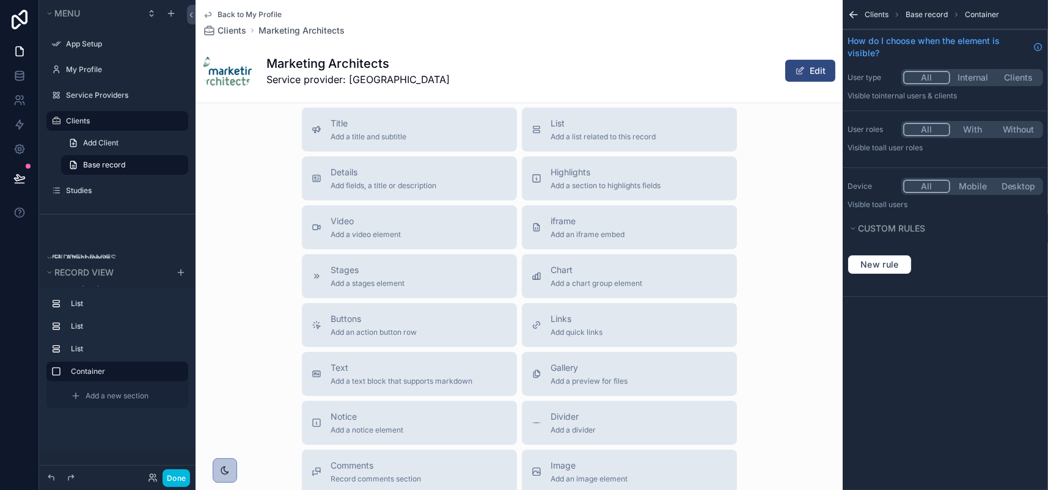
scroll to position [1061, 0]
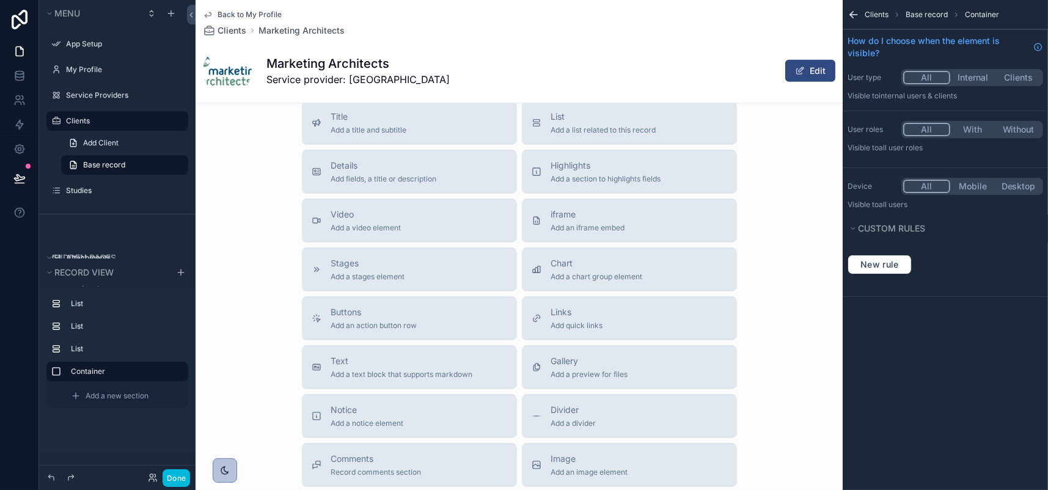
drag, startPoint x: 274, startPoint y: 405, endPoint x: 272, endPoint y: 236, distance: 168.7
click at [302, 145] on button "Title Add a title and subtitle" at bounding box center [409, 123] width 215 height 44
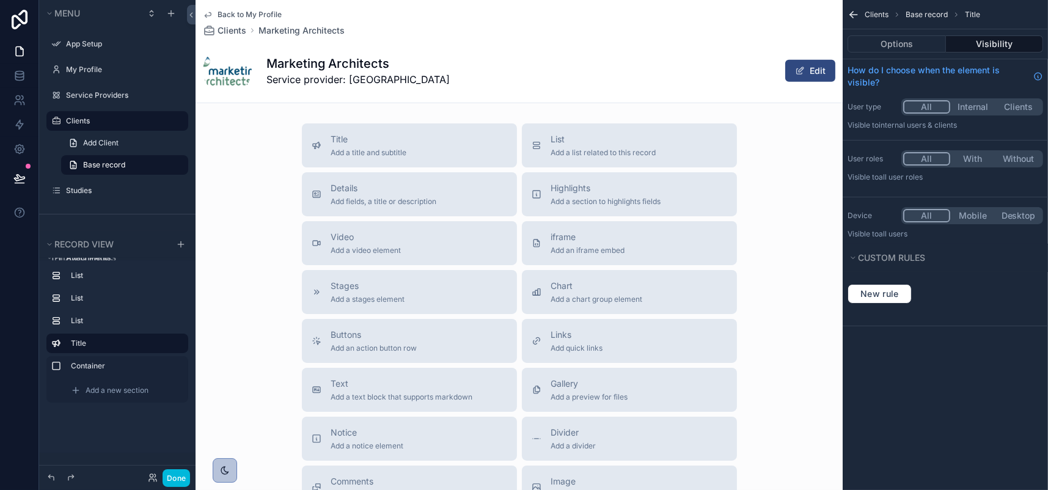
scroll to position [1028, 0]
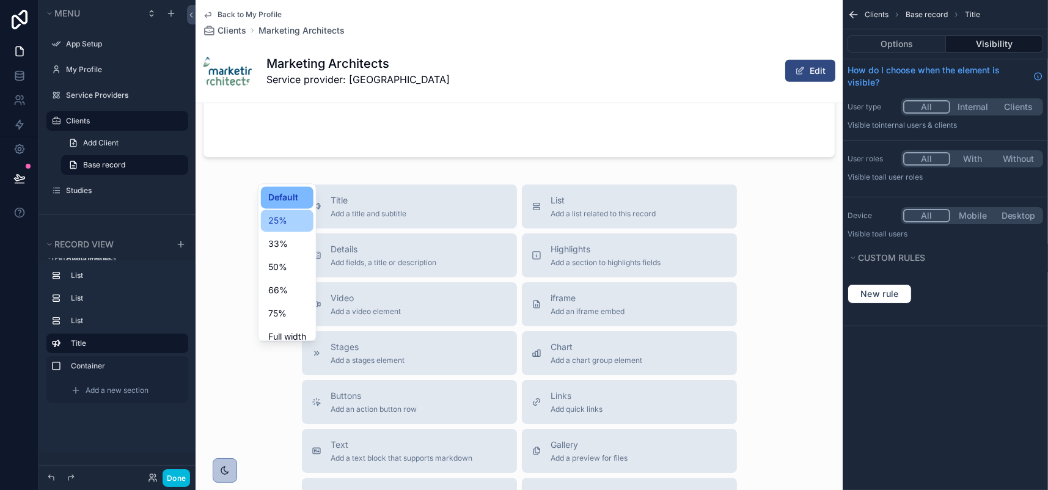
click at [287, 225] on span "25%" at bounding box center [277, 220] width 19 height 15
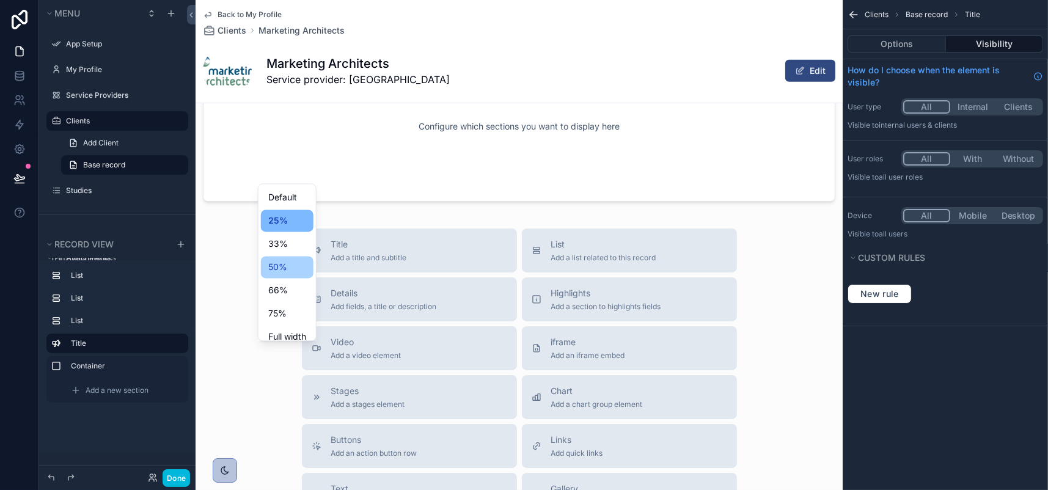
click at [313, 278] on div "50%" at bounding box center [287, 267] width 53 height 22
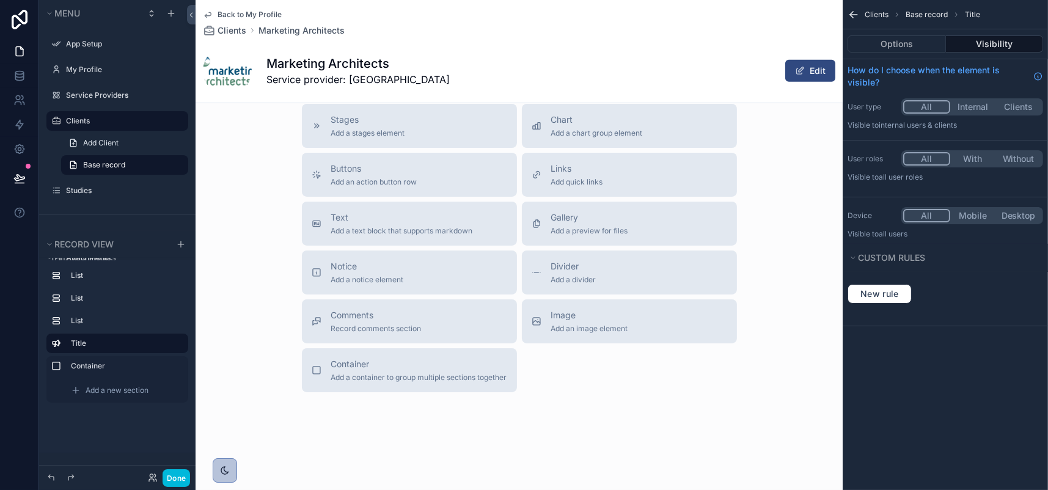
scroll to position [1639, 0]
click at [566, 334] on span "Add an image element" at bounding box center [589, 329] width 77 height 10
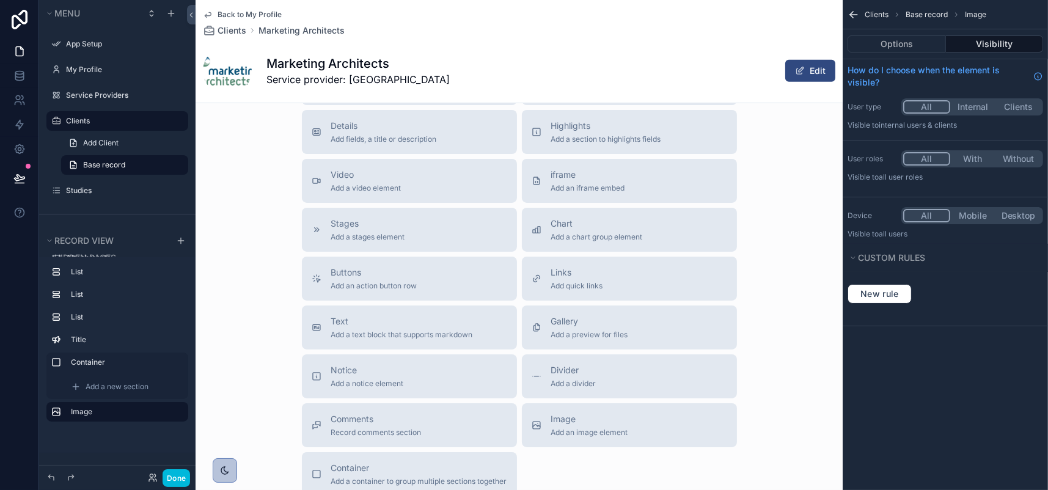
scroll to position [1316, 0]
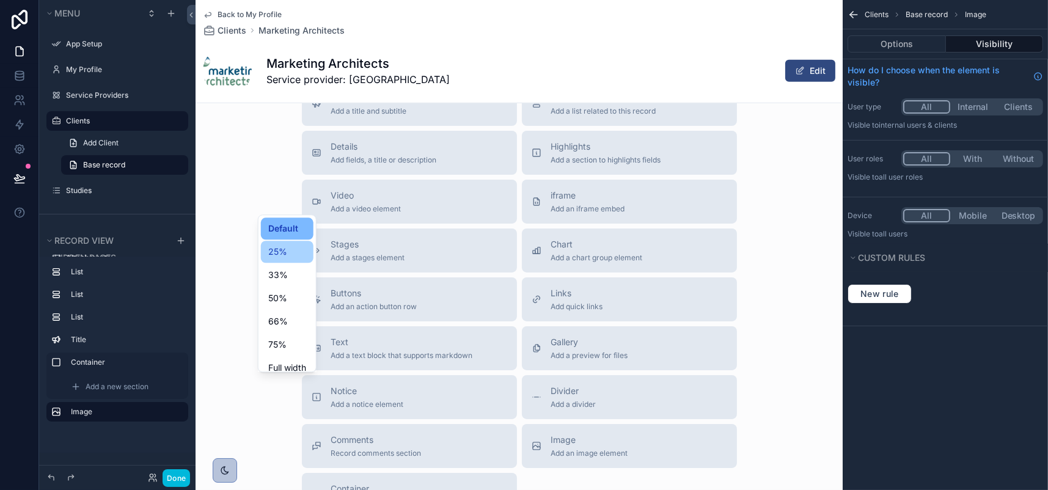
click at [313, 263] on div "25%" at bounding box center [287, 252] width 53 height 22
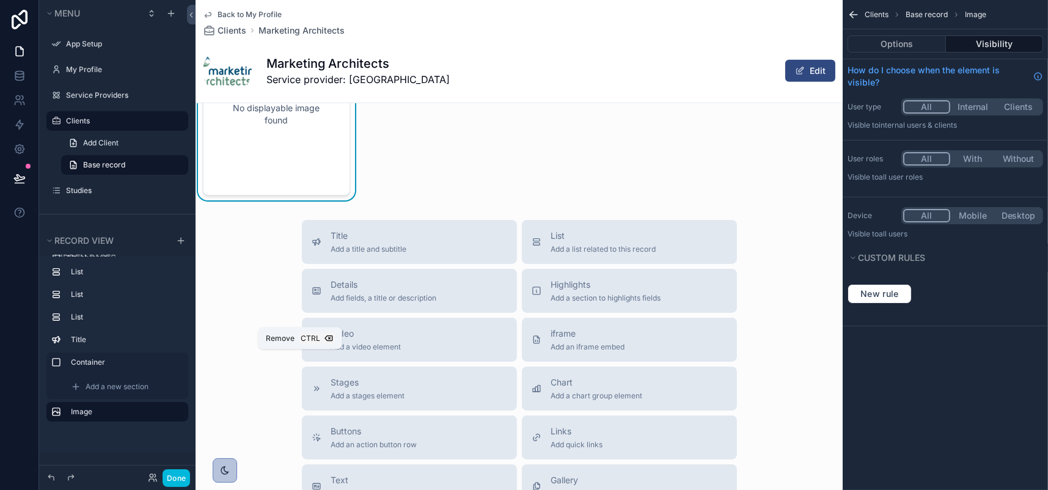
scroll to position [1193, 0]
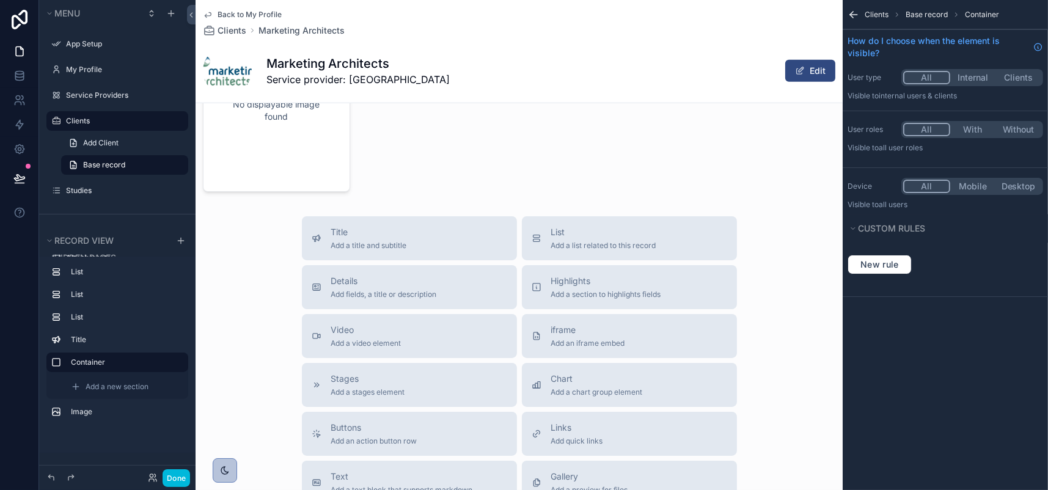
scroll to position [1010, 0]
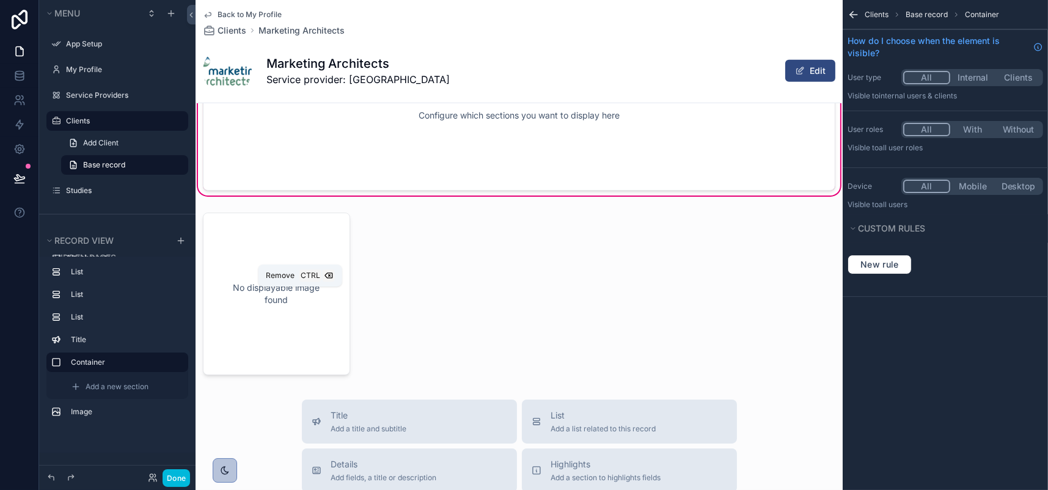
click at [300, 31] on icon "scrollable content" at bounding box center [297, 31] width 5 height 0
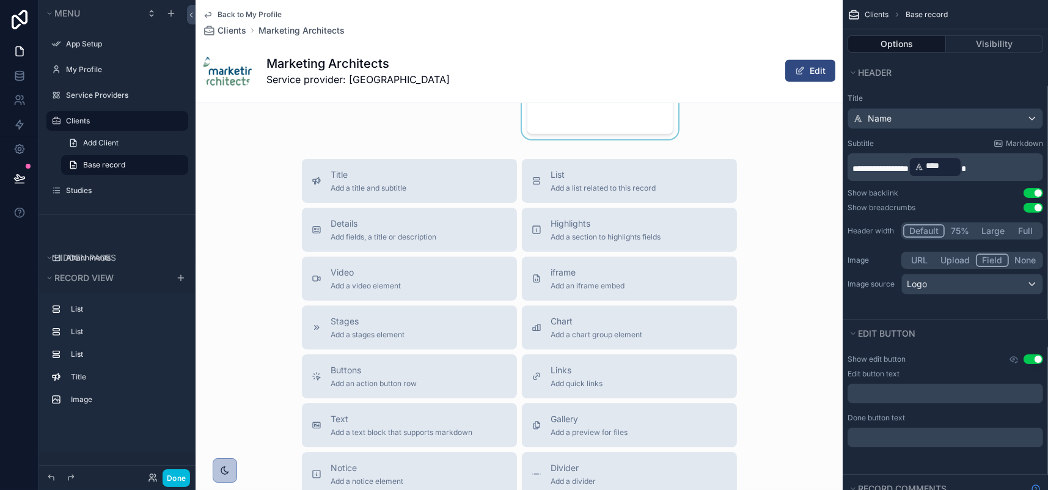
drag, startPoint x: 562, startPoint y: 213, endPoint x: 548, endPoint y: 228, distance: 20.7
click at [548, 139] on div "scrollable content" at bounding box center [600, 53] width 162 height 172
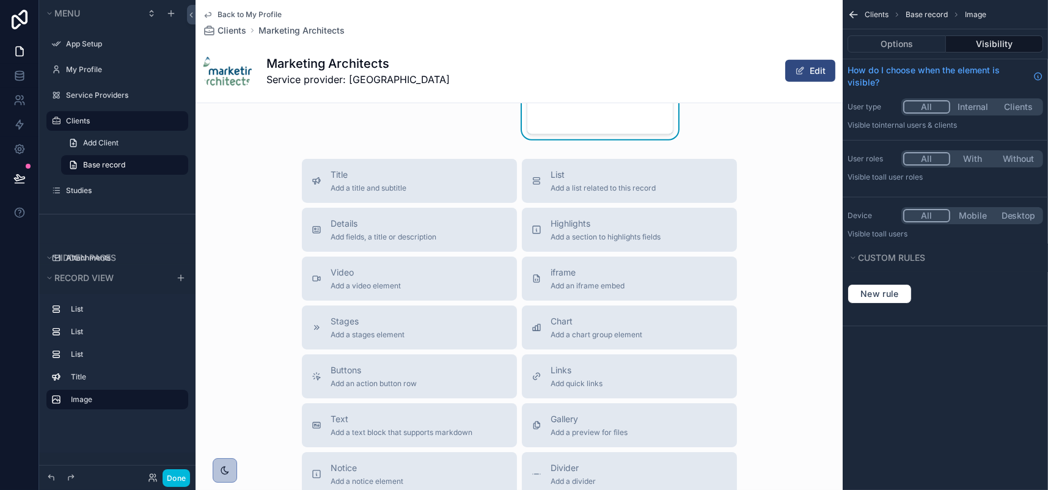
click at [577, 114] on div "No displayable image found" at bounding box center [600, 53] width 107 height 122
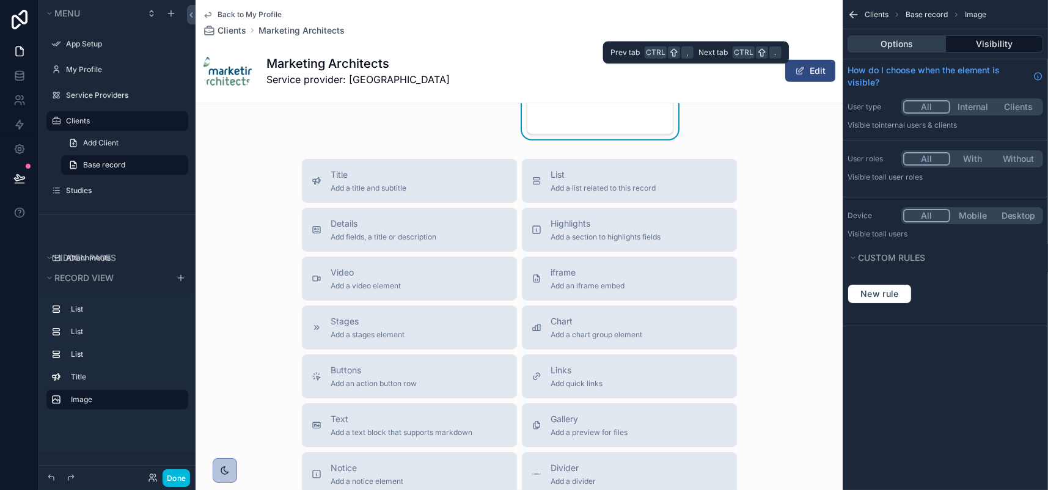
click at [873, 53] on button "Options" at bounding box center [897, 43] width 98 height 17
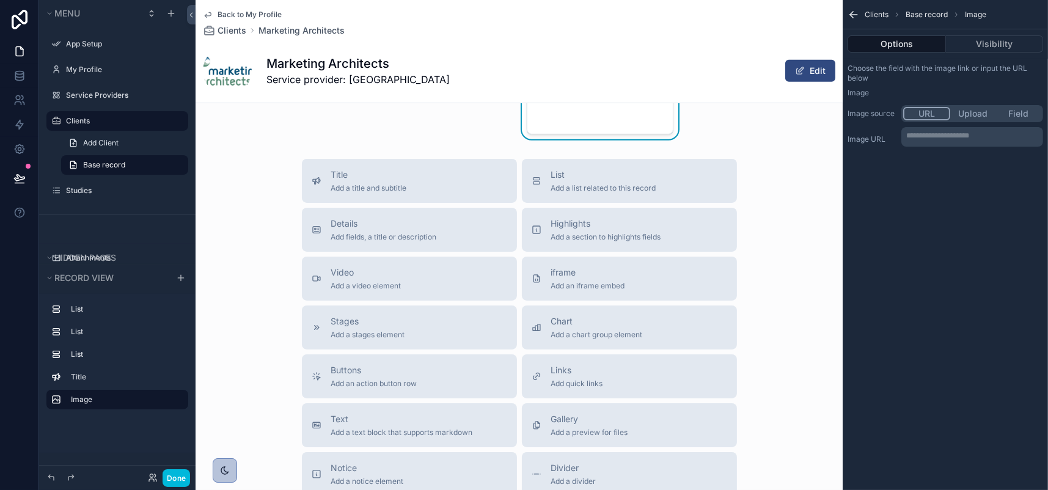
click at [1019, 120] on button "Field" at bounding box center [1018, 113] width 46 height 13
click at [1025, 147] on div "scrollable content" at bounding box center [972, 138] width 141 height 20
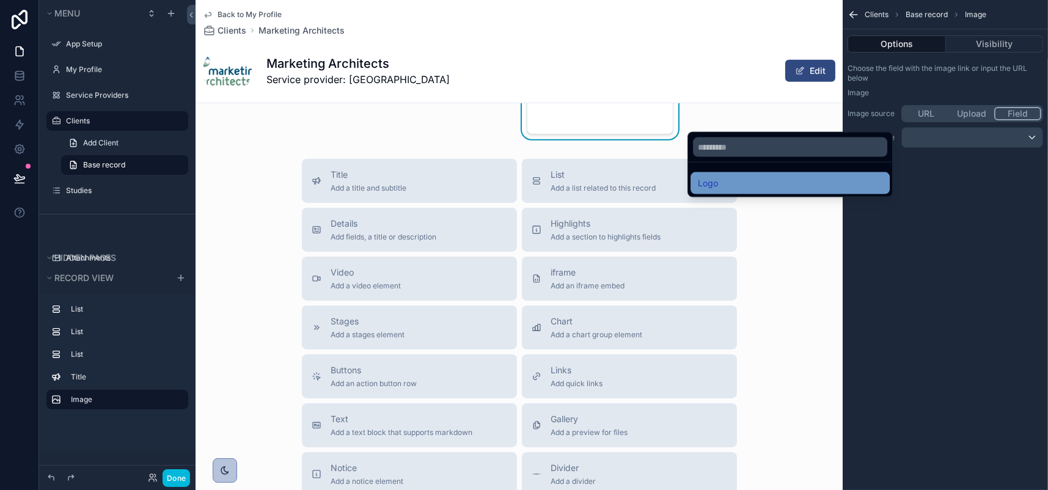
click at [789, 191] on div "Logo" at bounding box center [790, 183] width 185 height 15
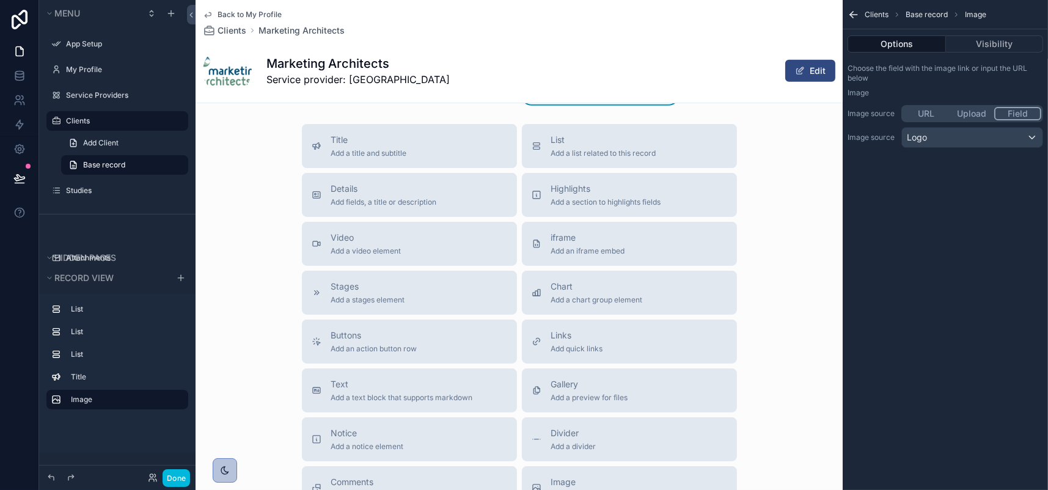
click at [326, 104] on div "scrollable content" at bounding box center [358, 35] width 324 height 137
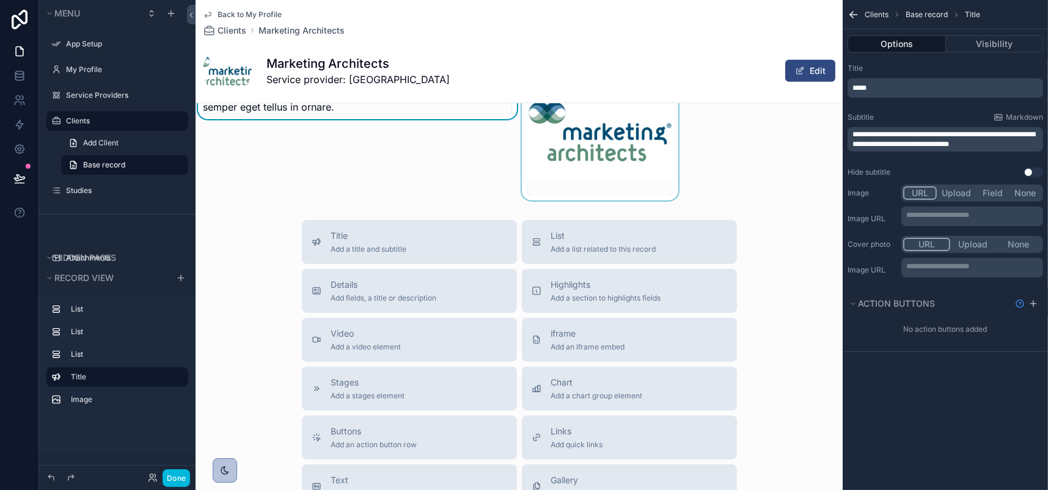
scroll to position [949, 0]
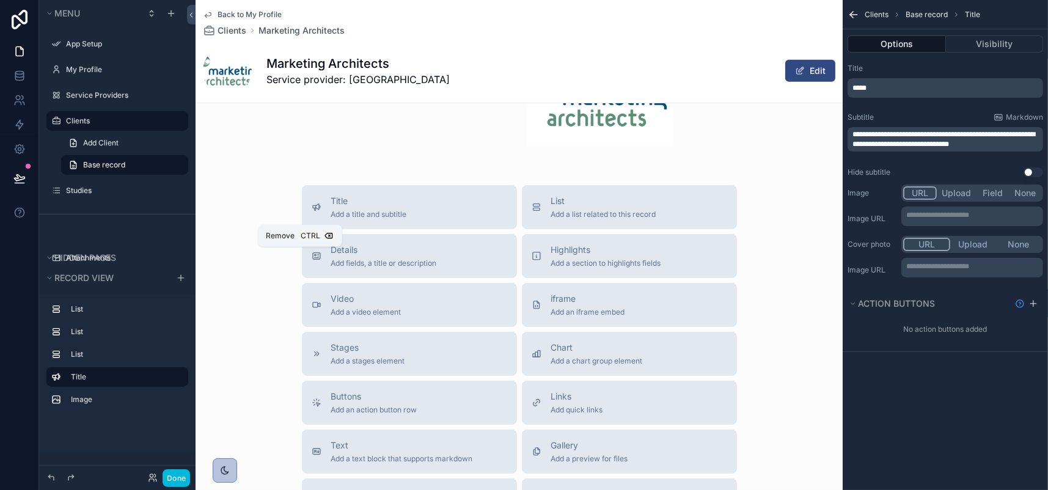
click at [302, 32] on icon "scrollable content" at bounding box center [297, 28] width 9 height 9
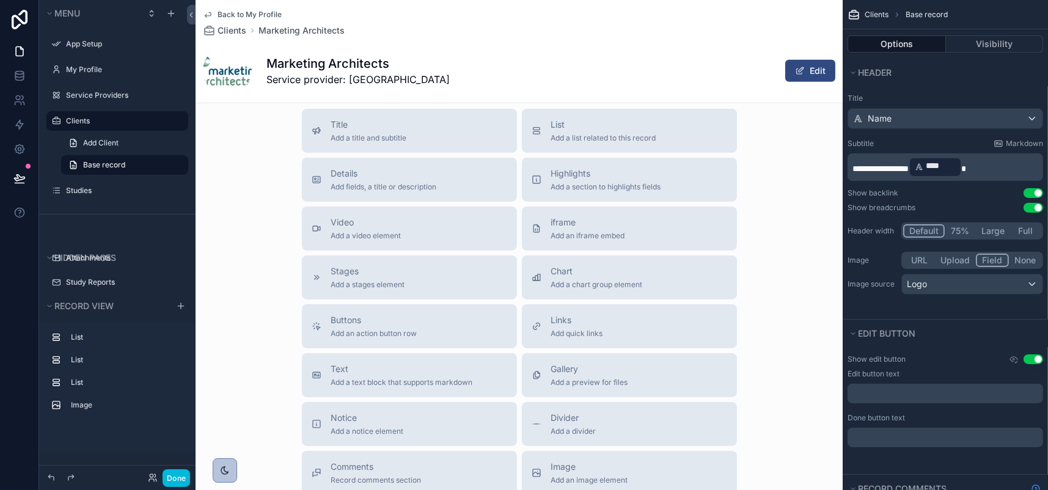
scroll to position [1071, 0]
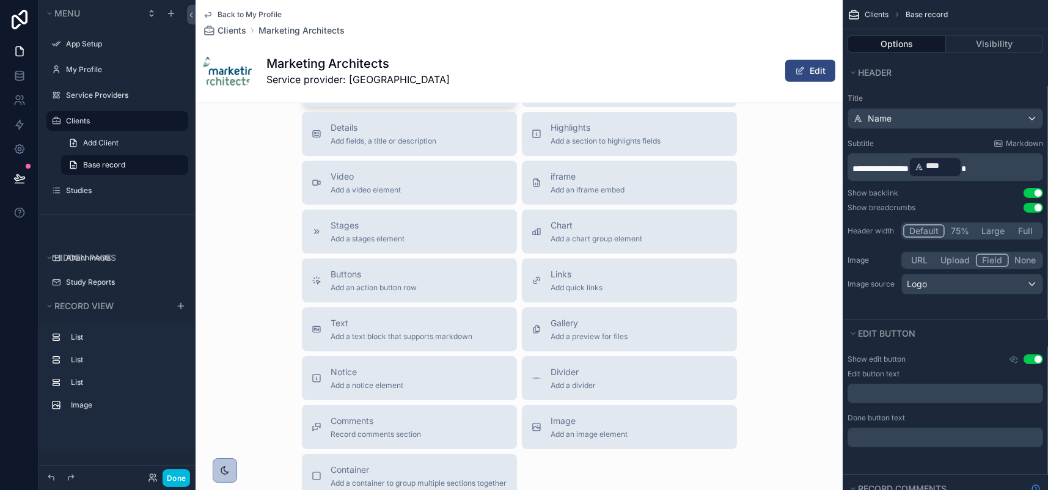
click at [331, 97] on span "Add a title and subtitle" at bounding box center [369, 92] width 76 height 10
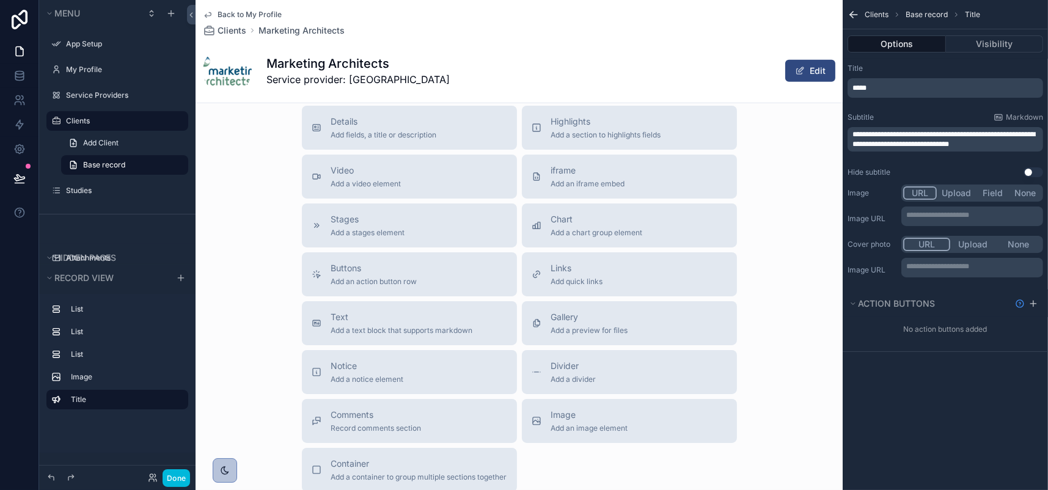
scroll to position [1132, 0]
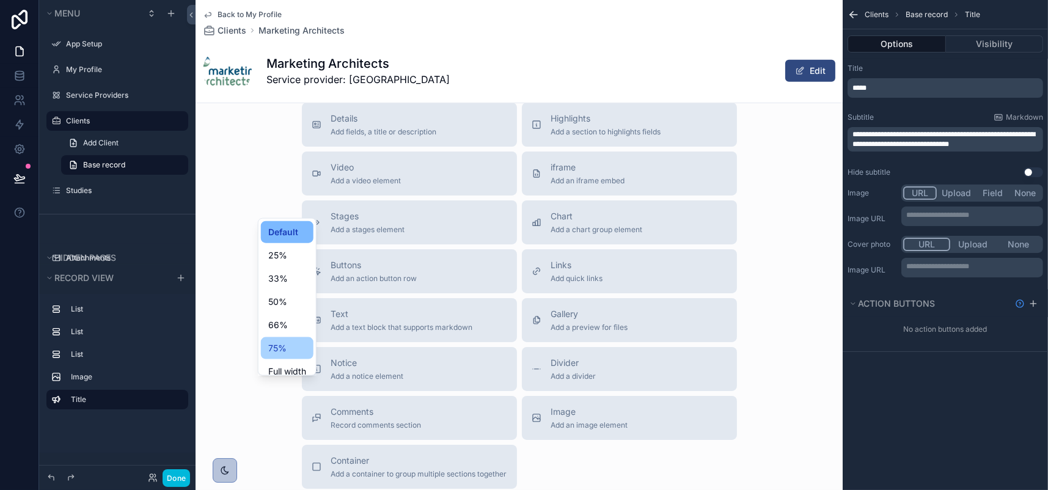
click at [306, 356] on div "75%" at bounding box center [287, 348] width 38 height 15
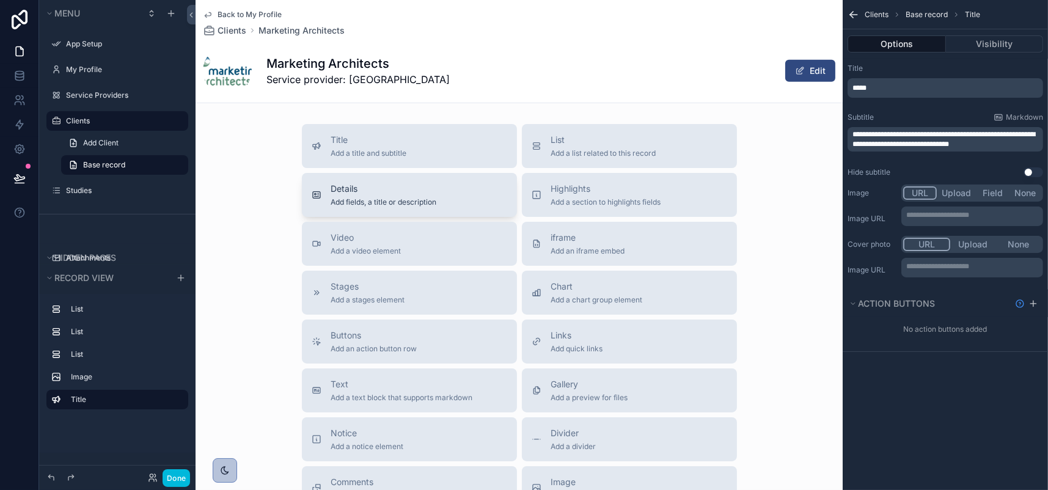
scroll to position [1009, 0]
click at [339, 105] on div "scrollable content" at bounding box center [277, 36] width 162 height 137
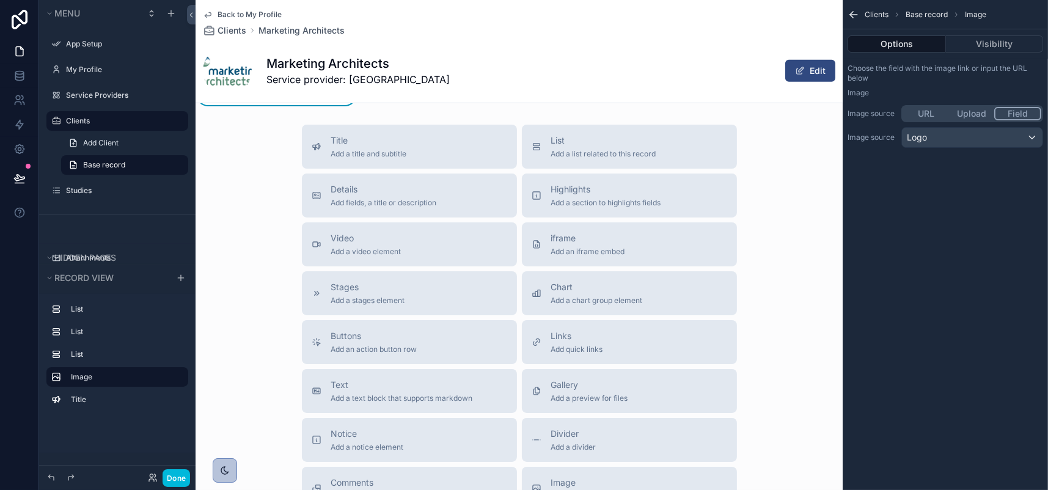
click at [423, 105] on div "scrollable content" at bounding box center [599, 36] width 485 height 137
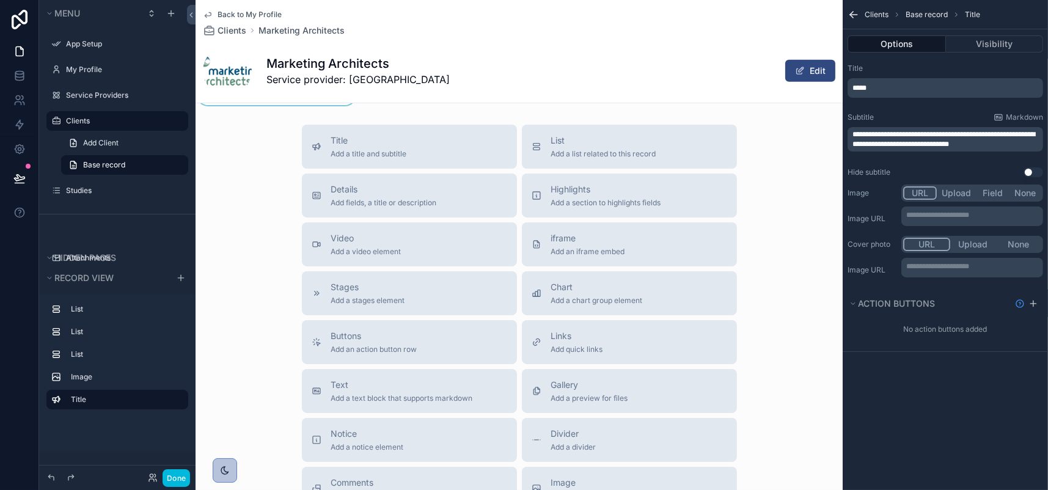
click at [852, 93] on p "*****" at bounding box center [946, 88] width 188 height 10
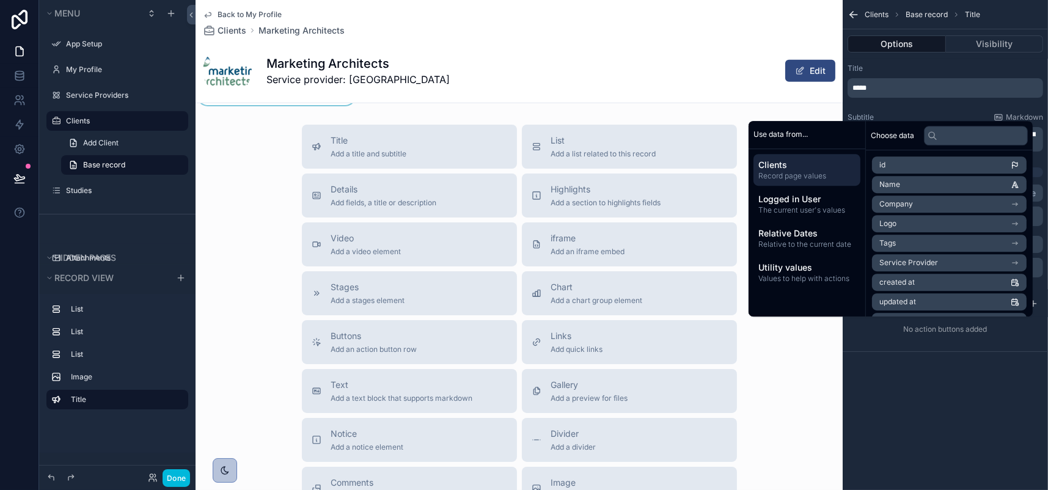
click at [793, 181] on span "Record page values" at bounding box center [806, 176] width 97 height 10
click at [927, 191] on li "Name" at bounding box center [949, 184] width 155 height 17
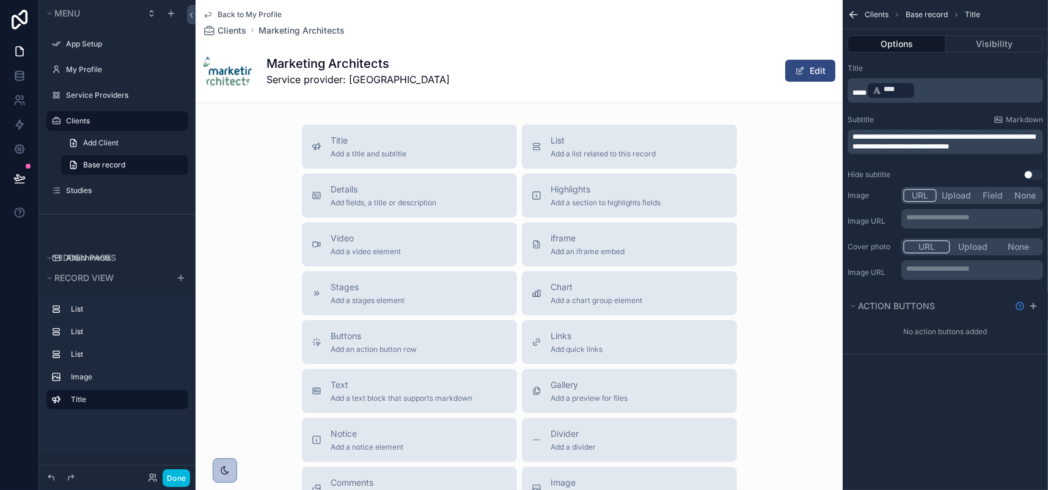
click at [852, 97] on span "*****" at bounding box center [859, 92] width 14 height 7
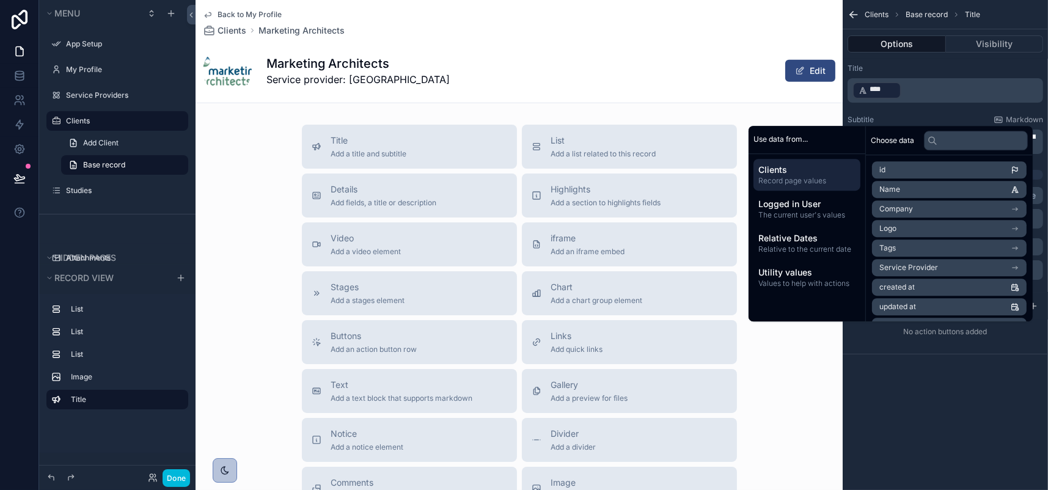
click at [940, 73] on div "Title" at bounding box center [946, 69] width 196 height 10
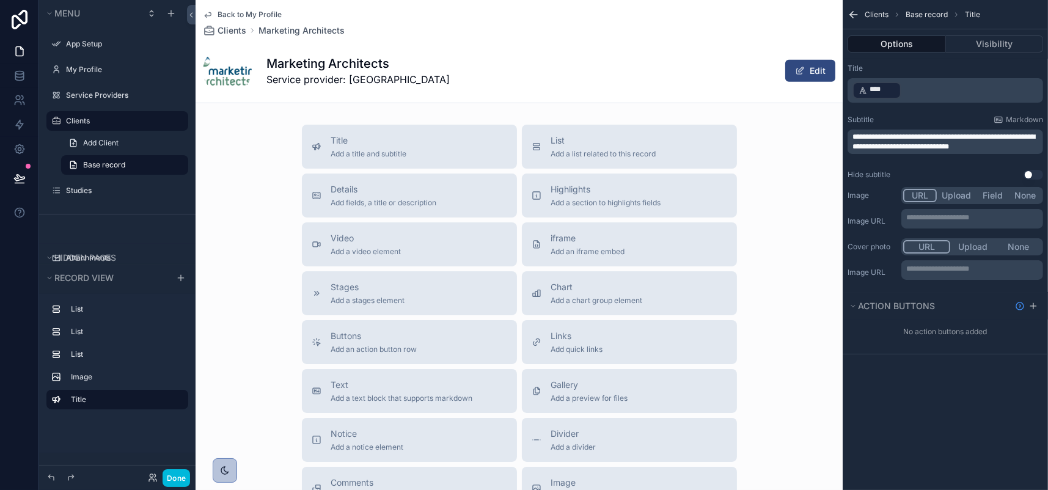
click at [917, 150] on span "**********" at bounding box center [943, 141] width 183 height 17
drag, startPoint x: 988, startPoint y: 177, endPoint x: 794, endPoint y: 153, distance: 195.2
click at [843, 153] on div "**********" at bounding box center [945, 122] width 205 height 126
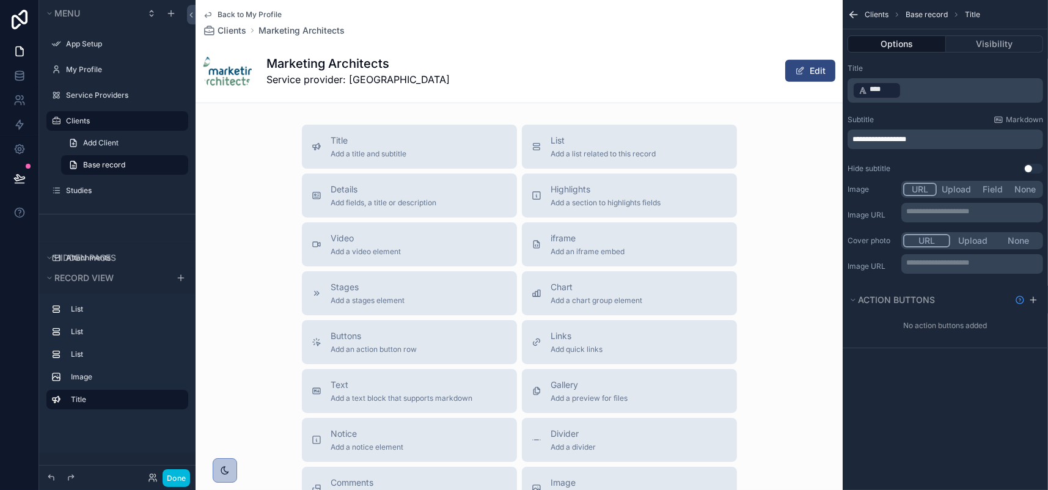
click at [977, 196] on button "Field" at bounding box center [993, 189] width 32 height 13
click at [1014, 196] on button "None" at bounding box center [1025, 189] width 32 height 13
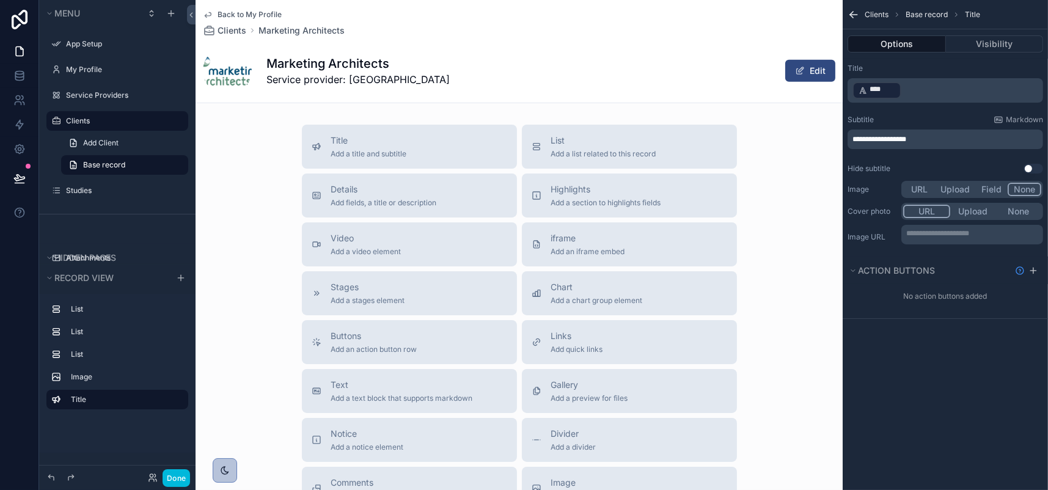
click at [925, 144] on p "**********" at bounding box center [946, 139] width 188 height 10
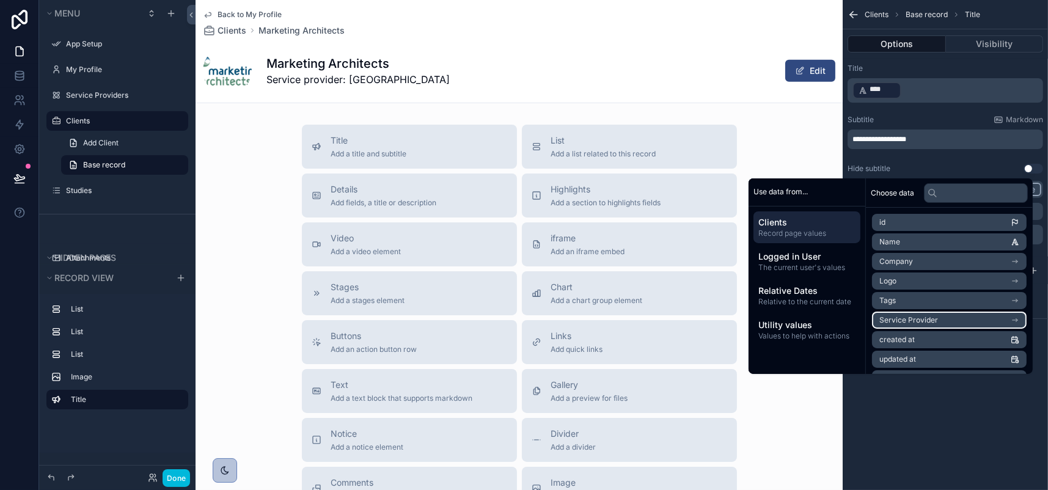
click at [1016, 324] on icon "scrollable content" at bounding box center [1015, 320] width 9 height 9
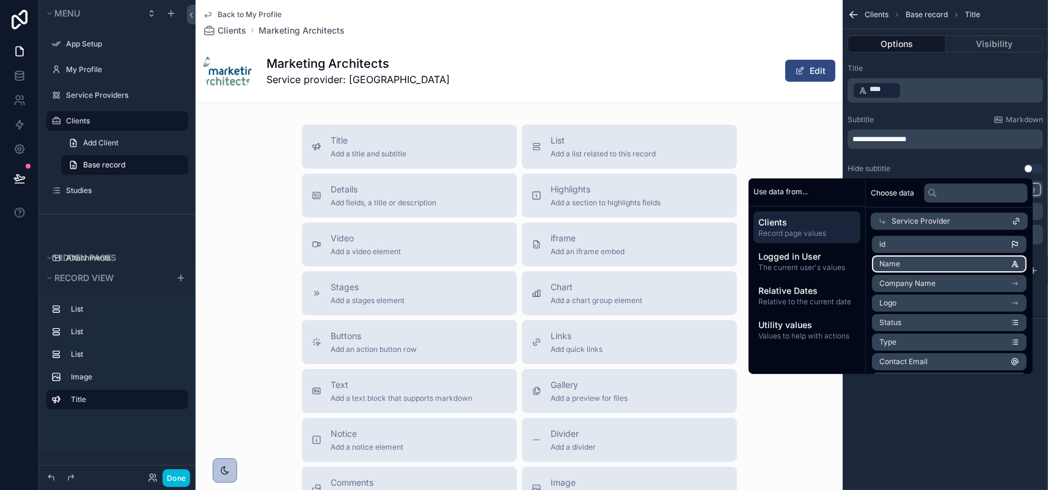
click at [950, 273] on li "Name" at bounding box center [949, 263] width 155 height 17
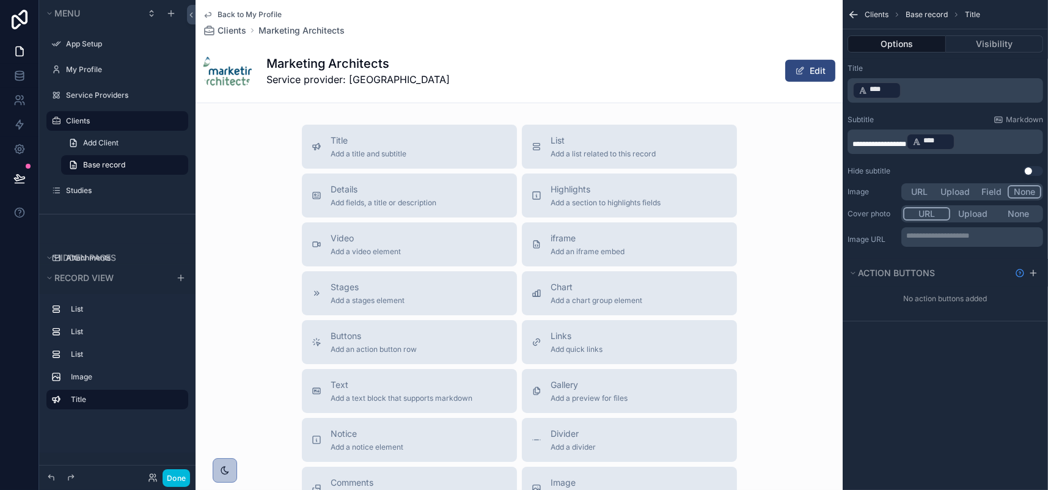
click at [507, 105] on div "Marketing Architects Service provider: ESPnow" at bounding box center [599, 36] width 485 height 137
click at [352, 105] on div "scrollable content" at bounding box center [277, 36] width 162 height 137
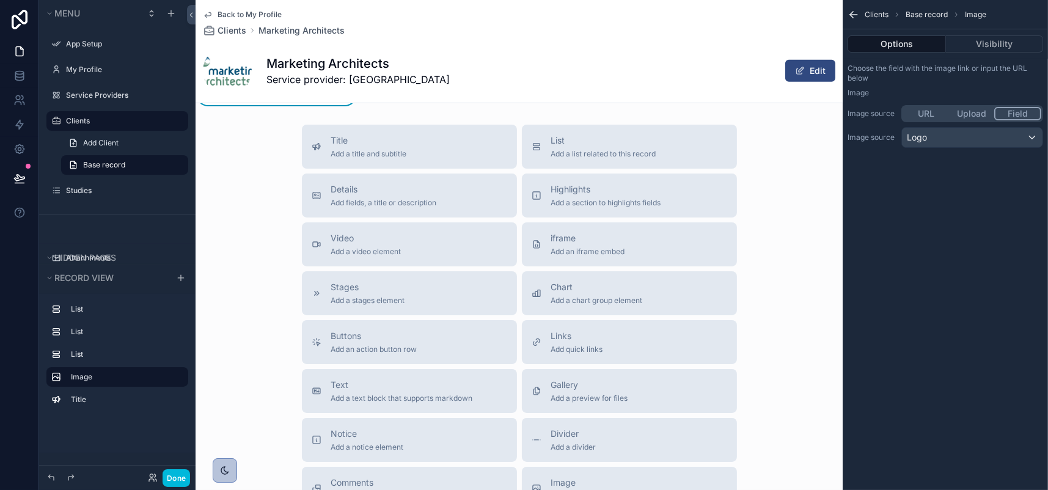
click at [350, 86] on img "scrollable content" at bounding box center [276, 36] width 147 height 98
click at [494, 105] on div "scrollable content" at bounding box center [599, 36] width 485 height 137
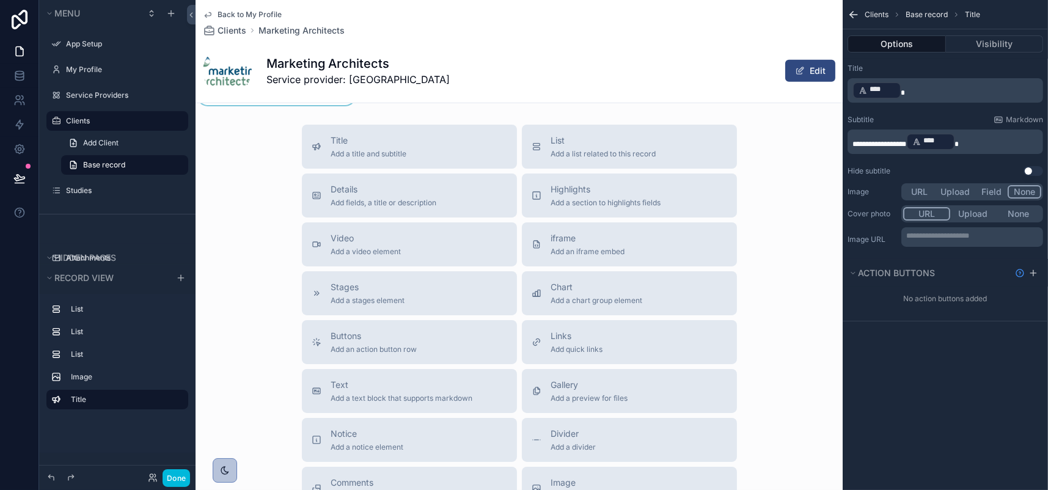
click at [353, 105] on div "scrollable content" at bounding box center [277, 36] width 162 height 137
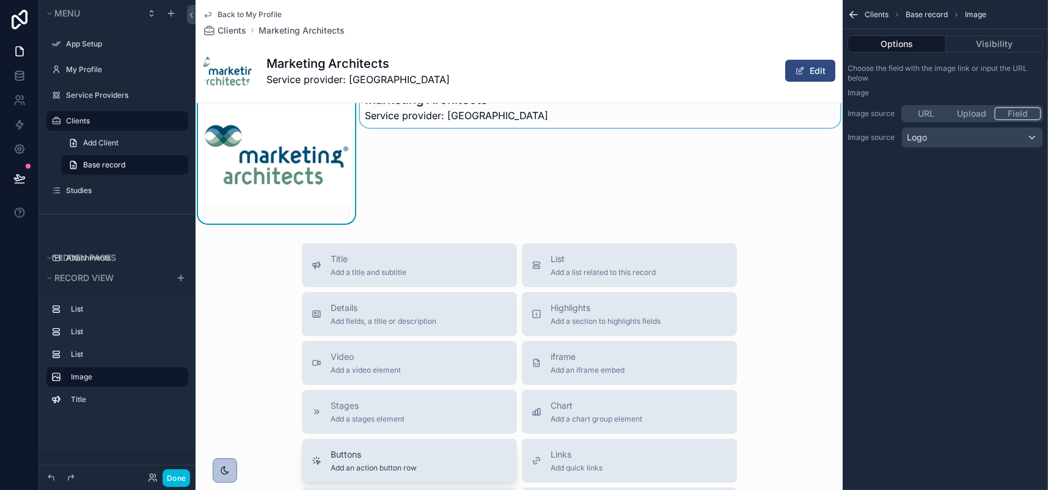
scroll to position [887, 0]
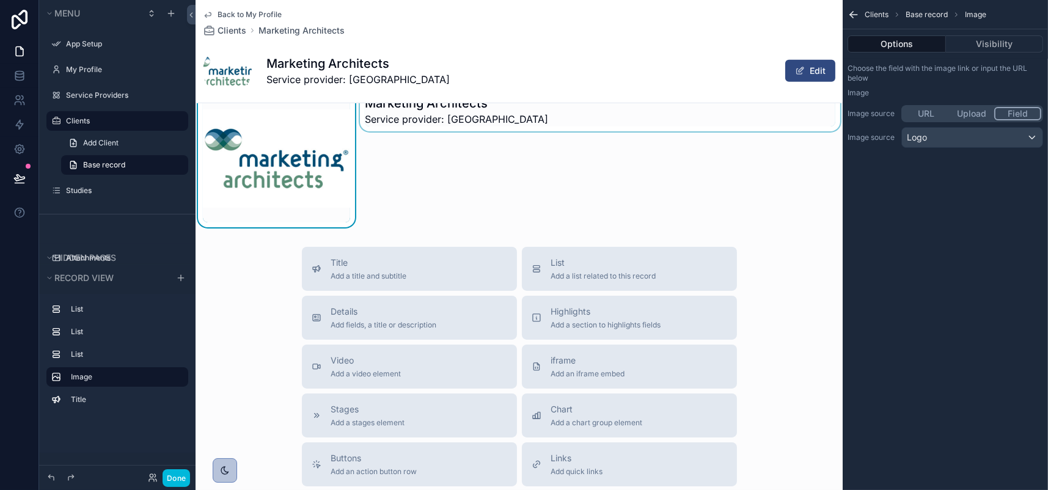
click at [590, 227] on div "scrollable content" at bounding box center [599, 158] width 485 height 137
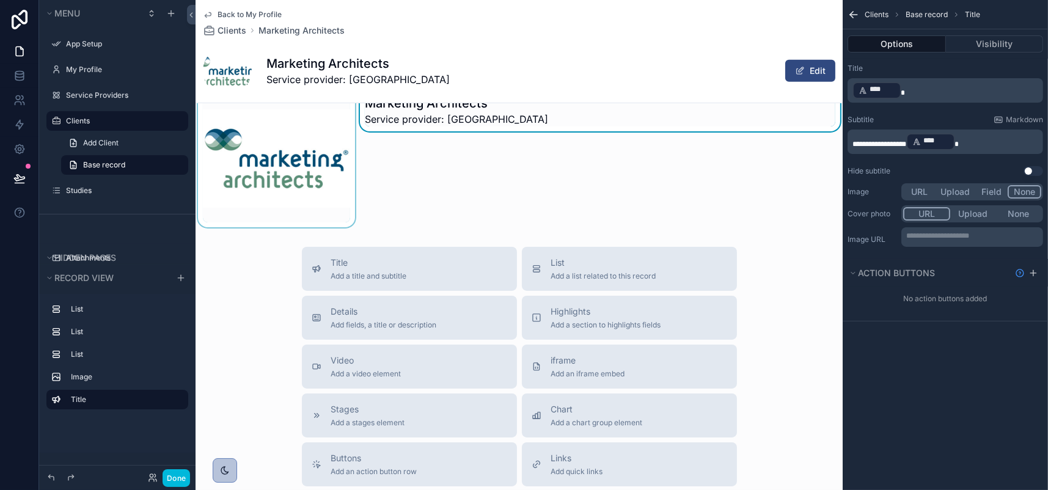
drag, startPoint x: 370, startPoint y: 433, endPoint x: 348, endPoint y: 360, distance: 76.0
click at [348, 227] on div "scrollable content" at bounding box center [277, 158] width 162 height 137
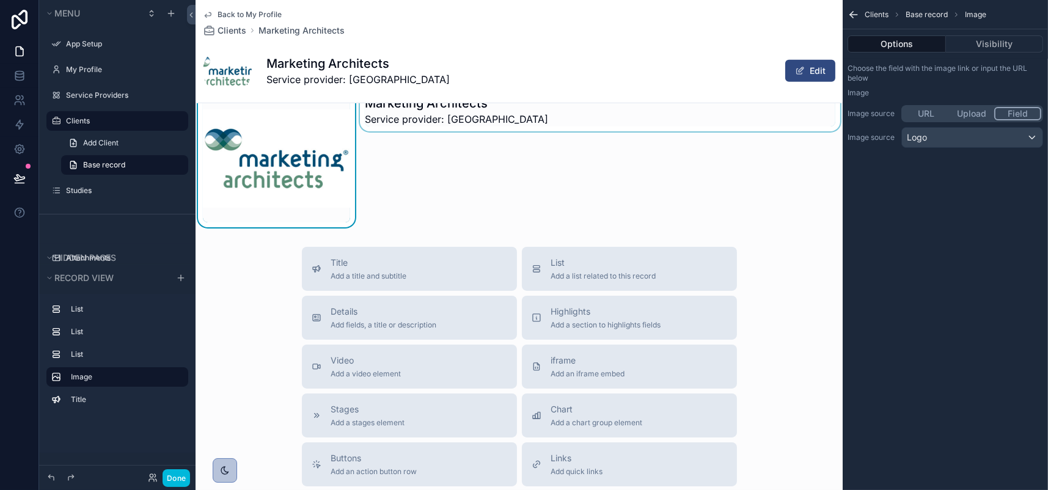
click at [341, 208] on img "scrollable content" at bounding box center [276, 158] width 147 height 98
click at [986, 53] on button "Visibility" at bounding box center [995, 43] width 98 height 17
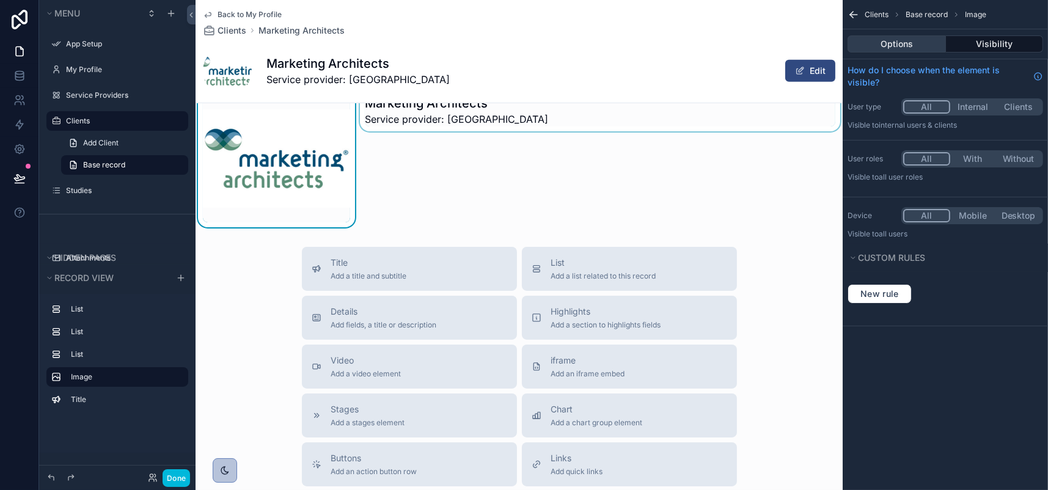
click at [868, 51] on button "Options" at bounding box center [897, 43] width 98 height 17
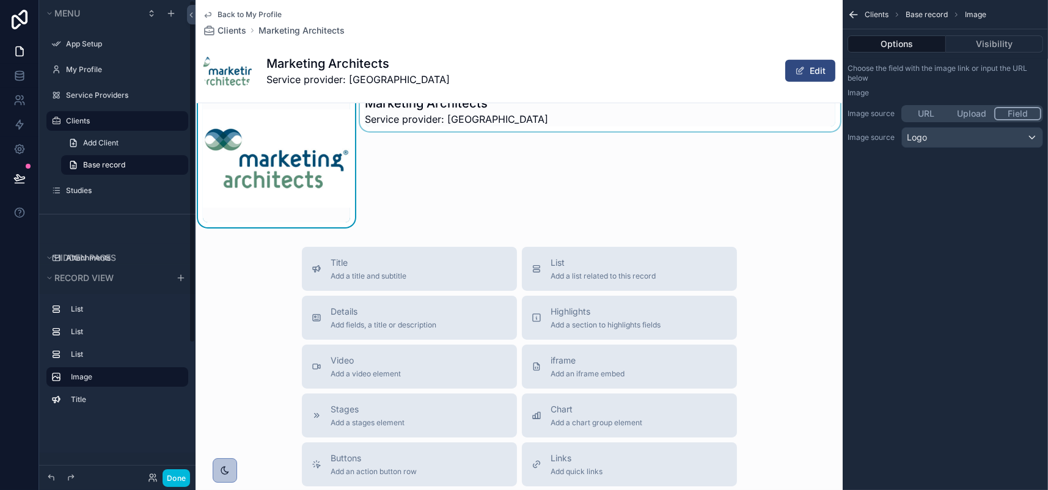
click at [325, 208] on img "scrollable content" at bounding box center [276, 158] width 147 height 98
click at [434, 227] on div "scrollable content" at bounding box center [599, 158] width 485 height 137
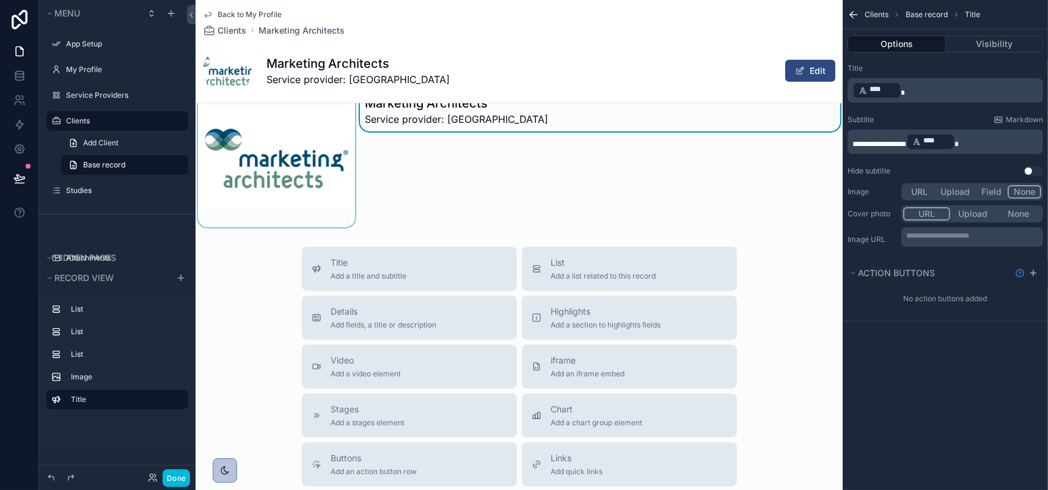
click at [357, 227] on div "scrollable content" at bounding box center [277, 158] width 162 height 137
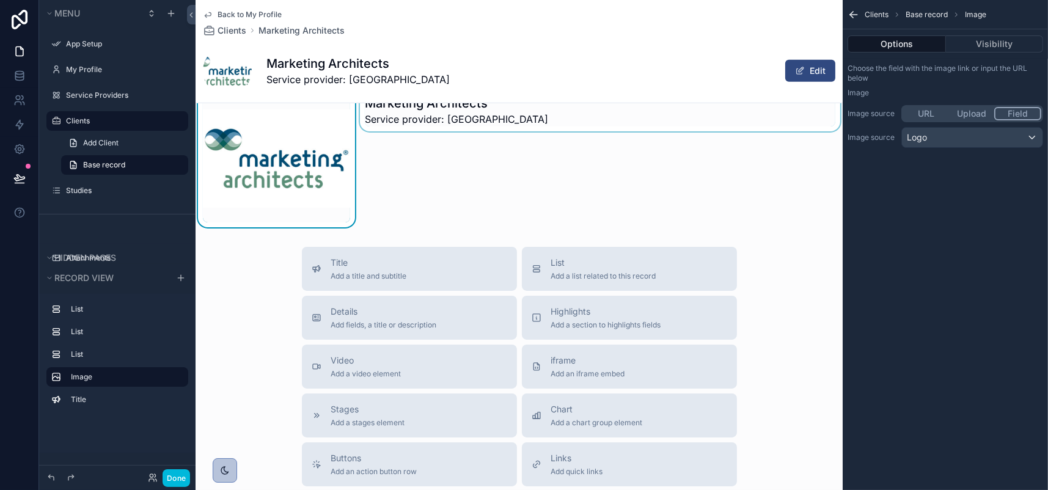
click at [428, 227] on div "scrollable content" at bounding box center [599, 158] width 485 height 137
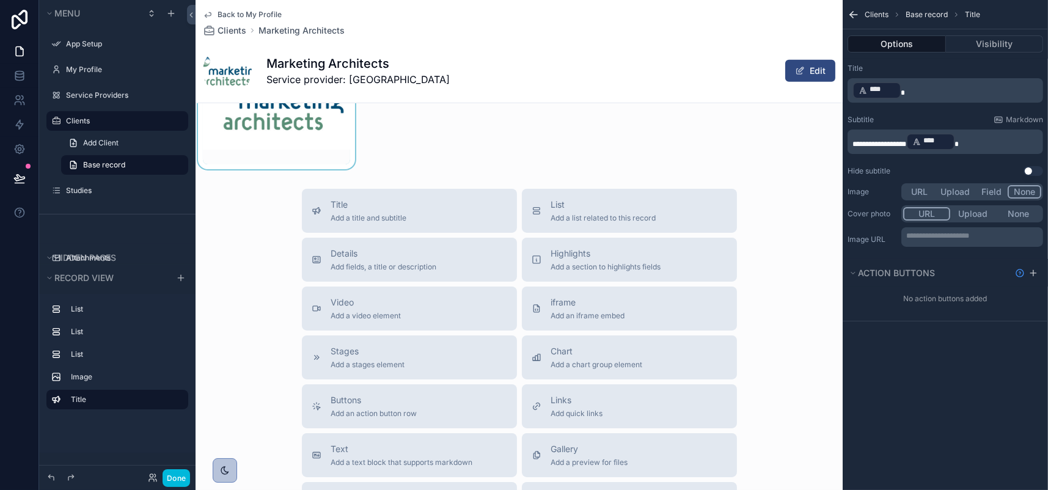
scroll to position [948, 0]
click at [335, 166] on div "scrollable content" at bounding box center [277, 97] width 162 height 137
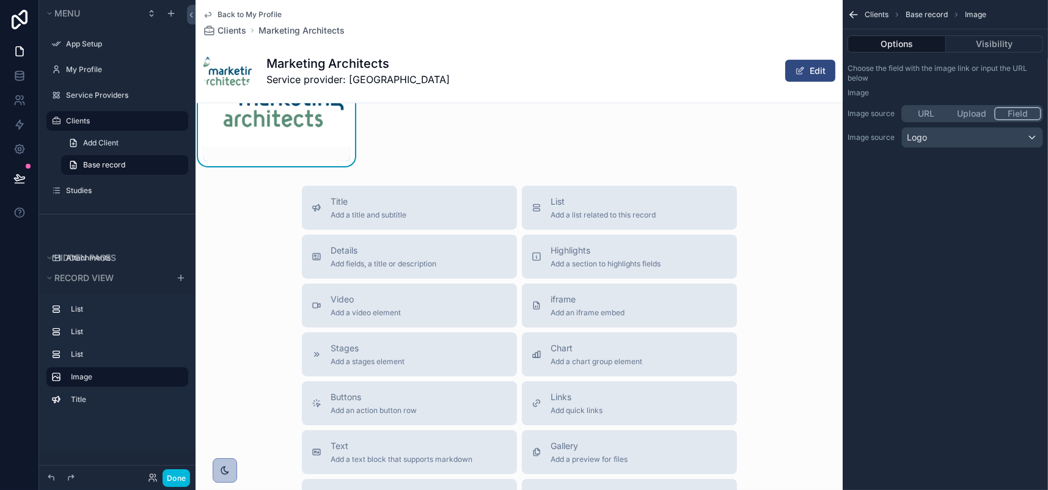
click at [406, 166] on div "scrollable content" at bounding box center [599, 97] width 485 height 137
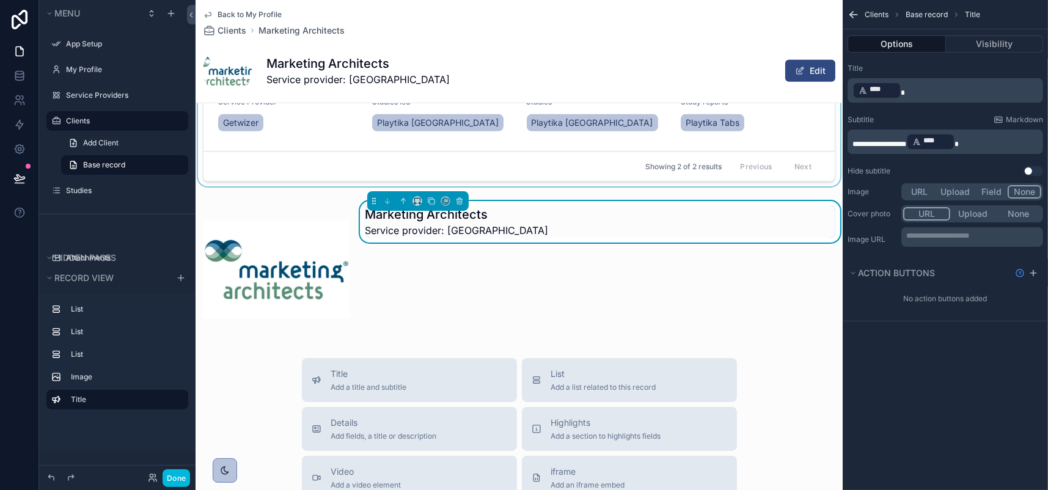
scroll to position [978, 0]
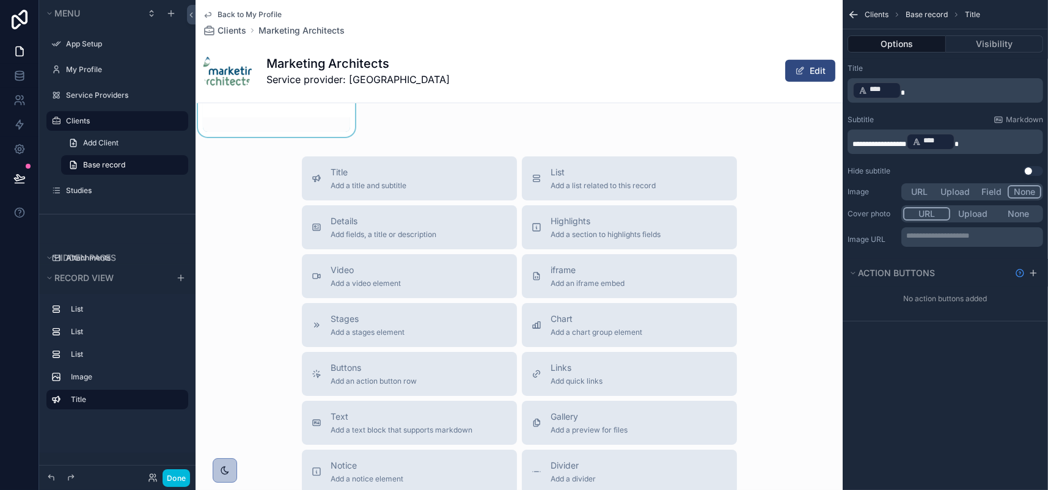
click at [357, 137] on div "scrollable content" at bounding box center [277, 67] width 162 height 137
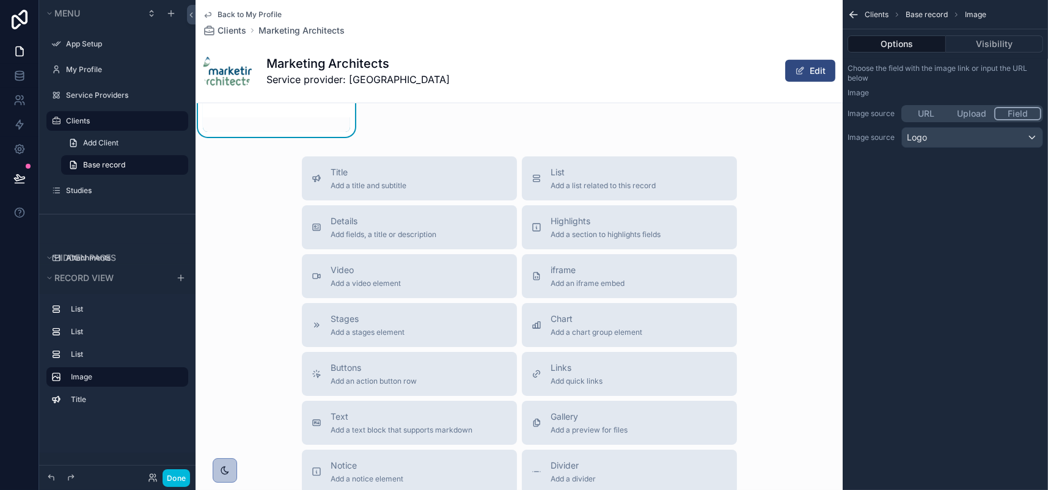
click at [589, 137] on div "scrollable content" at bounding box center [599, 67] width 485 height 137
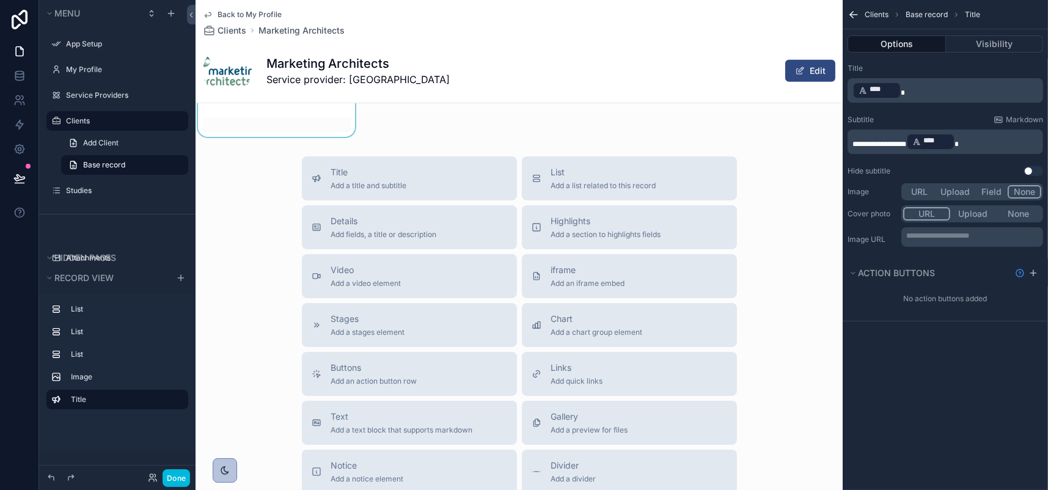
click at [953, 152] on p "**********" at bounding box center [946, 142] width 188 height 20
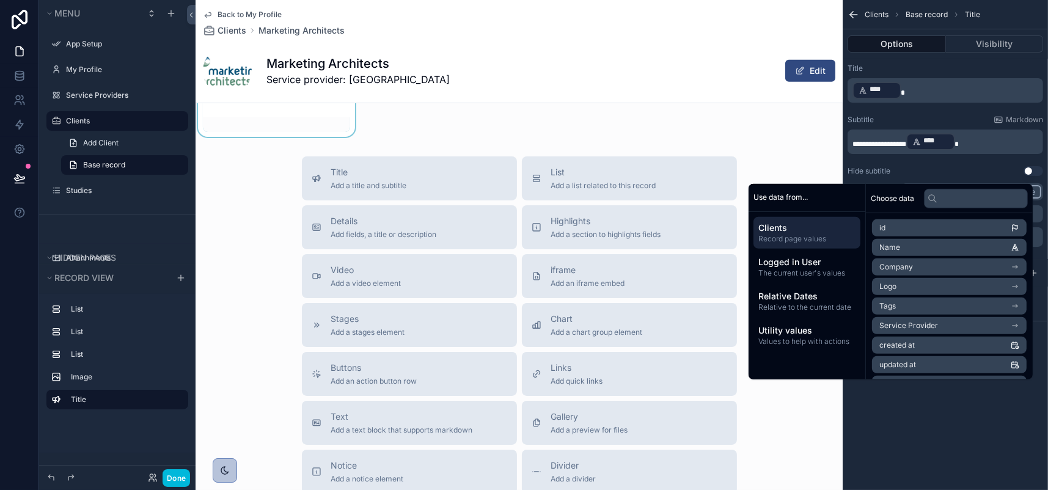
click at [521, 137] on div "Marketing Architects Service provider: ESPnow" at bounding box center [599, 67] width 485 height 137
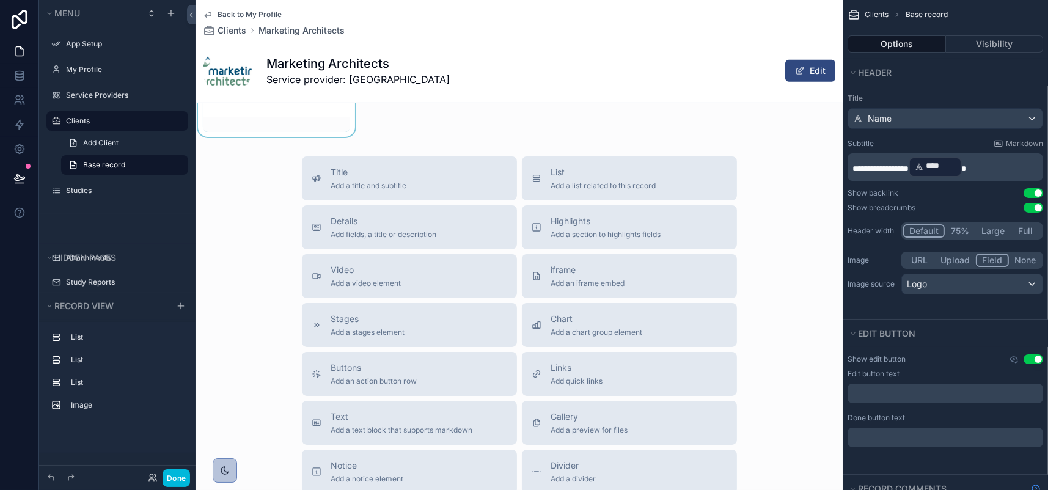
click at [346, 137] on div "scrollable content" at bounding box center [277, 67] width 162 height 137
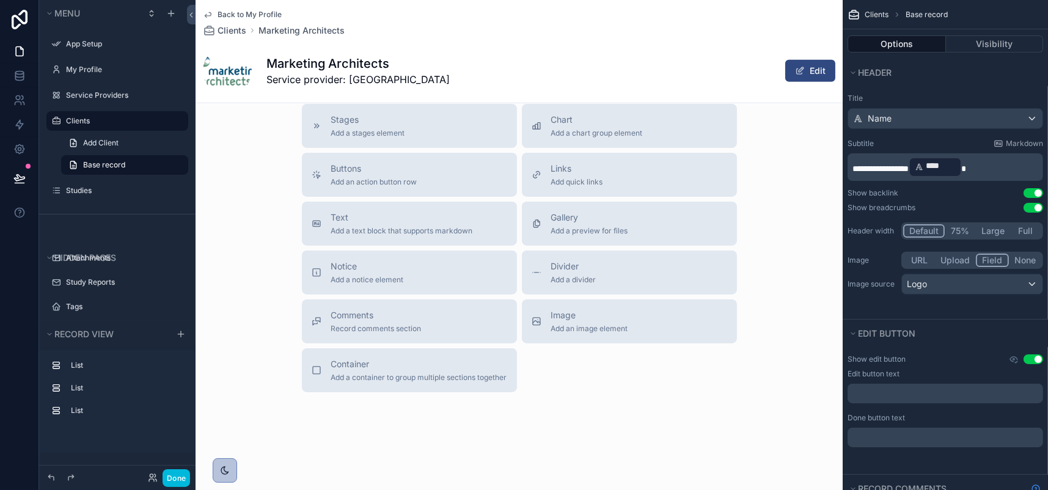
scroll to position [1404, 0]
click at [396, 373] on span "Add a container to group multiple sections together" at bounding box center [419, 378] width 176 height 10
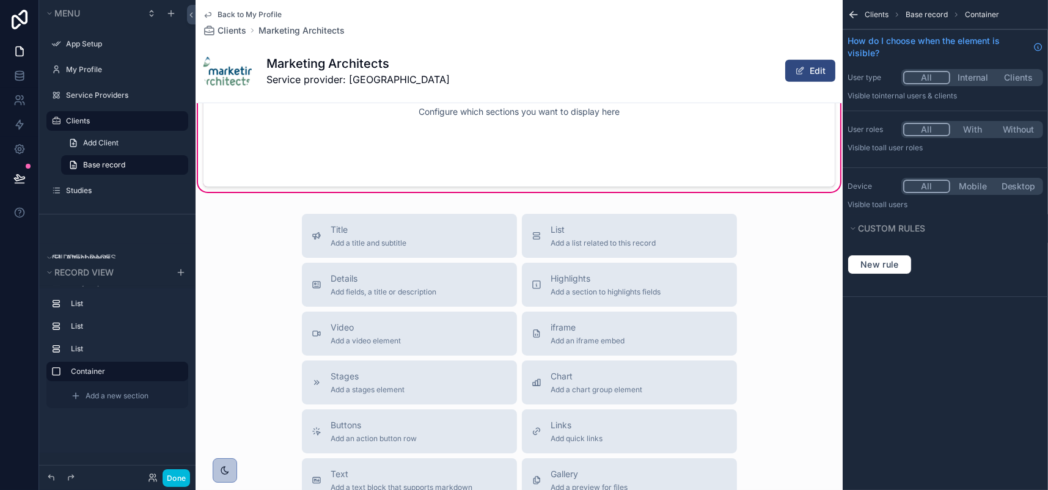
scroll to position [939, 0]
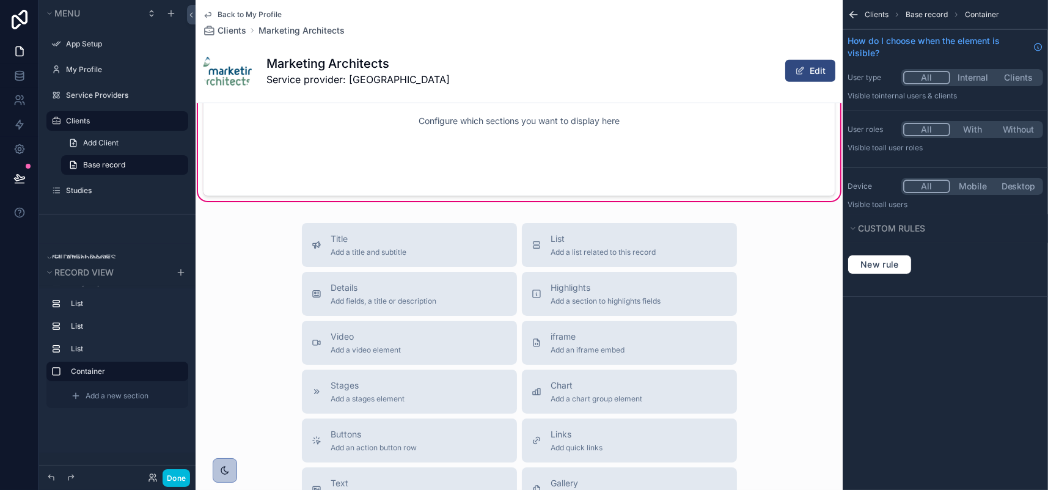
click at [442, 176] on div "Configure which sections you want to display here" at bounding box center [519, 121] width 592 height 110
click at [686, 176] on div "Configure which sections you want to display here" at bounding box center [519, 121] width 592 height 110
click at [552, 176] on div "Configure which sections you want to display here" at bounding box center [519, 121] width 592 height 110
click at [553, 176] on div "Configure which sections you want to display here" at bounding box center [519, 121] width 592 height 110
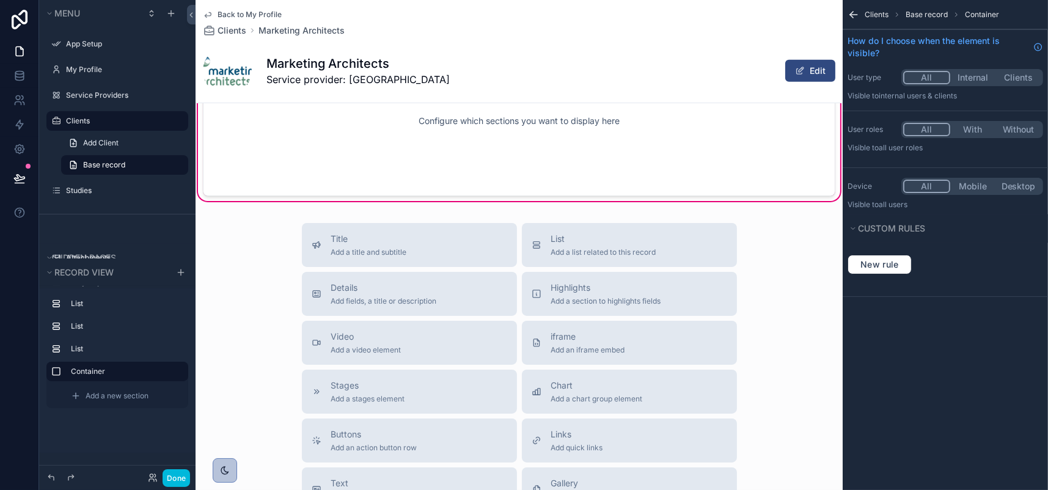
click at [527, 176] on div "Configure which sections you want to display here" at bounding box center [519, 121] width 592 height 110
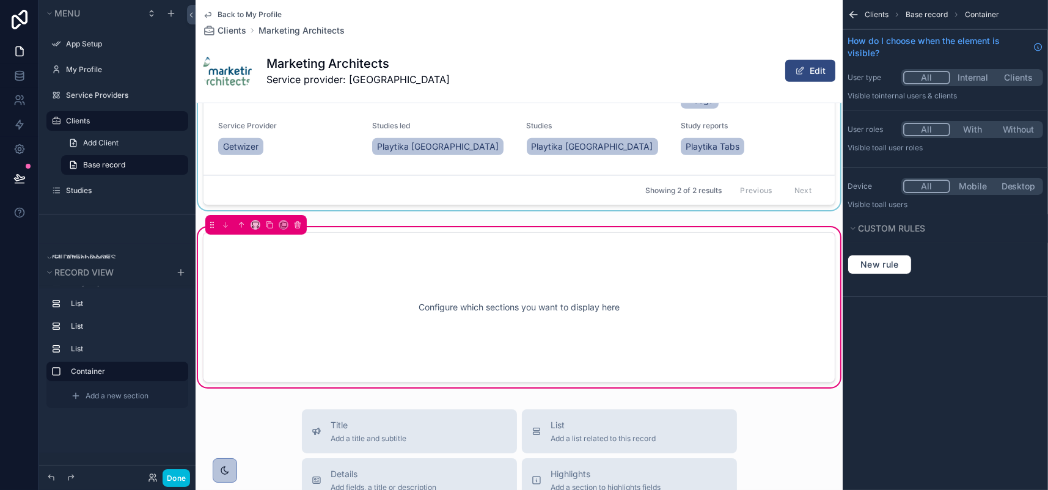
scroll to position [978, 0]
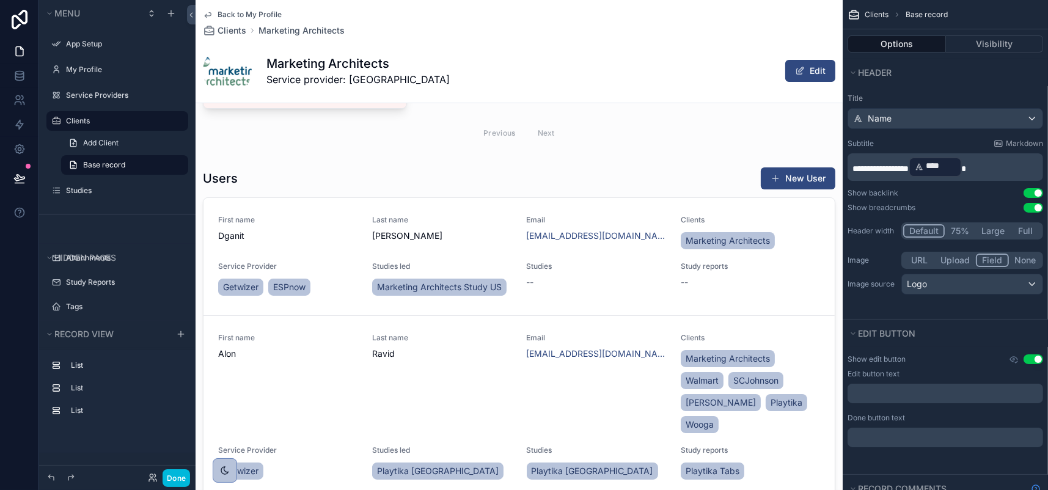
scroll to position [0, 0]
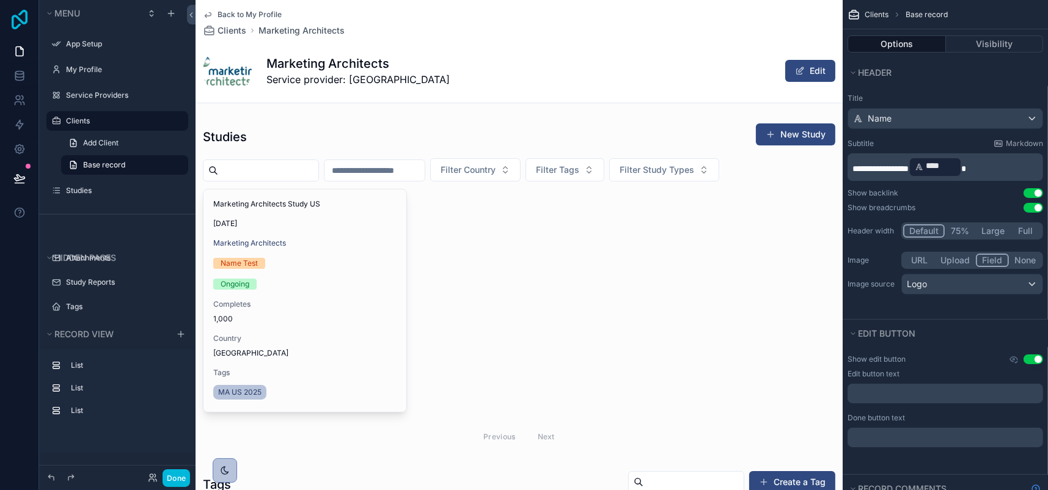
click at [29, 29] on icon at bounding box center [19, 20] width 24 height 20
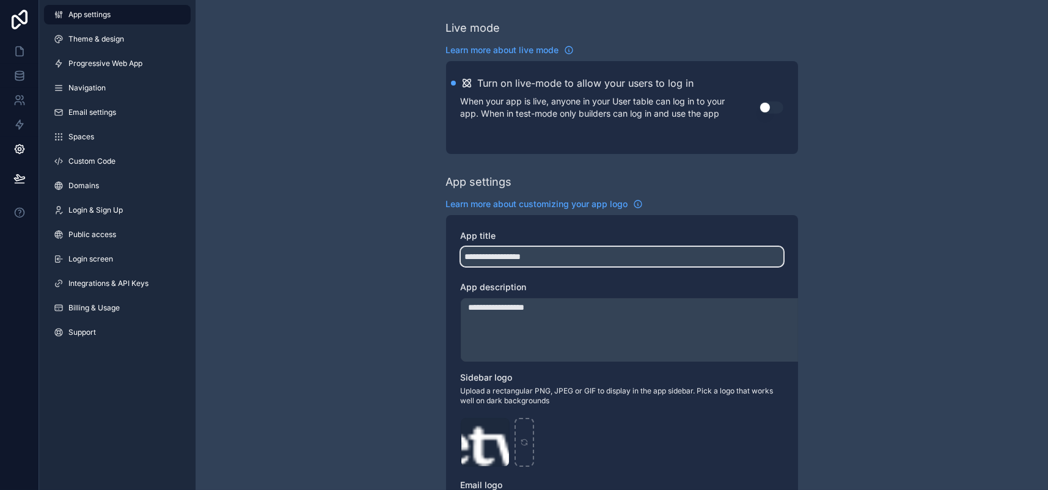
click at [472, 266] on input "**********" at bounding box center [622, 257] width 323 height 20
drag, startPoint x: 564, startPoint y: 329, endPoint x: 420, endPoint y: 333, distance: 143.6
click at [420, 333] on div "**********" at bounding box center [622, 479] width 852 height 958
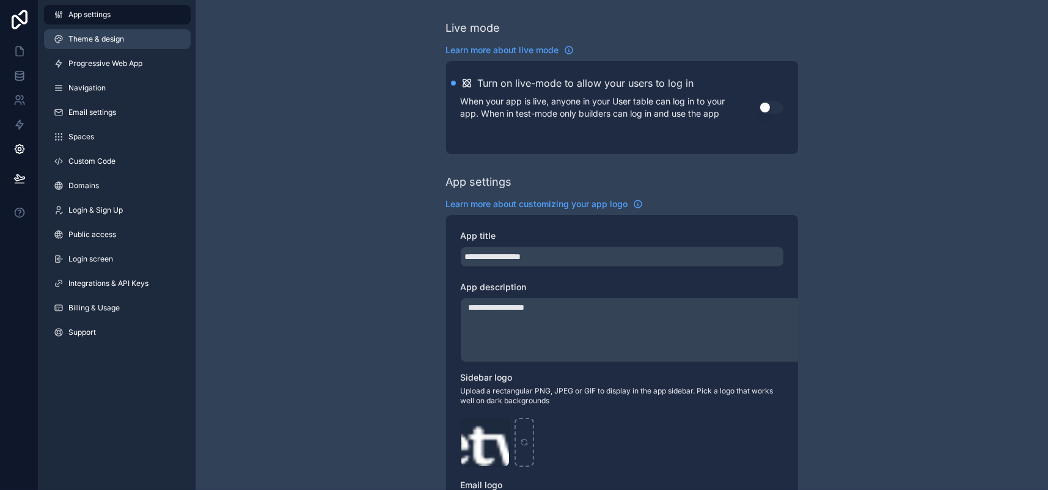
click at [124, 44] on span "Theme & design" at bounding box center [96, 39] width 56 height 10
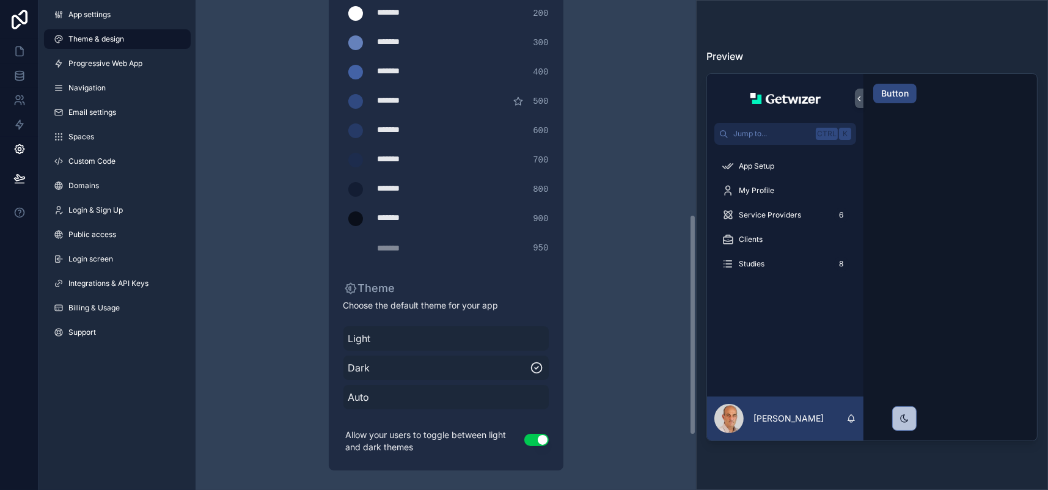
scroll to position [596, 0]
click at [544, 331] on span "Light" at bounding box center [446, 338] width 196 height 15
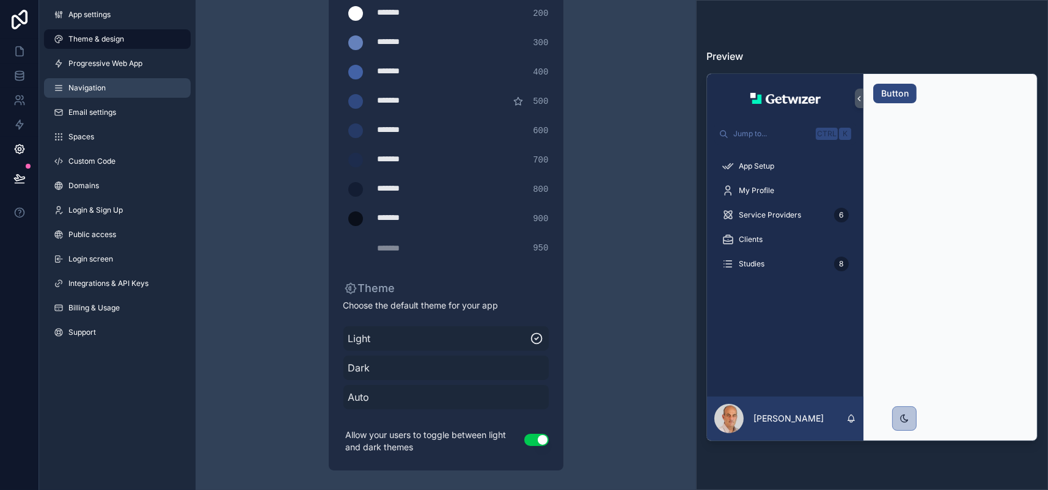
click at [147, 98] on link "Navigation" at bounding box center [117, 88] width 147 height 20
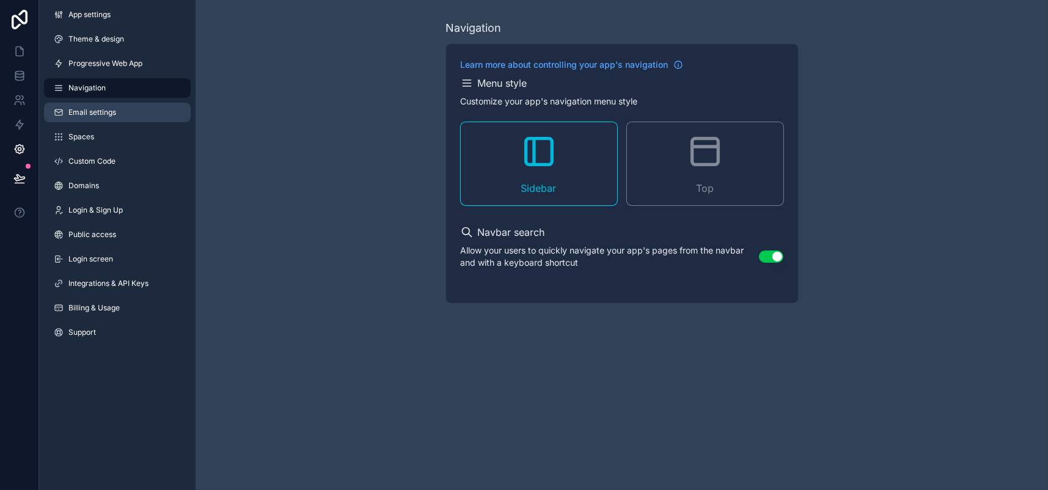
click at [116, 117] on span "Email settings" at bounding box center [92, 113] width 48 height 10
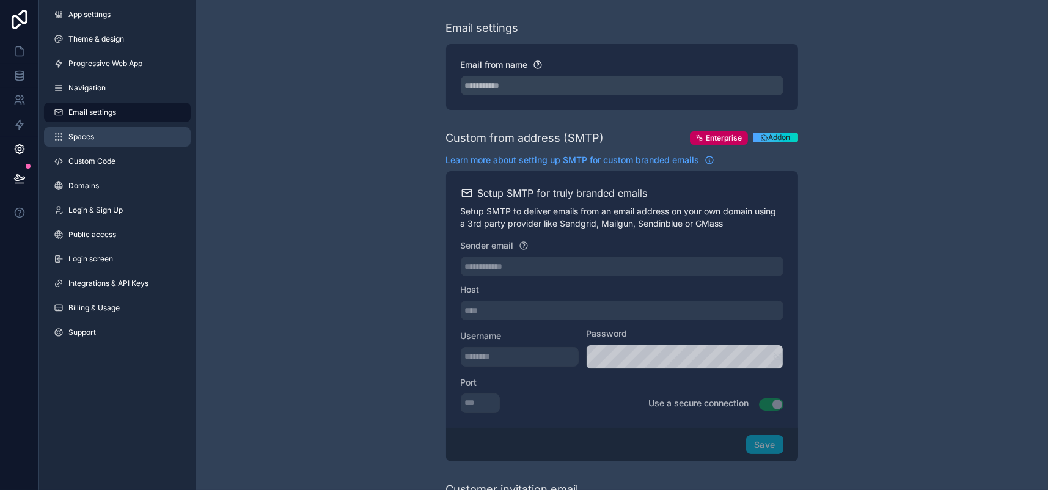
click at [94, 142] on span "Spaces" at bounding box center [81, 137] width 26 height 10
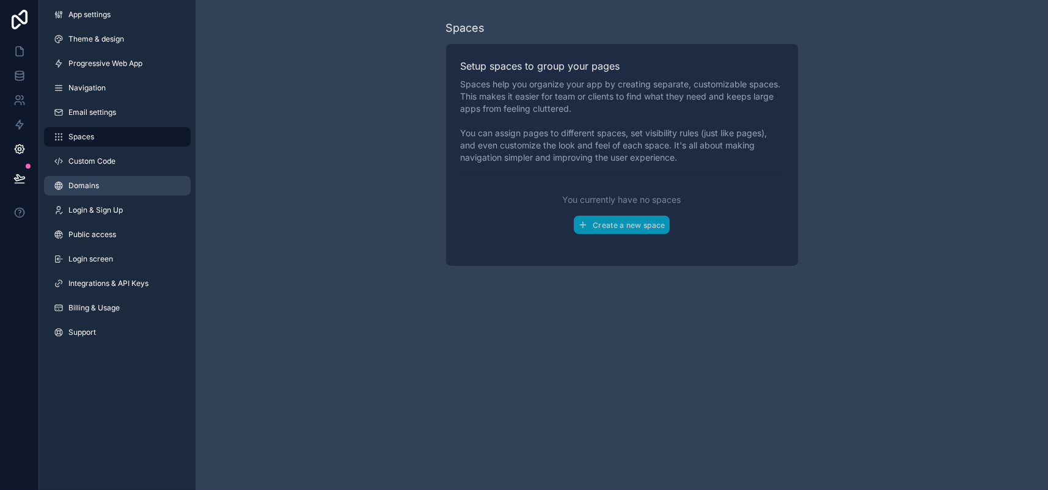
click at [108, 196] on link "Domains" at bounding box center [117, 186] width 147 height 20
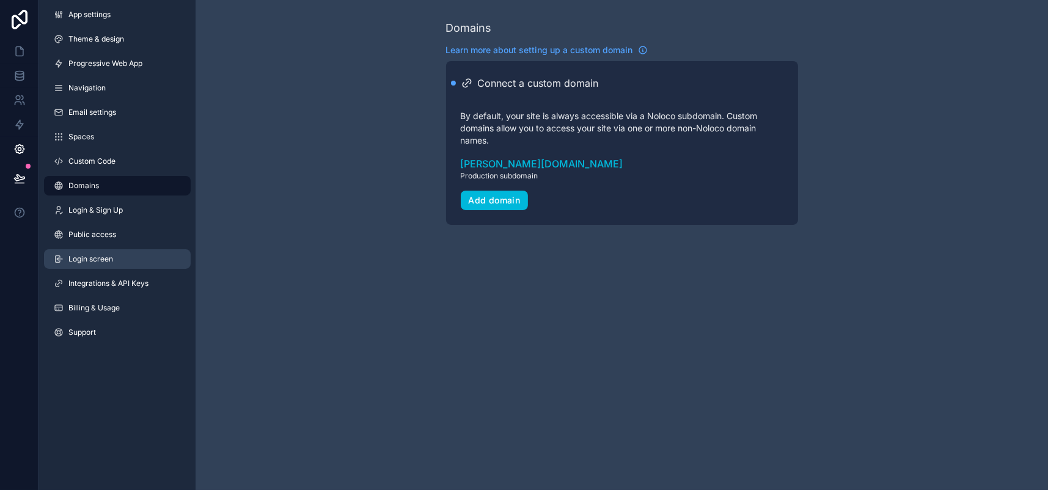
click at [113, 264] on span "Login screen" at bounding box center [90, 259] width 45 height 10
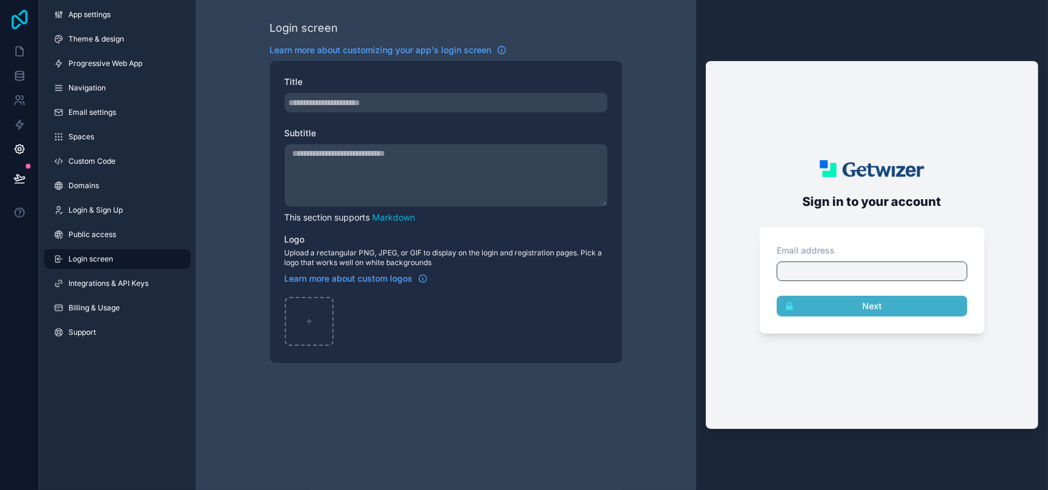
click at [31, 29] on icon at bounding box center [19, 20] width 24 height 20
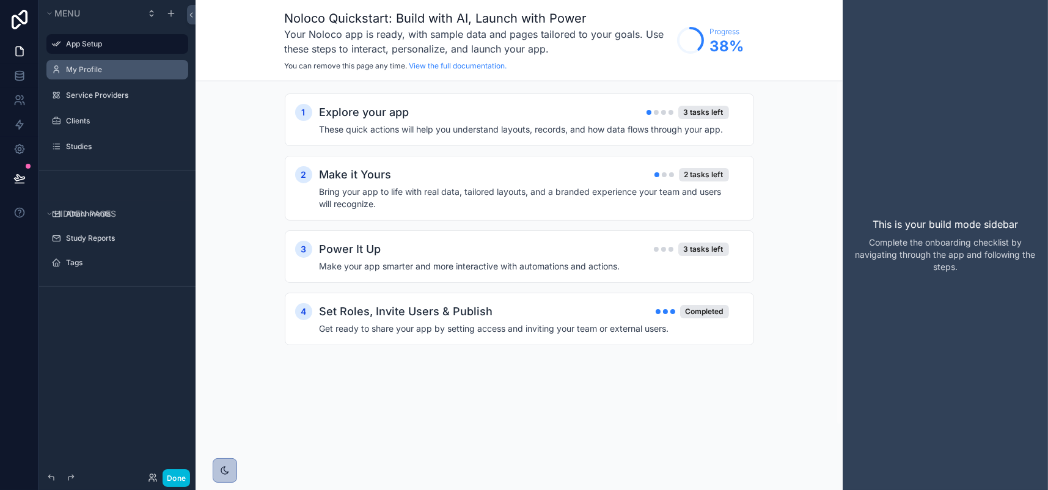
click at [111, 75] on label "My Profile" at bounding box center [123, 70] width 115 height 10
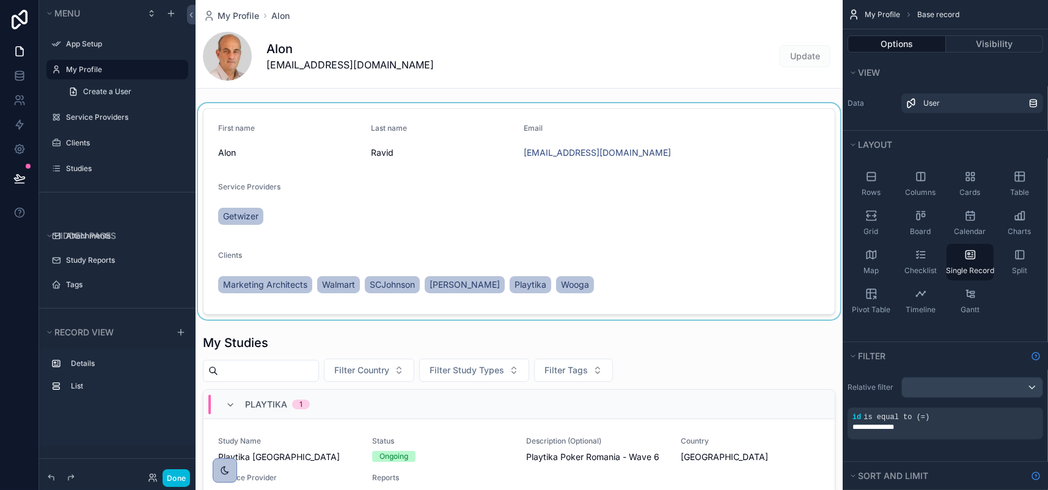
click at [293, 266] on div "scrollable content" at bounding box center [519, 211] width 647 height 216
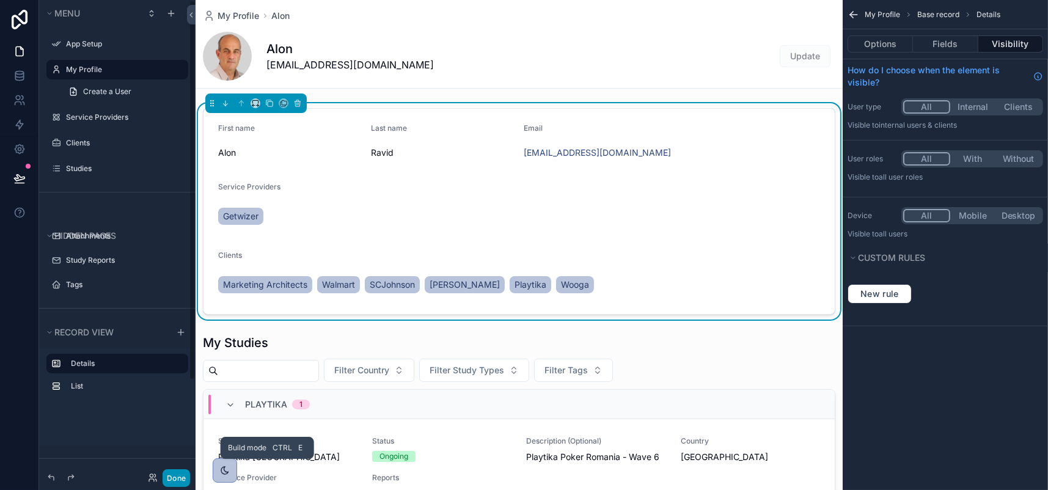
click at [190, 472] on button "Done" at bounding box center [176, 478] width 27 height 18
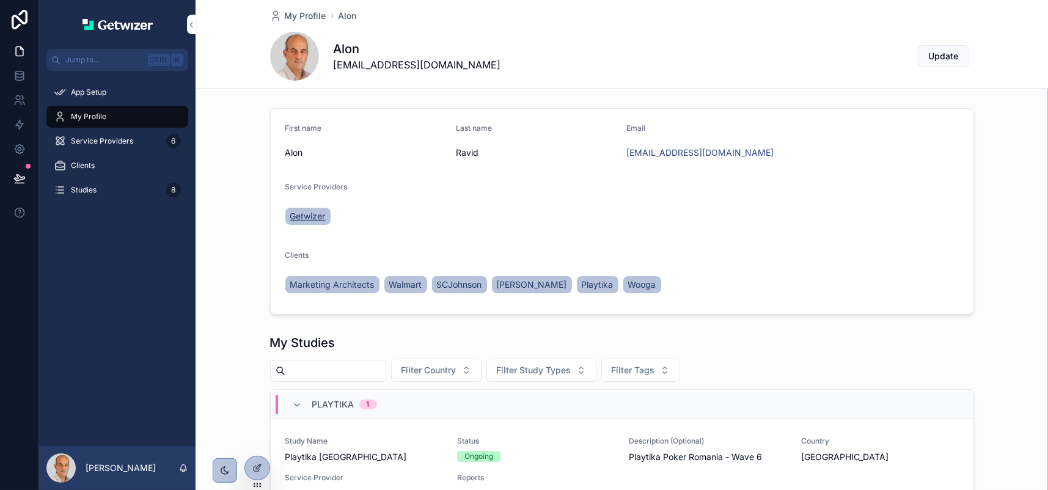
click at [307, 222] on span "Getwizer" at bounding box center [307, 216] width 35 height 12
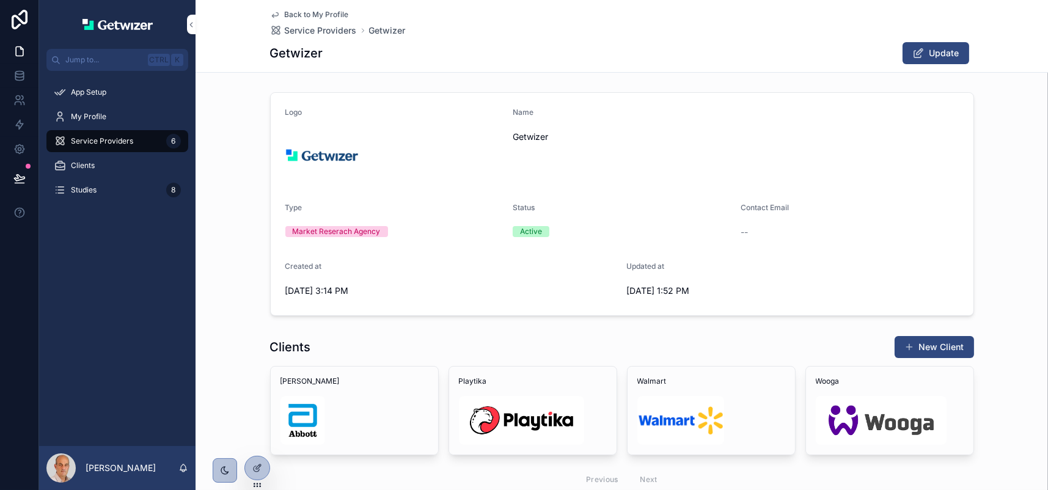
click at [304, 20] on span "Back to My Profile" at bounding box center [317, 15] width 64 height 10
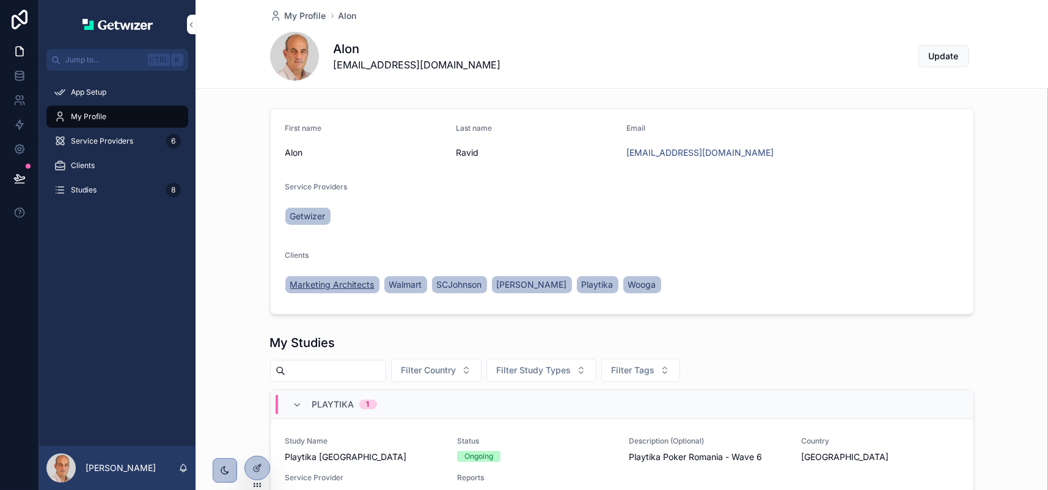
click at [310, 291] on span "Marketing Architects" at bounding box center [332, 285] width 84 height 12
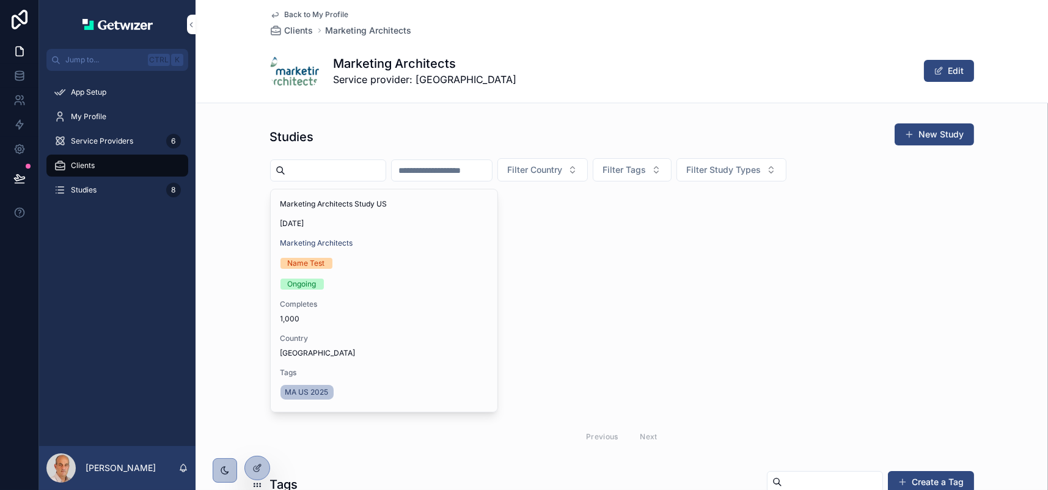
click at [272, 18] on icon "scrollable content" at bounding box center [275, 15] width 6 height 5
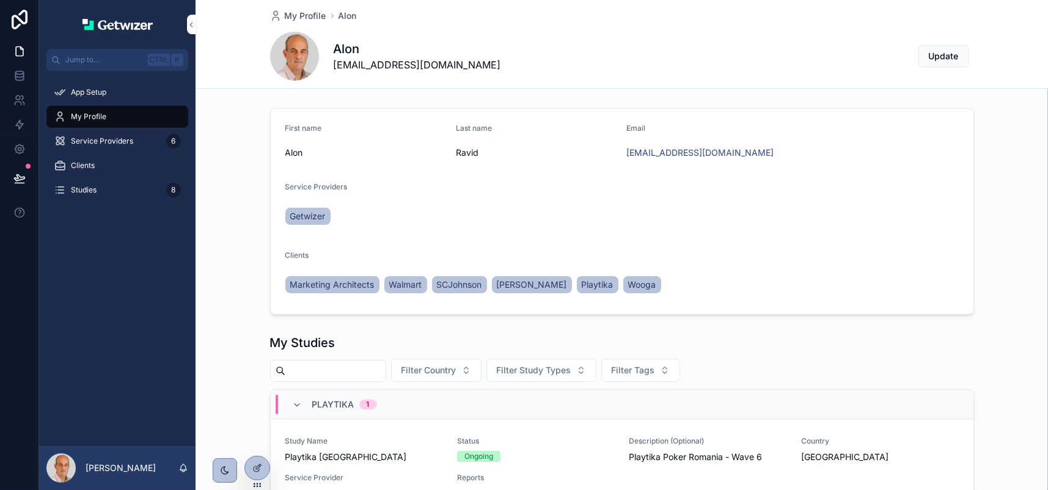
click at [103, 146] on span "Service Providers" at bounding box center [102, 141] width 62 height 10
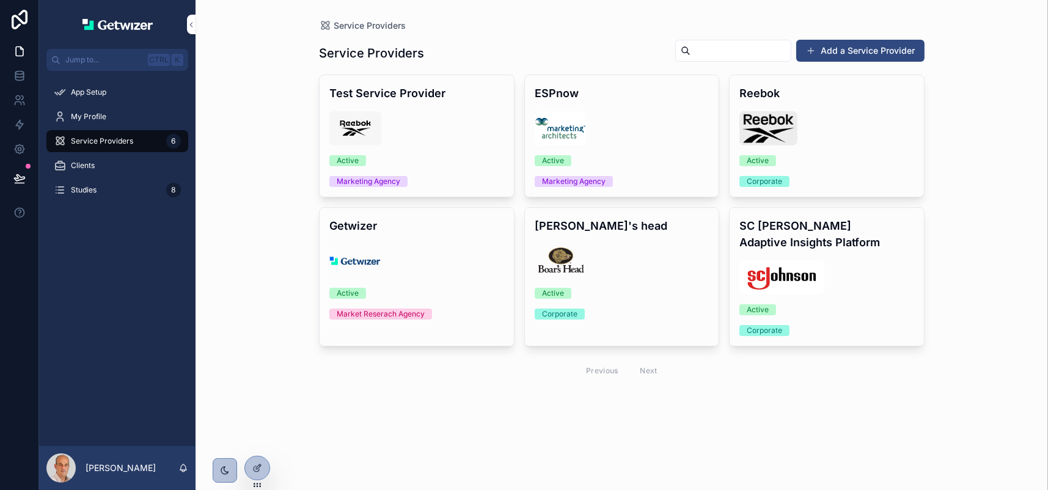
click at [84, 175] on div "Clients" at bounding box center [117, 166] width 127 height 20
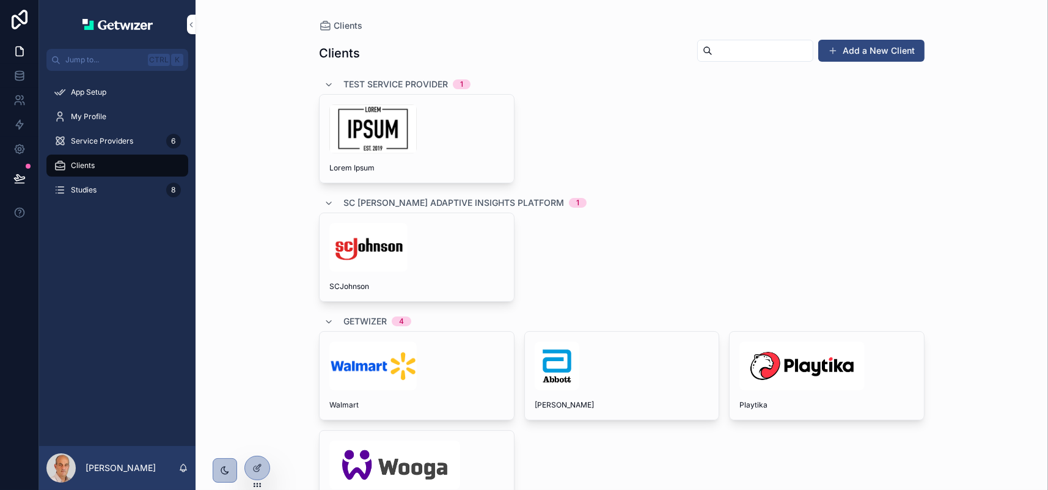
click at [88, 195] on span "Studies" at bounding box center [84, 190] width 26 height 10
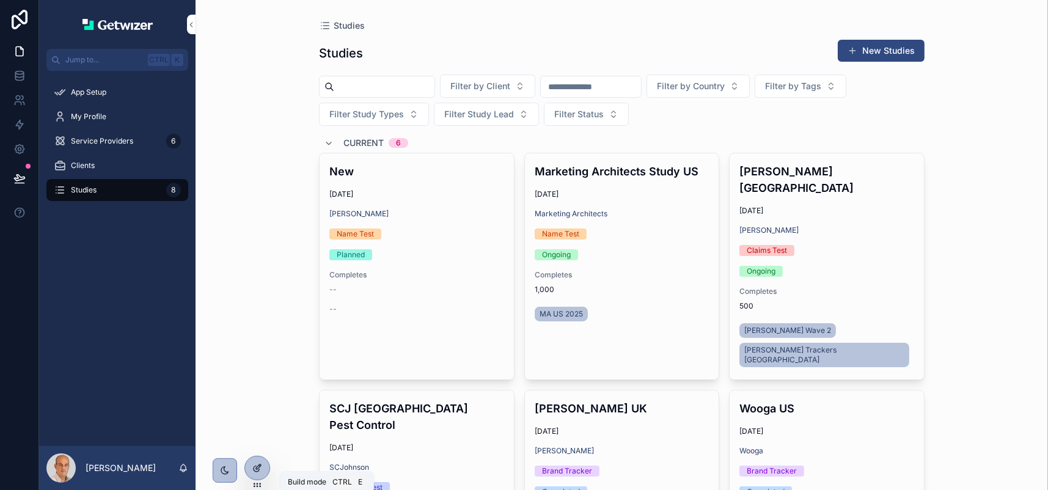
click at [262, 473] on icon at bounding box center [257, 468] width 10 height 10
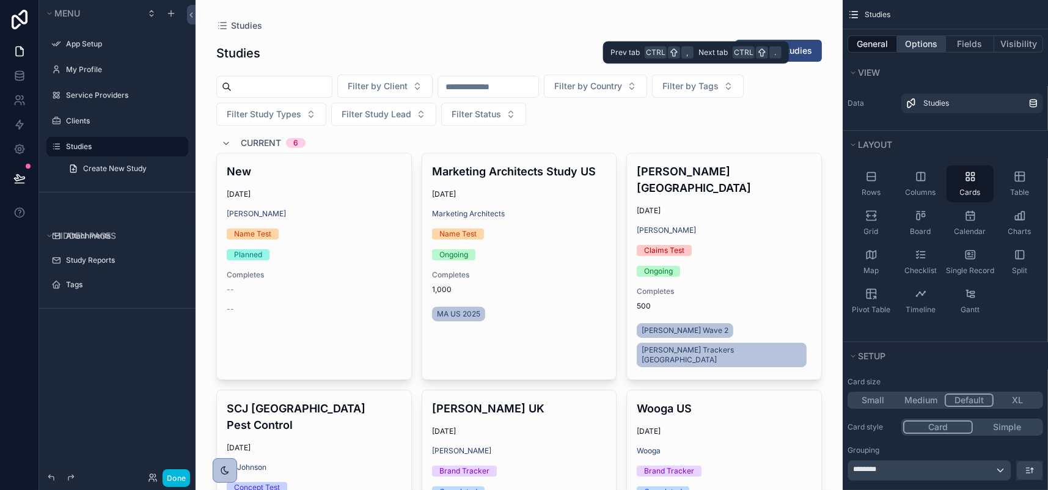
click at [897, 53] on button "Options" at bounding box center [921, 43] width 49 height 17
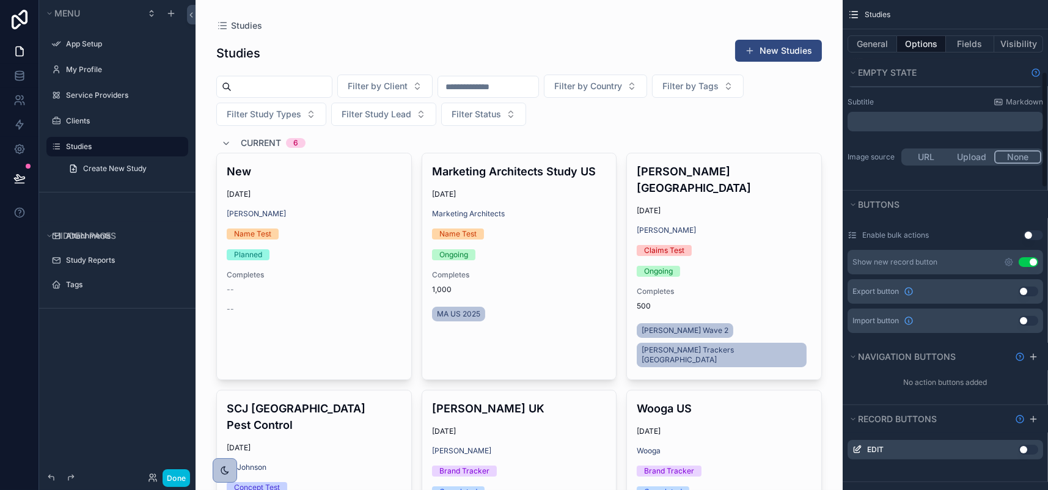
scroll to position [306, 0]
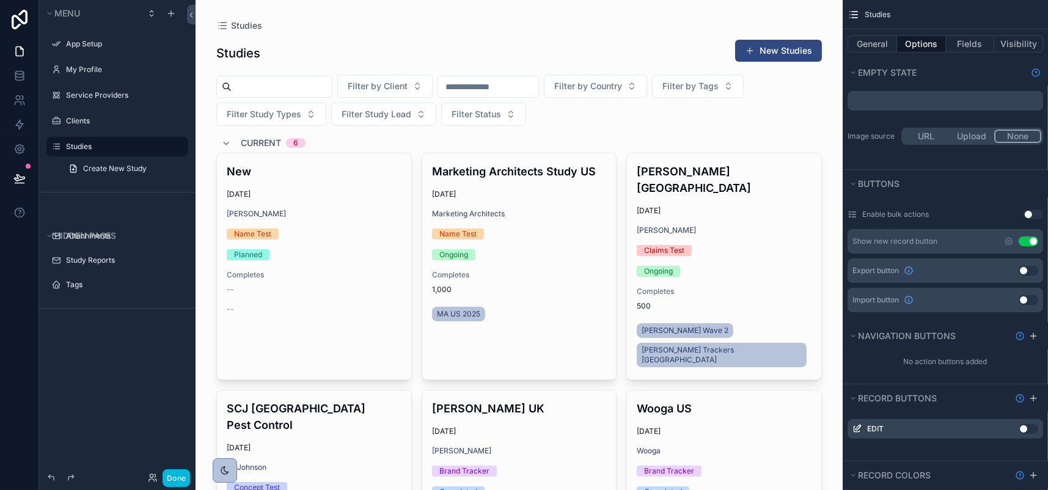
click at [935, 254] on div "Show new record button Use setting" at bounding box center [946, 241] width 196 height 24
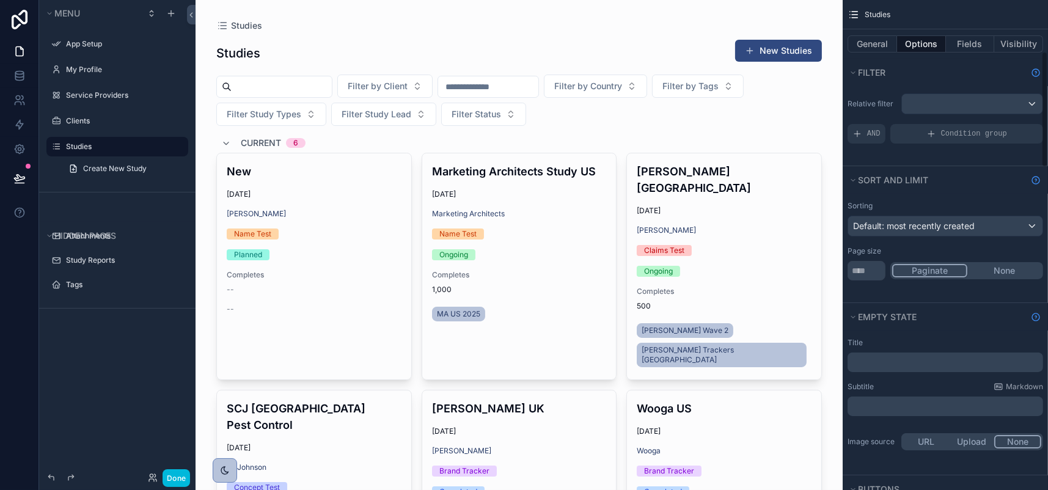
scroll to position [0, 0]
click at [848, 53] on button "General" at bounding box center [872, 43] width 49 height 17
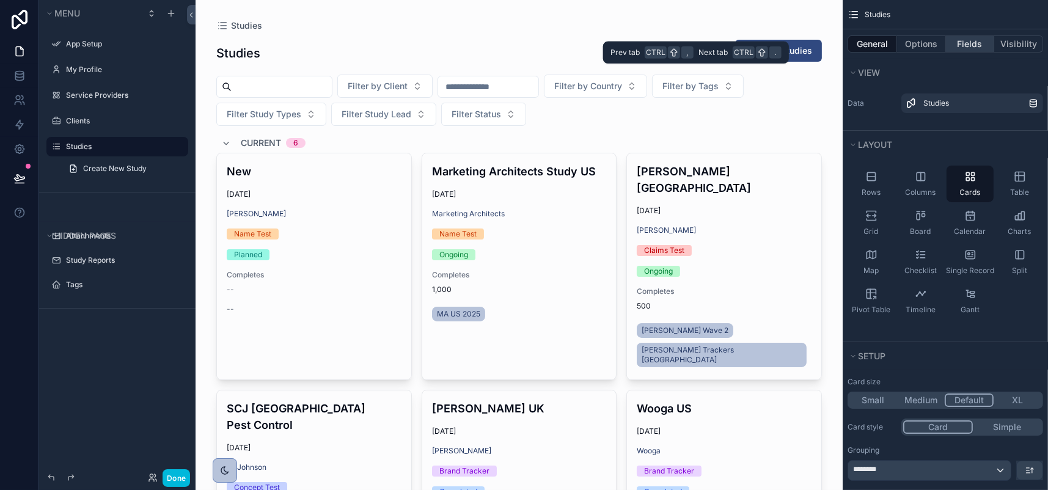
click at [946, 53] on button "Fields" at bounding box center [970, 43] width 49 height 17
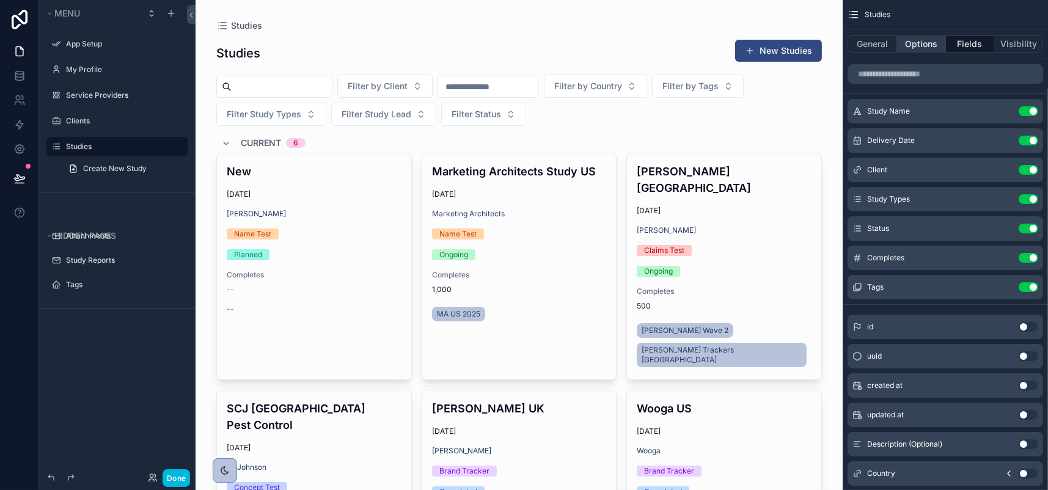
click at [897, 53] on button "Options" at bounding box center [921, 43] width 49 height 17
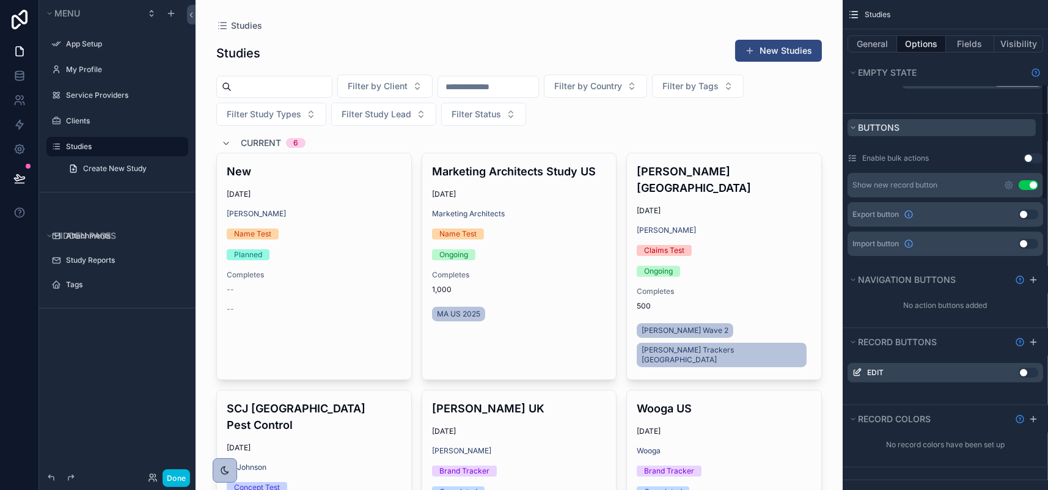
scroll to position [367, 0]
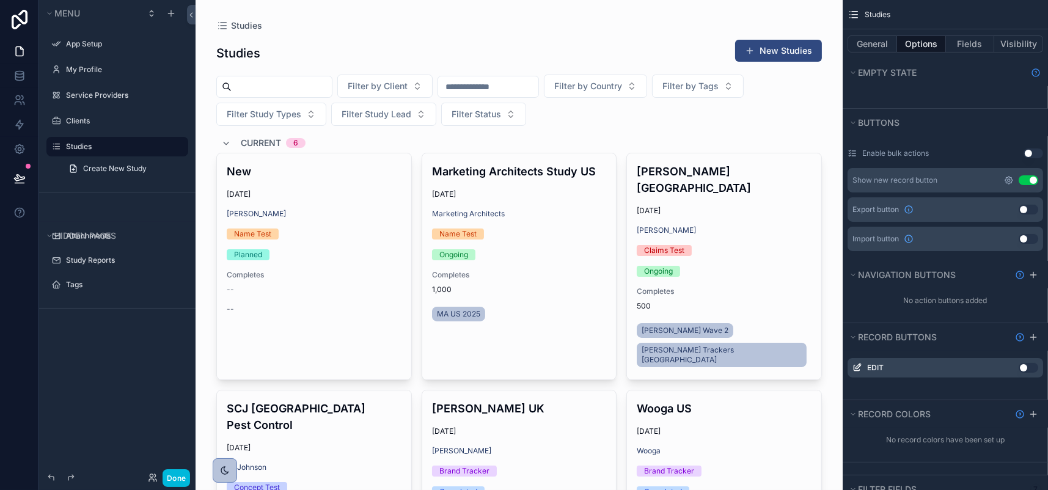
click at [1008, 181] on icon "scrollable content" at bounding box center [1009, 180] width 2 height 2
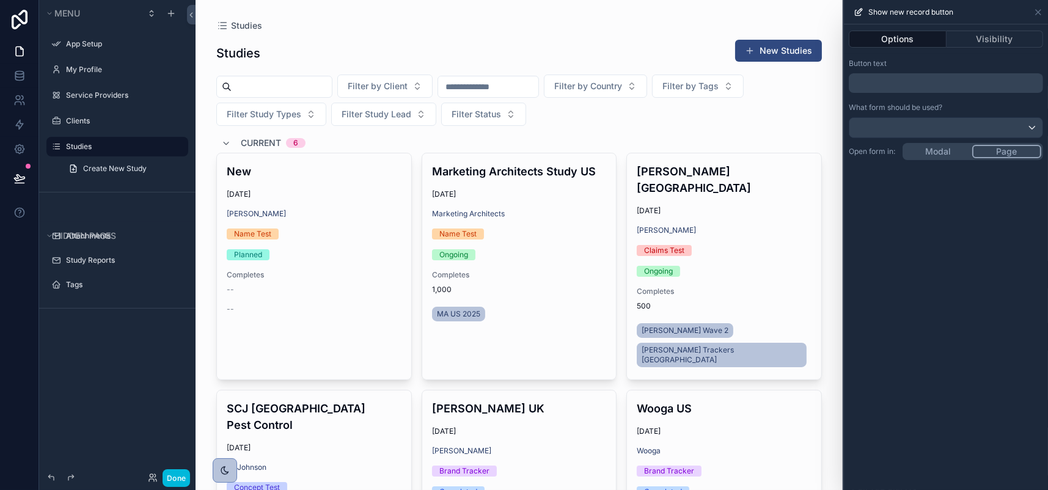
click at [874, 90] on p "﻿" at bounding box center [947, 83] width 187 height 15
click at [868, 404] on div "**********" at bounding box center [946, 257] width 204 height 466
click at [1031, 137] on div at bounding box center [945, 128] width 193 height 20
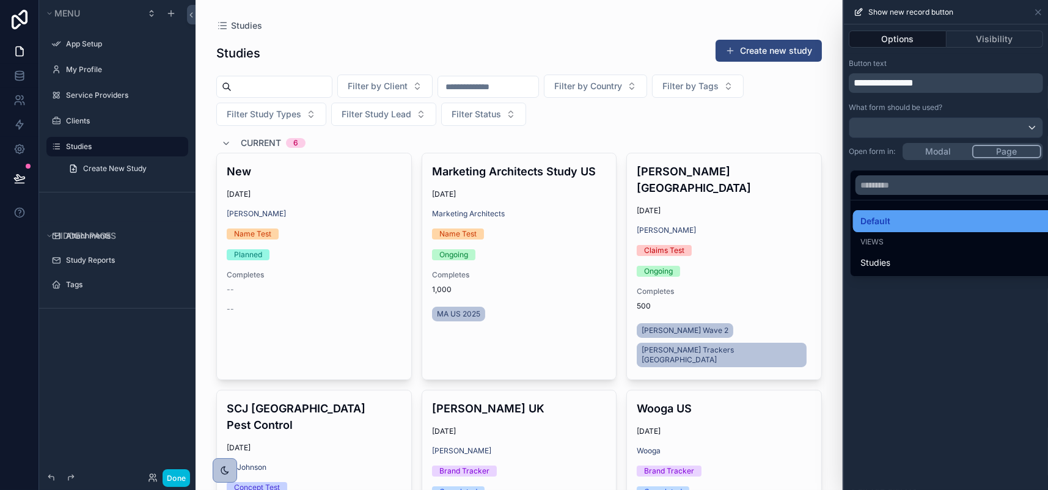
click at [860, 229] on span "Default" at bounding box center [875, 221] width 30 height 15
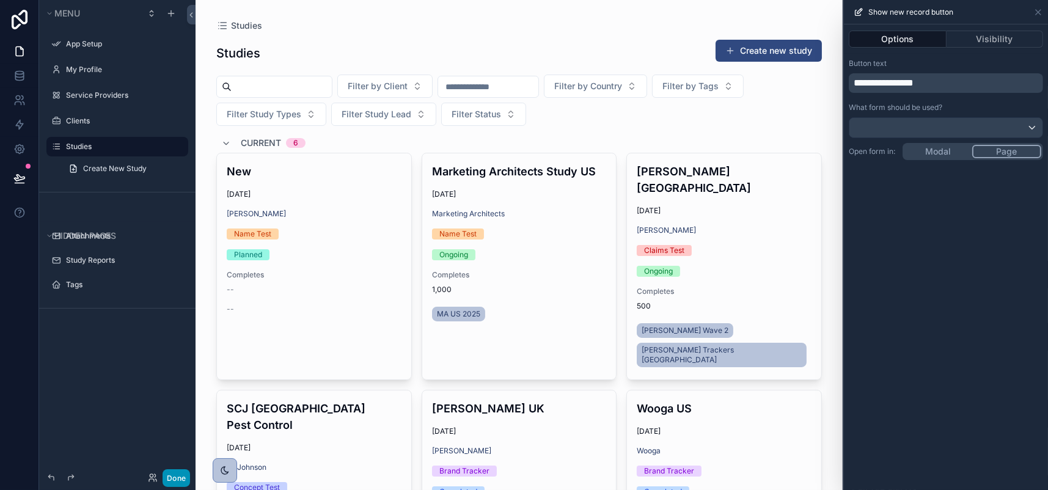
click at [190, 471] on button "Done" at bounding box center [176, 478] width 27 height 18
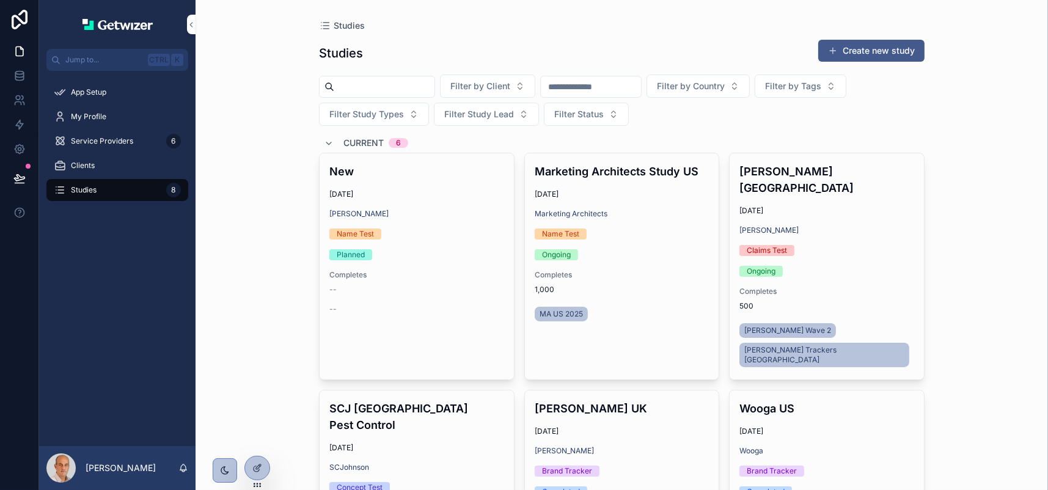
click at [899, 62] on button "Create new study" at bounding box center [871, 51] width 106 height 22
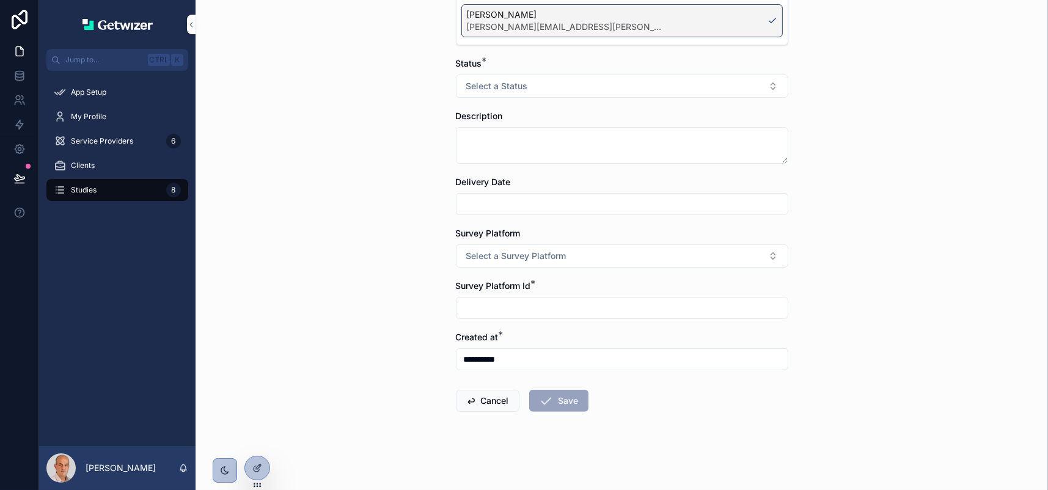
scroll to position [718, 0]
click at [500, 390] on button "Cancel" at bounding box center [488, 401] width 64 height 22
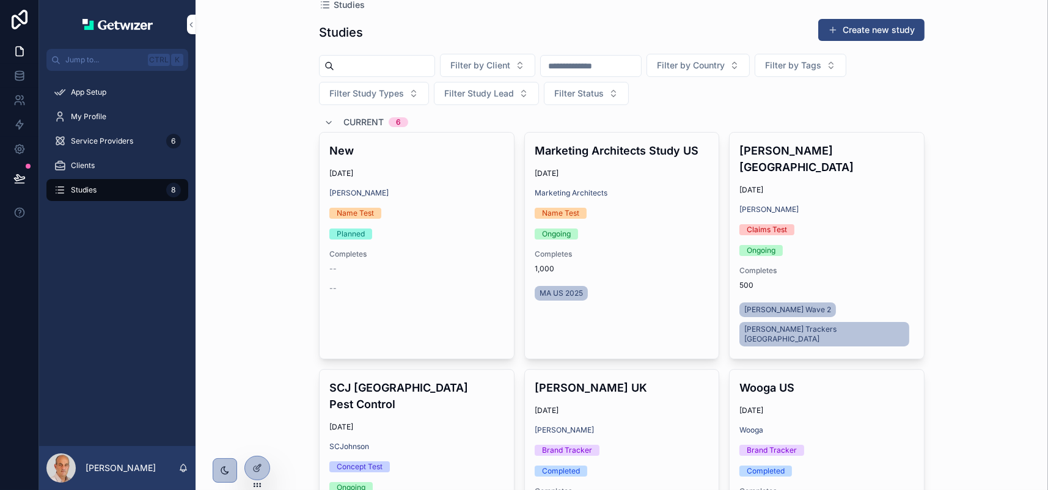
scroll to position [20, 0]
click at [874, 42] on button "Create new study" at bounding box center [871, 31] width 106 height 22
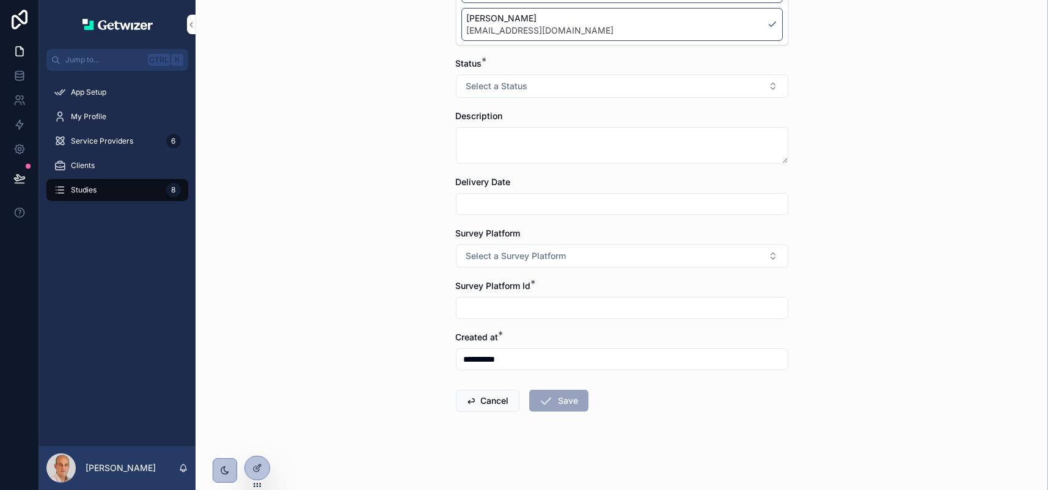
scroll to position [718, 0]
click at [466, 396] on span "scrollable content" at bounding box center [471, 401] width 10 height 10
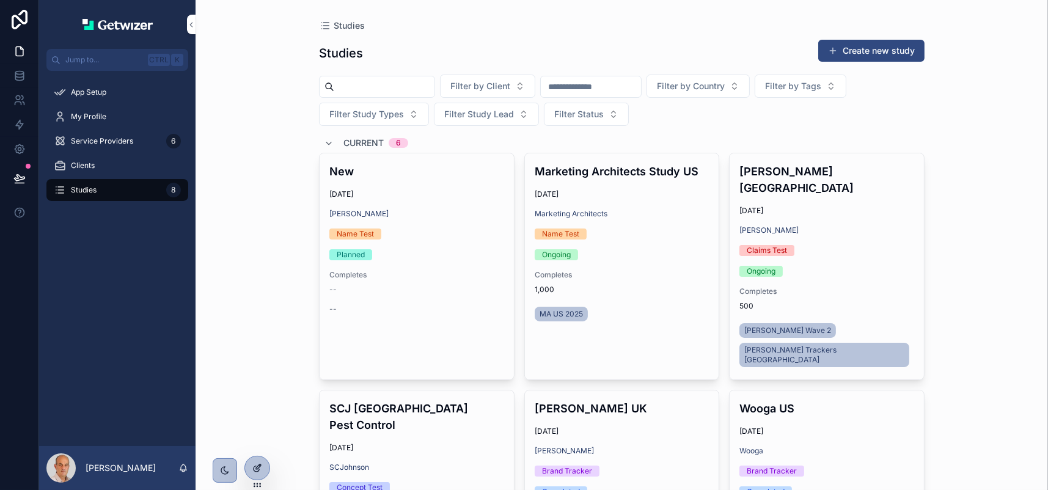
click at [260, 467] on icon at bounding box center [257, 468] width 10 height 10
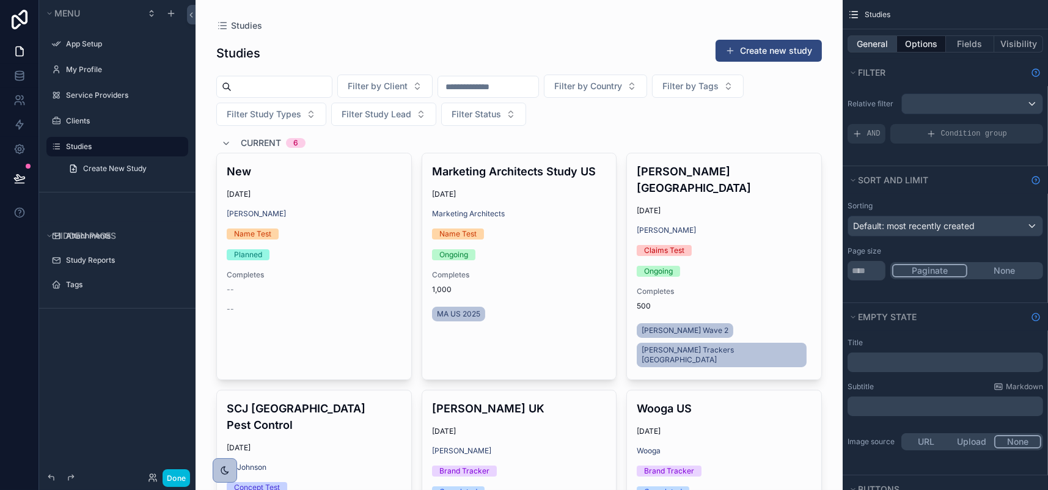
click at [848, 49] on button "General" at bounding box center [872, 43] width 49 height 17
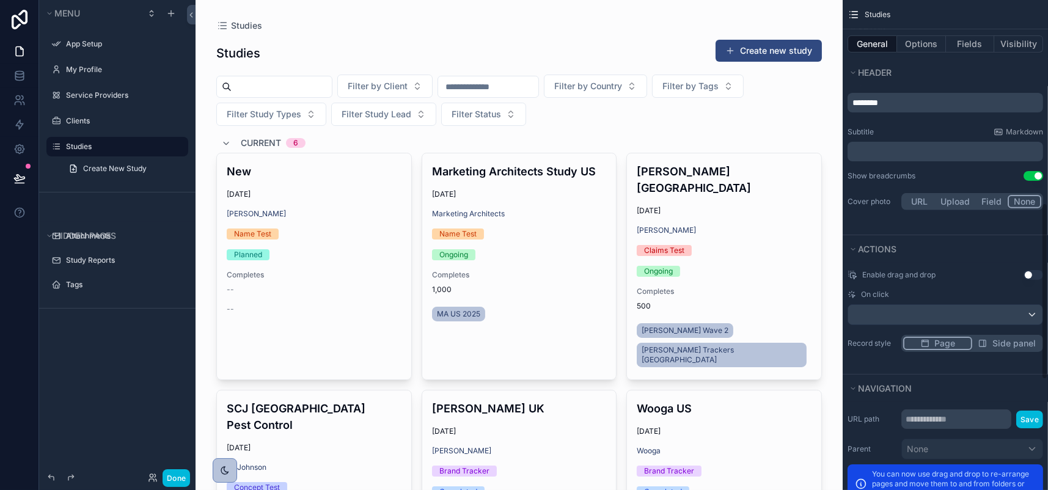
scroll to position [562, 0]
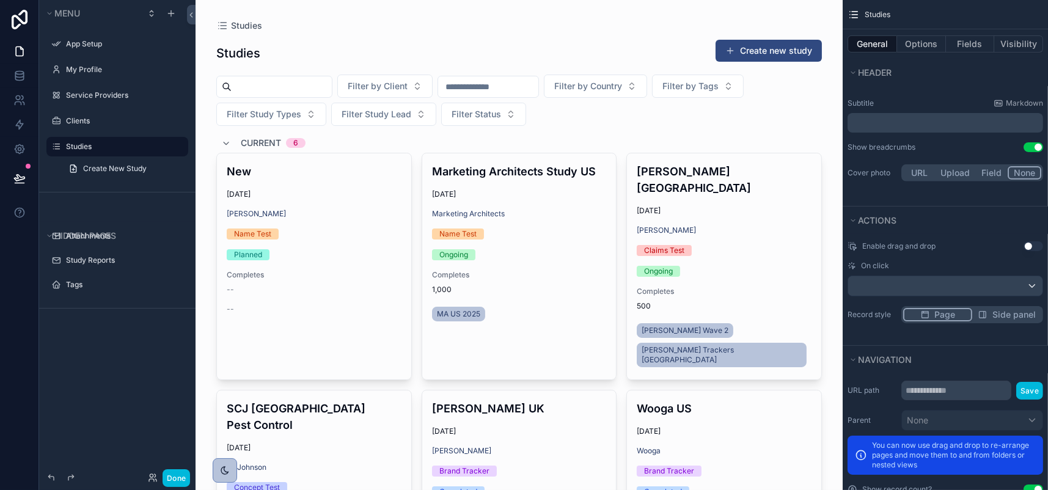
click at [849, 4] on icon "scrollable content" at bounding box center [852, 0] width 7 height 7
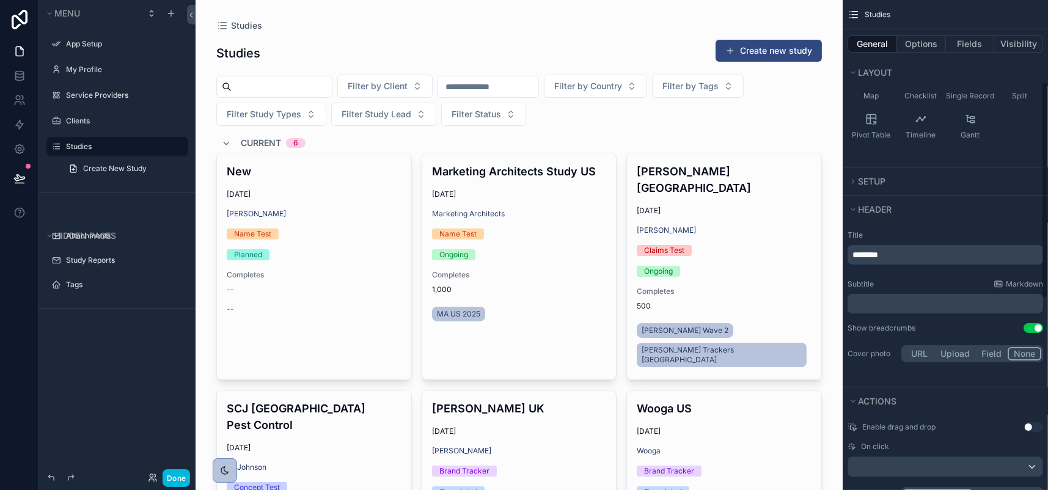
scroll to position [183, 0]
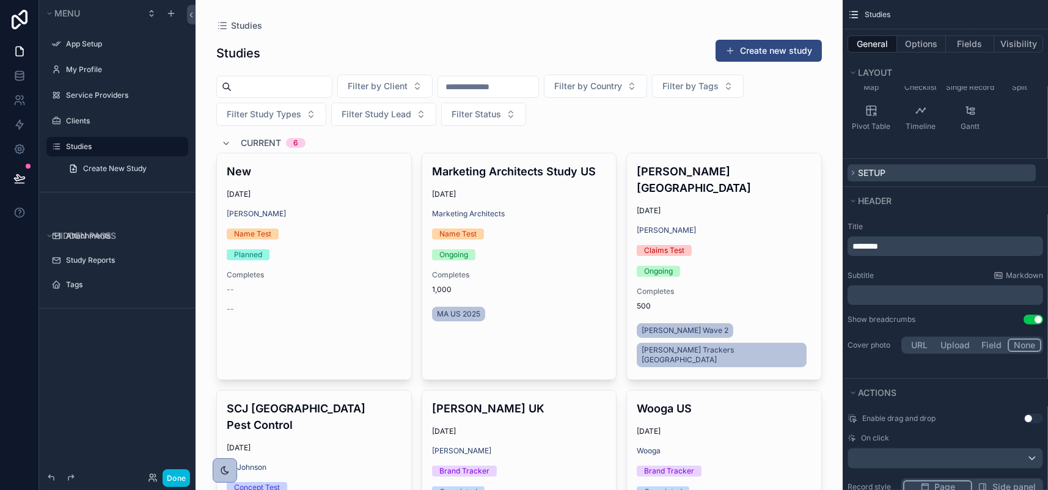
click at [849, 177] on icon "scrollable content" at bounding box center [852, 172] width 7 height 7
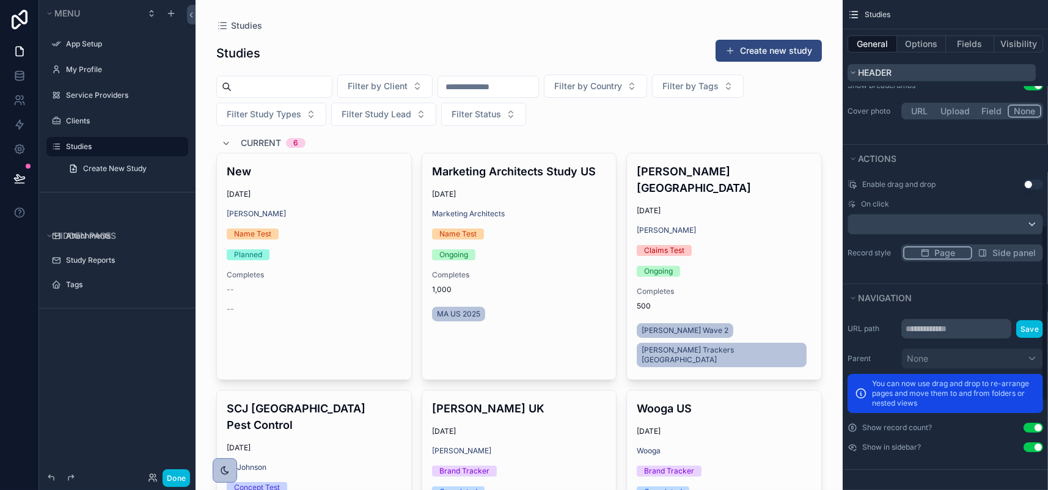
scroll to position [623, 0]
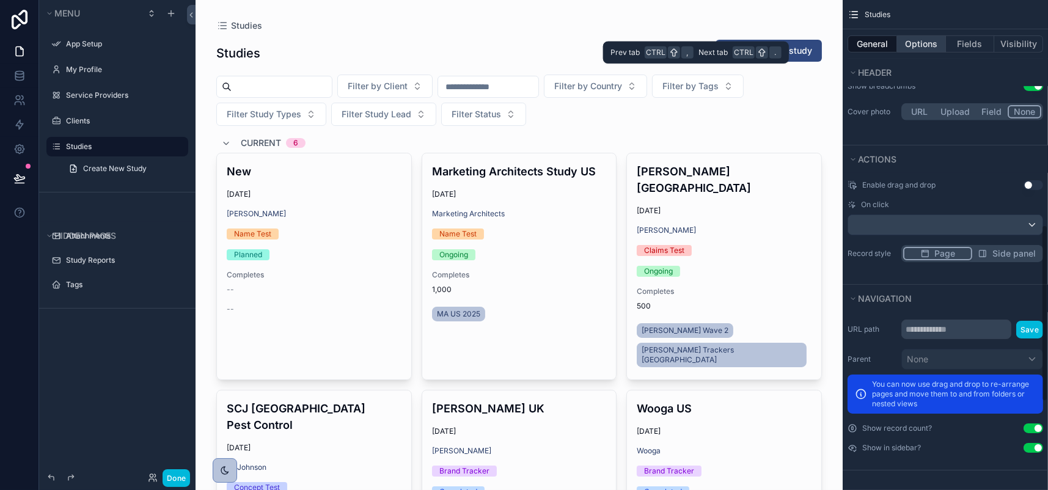
click at [901, 53] on button "Options" at bounding box center [921, 43] width 49 height 17
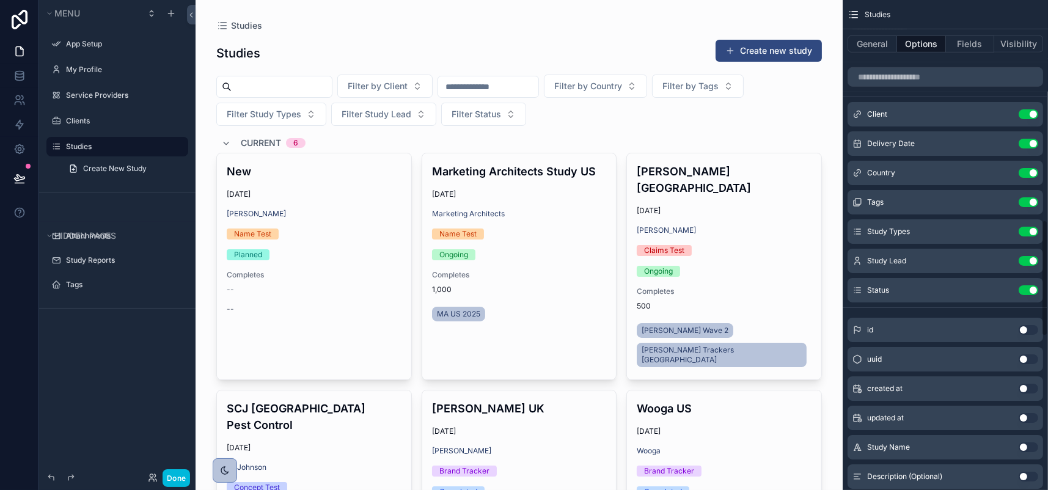
scroll to position [929, 0]
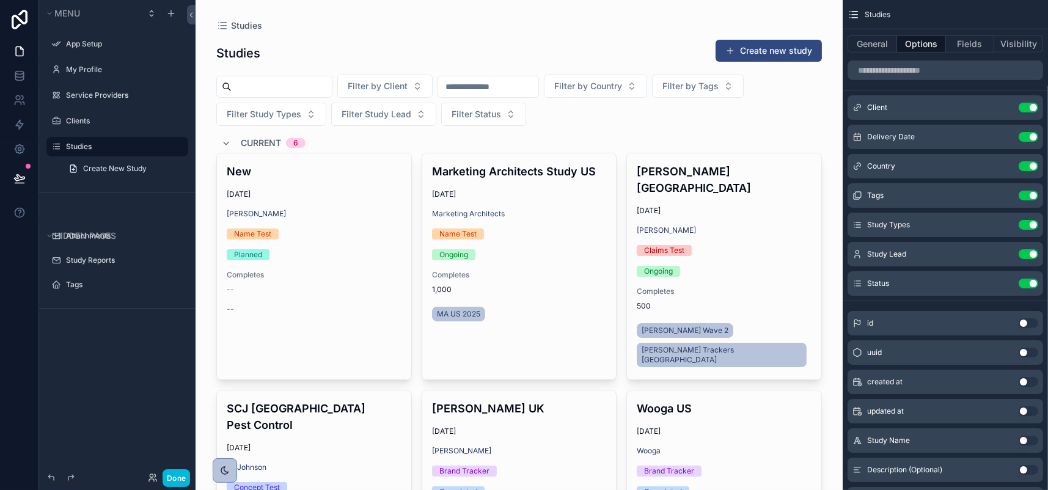
click at [0, 0] on icon "scrollable content" at bounding box center [0, 0] width 0 height 0
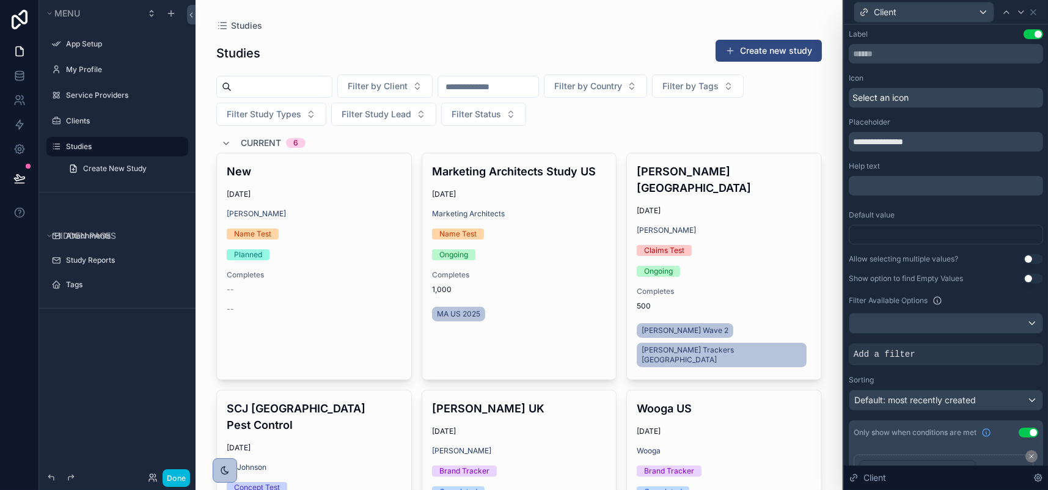
click at [1024, 39] on button "Use setting" at bounding box center [1034, 34] width 20 height 10
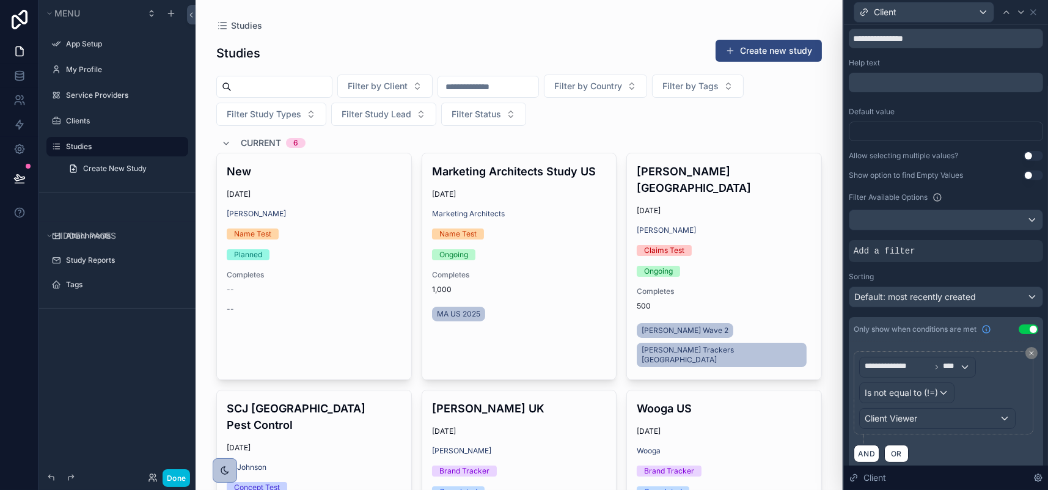
scroll to position [122, 0]
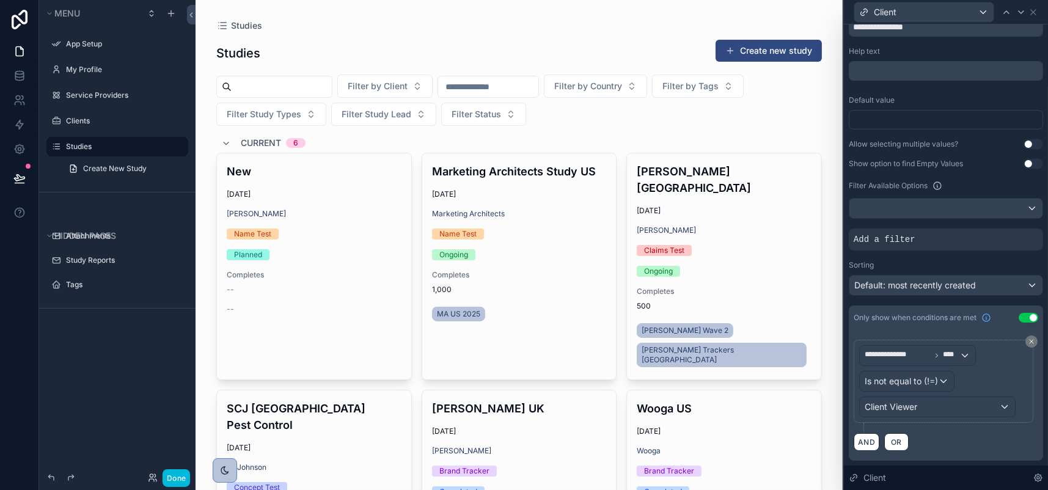
click at [1028, 149] on button "Use setting" at bounding box center [1034, 144] width 20 height 10
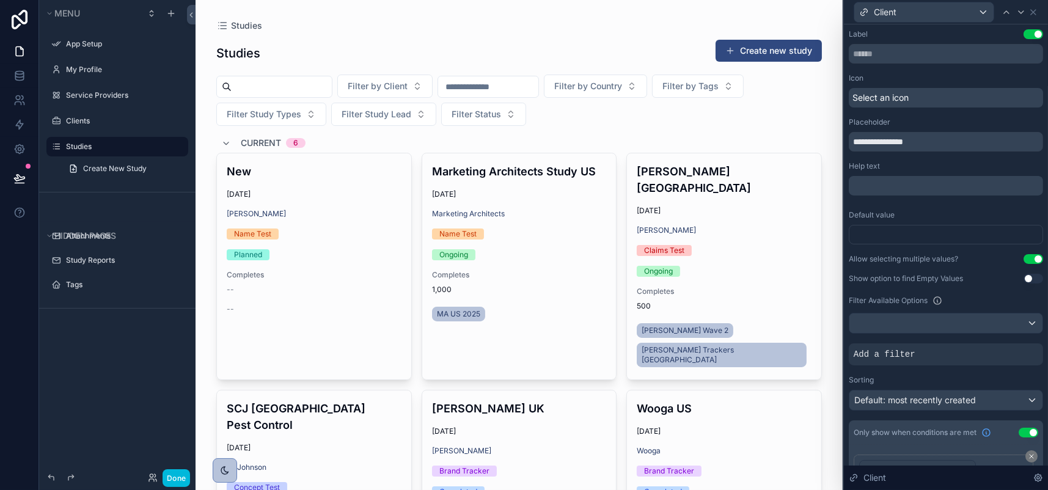
click at [742, 153] on div "scrollable content" at bounding box center [519, 444] width 625 height 889
click at [190, 470] on button "Done" at bounding box center [176, 478] width 27 height 18
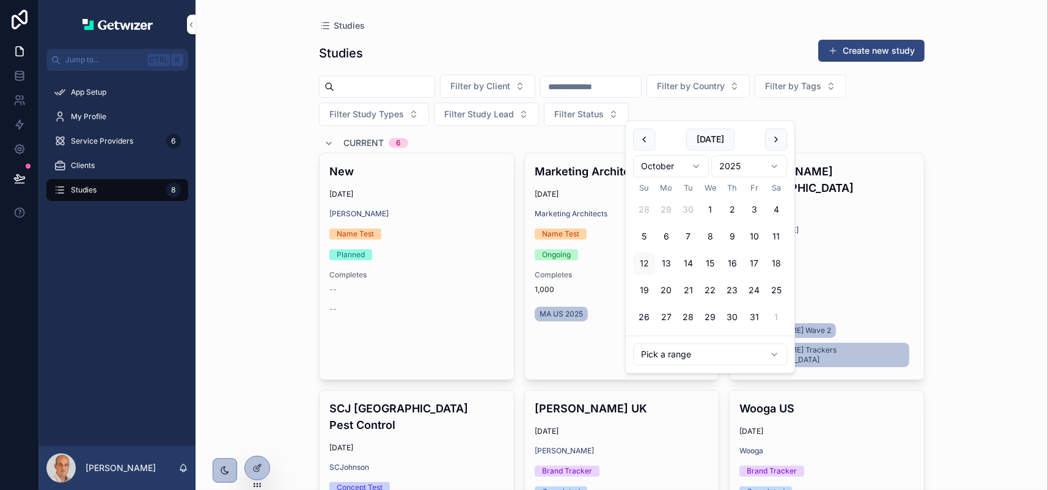
click at [641, 95] on input "scrollable content" at bounding box center [591, 86] width 100 height 17
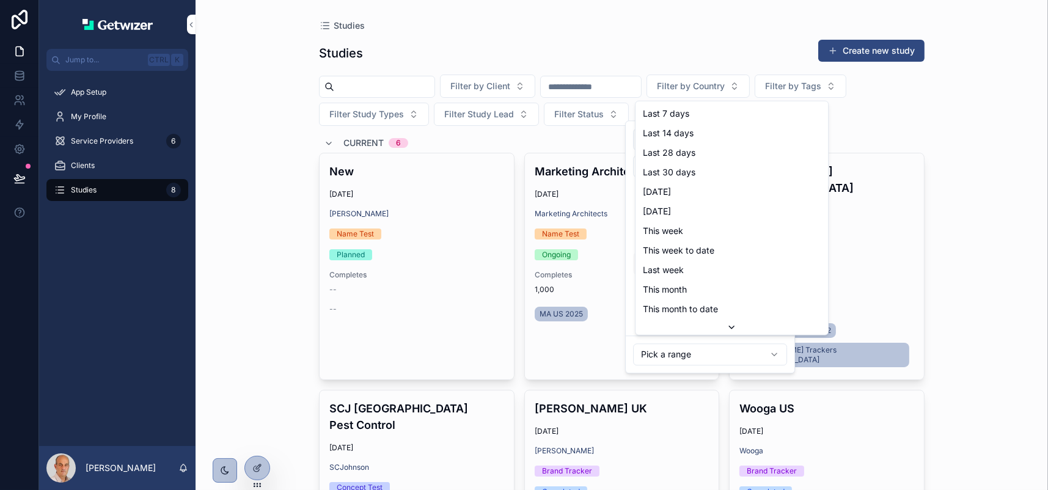
click at [806, 411] on html "Jump to... Ctrl K App Setup My Profile Service Providers 6 Clients Studies 8 [P…" at bounding box center [524, 245] width 1048 height 490
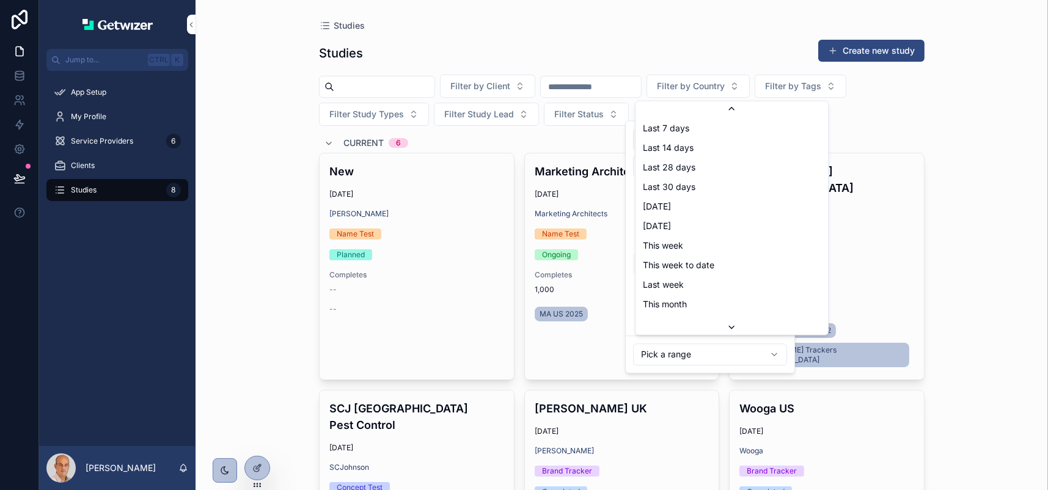
scroll to position [65, 0]
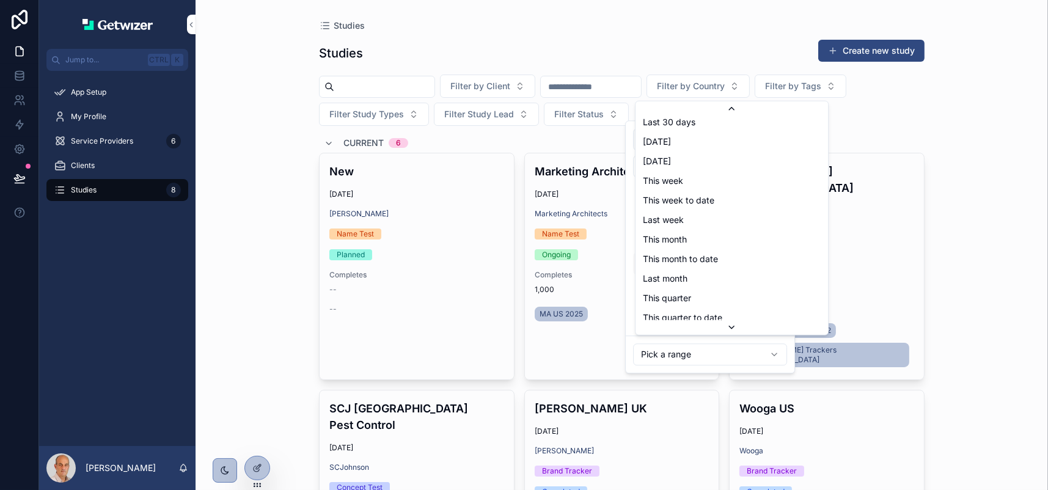
click at [963, 186] on html "Jump to... Ctrl K App Setup My Profile Service Providers 6 Clients Studies 8 [P…" at bounding box center [524, 245] width 1048 height 490
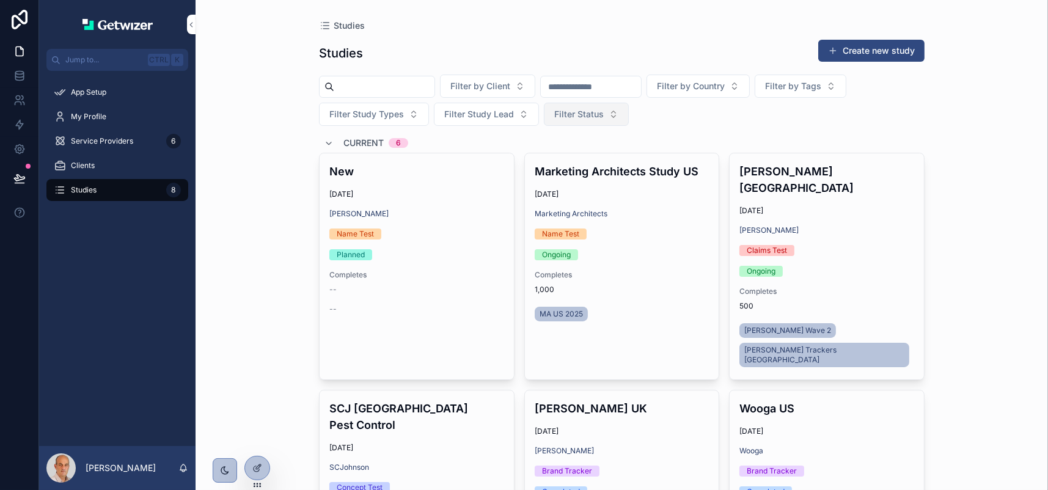
click at [554, 120] on span "Filter Status" at bounding box center [578, 114] width 49 height 12
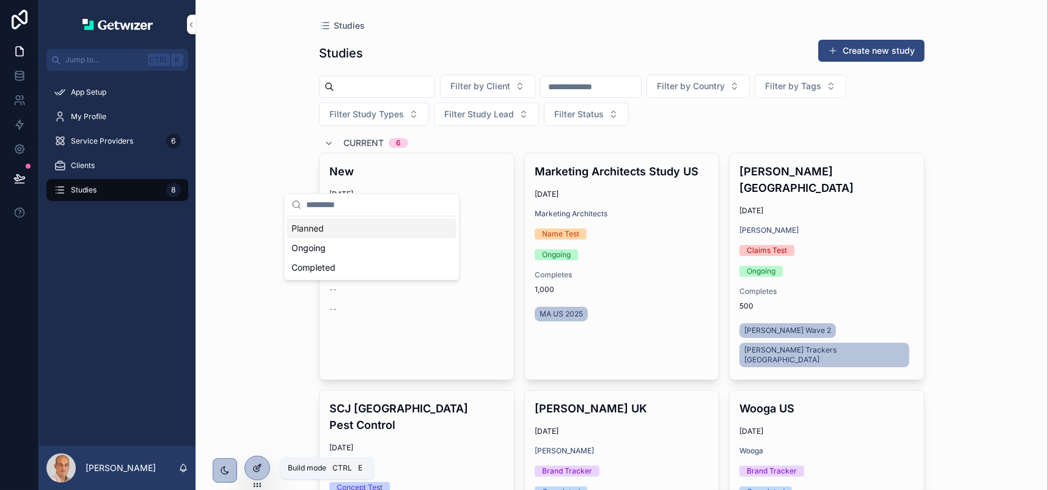
click at [265, 471] on div at bounding box center [257, 467] width 24 height 23
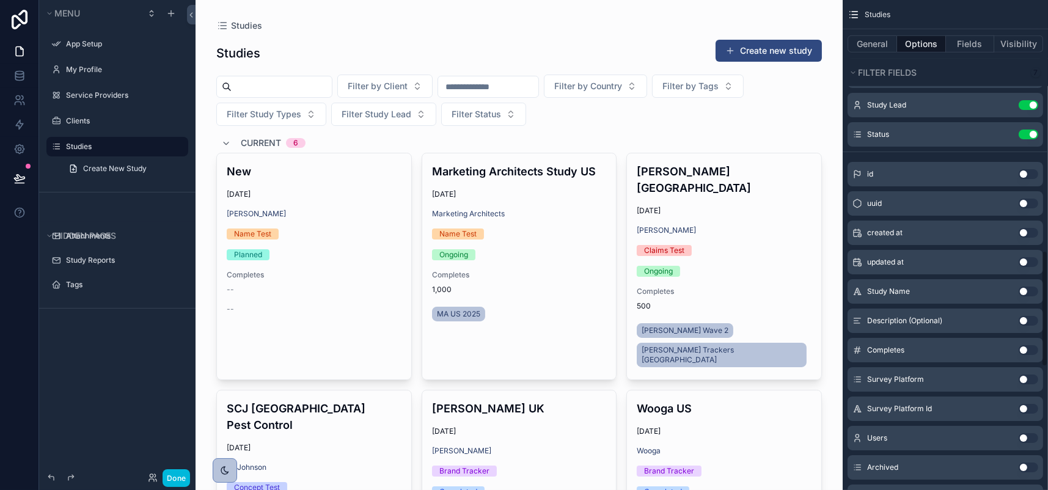
scroll to position [1100, 0]
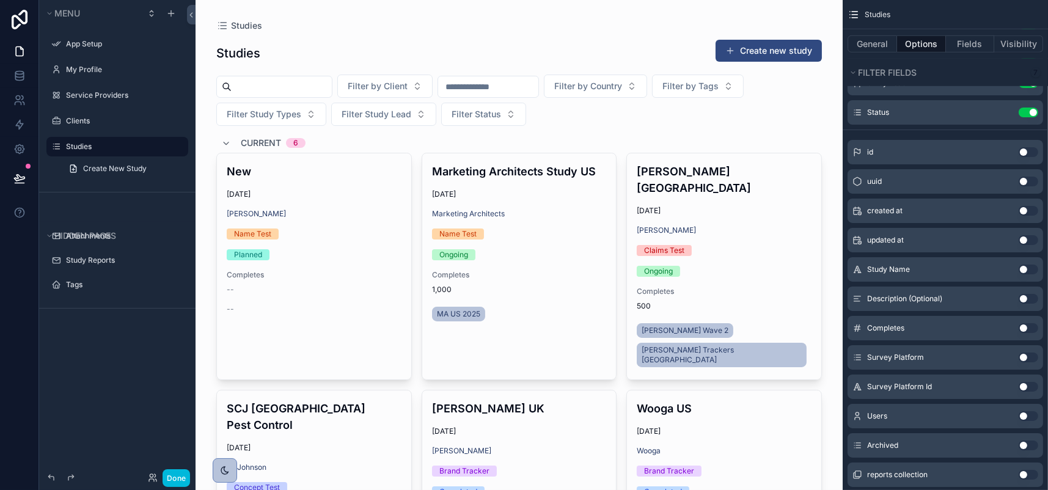
click at [0, 0] on icon "scrollable content" at bounding box center [0, 0] width 0 height 0
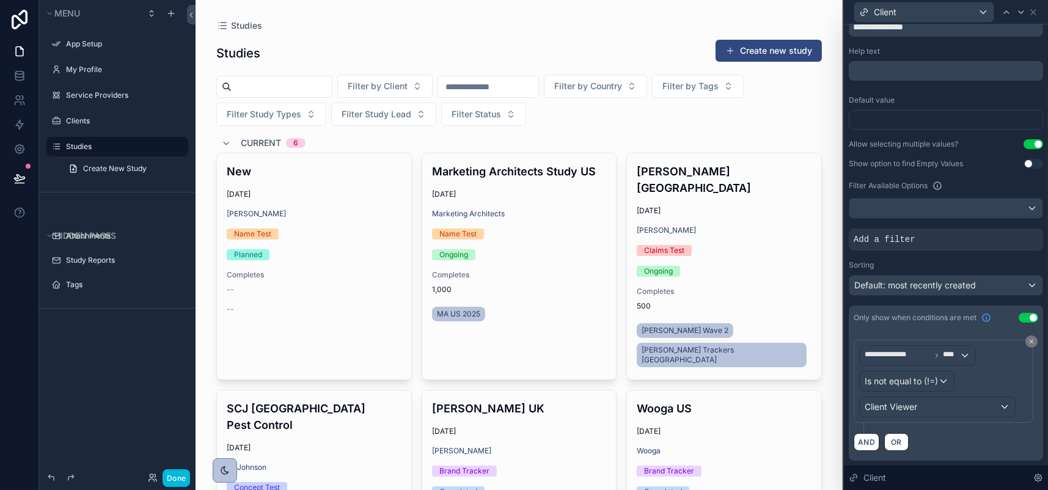
scroll to position [244, 0]
click at [871, 260] on div "Sorting" at bounding box center [946, 265] width 194 height 10
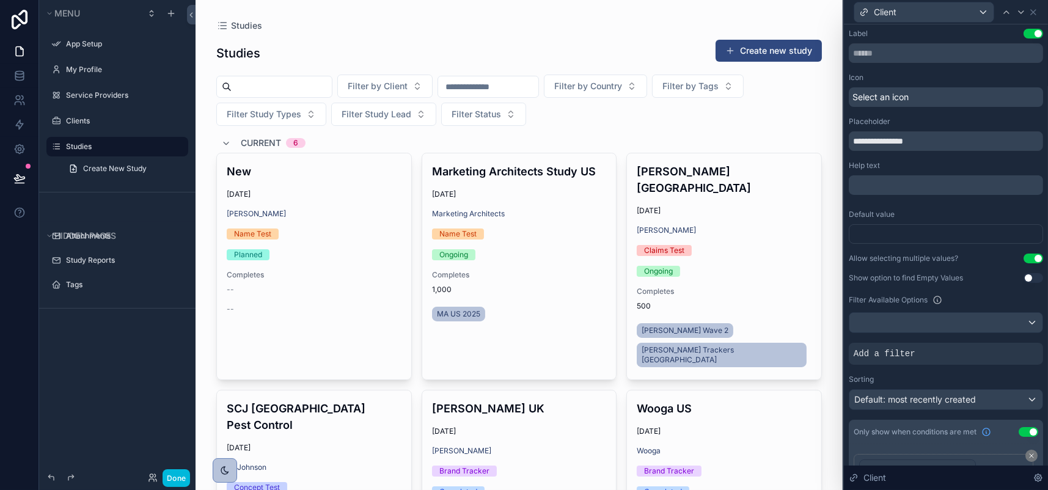
scroll to position [0, 0]
click at [1033, 16] on icon at bounding box center [1033, 12] width 10 height 10
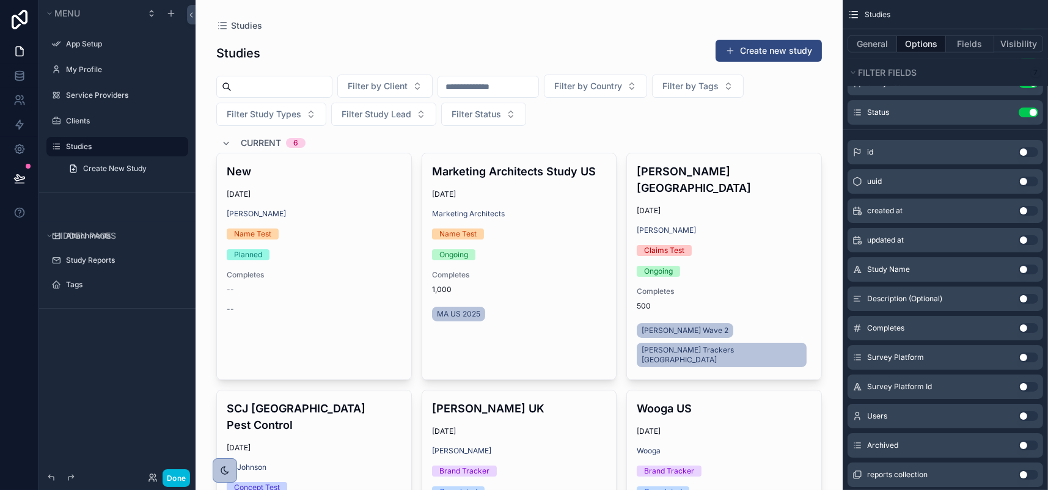
click at [359, 106] on div "scrollable content" at bounding box center [519, 444] width 625 height 889
click at [190, 472] on button "Done" at bounding box center [176, 478] width 27 height 18
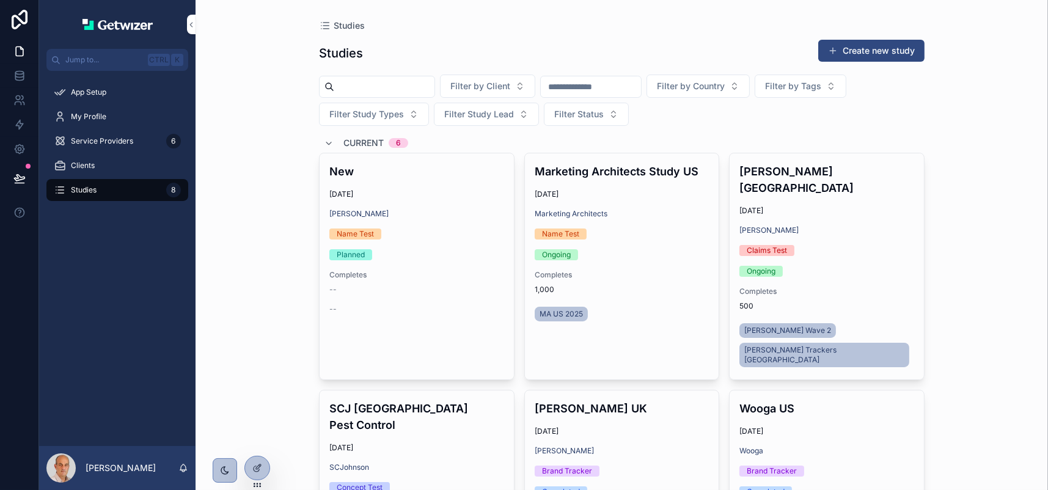
click at [434, 95] on input "scrollable content" at bounding box center [384, 86] width 100 height 17
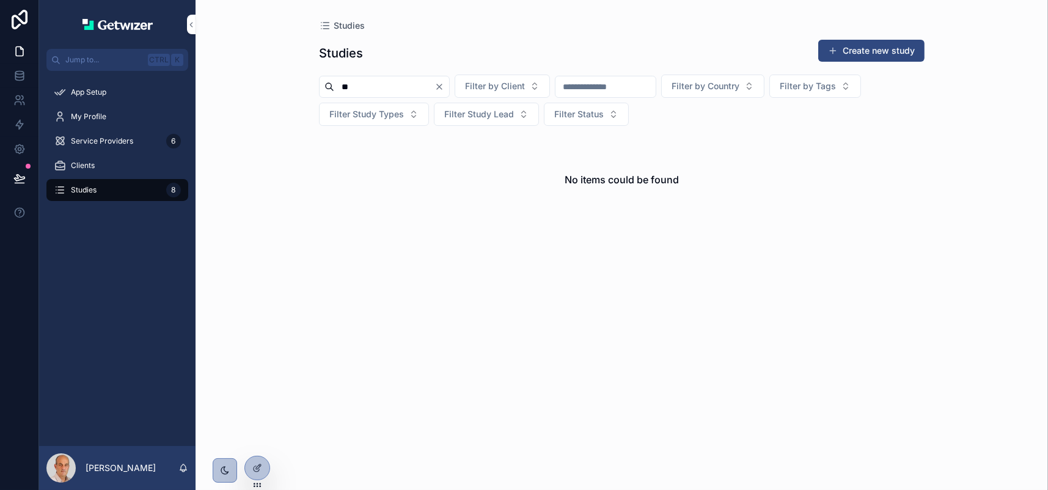
type input "*"
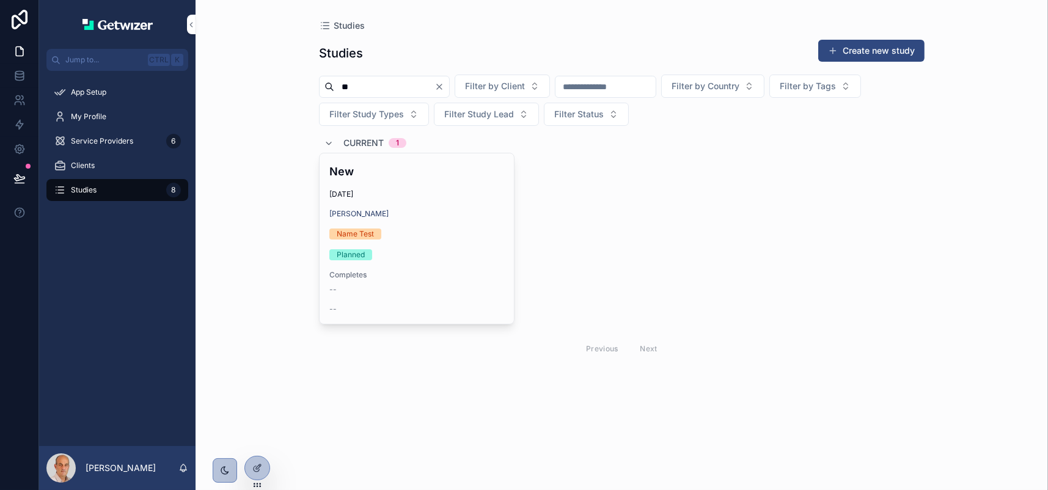
type input "*"
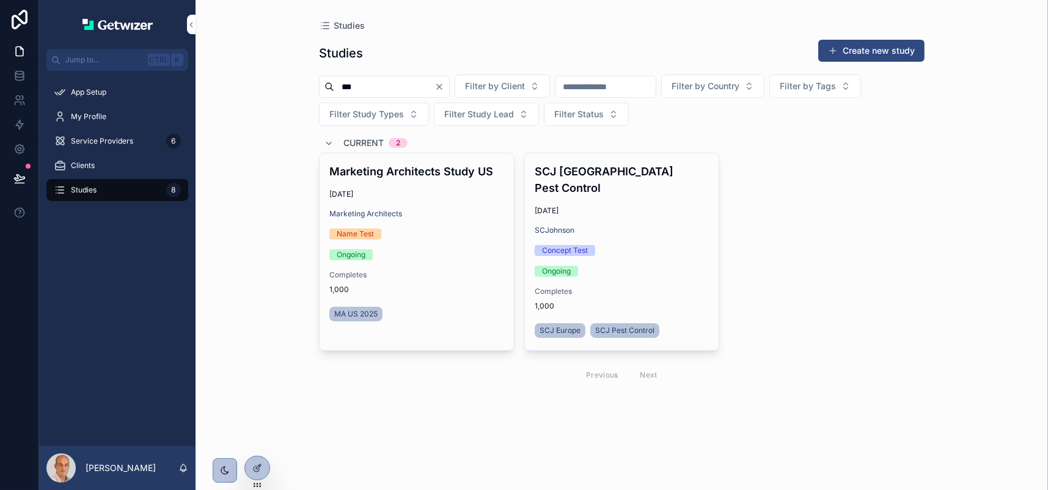
type input "***"
